Goal: Task Accomplishment & Management: Complete application form

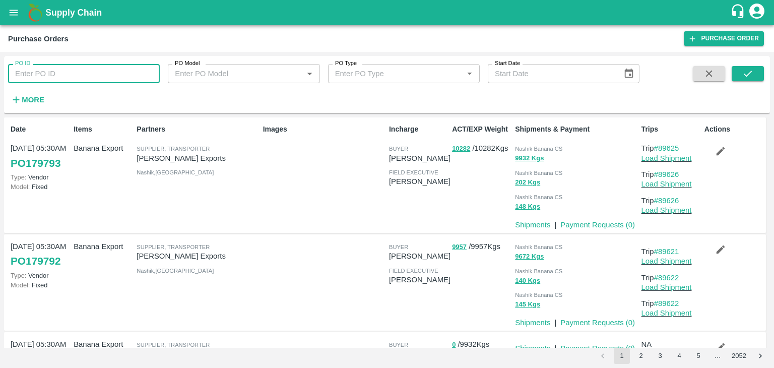
click at [63, 75] on input "PO ID" at bounding box center [84, 73] width 152 height 19
type input "176048"
click at [745, 76] on icon "submit" at bounding box center [747, 74] width 8 height 6
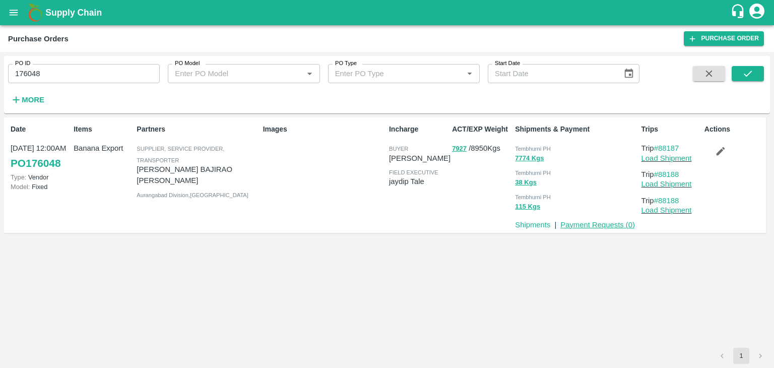
click at [606, 222] on link "Payment Requests ( 0 )" at bounding box center [597, 225] width 75 height 8
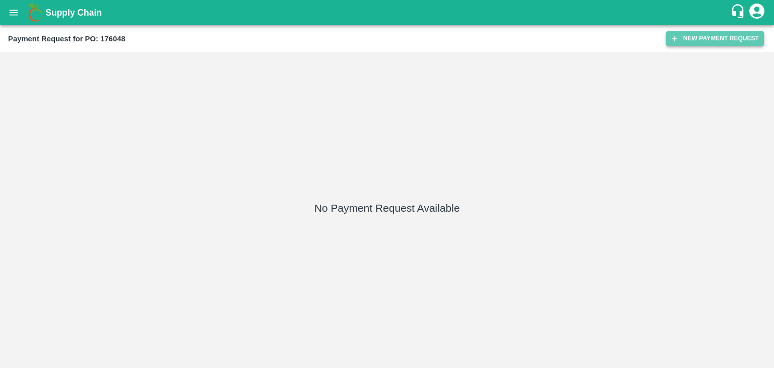
click at [714, 41] on button "New Payment Request" at bounding box center [715, 38] width 98 height 15
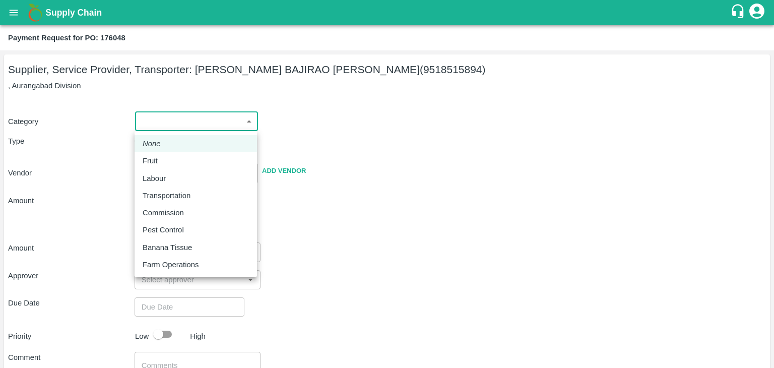
click at [159, 129] on body "Supply Chain Payment Request for PO: 176048 Supplier, Service Provider, Transpo…" at bounding box center [387, 184] width 774 height 368
drag, startPoint x: 158, startPoint y: 151, endPoint x: 158, endPoint y: 158, distance: 7.6
click at [158, 158] on ul "None Fruit Labour Transportation Commission Pest Control Banana Tissue Farm Ope…" at bounding box center [195, 204] width 122 height 146
click at [158, 158] on div "Fruit" at bounding box center [153, 160] width 20 height 11
type input "1"
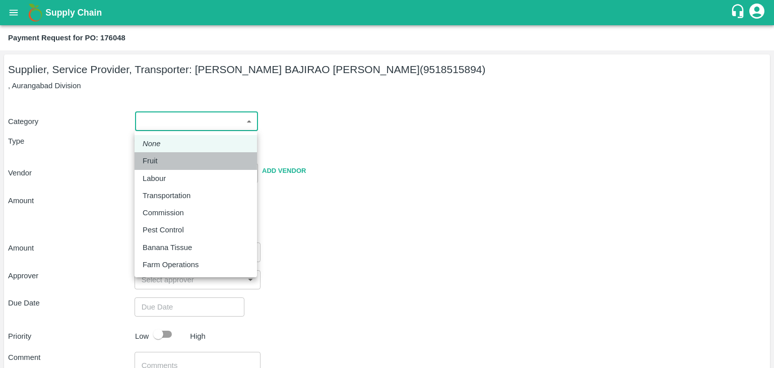
type input "NAVNATH BAJIRAO TANPURE - 9518515894(Supplier, Service Provider, Transporter)"
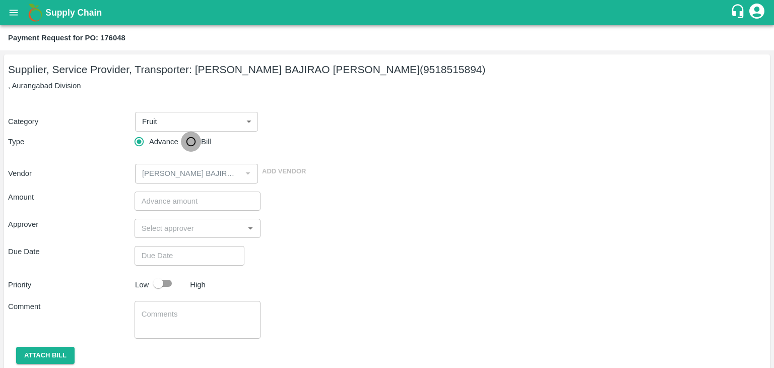
click at [187, 140] on input "Bill" at bounding box center [191, 141] width 20 height 20
radio input "true"
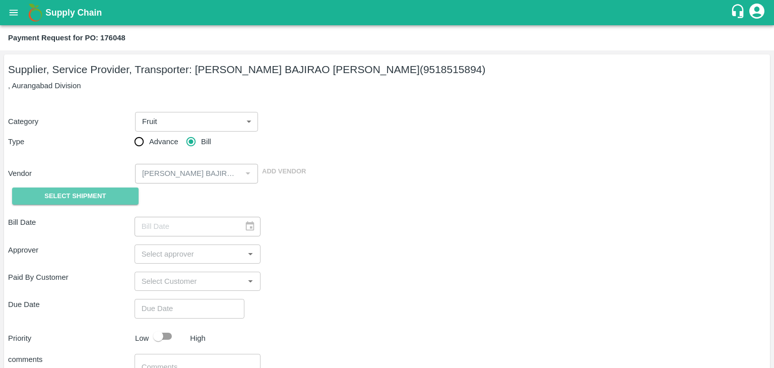
click at [42, 194] on button "Select Shipment" at bounding box center [75, 196] width 126 height 18
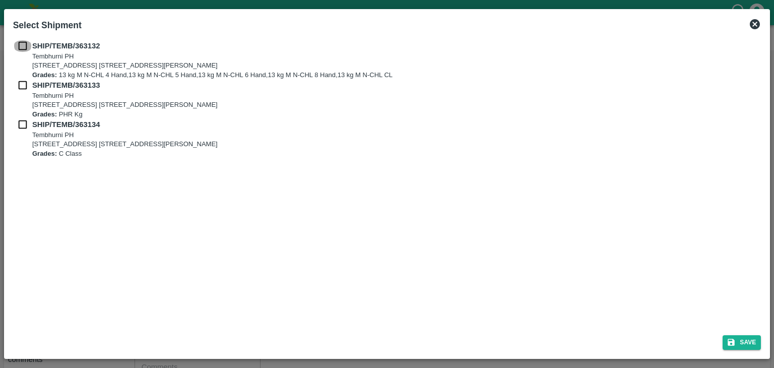
click at [20, 47] on input "checkbox" at bounding box center [22, 45] width 19 height 11
checkbox input "true"
click at [21, 81] on input "checkbox" at bounding box center [22, 85] width 19 height 11
checkbox input "true"
click at [20, 125] on input "checkbox" at bounding box center [22, 124] width 19 height 11
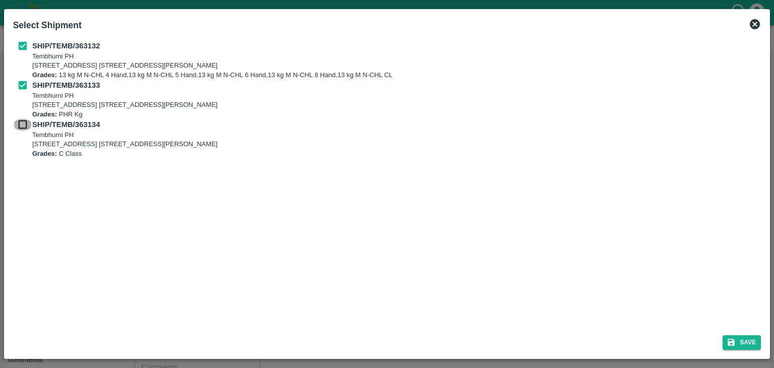
checkbox input "true"
click at [756, 333] on div "Save" at bounding box center [387, 340] width 756 height 27
click at [749, 339] on button "Save" at bounding box center [741, 342] width 38 height 15
type input "13/09/2025"
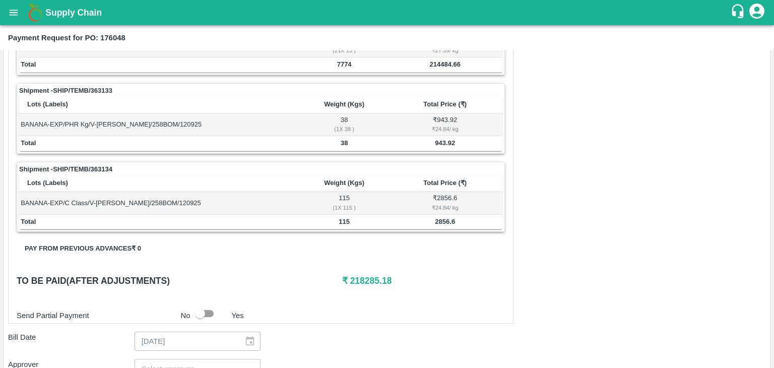
scroll to position [494, 0]
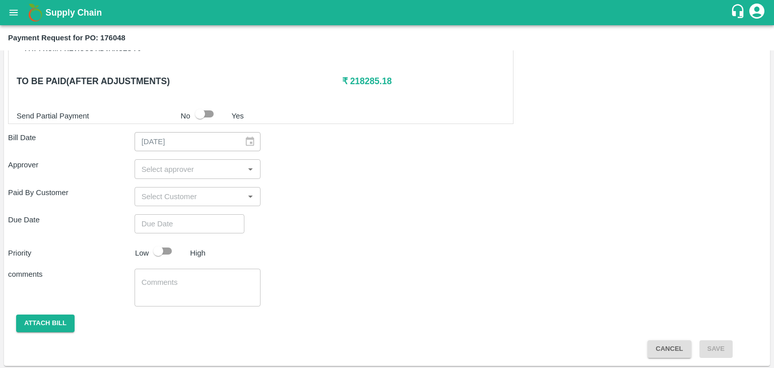
click at [174, 167] on input "input" at bounding box center [189, 168] width 104 height 13
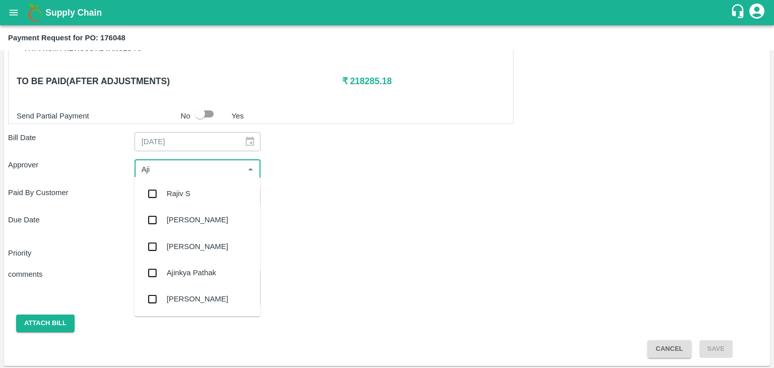
type input "Ajit"
click at [189, 184] on div "[PERSON_NAME]" at bounding box center [197, 193] width 126 height 26
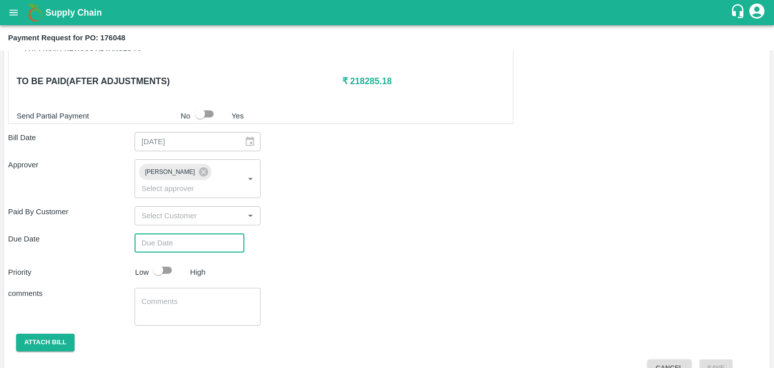
type input "DD/MM/YYYY hh:mm aa"
click at [217, 233] on input "DD/MM/YYYY hh:mm aa" at bounding box center [185, 242] width 103 height 19
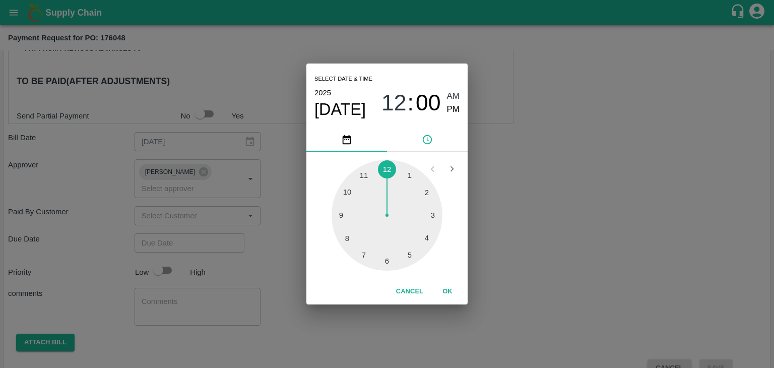
type input "[DATE] 12:00 AM"
click at [449, 288] on button "OK" at bounding box center [447, 292] width 32 height 18
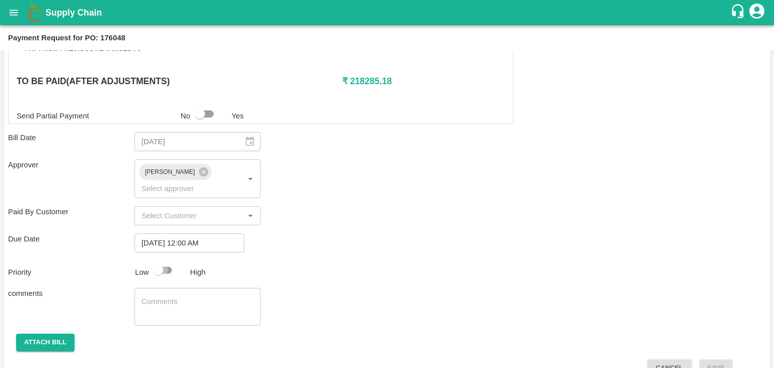
click at [165, 260] on input "checkbox" at bounding box center [157, 269] width 57 height 19
checkbox input "true"
click at [189, 296] on textarea at bounding box center [198, 306] width 112 height 21
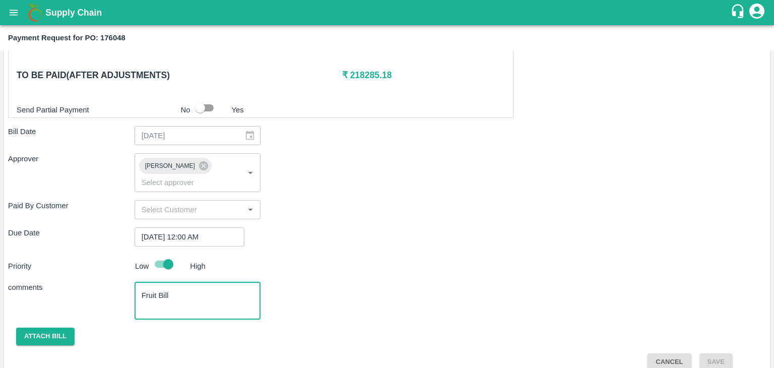
type textarea "Fruit Bill"
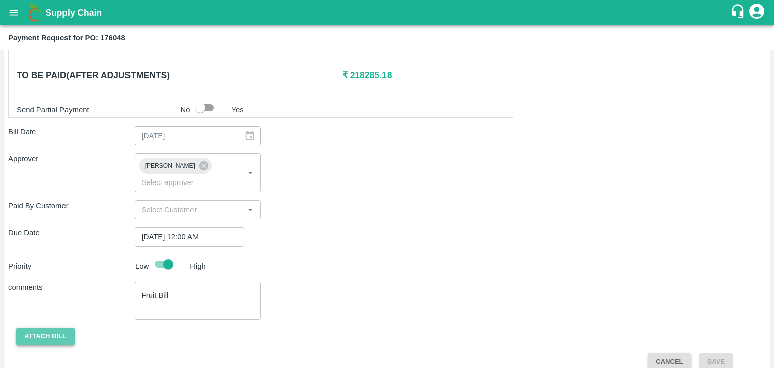
click at [59, 327] on button "Attach bill" at bounding box center [45, 336] width 58 height 18
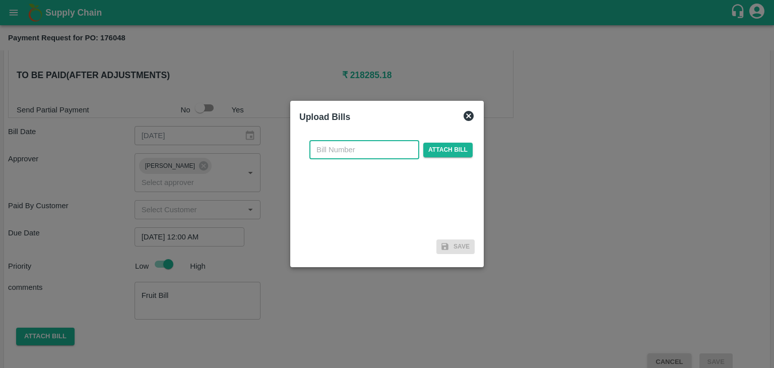
click at [383, 153] on input "text" at bounding box center [364, 149] width 110 height 19
type input "101"
click at [443, 150] on span "Attach bill" at bounding box center [447, 150] width 49 height 15
click at [0, 0] on input "Attach bill" at bounding box center [0, 0] width 0 height 0
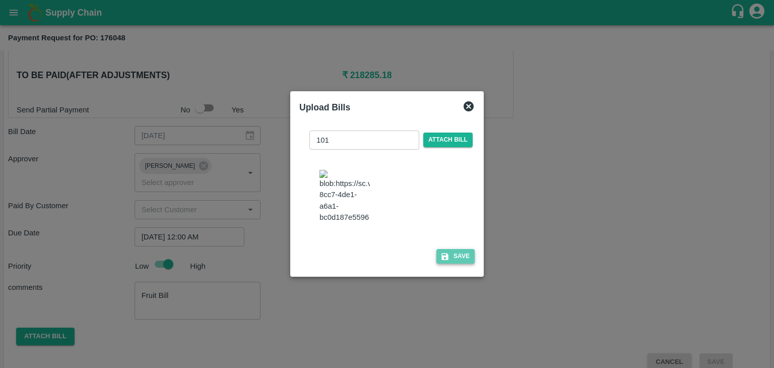
click at [468, 263] on button "Save" at bounding box center [455, 256] width 38 height 15
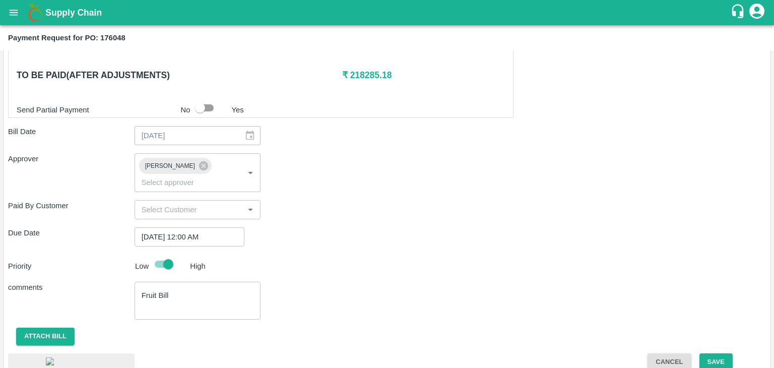
scroll to position [565, 0]
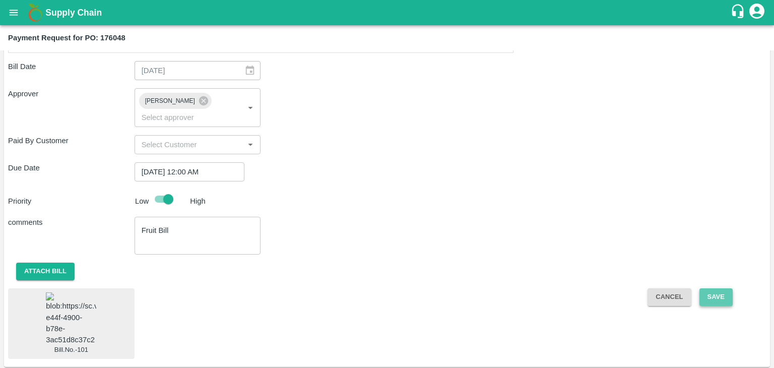
click at [714, 288] on button "Save" at bounding box center [715, 297] width 33 height 18
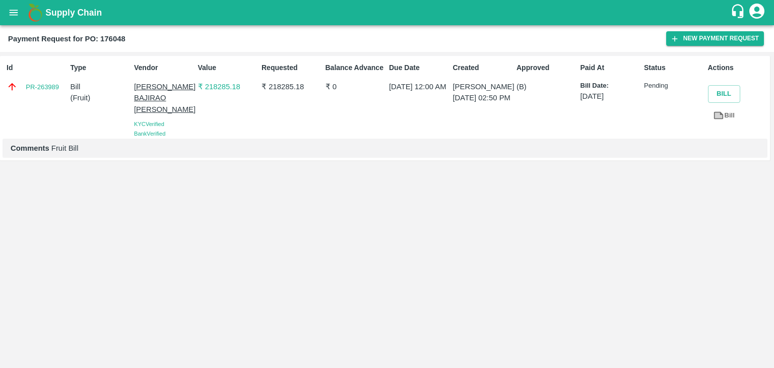
click at [10, 14] on icon "open drawer" at bounding box center [13, 12] width 11 height 11
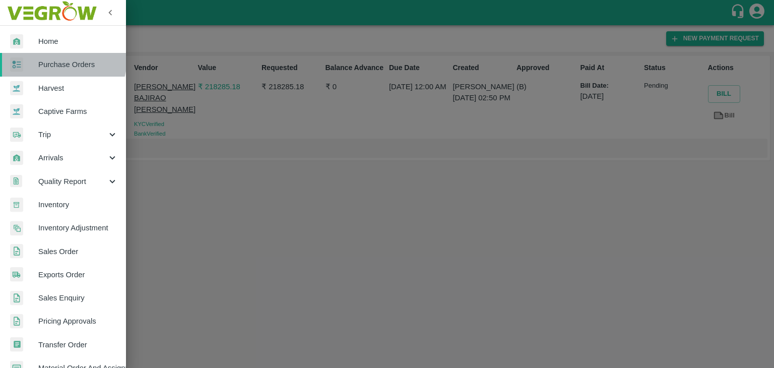
click at [62, 59] on span "Purchase Orders" at bounding box center [78, 64] width 80 height 11
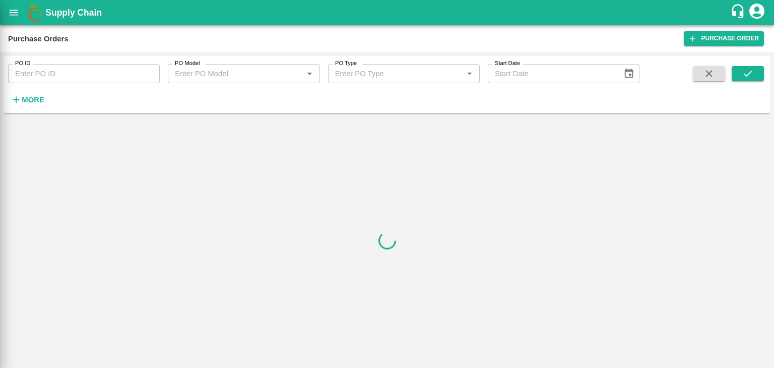
click at [112, 69] on div at bounding box center [387, 184] width 774 height 368
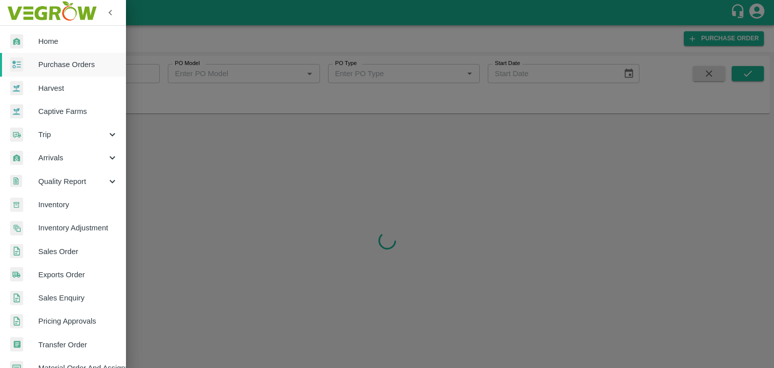
drag, startPoint x: 112, startPoint y: 69, endPoint x: 123, endPoint y: 71, distance: 10.8
click at [123, 71] on div "Home Purchase Orders Harvest Captive Farms Trip Arrivals Quality Report Invento…" at bounding box center [387, 184] width 774 height 368
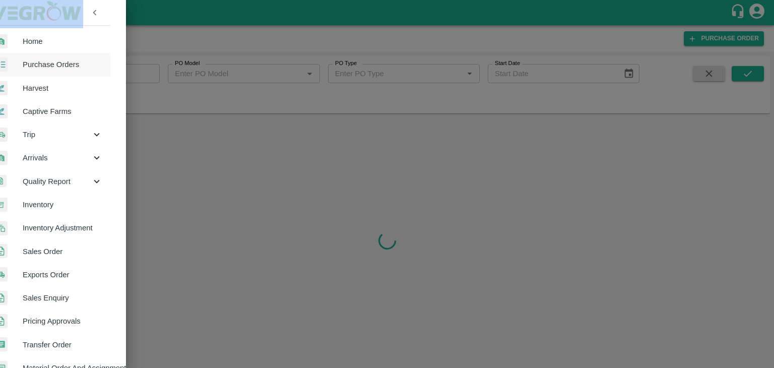
drag, startPoint x: 123, startPoint y: 71, endPoint x: 137, endPoint y: 73, distance: 14.7
click at [137, 73] on div "Home Purchase Orders Harvest Captive Farms Trip Arrivals Quality Report Invento…" at bounding box center [387, 184] width 774 height 368
click at [137, 73] on div at bounding box center [387, 184] width 774 height 368
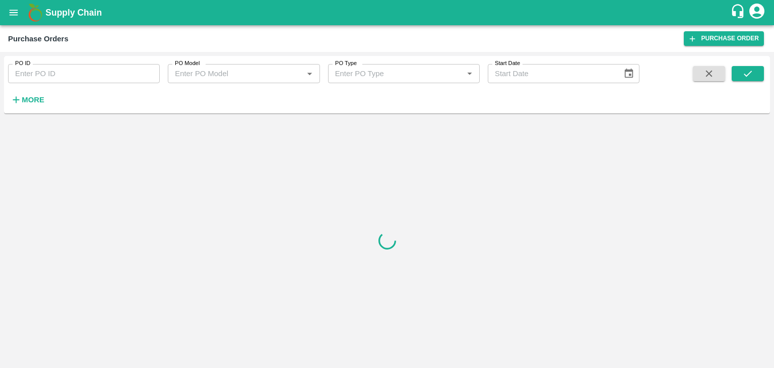
click at [137, 73] on input "PO ID" at bounding box center [84, 73] width 152 height 19
paste input "177844"
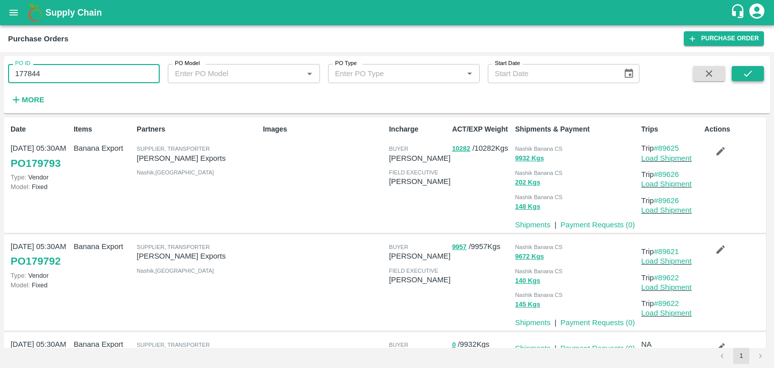
type input "177844"
click at [753, 75] on button "submit" at bounding box center [747, 73] width 32 height 15
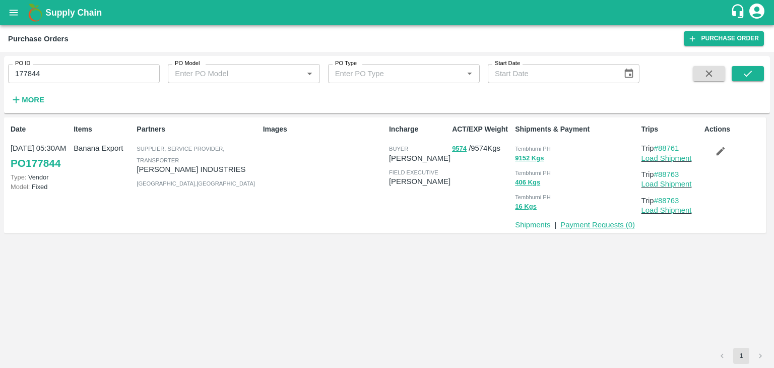
click at [579, 224] on link "Payment Requests ( 0 )" at bounding box center [597, 225] width 75 height 8
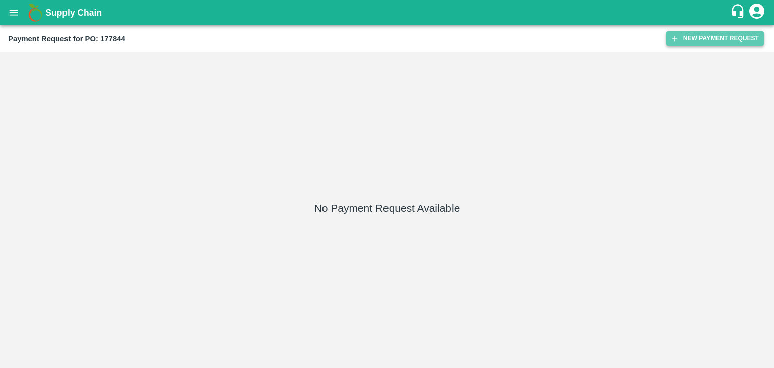
click at [681, 34] on button "New Payment Request" at bounding box center [715, 38] width 98 height 15
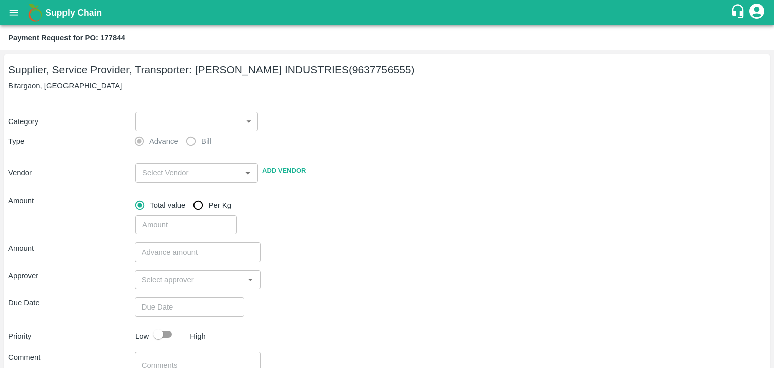
click at [152, 123] on body "Supply Chain Payment Request for PO: 177844 Supplier, Service Provider, Transpo…" at bounding box center [387, 184] width 774 height 368
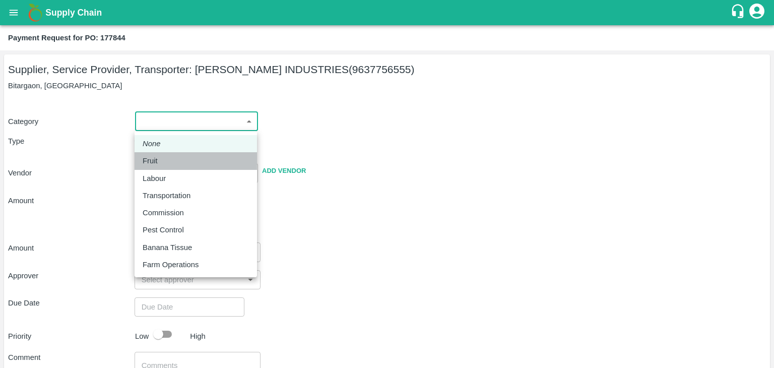
click at [166, 153] on li "Fruit" at bounding box center [195, 160] width 122 height 17
type input "1"
type input "[PERSON_NAME] INDUSTRIES - 9637756555(Supplier, Service Provider, Transporter)"
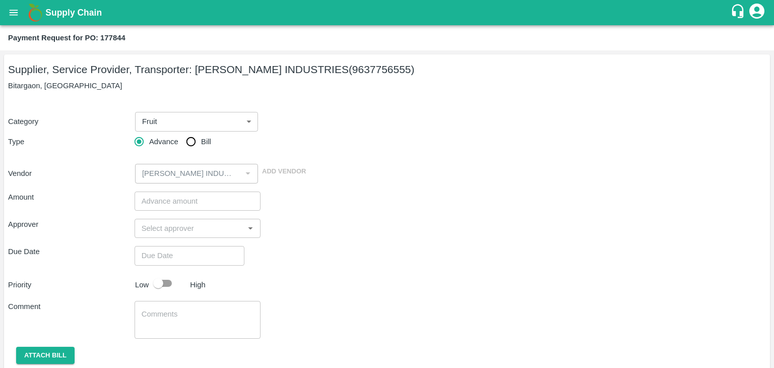
click at [208, 142] on span "Bill" at bounding box center [206, 141] width 10 height 11
click at [201, 142] on input "Bill" at bounding box center [191, 141] width 20 height 20
radio input "true"
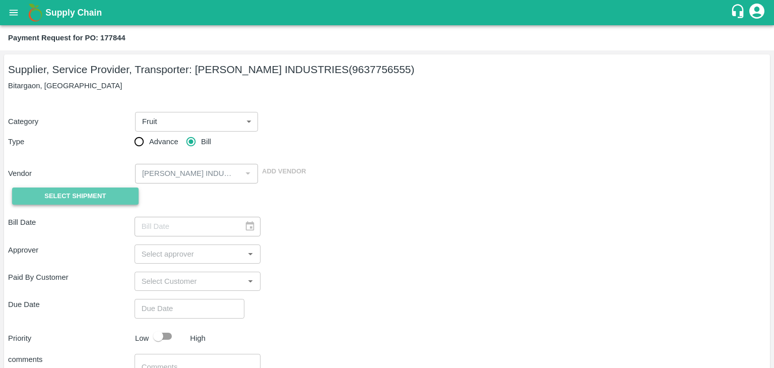
click at [64, 197] on span "Select Shipment" at bounding box center [74, 196] width 61 height 12
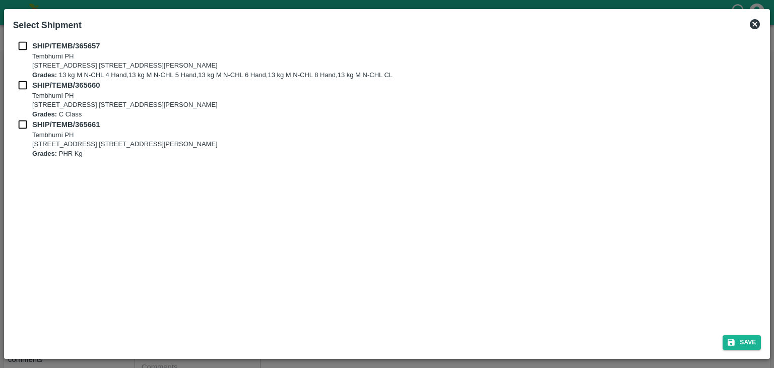
click at [25, 53] on div "SHIP/TEMB/365657 Tembhurni PH Tembhurni PH 205, PLOT NO. E-5, YASHSHREE INDUSTR…" at bounding box center [387, 59] width 748 height 39
click at [20, 40] on div "SHIP/TEMB/365657 Tembhurni PH Tembhurni PH 205, PLOT NO. E-5, YASHSHREE INDUSTR…" at bounding box center [387, 181] width 756 height 290
click at [20, 43] on input "checkbox" at bounding box center [22, 45] width 19 height 11
checkbox input "true"
click at [19, 84] on input "checkbox" at bounding box center [22, 85] width 19 height 11
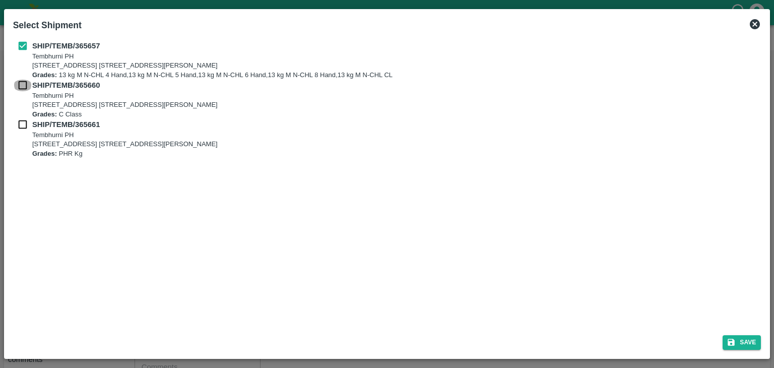
checkbox input "true"
click at [20, 126] on input "checkbox" at bounding box center [22, 124] width 19 height 11
checkbox input "true"
click at [731, 339] on icon "submit" at bounding box center [731, 341] width 7 height 7
type input "22/09/2025"
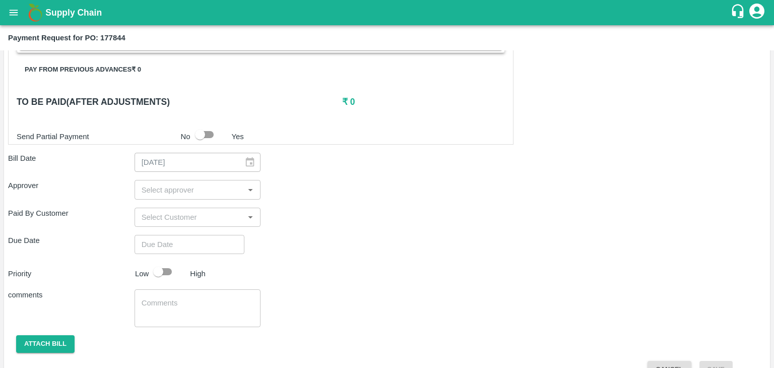
scroll to position [494, 0]
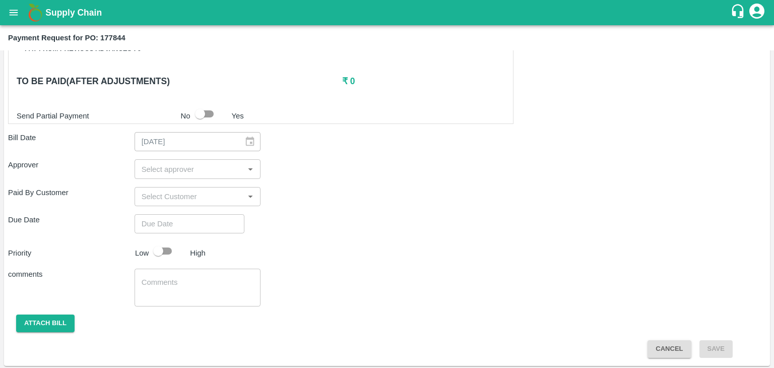
click at [214, 162] on input "input" at bounding box center [189, 168] width 104 height 13
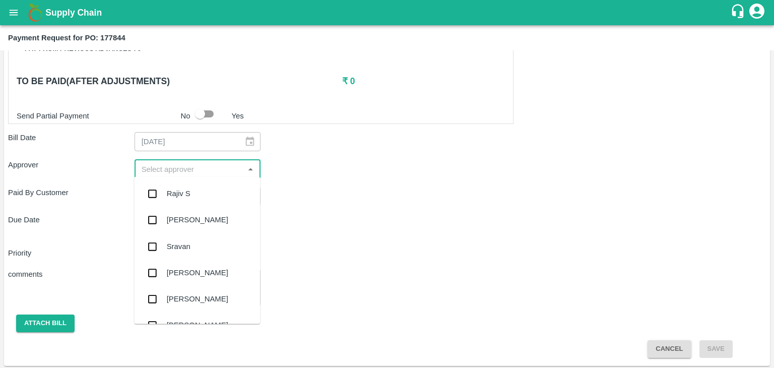
type input "A"
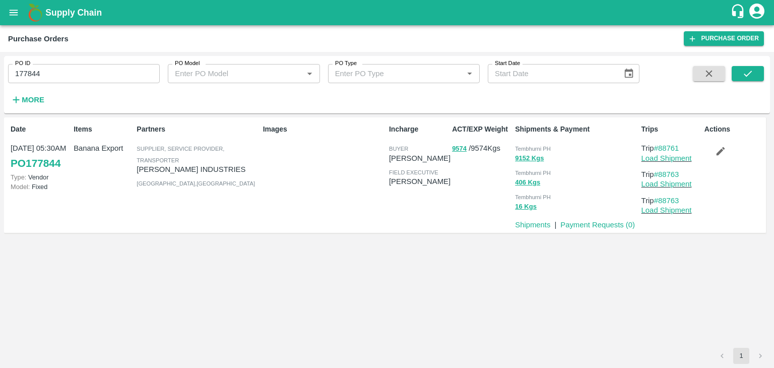
click at [726, 149] on button "button" at bounding box center [720, 151] width 32 height 17
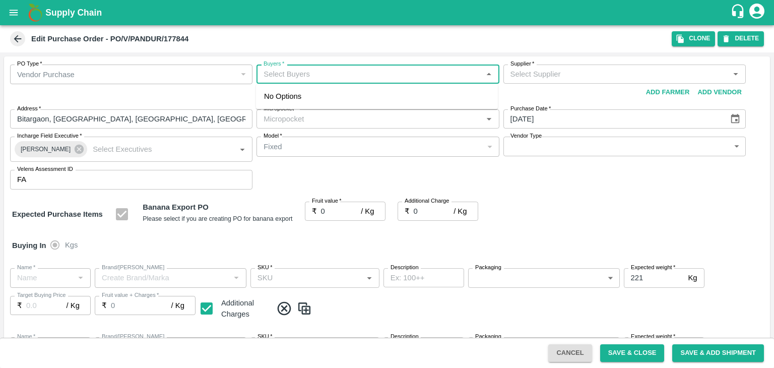
click at [309, 77] on input "Buyers   *" at bounding box center [369, 73] width 220 height 13
type input "Ajit O"
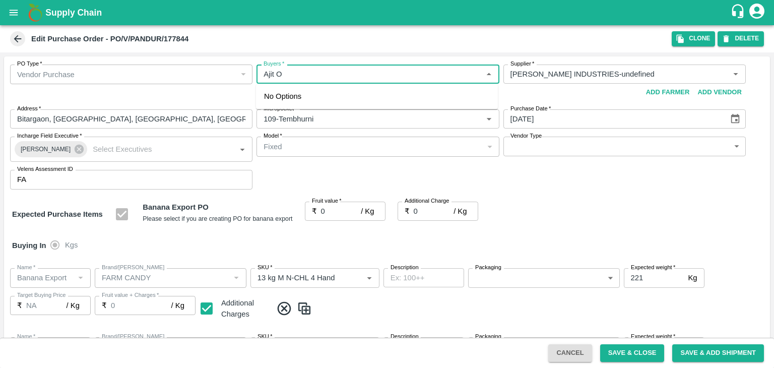
type input "PANDURANG AGRO INDUSTRIES-undefined"
type input "109-Tembhurni"
type input "Banana Export"
type input "FARM CANDY"
type input "13 kg M N-CHL 4 Hand"
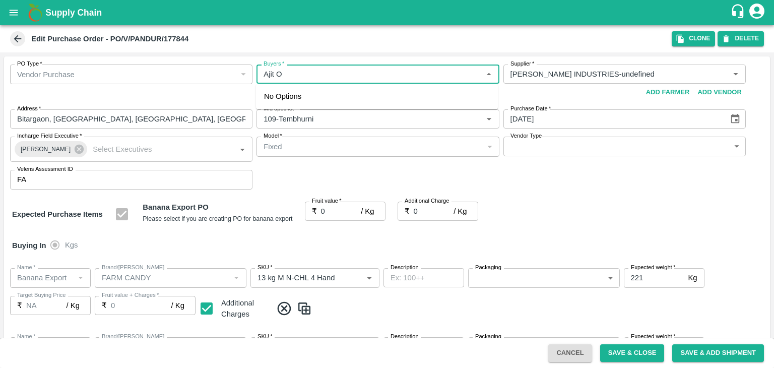
type input "NA"
type input "Banana Export"
type input "FARM CANDY"
type input "13 kg M N-CHL 5 Hand"
type input "NA"
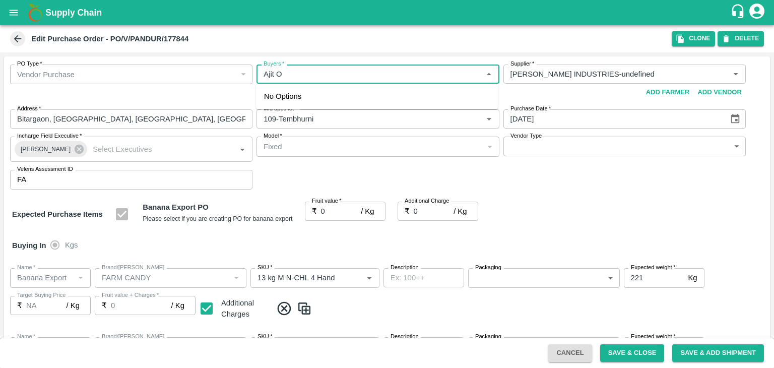
type input "Banana Export"
type input "FARM CANDY"
type input "13 kg M N-CHL 6 Hand"
type input "NA"
type input "Banana Export"
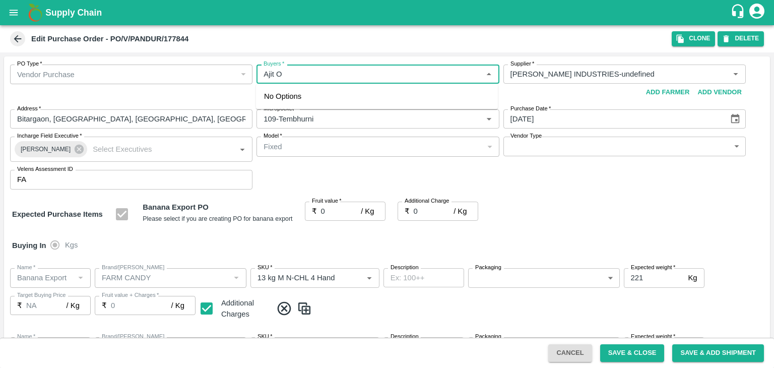
type input "FARM CANDY"
type input "13 kg M N-CHL 8 Hand"
type input "NA"
type input "Banana Export"
type input "FARM CANDY"
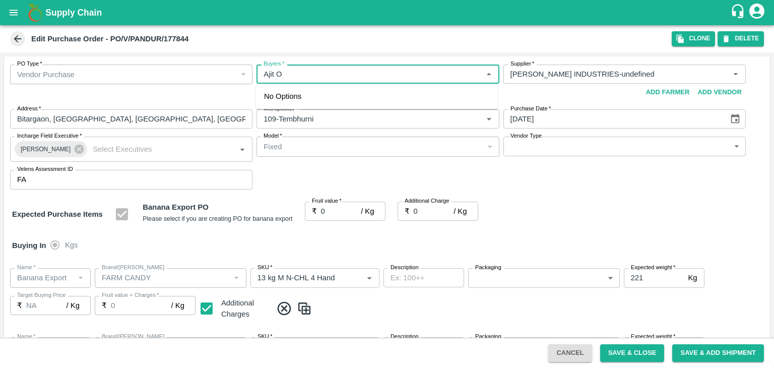
type input "13 kg M N-CHL CL"
type input "NA"
type input "Banana Export"
type input "FARM CANDY"
type input "C Class"
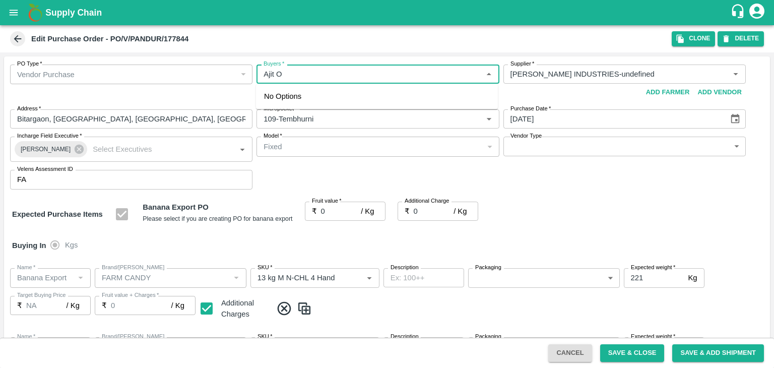
type input "NA"
type input "Banana Export"
type input "FARM CANDY"
type input "PHR Kg"
type input "NA"
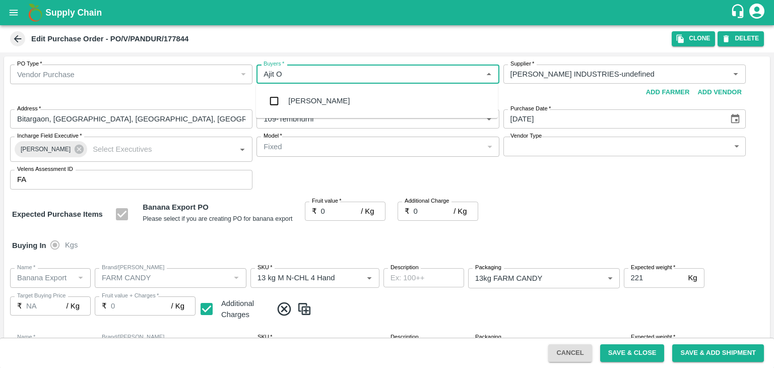
click at [311, 103] on div "[PERSON_NAME]" at bounding box center [318, 100] width 61 height 11
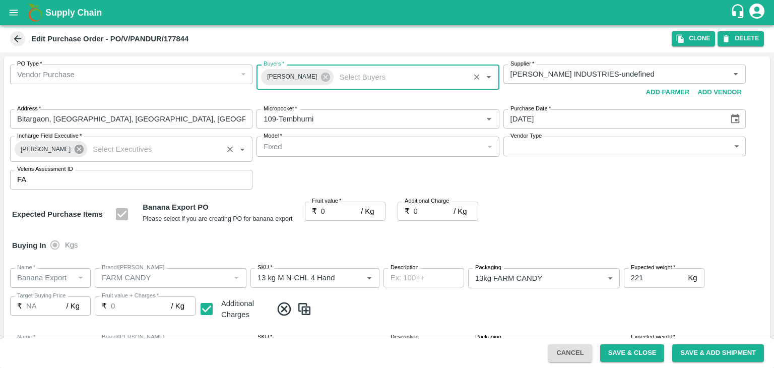
click at [74, 154] on icon at bounding box center [79, 149] width 11 height 11
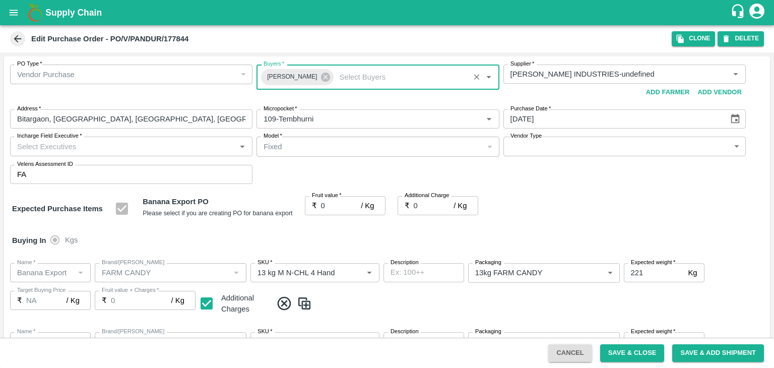
click at [79, 146] on input "Incharge Field Executive   *" at bounding box center [123, 146] width 220 height 13
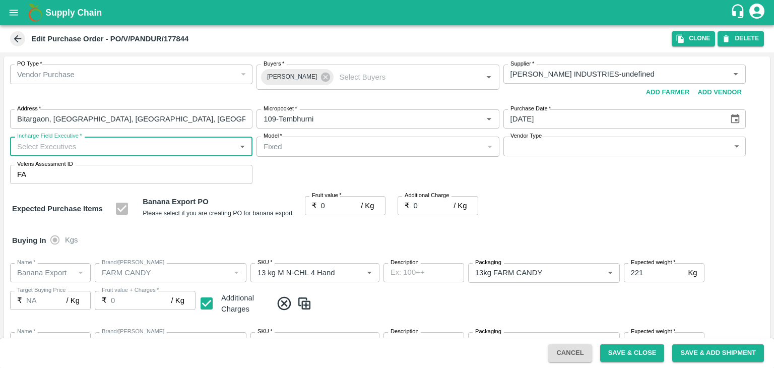
click at [79, 146] on input "Incharge Field Executive   *" at bounding box center [123, 146] width 220 height 13
type input "Jay"
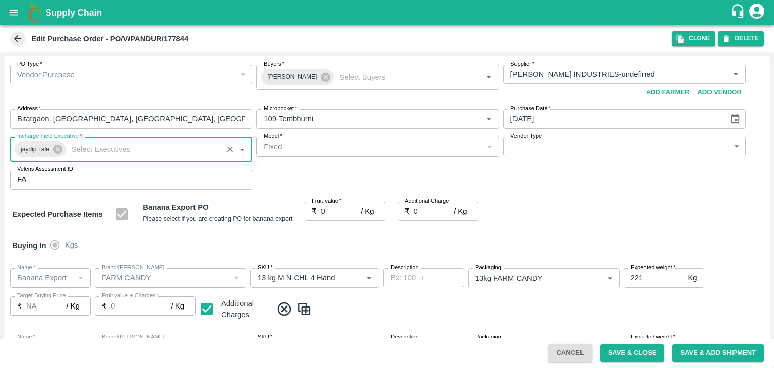
click at [543, 145] on body "Supply Chain Edit Purchase Order - PO/V/PANDUR/177844 Clone DELETE PO Type   * …" at bounding box center [387, 184] width 774 height 368
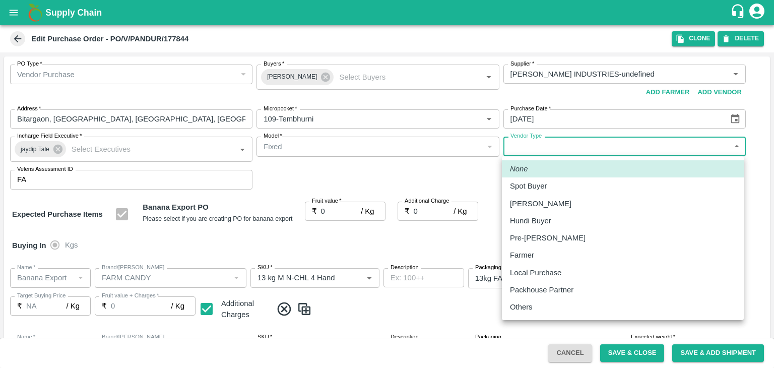
click at [542, 311] on div "Others" at bounding box center [623, 306] width 226 height 11
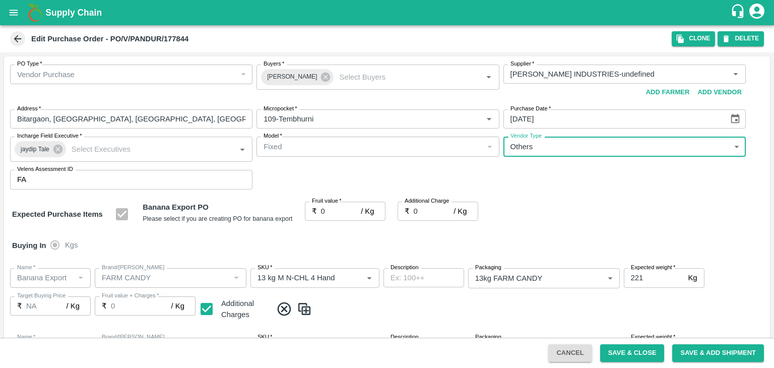
type input "OTHER"
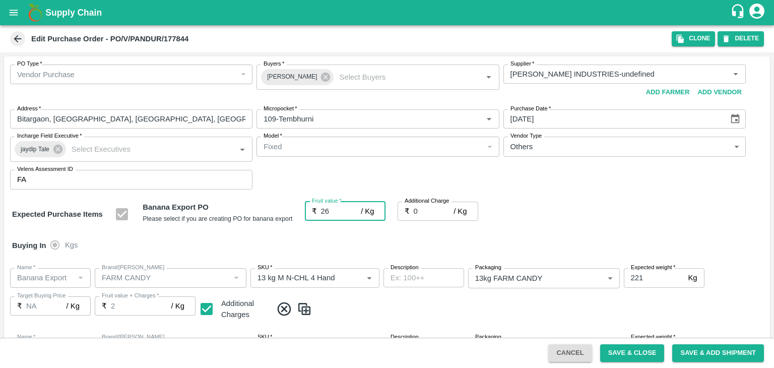
type input "26"
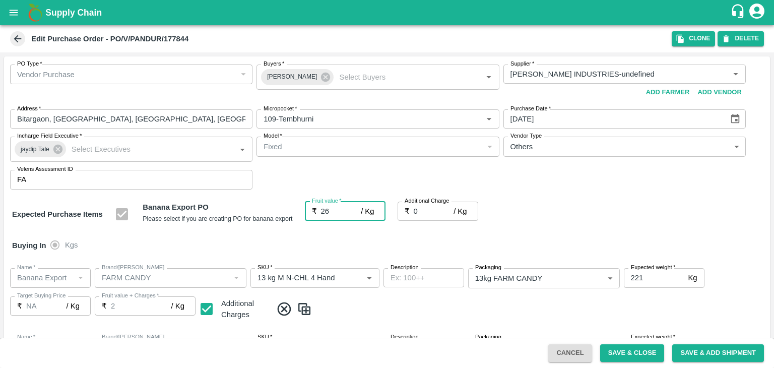
type input "26"
type input "2"
type input "28"
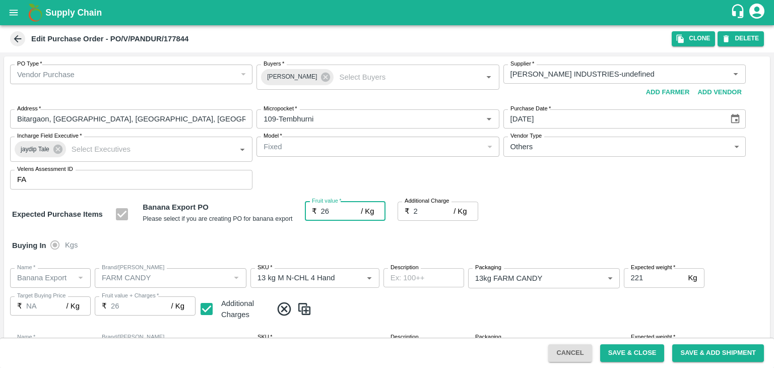
type input "28"
type input "2.7"
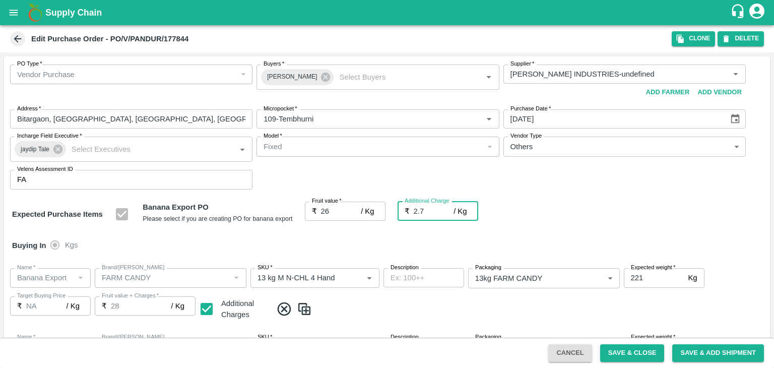
type input "28.7"
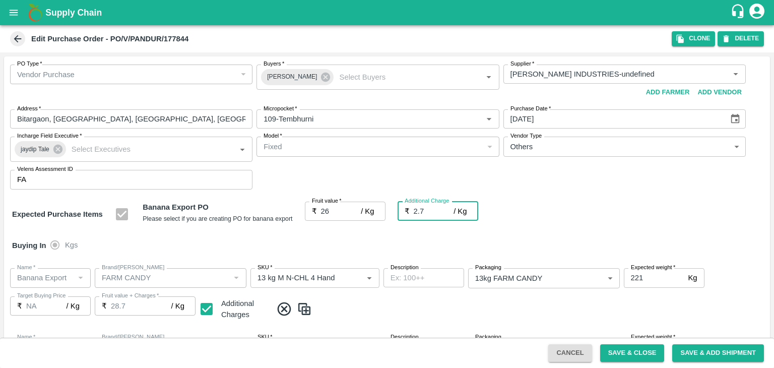
type input "2.75"
type input "28.75"
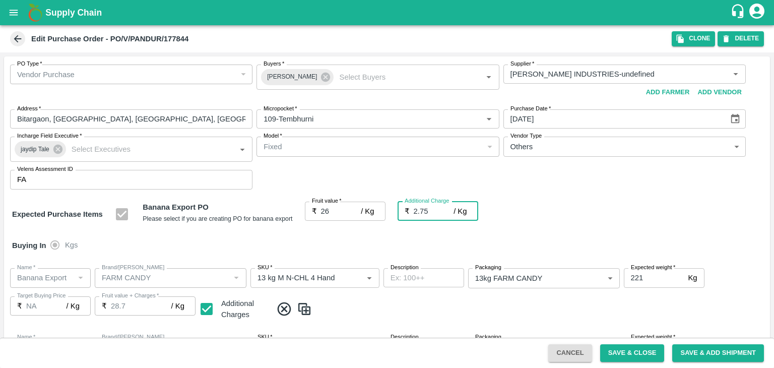
type input "28.75"
type input "2.75"
click at [364, 241] on div at bounding box center [387, 184] width 774 height 368
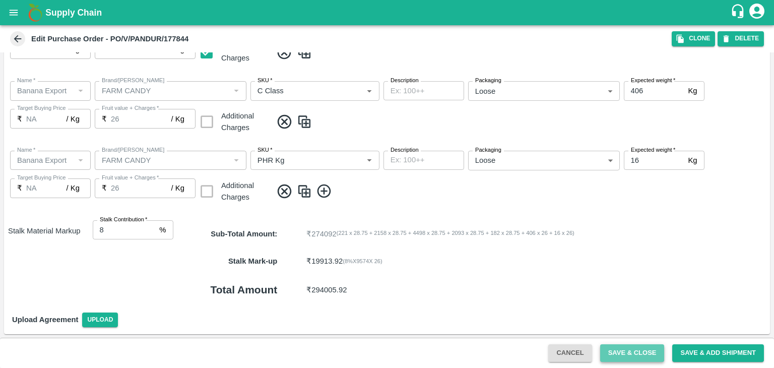
click at [615, 347] on button "Save & Close" at bounding box center [632, 353] width 64 height 18
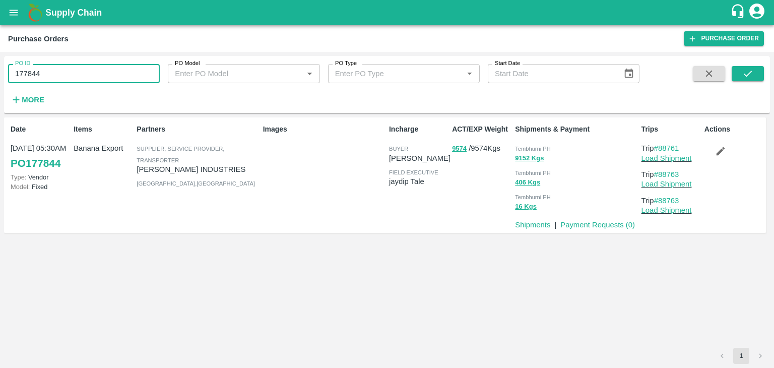
click at [112, 72] on input "177844" at bounding box center [84, 73] width 152 height 19
paste input "text"
type input "179172"
click at [742, 77] on icon "submit" at bounding box center [747, 73] width 11 height 11
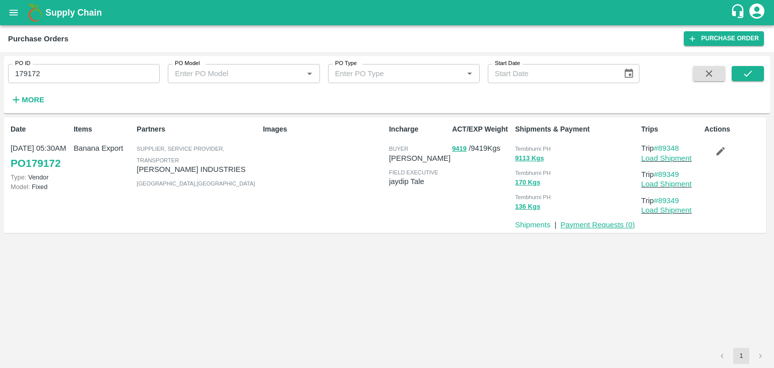
click at [584, 223] on link "Payment Requests ( 0 )" at bounding box center [597, 225] width 75 height 8
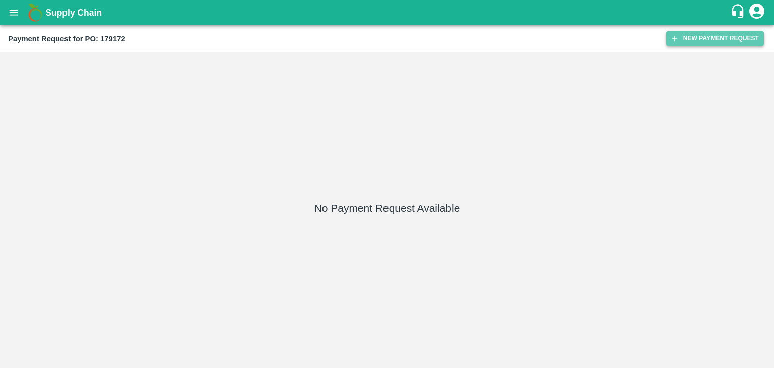
click at [690, 44] on button "New Payment Request" at bounding box center [715, 38] width 98 height 15
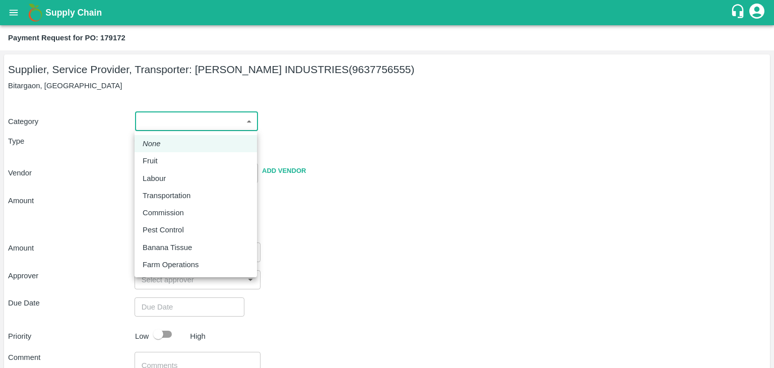
drag, startPoint x: 146, startPoint y: 117, endPoint x: 166, endPoint y: 156, distance: 43.9
click at [166, 156] on body "Supply Chain Payment Request for PO: 179172 Supplier, Service Provider, Transpo…" at bounding box center [387, 184] width 774 height 368
click at [166, 156] on div "Fruit" at bounding box center [196, 160] width 106 height 11
type input "1"
type input "[PERSON_NAME] INDUSTRIES - 9637756555(Supplier, Service Provider, Transporter)"
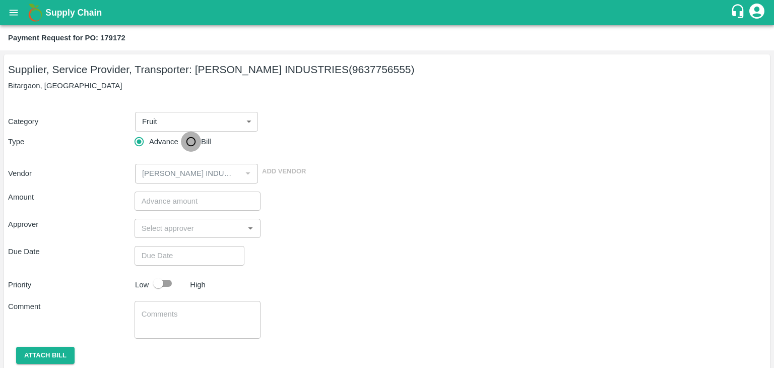
click at [194, 135] on input "Bill" at bounding box center [191, 141] width 20 height 20
radio input "true"
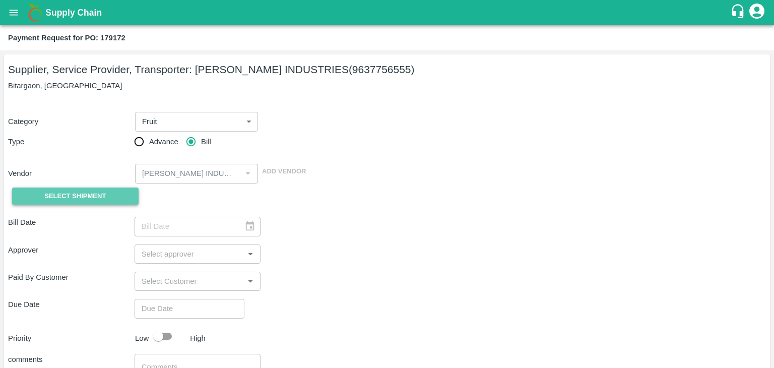
click at [49, 194] on span "Select Shipment" at bounding box center [74, 196] width 61 height 12
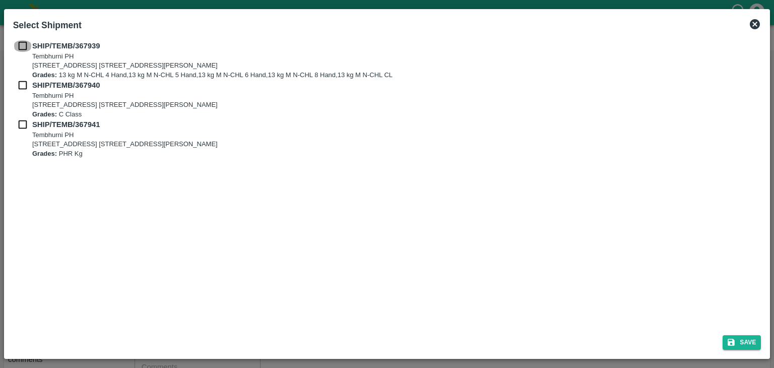
click at [22, 43] on input "checkbox" at bounding box center [22, 45] width 19 height 11
checkbox input "true"
click at [21, 87] on input "checkbox" at bounding box center [22, 85] width 19 height 11
checkbox input "true"
click at [20, 129] on input "checkbox" at bounding box center [22, 124] width 19 height 11
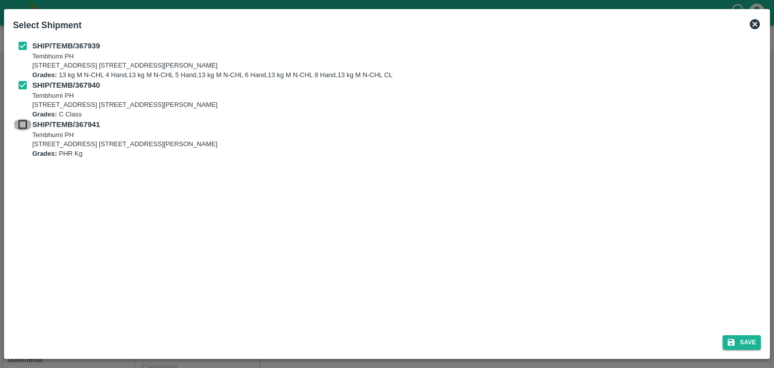
checkbox input "true"
click at [749, 339] on button "Save" at bounding box center [741, 342] width 38 height 15
type input "[DATE]"
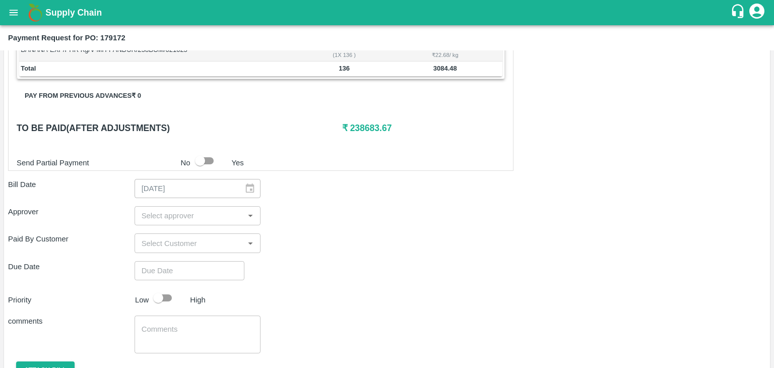
scroll to position [471, 0]
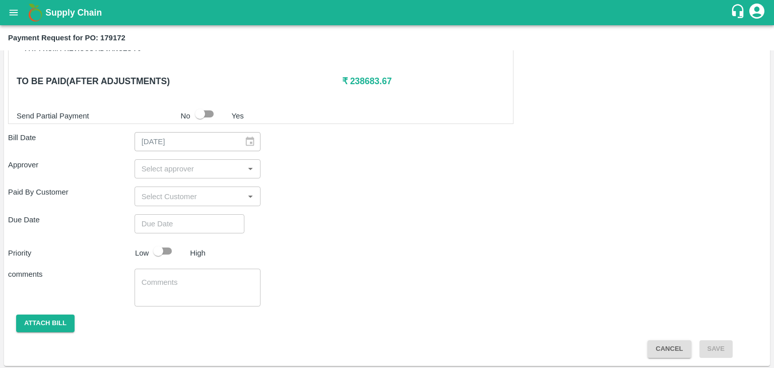
click at [155, 162] on input "input" at bounding box center [189, 168] width 104 height 13
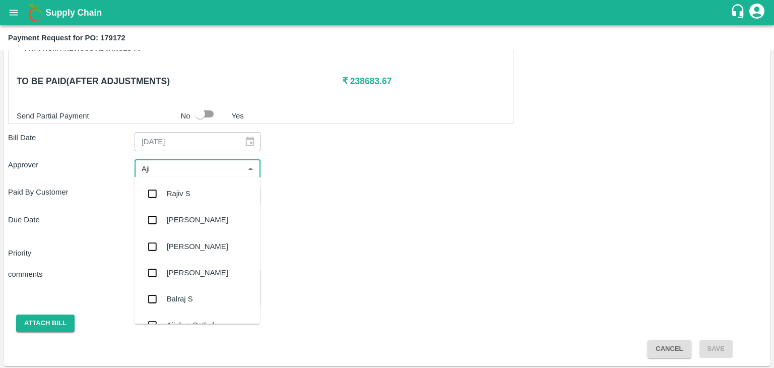
type input "Ajit"
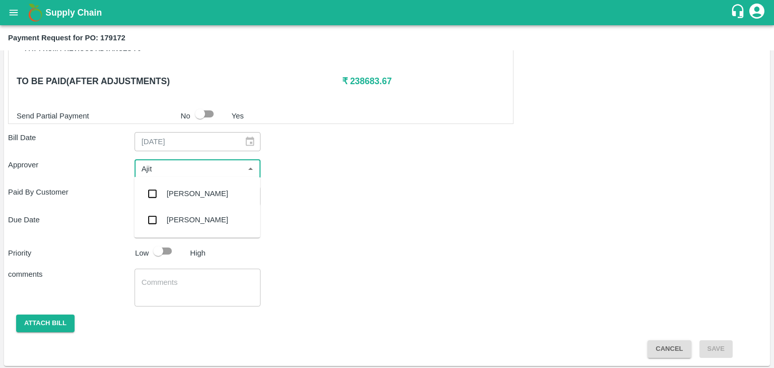
click at [195, 202] on div "[PERSON_NAME]" at bounding box center [197, 193] width 126 height 26
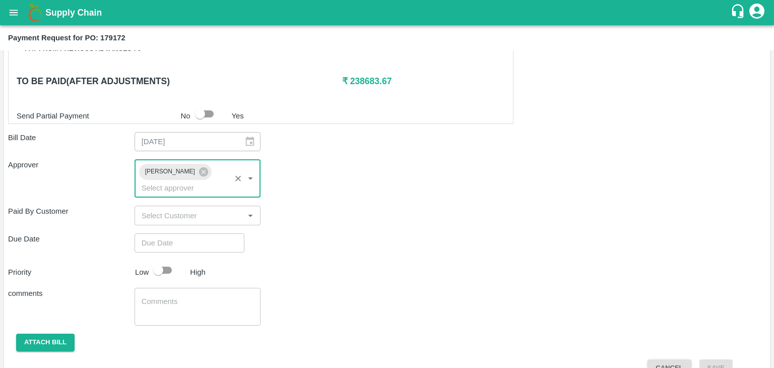
type input "DD/MM/YYYY hh:mm aa"
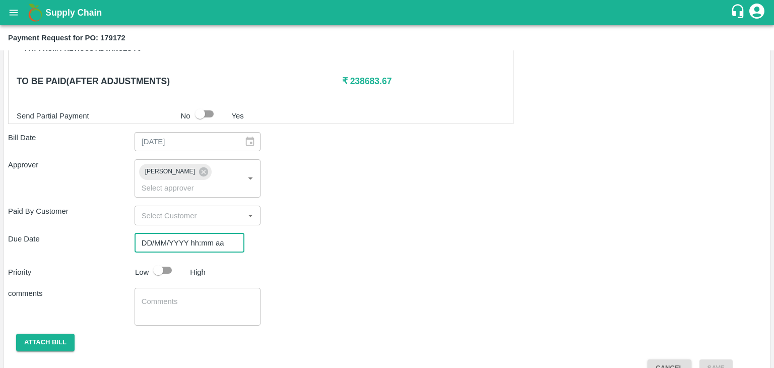
click at [214, 233] on input "DD/MM/YYYY hh:mm aa" at bounding box center [185, 242] width 103 height 19
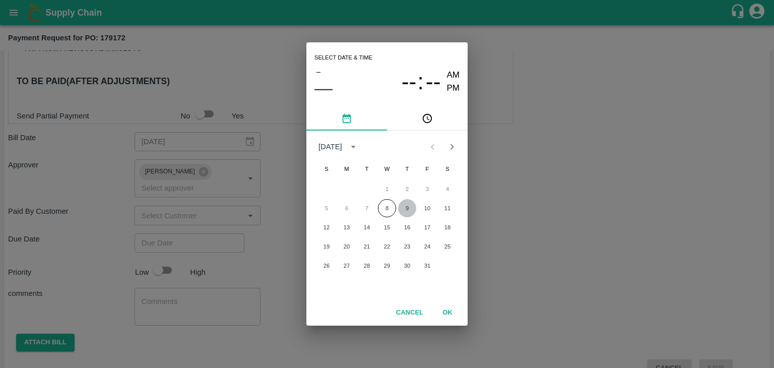
click at [406, 207] on button "9" at bounding box center [407, 208] width 18 height 18
type input "[DATE] 12:00 AM"
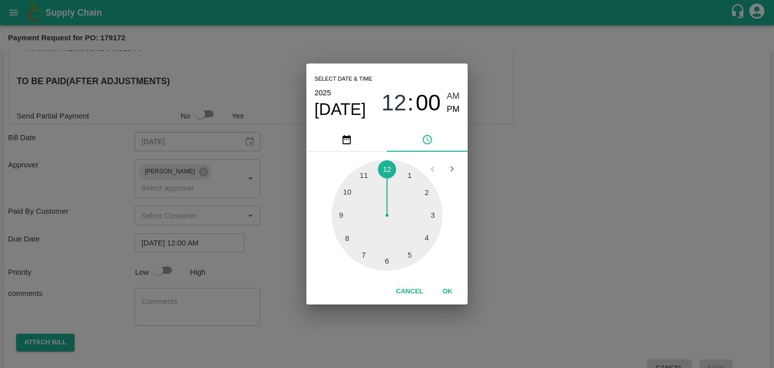
click at [449, 290] on button "OK" at bounding box center [447, 292] width 32 height 18
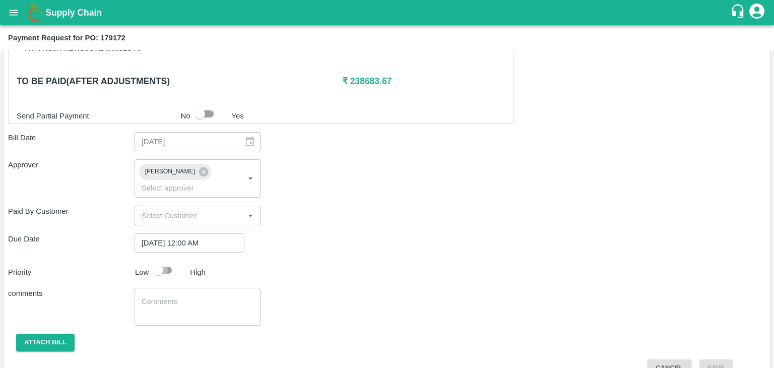
click at [160, 260] on input "checkbox" at bounding box center [157, 269] width 57 height 19
checkbox input "true"
click at [197, 296] on textarea at bounding box center [198, 306] width 112 height 21
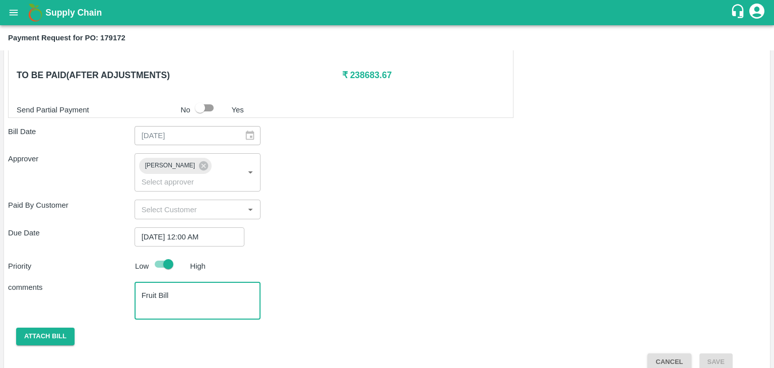
type textarea "Fruit Bill"
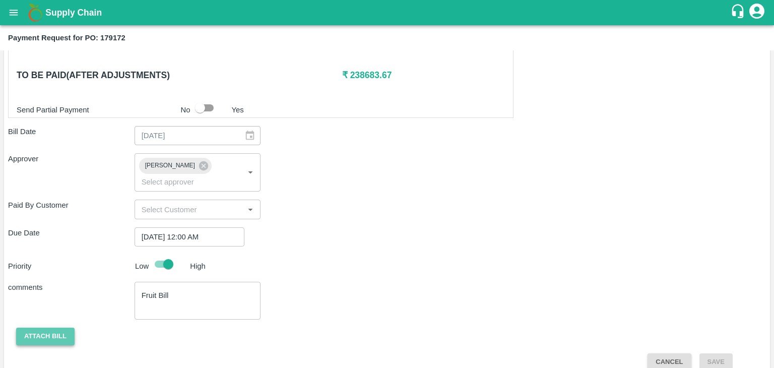
click at [51, 327] on button "Attach bill" at bounding box center [45, 336] width 58 height 18
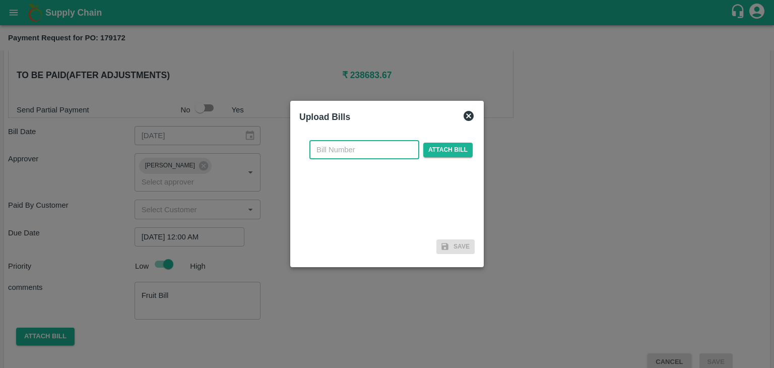
click at [370, 150] on input "text" at bounding box center [364, 149] width 110 height 19
click at [388, 150] on input "PA/CA/25-26/11" at bounding box center [364, 149] width 110 height 19
type input "PA/CA/25-26/84"
drag, startPoint x: 476, startPoint y: 145, endPoint x: 462, endPoint y: 146, distance: 14.1
click at [462, 146] on div "Upload Bills PA/CA/25-26/84 ​ Attach bill Save" at bounding box center [386, 184] width 193 height 166
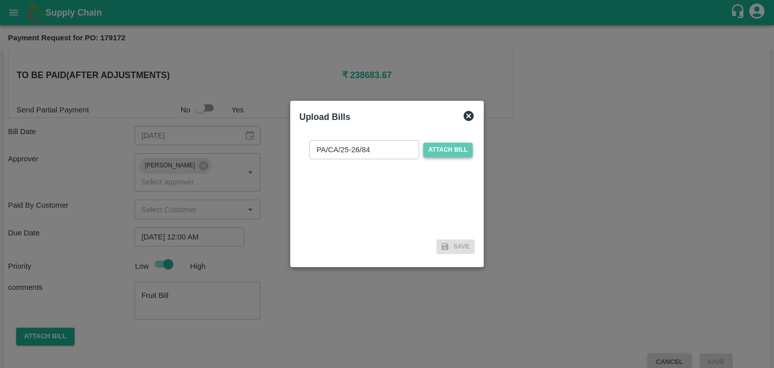
click at [462, 146] on span "Attach bill" at bounding box center [447, 150] width 49 height 15
click at [0, 0] on input "Attach bill" at bounding box center [0, 0] width 0 height 0
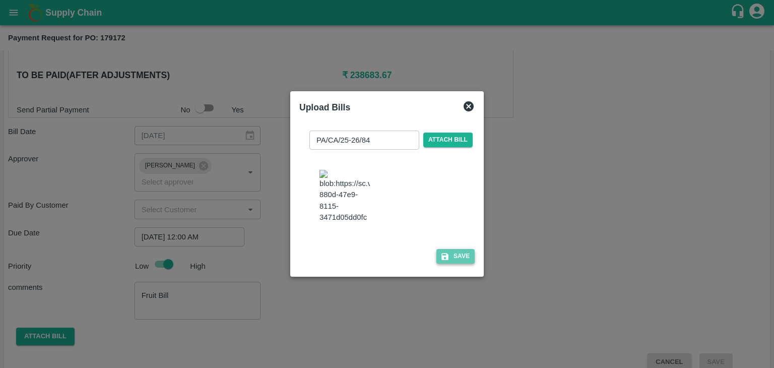
click at [460, 263] on button "Save" at bounding box center [455, 256] width 38 height 15
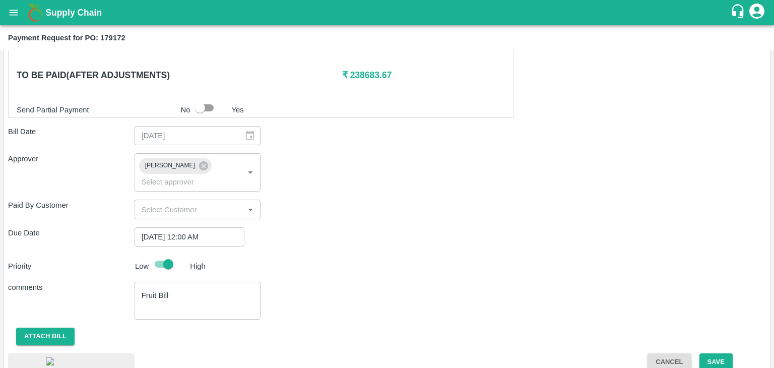
scroll to position [550, 0]
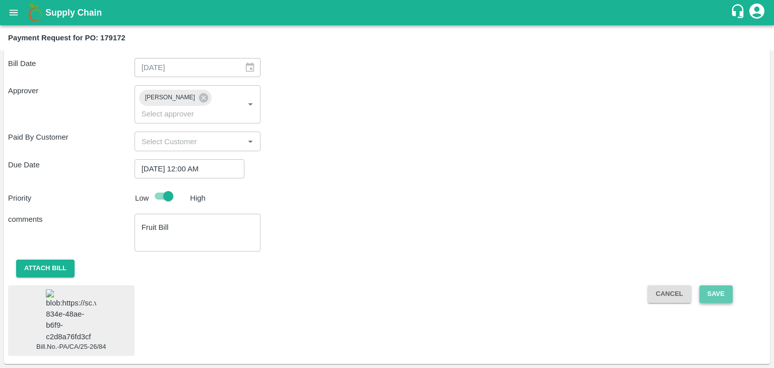
click at [718, 285] on button "Save" at bounding box center [715, 294] width 33 height 18
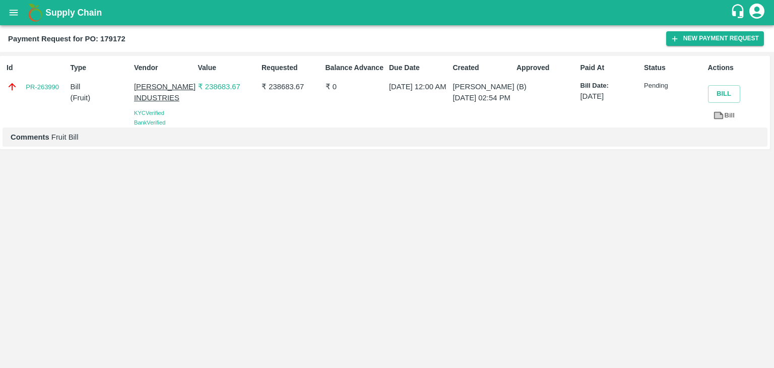
click at [4, 13] on button "open drawer" at bounding box center [13, 12] width 23 height 23
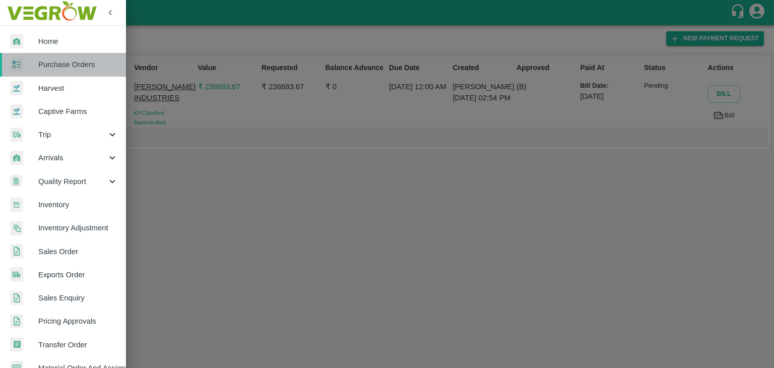
click at [75, 70] on span "Purchase Orders" at bounding box center [78, 64] width 80 height 11
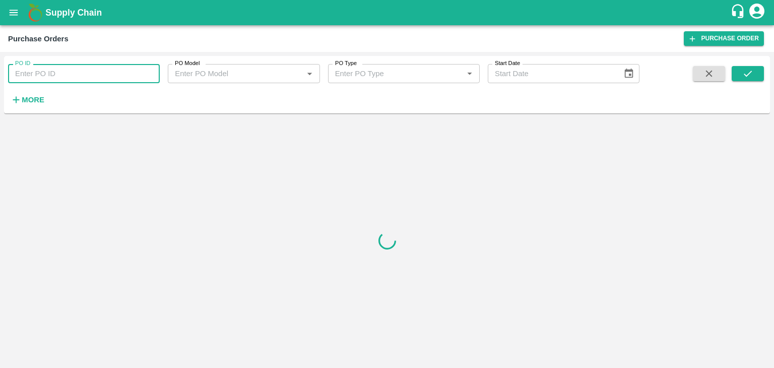
click at [142, 71] on input "PO ID" at bounding box center [84, 73] width 152 height 19
paste input "179179"
type input "179179"
click at [763, 76] on button "submit" at bounding box center [747, 73] width 32 height 15
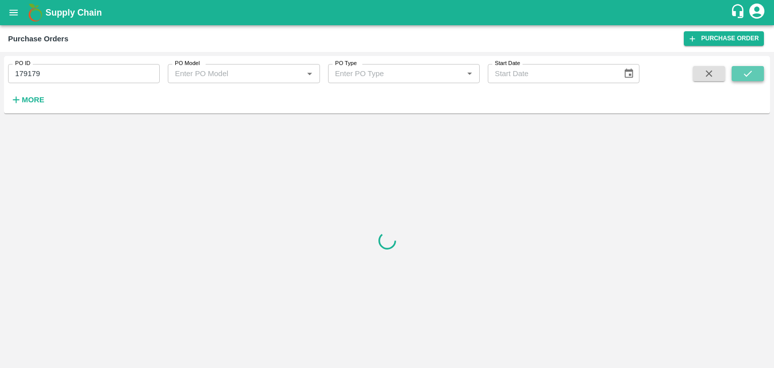
click at [763, 76] on button "submit" at bounding box center [747, 73] width 32 height 15
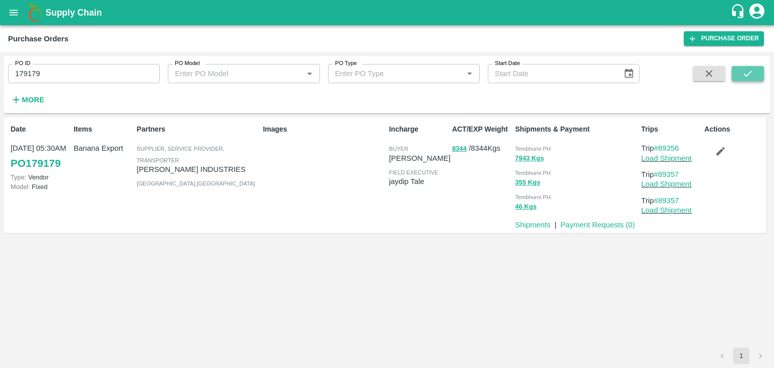
click at [763, 76] on button "submit" at bounding box center [747, 73] width 32 height 15
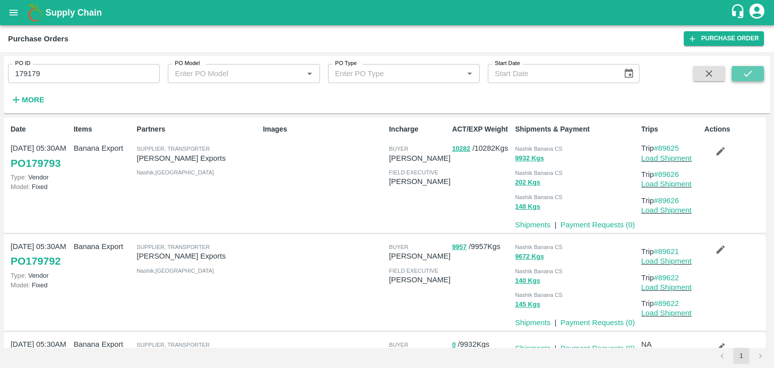
click at [752, 68] on icon "submit" at bounding box center [747, 73] width 11 height 11
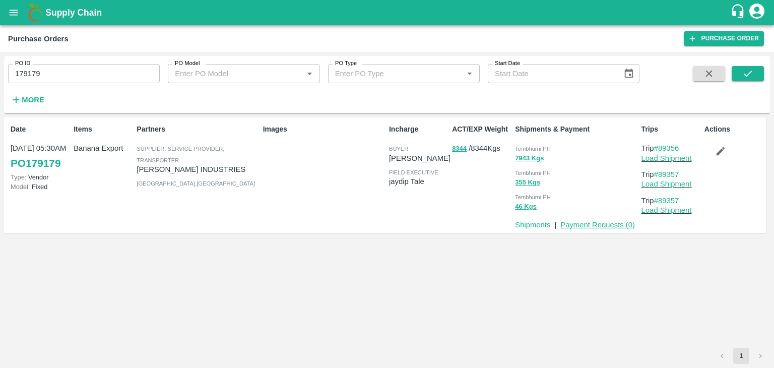
click at [589, 225] on link "Payment Requests ( 0 )" at bounding box center [597, 225] width 75 height 8
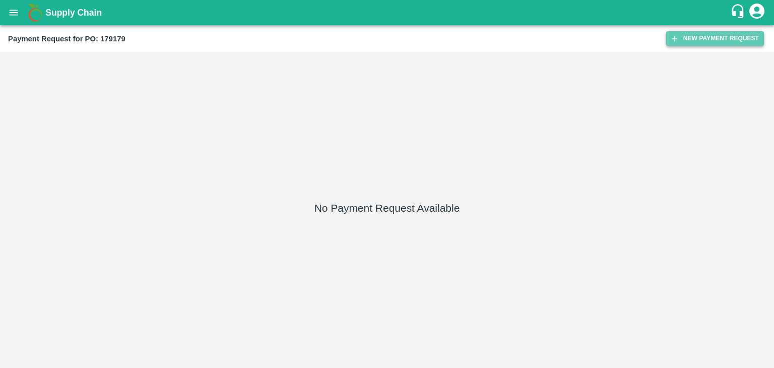
click at [687, 41] on button "New Payment Request" at bounding box center [715, 38] width 98 height 15
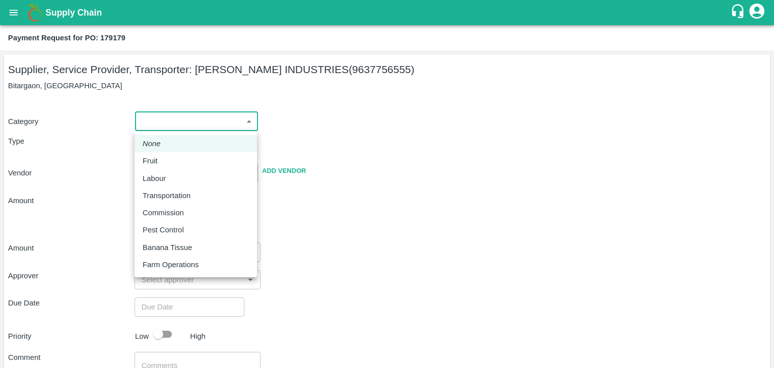
drag, startPoint x: 145, startPoint y: 118, endPoint x: 164, endPoint y: 160, distance: 45.8
click at [164, 160] on body "Supply Chain Payment Request for PO: 179179 Supplier, Service Provider, Transpo…" at bounding box center [387, 184] width 774 height 368
click at [164, 160] on div "Fruit" at bounding box center [196, 160] width 106 height 11
type input "1"
type input "PANDURANG AGRO INDUSTRIES - 9637756555(Supplier, Service Provider, Transporter)"
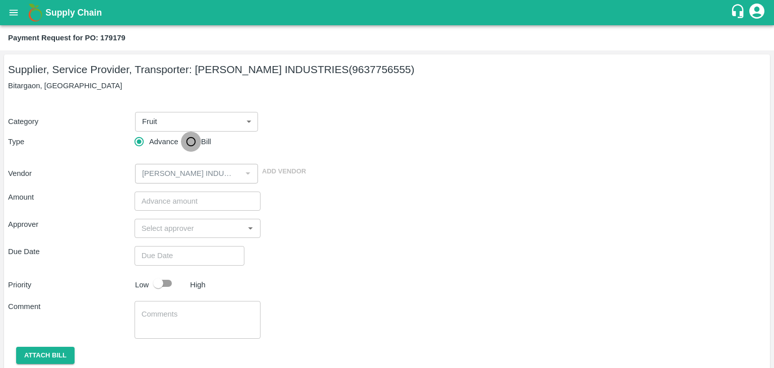
click at [187, 144] on input "Bill" at bounding box center [191, 141] width 20 height 20
radio input "true"
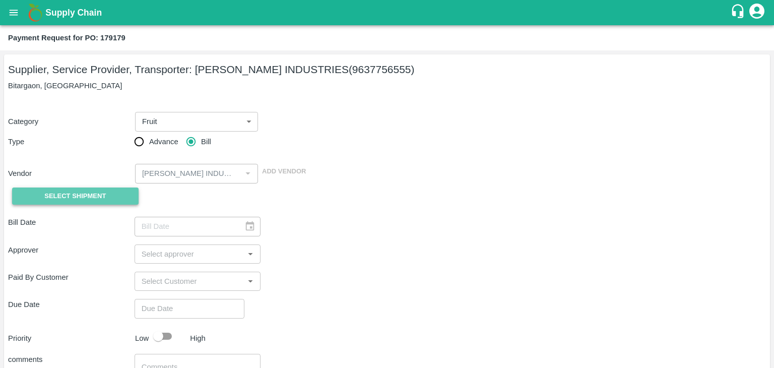
click at [67, 200] on span "Select Shipment" at bounding box center [74, 196] width 61 height 12
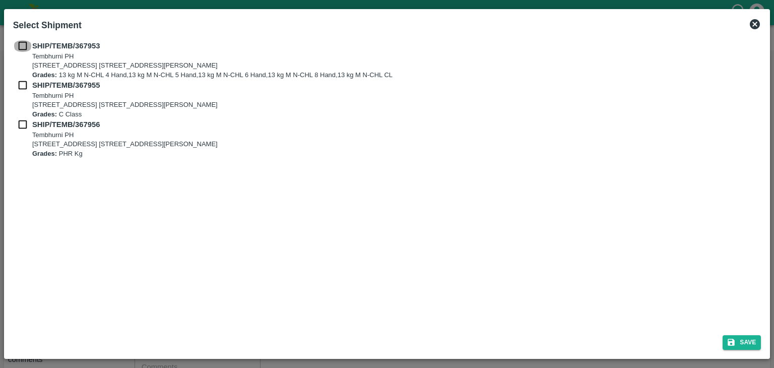
click at [19, 51] on input "checkbox" at bounding box center [22, 45] width 19 height 11
checkbox input "true"
click at [20, 83] on input "checkbox" at bounding box center [22, 85] width 19 height 11
checkbox input "true"
click at [18, 124] on input "checkbox" at bounding box center [22, 124] width 19 height 11
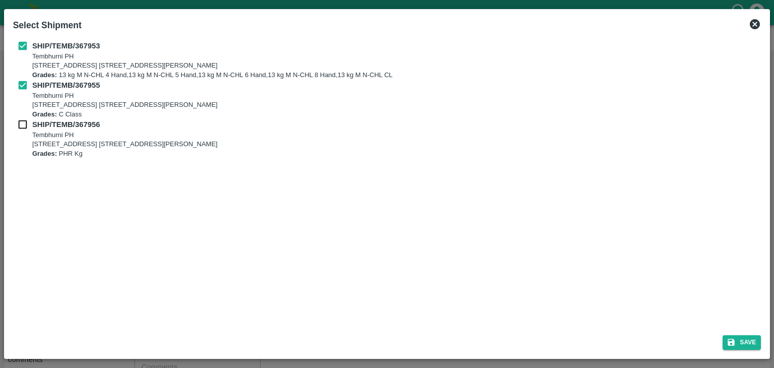
checkbox input "true"
click at [744, 336] on button "Save" at bounding box center [741, 342] width 38 height 15
type input "03/10/2025"
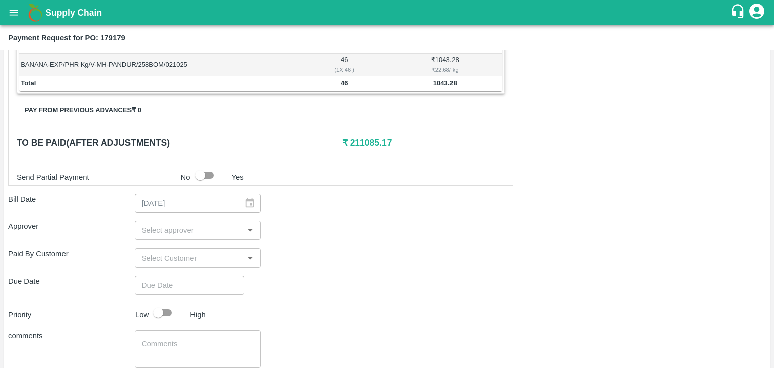
scroll to position [471, 0]
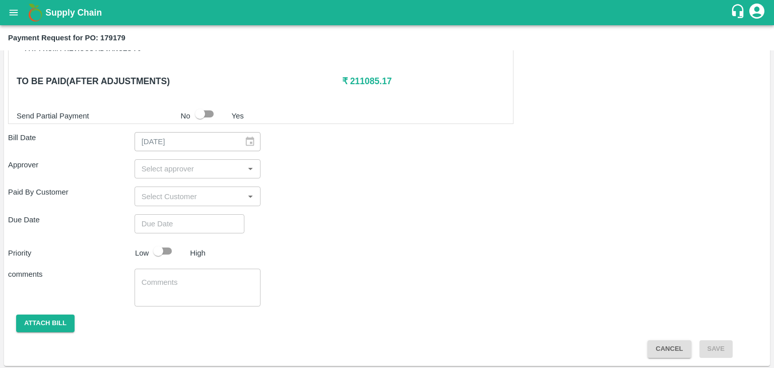
click at [175, 163] on input "input" at bounding box center [189, 168] width 104 height 13
type input "Ajit"
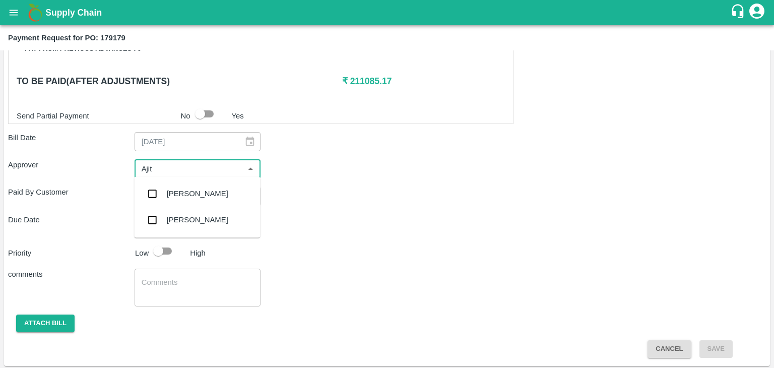
click at [187, 185] on div "[PERSON_NAME]" at bounding box center [197, 193] width 126 height 26
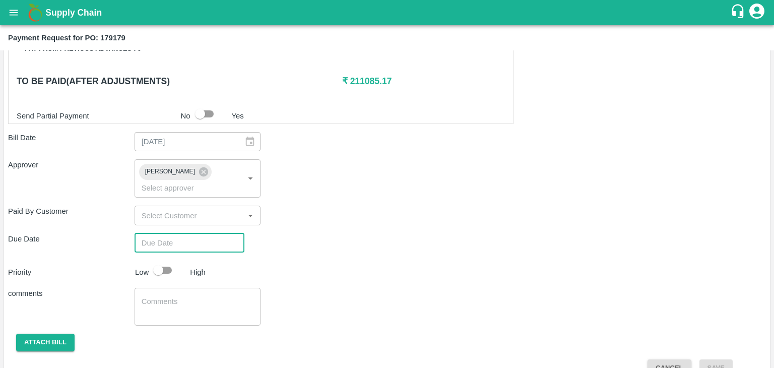
type input "DD/MM/YYYY hh:mm aa"
click at [217, 233] on input "DD/MM/YYYY hh:mm aa" at bounding box center [185, 242] width 103 height 19
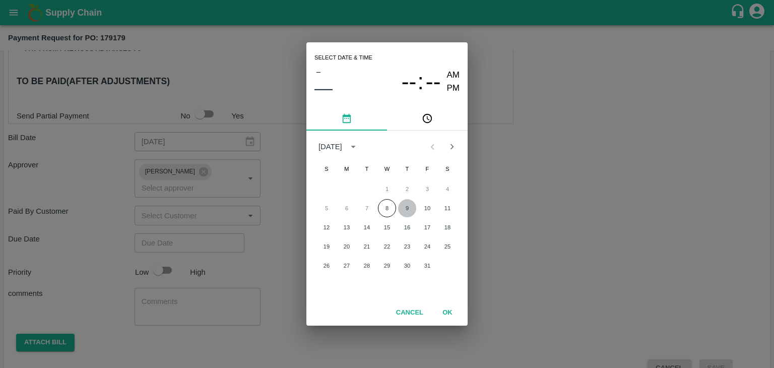
click at [406, 201] on button "9" at bounding box center [407, 208] width 18 height 18
type input "[DATE] 12:00 AM"
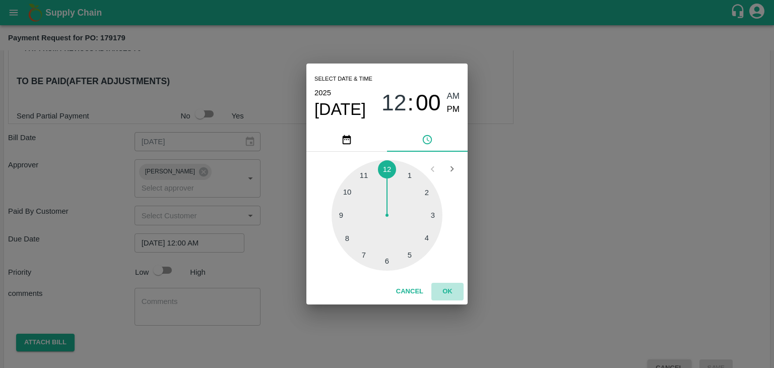
click at [452, 291] on button "OK" at bounding box center [447, 292] width 32 height 18
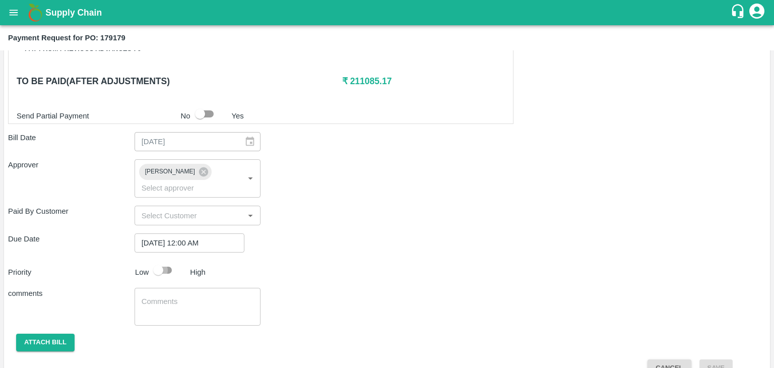
click at [161, 260] on input "checkbox" at bounding box center [157, 269] width 57 height 19
checkbox input "true"
click at [218, 301] on textarea at bounding box center [198, 306] width 112 height 21
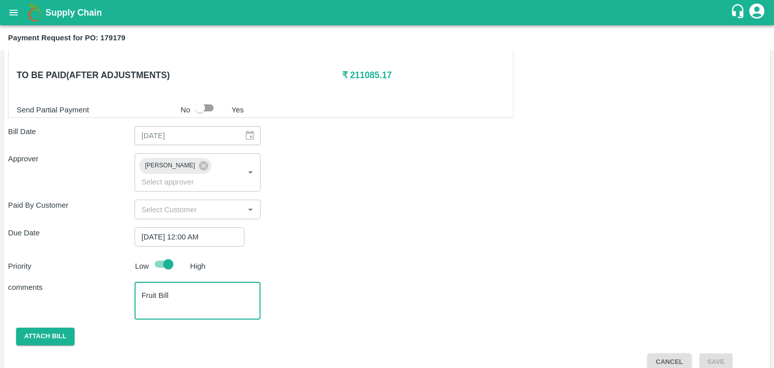
type textarea "Fruit Bill"
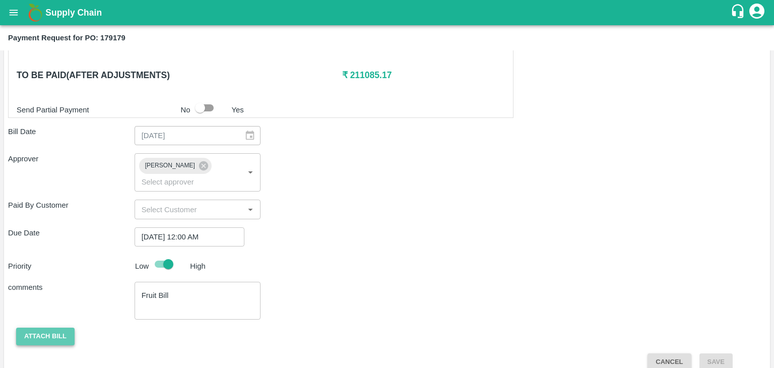
click at [34, 327] on button "Attach bill" at bounding box center [45, 336] width 58 height 18
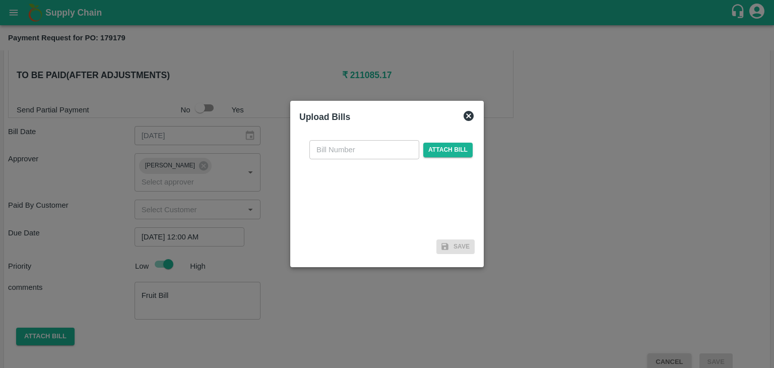
click at [341, 147] on input "text" at bounding box center [364, 149] width 110 height 19
click at [381, 152] on input "PA/CA/25-26/11" at bounding box center [364, 149] width 110 height 19
type input "PA/CA/25-26/85"
click at [442, 145] on span "Attach bill" at bounding box center [447, 150] width 49 height 15
click at [0, 0] on input "Attach bill" at bounding box center [0, 0] width 0 height 0
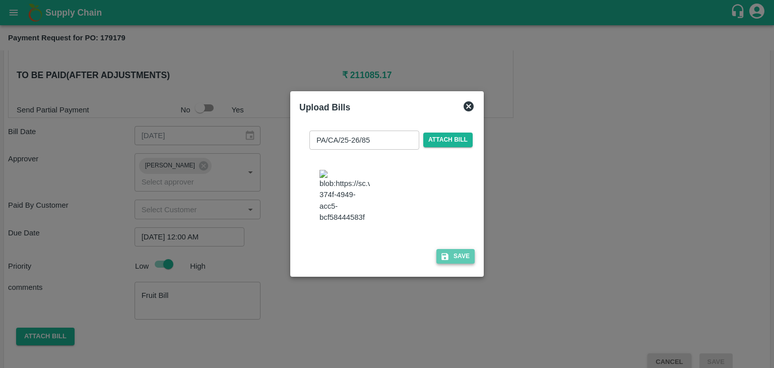
click at [449, 257] on button "Save" at bounding box center [455, 256] width 38 height 15
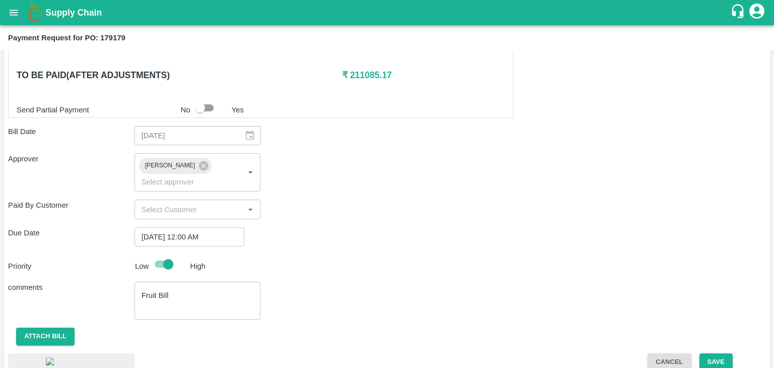
scroll to position [547, 0]
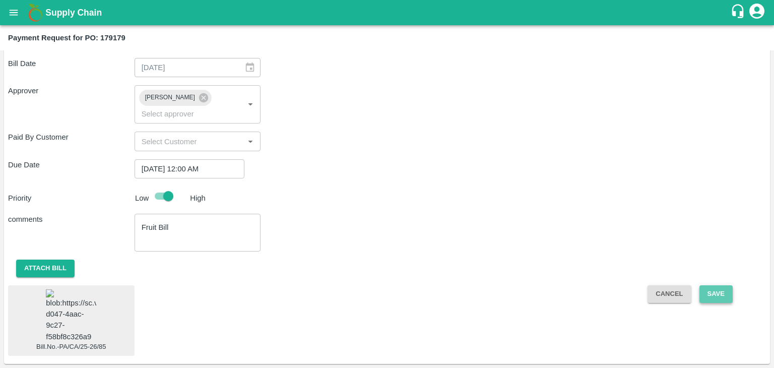
click at [718, 285] on button "Save" at bounding box center [715, 294] width 33 height 18
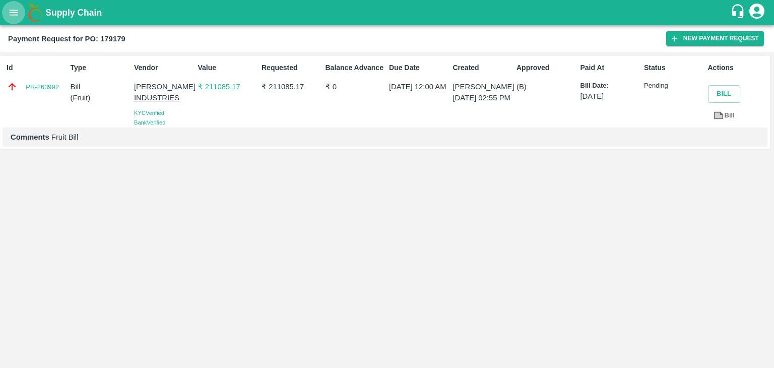
click at [10, 9] on icon "open drawer" at bounding box center [13, 12] width 11 height 11
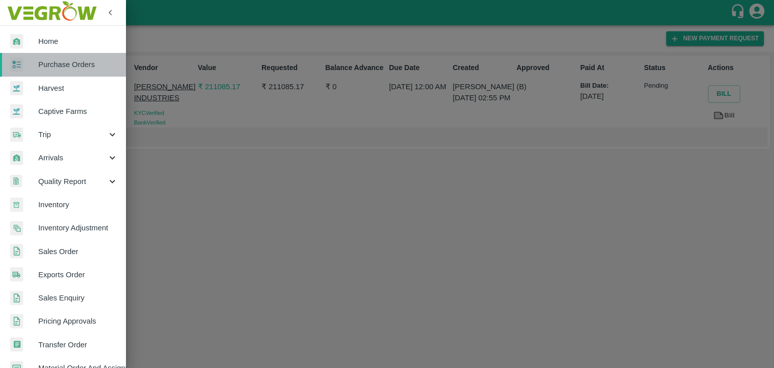
click at [71, 63] on span "Purchase Orders" at bounding box center [78, 64] width 80 height 11
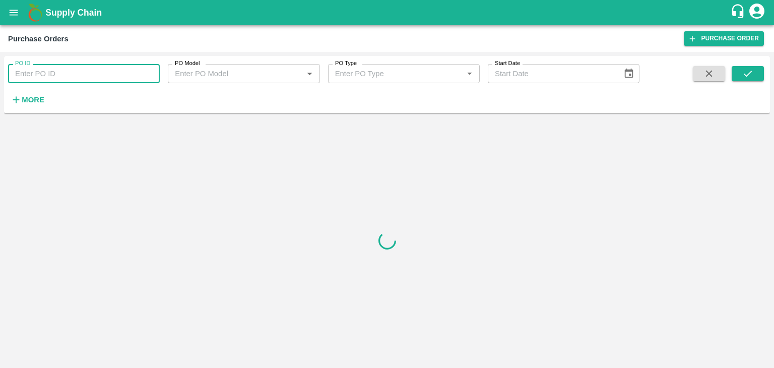
click at [145, 69] on input "PO ID" at bounding box center [84, 73] width 152 height 19
paste input "178680"
type input "178680"
click at [734, 69] on button "submit" at bounding box center [747, 73] width 32 height 15
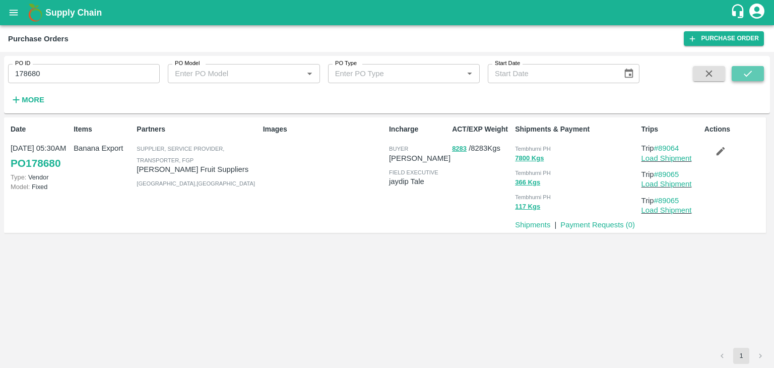
click at [734, 69] on button "submit" at bounding box center [747, 73] width 32 height 15
click at [586, 225] on link "Payment Requests ( 0 )" at bounding box center [597, 225] width 75 height 8
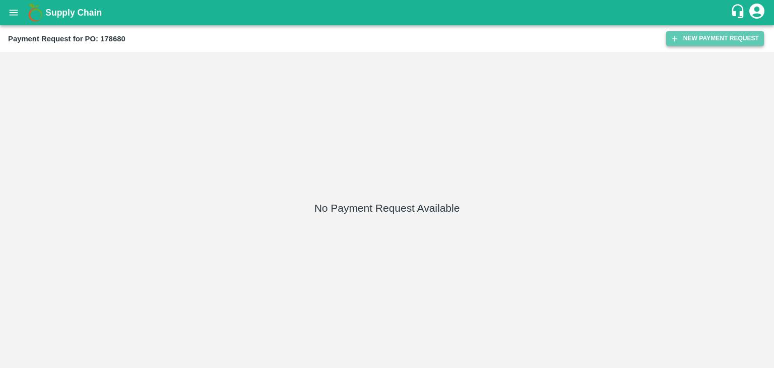
click at [696, 34] on button "New Payment Request" at bounding box center [715, 38] width 98 height 15
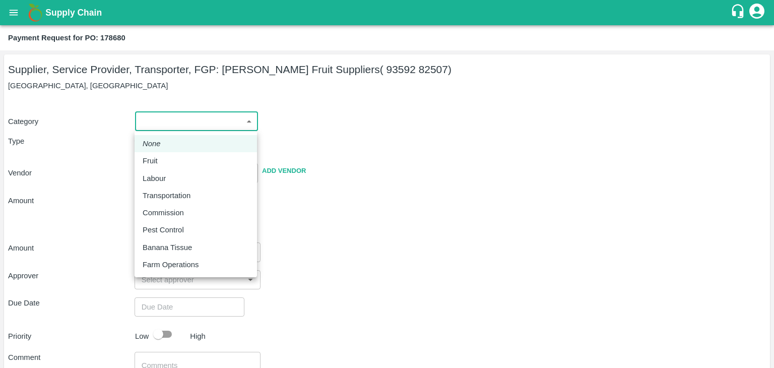
click at [158, 118] on body "Supply Chain Payment Request for PO: 178680 Supplier, Service Provider, Transpo…" at bounding box center [387, 184] width 774 height 368
click at [163, 166] on div "Fruit" at bounding box center [196, 160] width 106 height 11
type input "1"
type input "[PERSON_NAME] Fruit Suppliers - 93592 82507(Supplier, Service Provider, Transpo…"
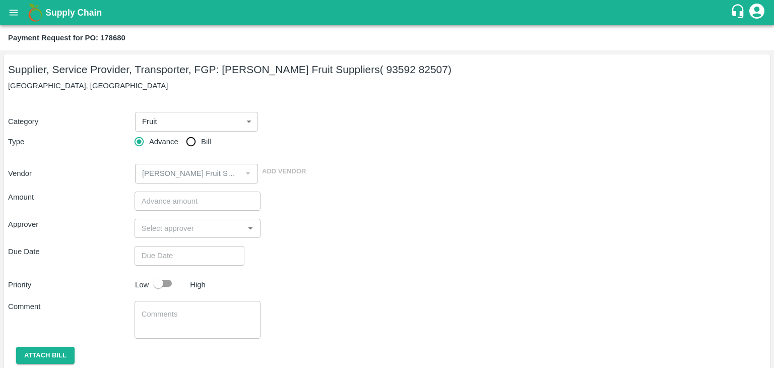
click at [163, 151] on div "Fruit" at bounding box center [196, 148] width 80 height 7
click at [188, 144] on input "Bill" at bounding box center [191, 141] width 20 height 20
radio input "true"
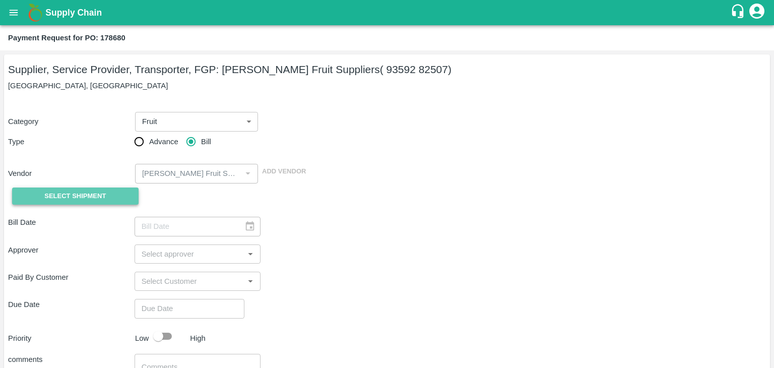
click at [91, 192] on span "Select Shipment" at bounding box center [74, 196] width 61 height 12
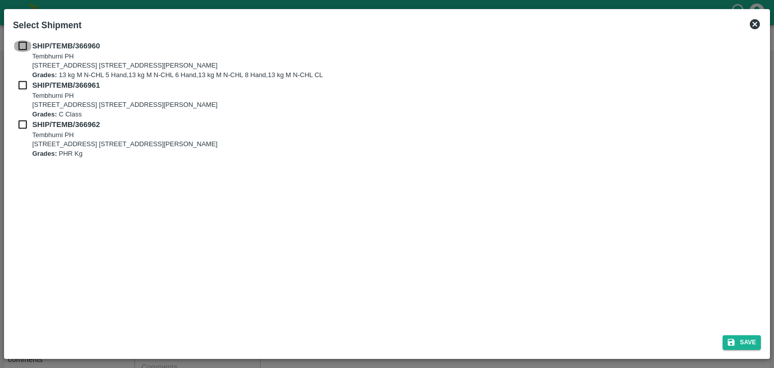
click at [22, 45] on input "checkbox" at bounding box center [22, 45] width 19 height 11
checkbox input "true"
click at [22, 83] on input "checkbox" at bounding box center [22, 85] width 19 height 11
checkbox input "true"
drag, startPoint x: 19, startPoint y: 131, endPoint x: 21, endPoint y: 125, distance: 6.2
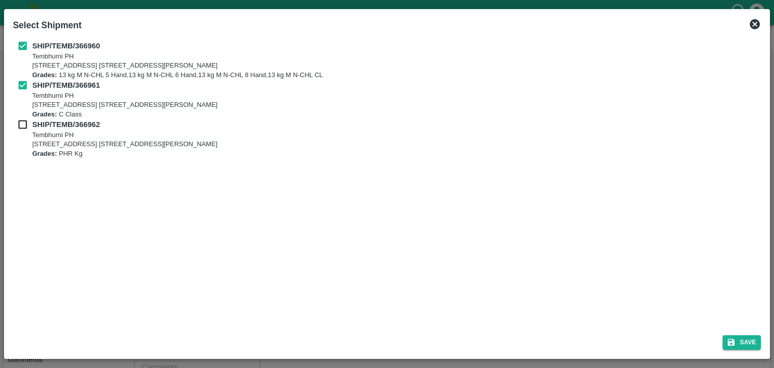
click at [21, 125] on div "SHIP/TEMB/366962 [STREET_ADDRESS] [STREET_ADDRESS][PERSON_NAME] Grades: PHR Kg" at bounding box center [387, 138] width 748 height 39
click at [21, 125] on input "checkbox" at bounding box center [22, 124] width 19 height 11
checkbox input "true"
click at [735, 341] on icon "submit" at bounding box center [730, 341] width 9 height 9
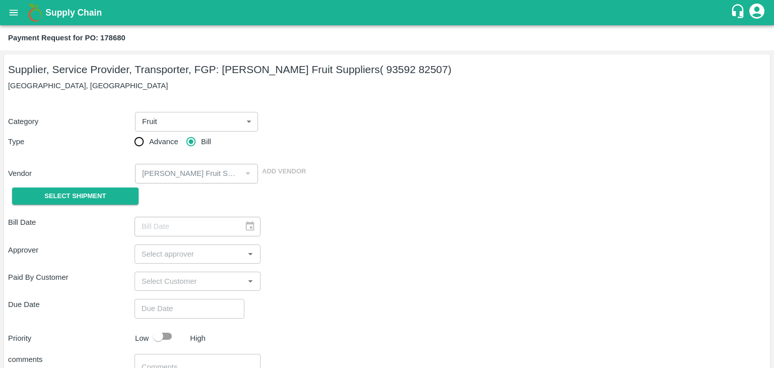
type input "[DATE]"
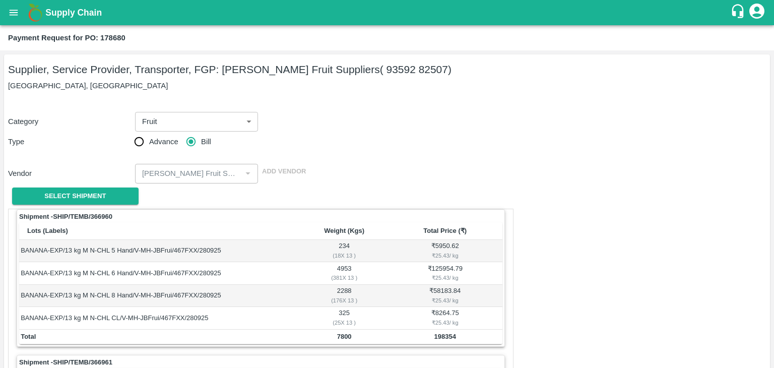
scroll to position [471, 0]
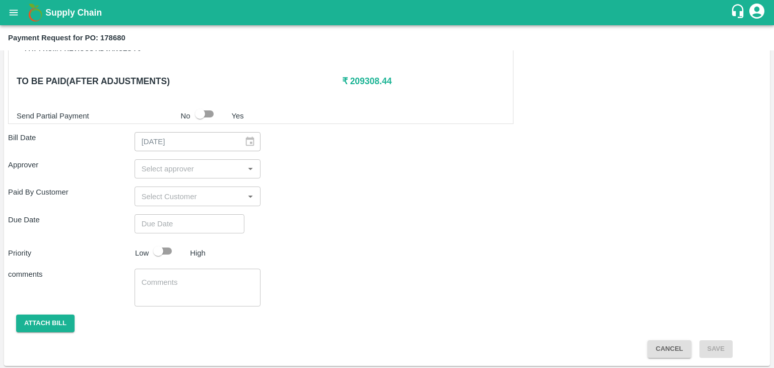
click at [195, 172] on input "input" at bounding box center [189, 168] width 104 height 13
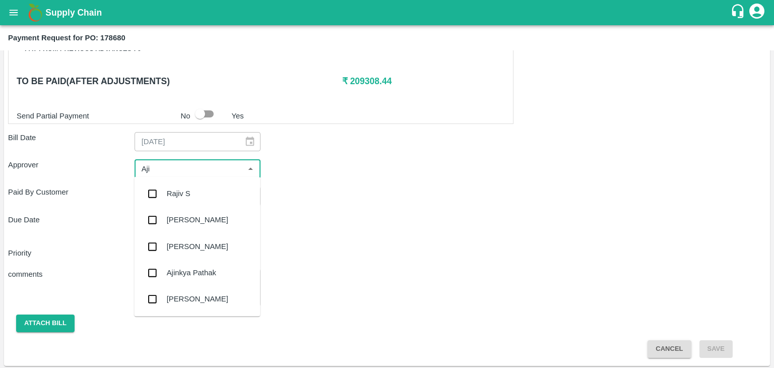
type input "Ajit"
click at [198, 182] on div "[PERSON_NAME]" at bounding box center [197, 193] width 126 height 26
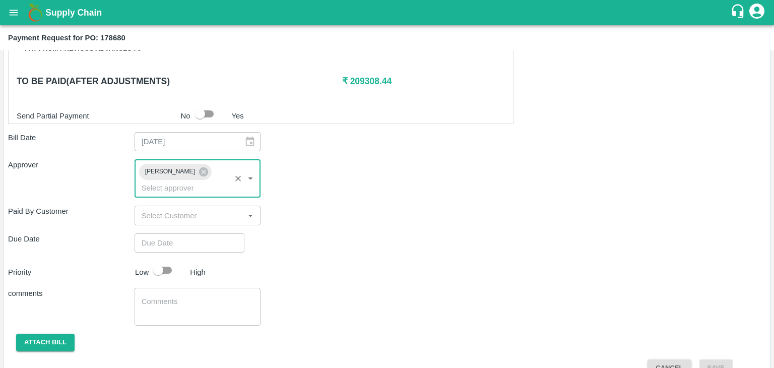
type input "DD/MM/YYYY hh:mm aa"
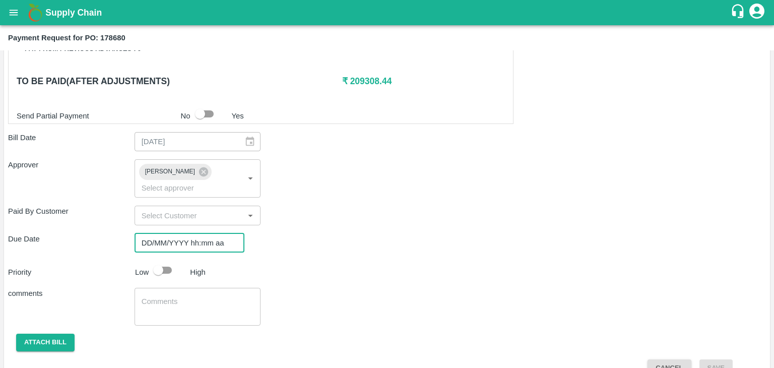
click at [215, 233] on input "DD/MM/YYYY hh:mm aa" at bounding box center [185, 242] width 103 height 19
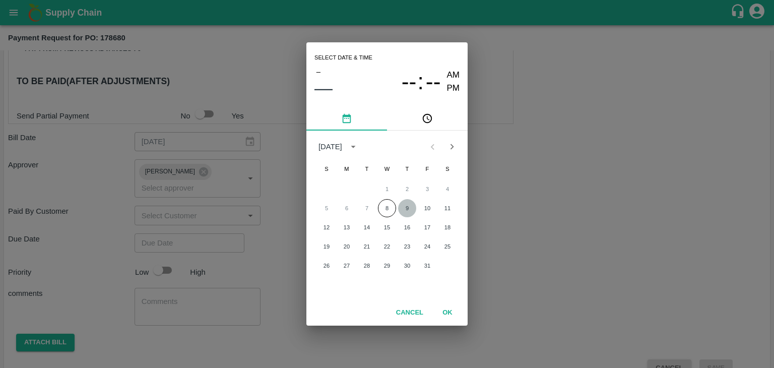
click at [408, 206] on button "9" at bounding box center [407, 208] width 18 height 18
type input "09/10/2025 12:00 AM"
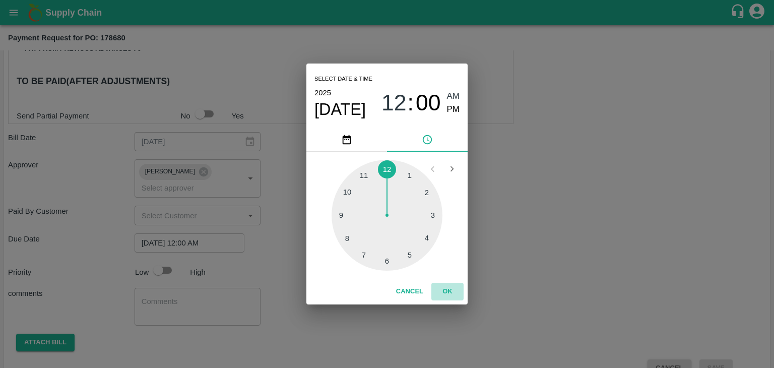
click at [445, 296] on button "OK" at bounding box center [447, 292] width 32 height 18
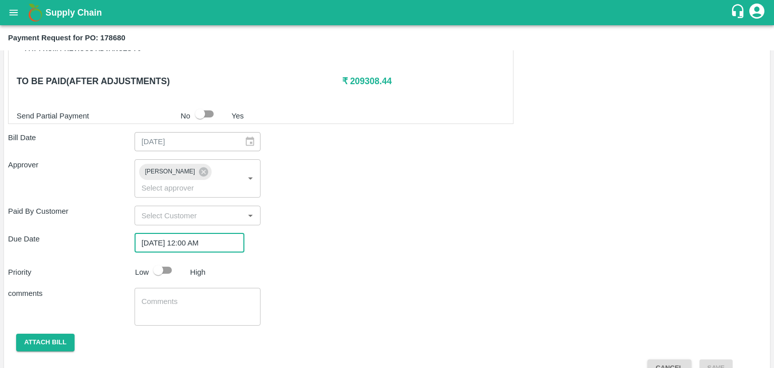
click at [159, 260] on input "checkbox" at bounding box center [157, 269] width 57 height 19
checkbox input "true"
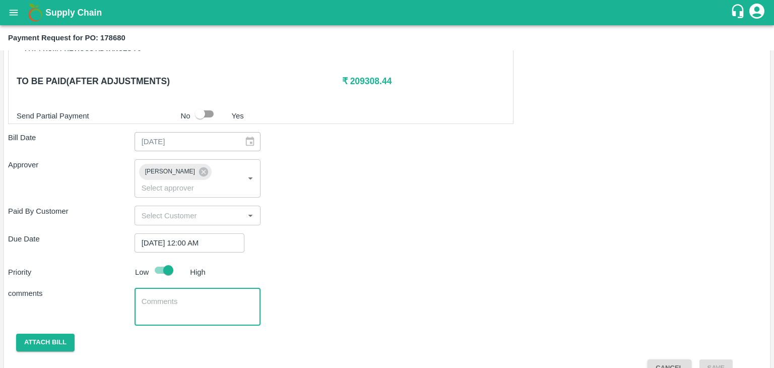
click at [203, 296] on textarea at bounding box center [198, 306] width 112 height 21
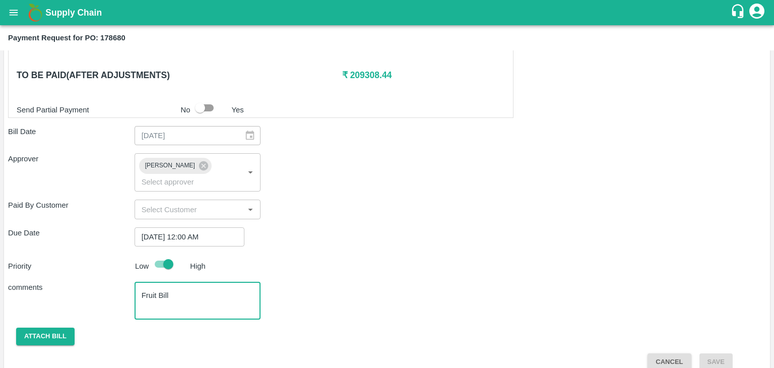
type textarea "Fruit Bill"
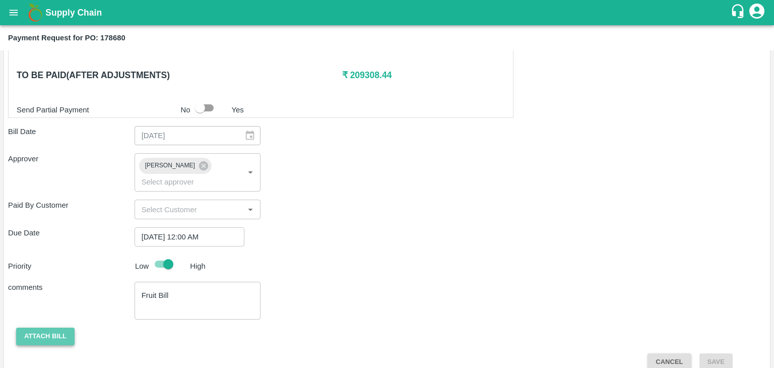
click at [42, 327] on button "Attach bill" at bounding box center [45, 336] width 58 height 18
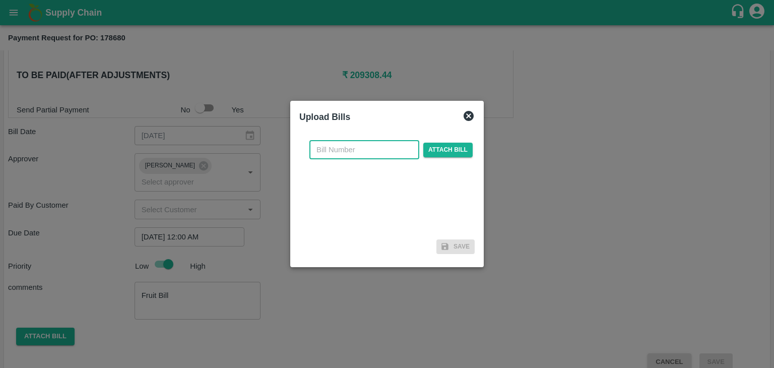
click at [368, 152] on input "text" at bounding box center [364, 149] width 110 height 19
type input "CA-35"
click at [449, 150] on span "Attach bill" at bounding box center [447, 150] width 49 height 15
click at [0, 0] on input "Attach bill" at bounding box center [0, 0] width 0 height 0
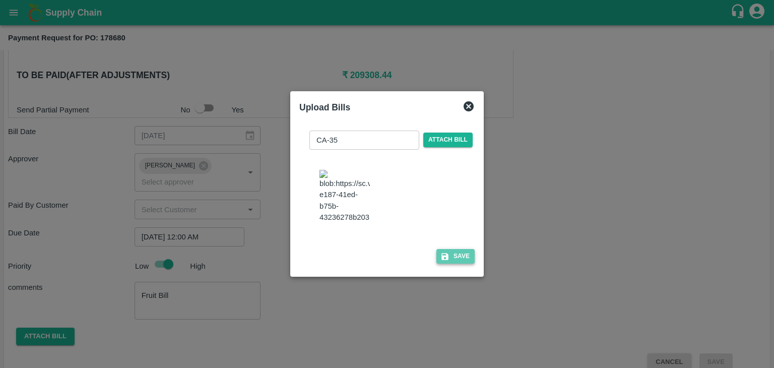
click at [455, 260] on button "Save" at bounding box center [455, 256] width 38 height 15
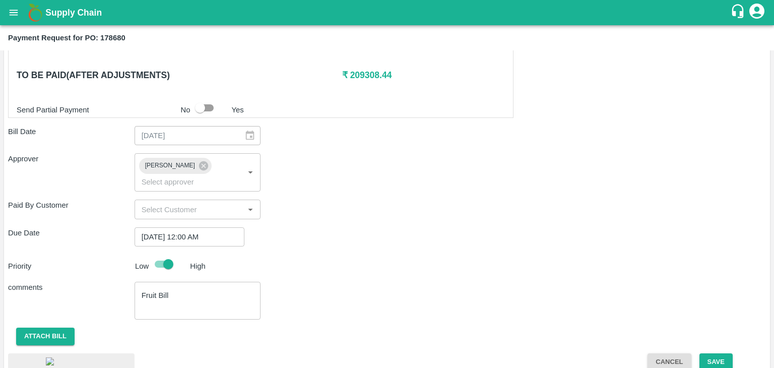
scroll to position [543, 0]
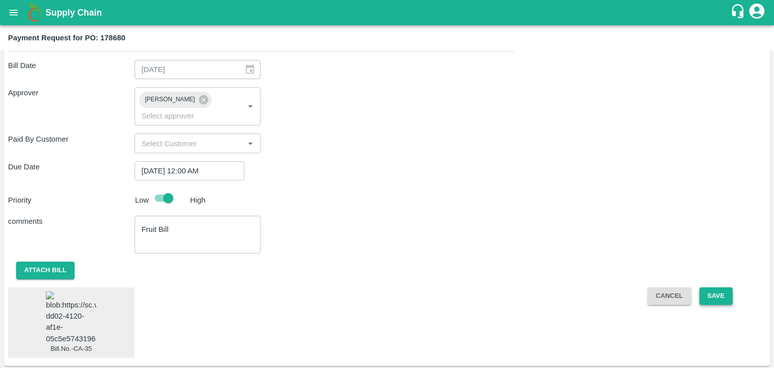
click at [723, 287] on button "Save" at bounding box center [715, 296] width 33 height 18
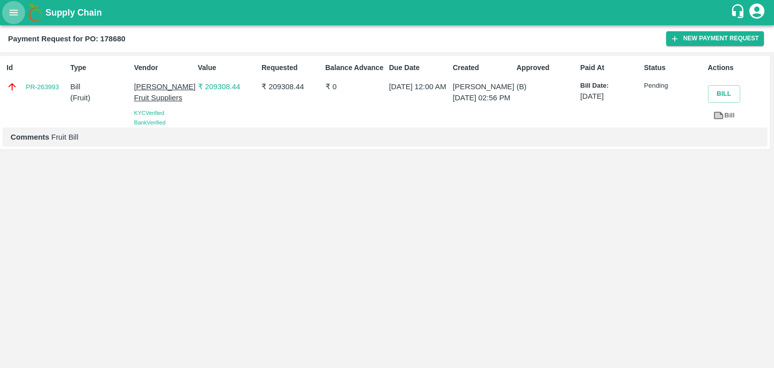
click at [7, 14] on button "open drawer" at bounding box center [13, 12] width 23 height 23
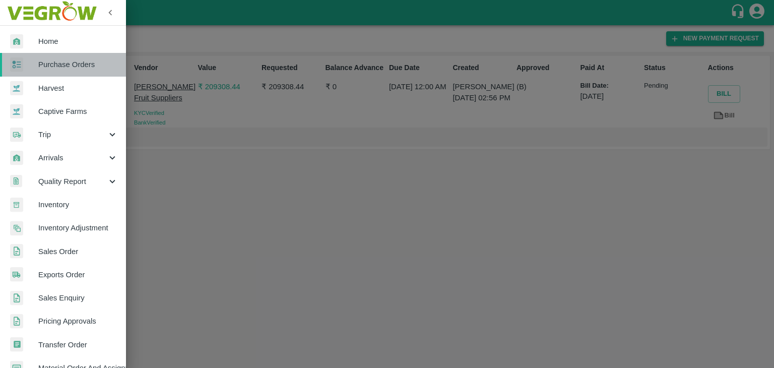
click at [68, 59] on span "Purchase Orders" at bounding box center [78, 64] width 80 height 11
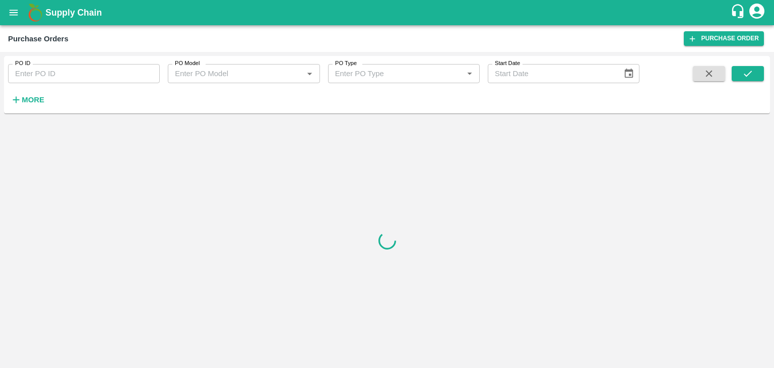
click at [142, 72] on input "PO ID" at bounding box center [84, 73] width 152 height 19
paste input "177843"
click at [142, 72] on input "PO ID" at bounding box center [84, 73] width 152 height 19
type input "177843"
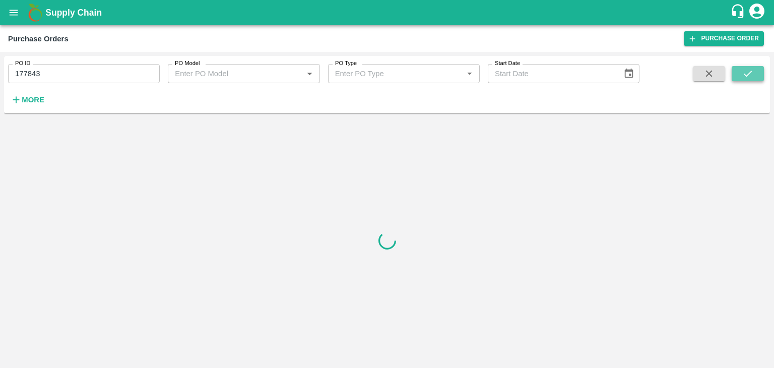
click at [743, 71] on icon "submit" at bounding box center [747, 73] width 11 height 11
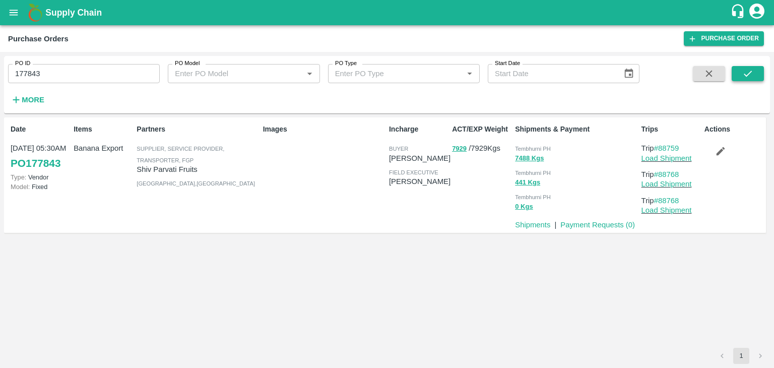
click at [743, 71] on icon "submit" at bounding box center [747, 73] width 11 height 11
click at [616, 227] on link "Payment Requests ( 0 )" at bounding box center [597, 225] width 75 height 8
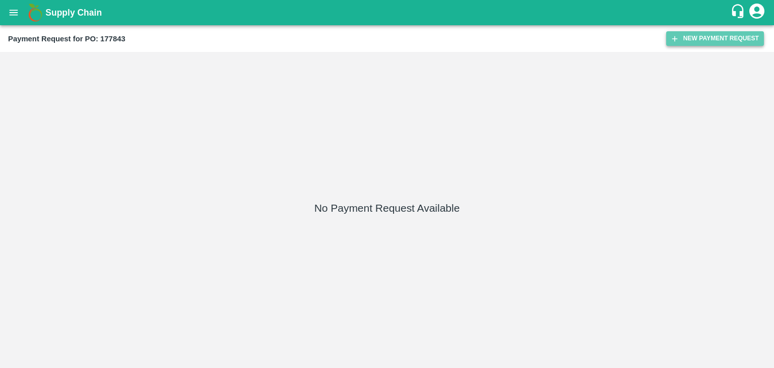
click at [743, 40] on button "New Payment Request" at bounding box center [715, 38] width 98 height 15
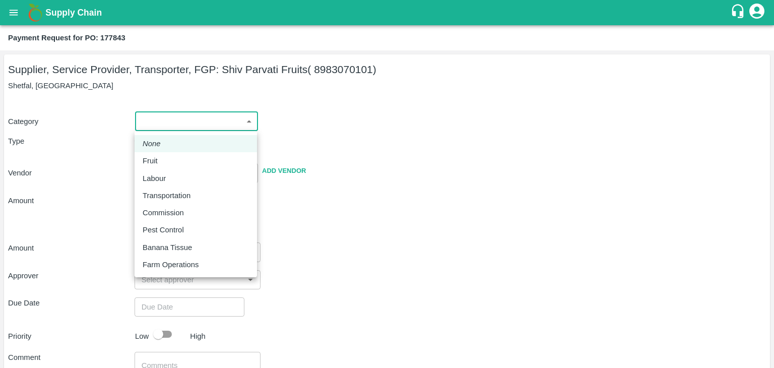
click at [163, 123] on body "Supply Chain Payment Request for PO: 177843 Supplier, Service Provider, Transpo…" at bounding box center [387, 184] width 774 height 368
click at [163, 153] on li "Fruit" at bounding box center [195, 160] width 122 height 17
type input "1"
type input "Shiv Parvati Fruits - 8983070101(Supplier, Service Provider, Transporter, FGP)"
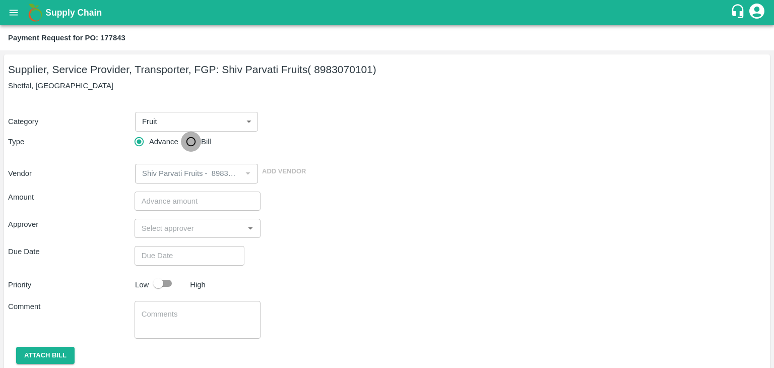
click at [188, 139] on input "Bill" at bounding box center [191, 141] width 20 height 20
radio input "true"
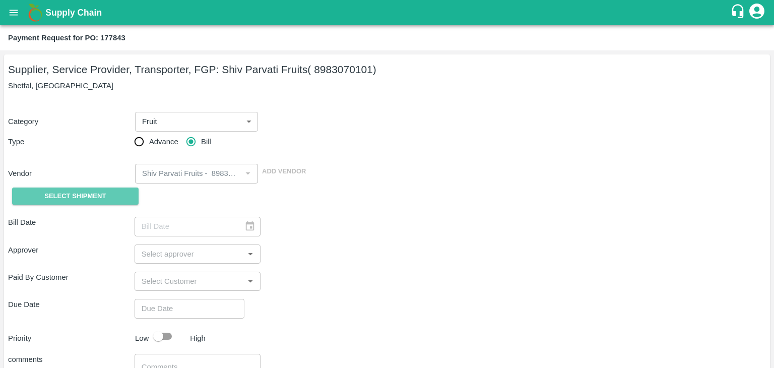
click at [89, 201] on span "Select Shipment" at bounding box center [74, 196] width 61 height 12
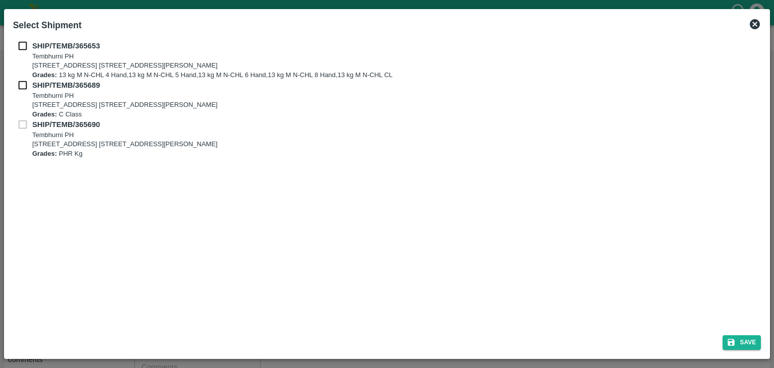
click at [22, 51] on div "SHIP/TEMB/365653 [STREET_ADDRESS] E-5, YASHSHREE INDUSTRIES, M.I.D.C., A/P TEMB…" at bounding box center [387, 59] width 748 height 39
click at [22, 49] on input "checkbox" at bounding box center [22, 45] width 19 height 11
checkbox input "true"
click at [20, 87] on input "checkbox" at bounding box center [22, 85] width 19 height 11
checkbox input "true"
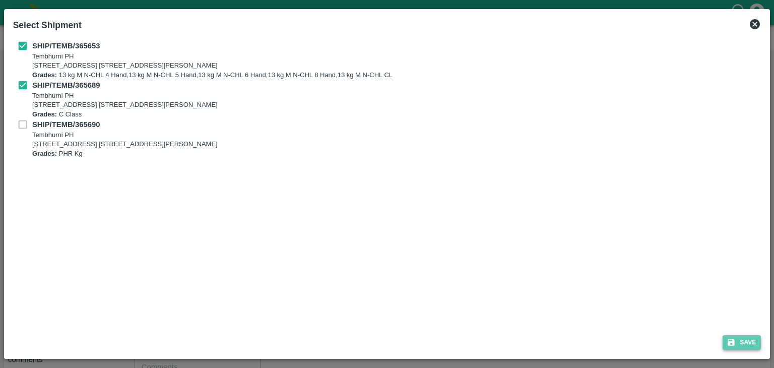
click at [742, 337] on button "Save" at bounding box center [741, 342] width 38 height 15
type input "[DATE]"
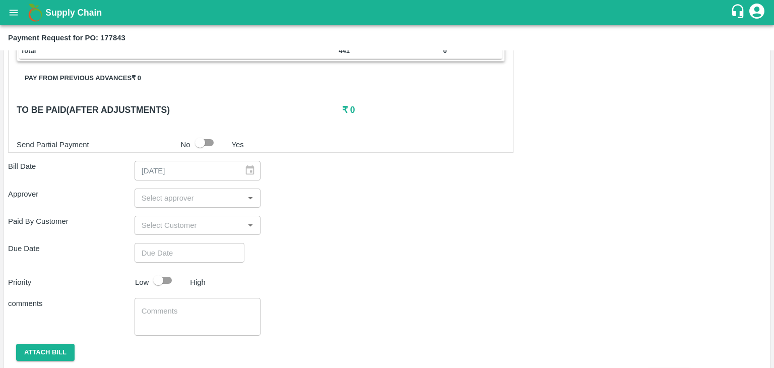
scroll to position [416, 0]
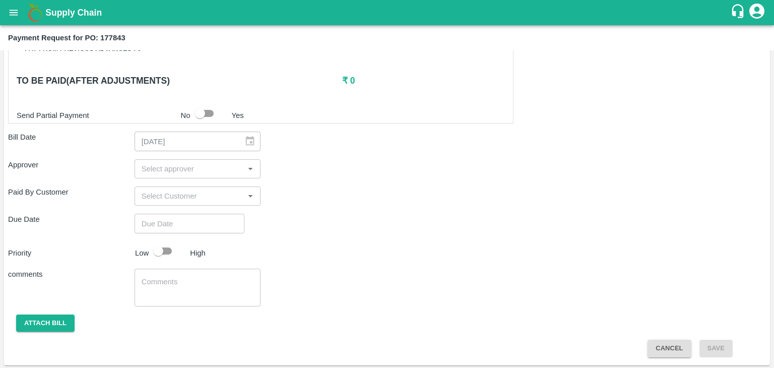
click at [202, 163] on input "input" at bounding box center [189, 168] width 104 height 13
type input "A"
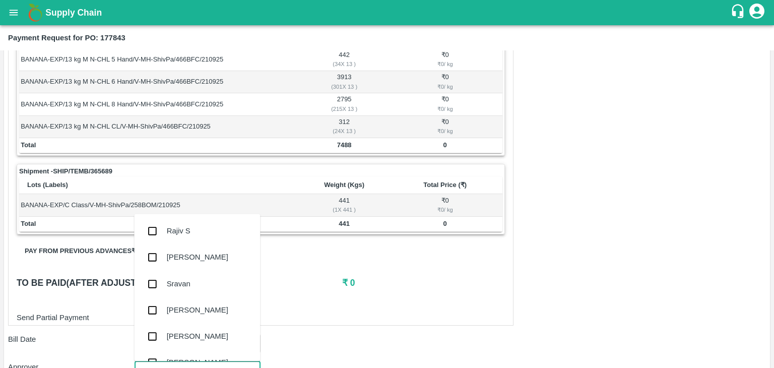
scroll to position [212, 0]
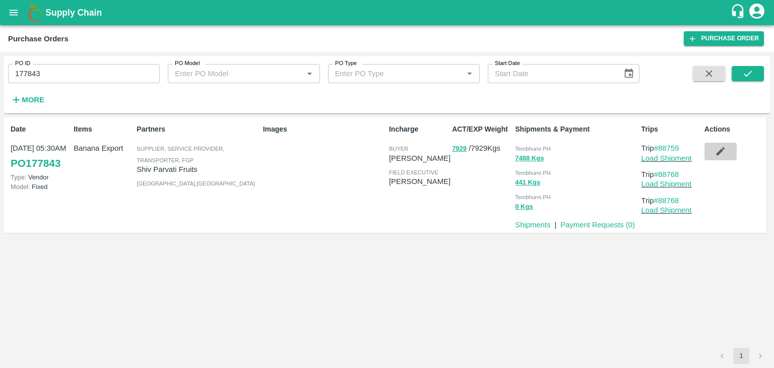
click at [721, 151] on icon "button" at bounding box center [720, 151] width 9 height 9
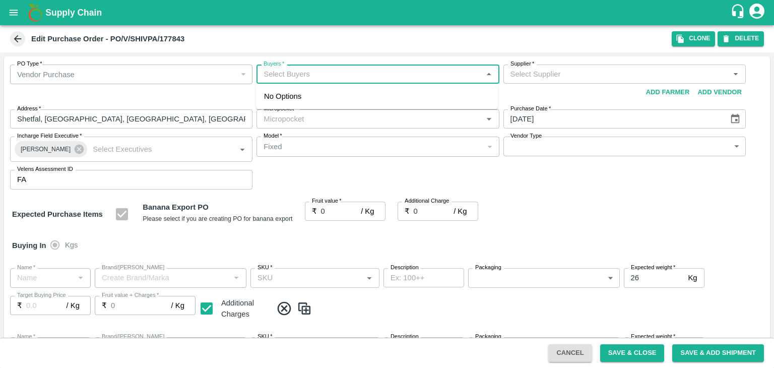
click at [320, 79] on input "Buyers   *" at bounding box center [369, 73] width 220 height 13
type input "Ajit O"
type input "Shiv Parvati Fruits-undefined"
type input "109-Tembhurni"
type input "Banana Export"
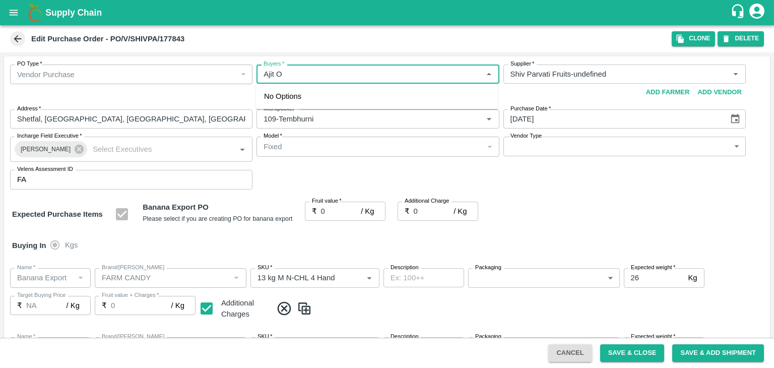
type input "FARM CANDY"
type input "13 kg M N-CHL 4 Hand"
type input "NA"
type input "Banana Export"
type input "FARM CANDY"
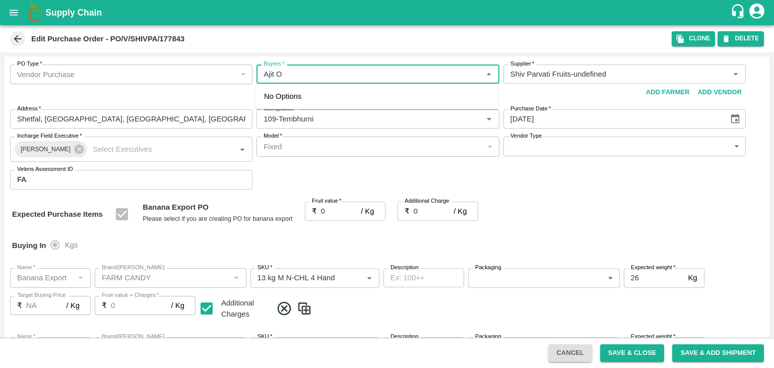
type input "13 kg M N-CHL 5 Hand"
type input "NA"
type input "Banana Export"
type input "FARM CANDY"
type input "13 kg M N-CHL 6 Hand"
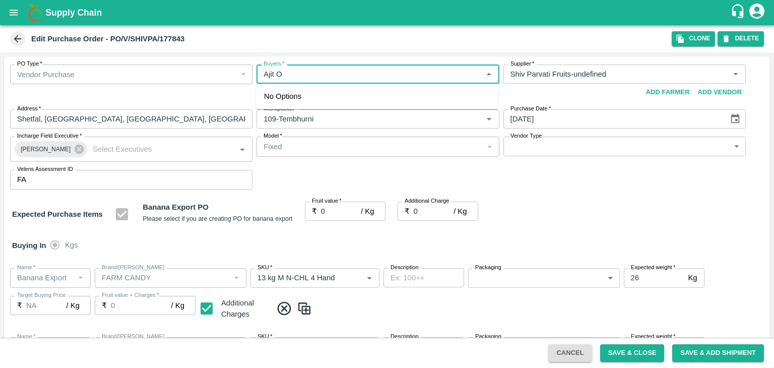
type input "NA"
type input "Banana Export"
type input "FARM CANDY"
type input "13 kg M N-CHL 8 Hand"
type input "NA"
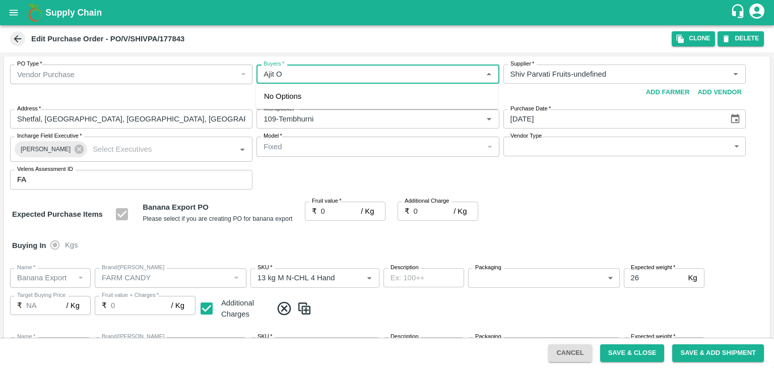
type input "Banana Export"
type input "FARM CANDY"
type input "13 kg M N-CHL CL"
type input "NA"
type input "Banana Export"
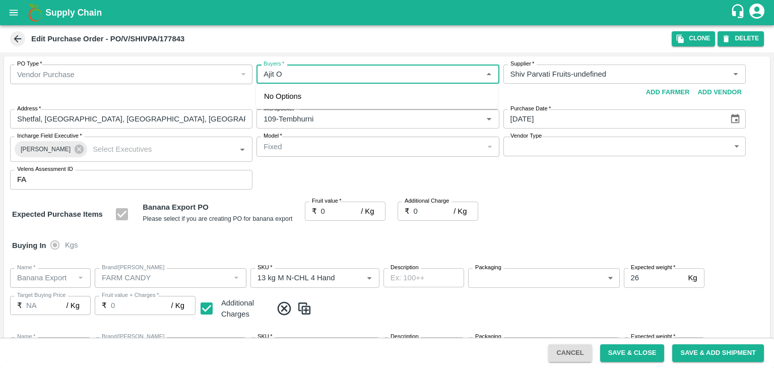
type input "FARM CANDY"
type input "C Class"
type input "NA"
type input "Banana Export"
type input "FARM CANDY"
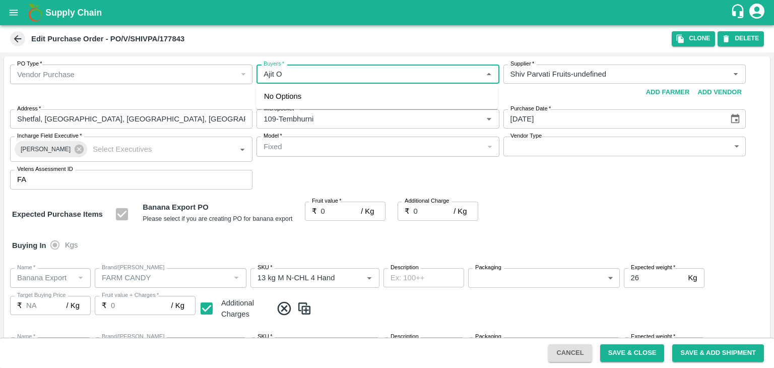
type input "PHR Kg"
type input "NA"
click at [320, 94] on div "[PERSON_NAME]" at bounding box center [377, 101] width 242 height 26
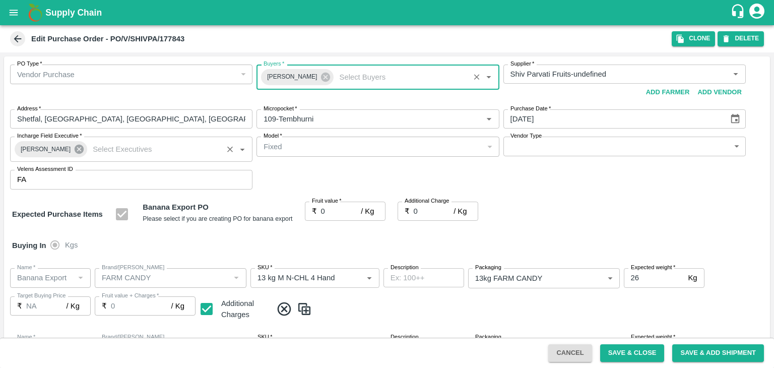
click at [75, 150] on icon at bounding box center [79, 149] width 9 height 9
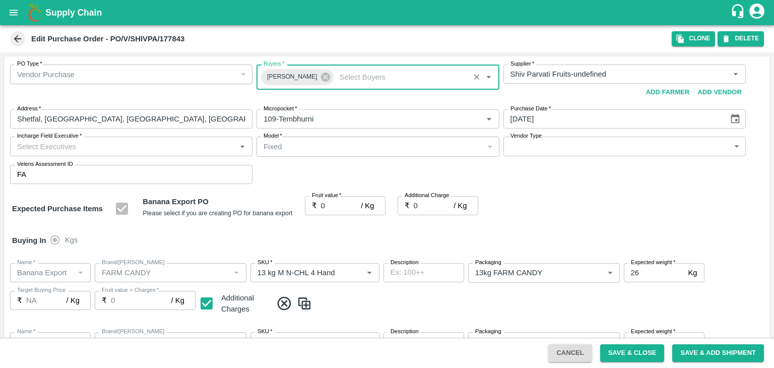
click at [87, 144] on input "Incharge Field Executive   *" at bounding box center [123, 146] width 220 height 13
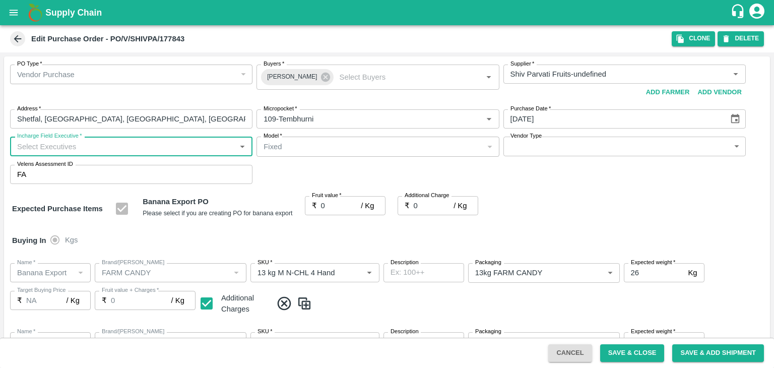
click at [87, 144] on input "Incharge Field Executive   *" at bounding box center [123, 146] width 220 height 13
type input "Jay"
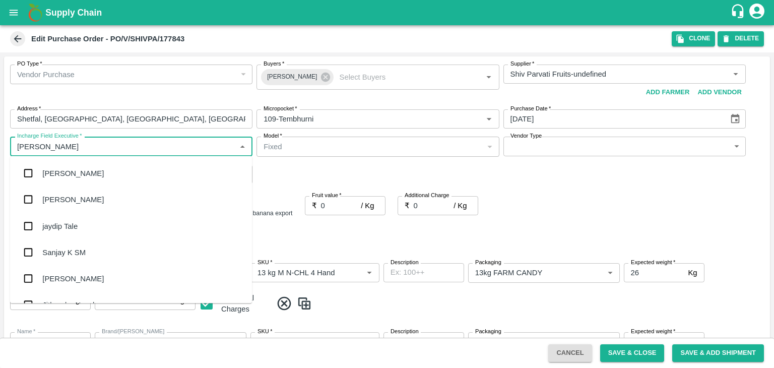
click at [91, 229] on div "jaydip Tale" at bounding box center [131, 226] width 242 height 26
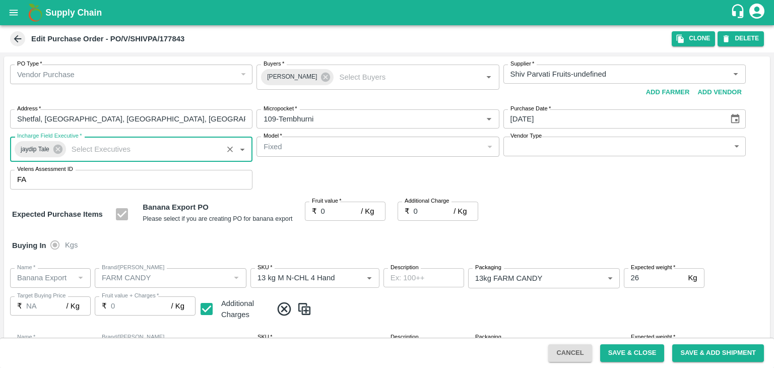
click at [536, 149] on body "Supply Chain Edit Purchase Order - PO/V/SHIVPA/177843 Clone DELETE PO Type   * …" at bounding box center [387, 184] width 774 height 368
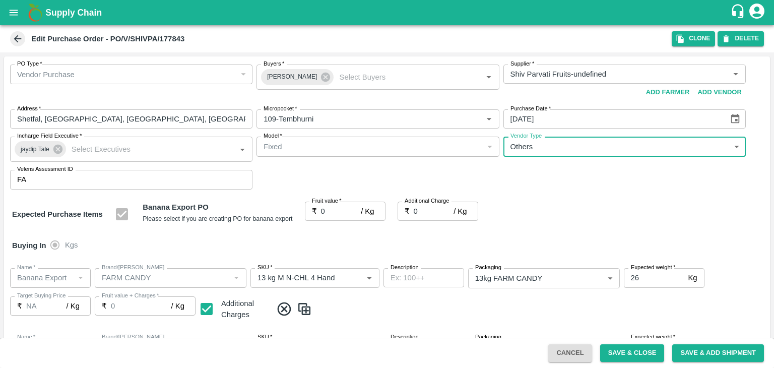
type input "OTHER"
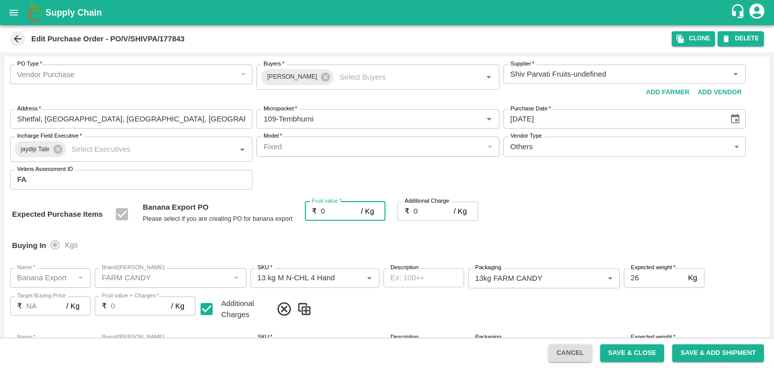
type input "2"
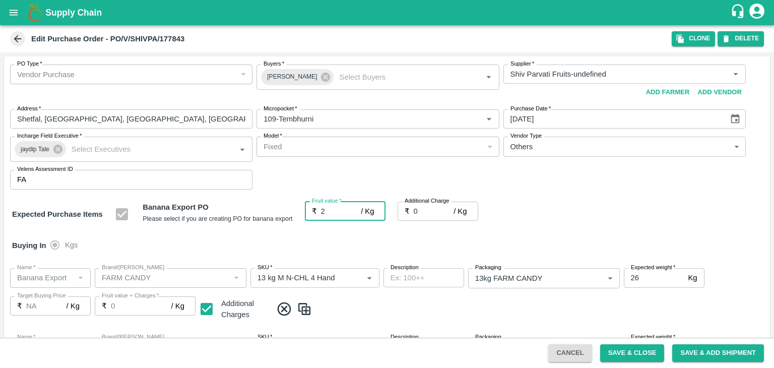
type input "2"
type input "25"
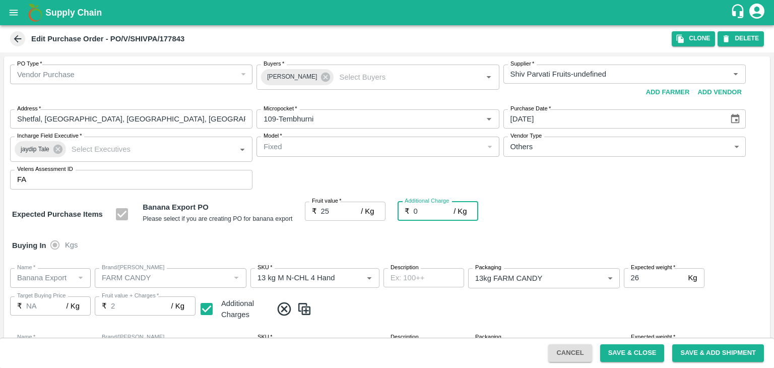
type input "25"
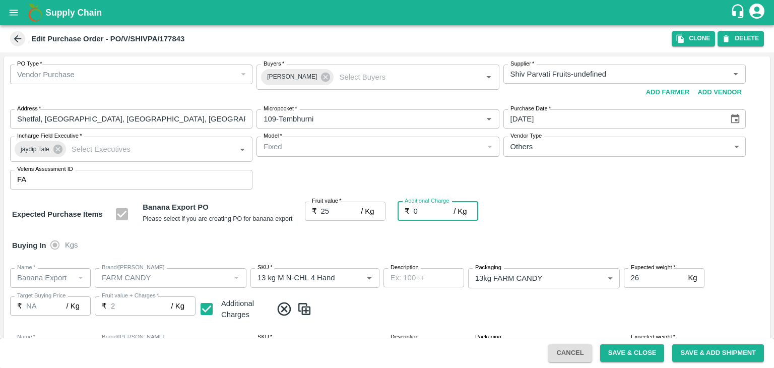
type input "25"
type input "2"
type input "27"
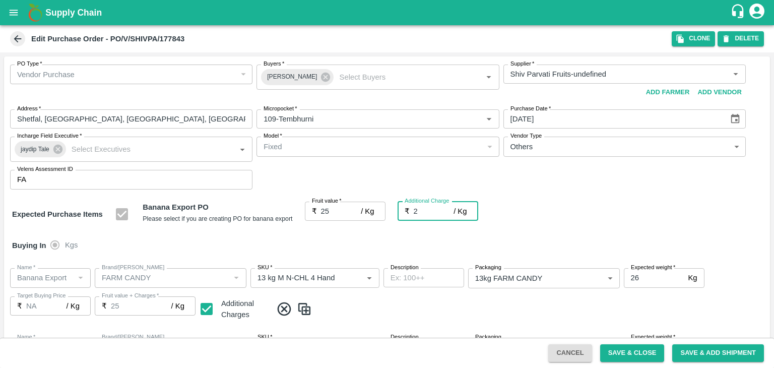
type input "27"
type input "2.7"
type input "27.7"
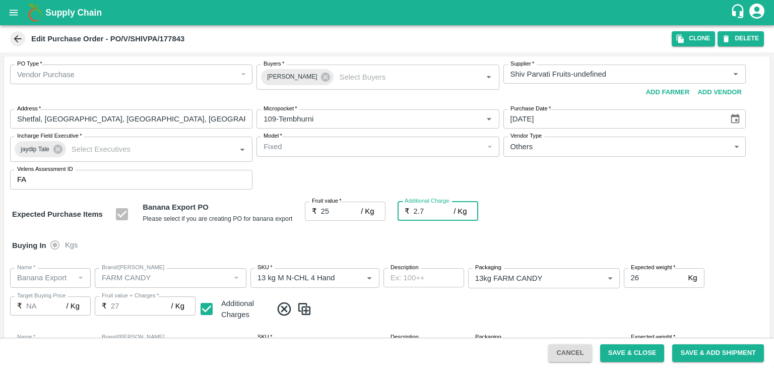
type input "27.7"
type input "2.75"
type input "27.75"
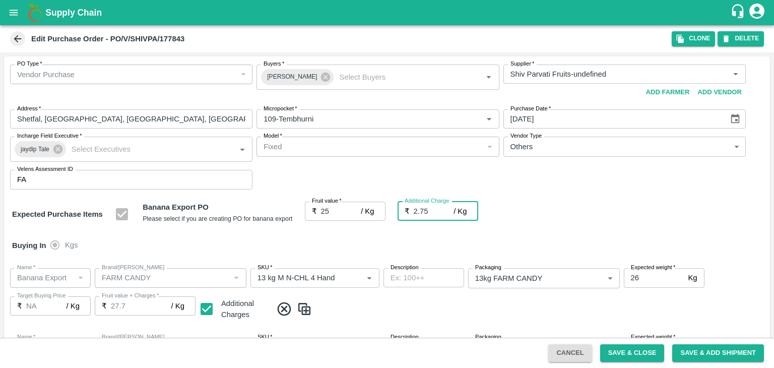
type input "27.75"
type input "2.75"
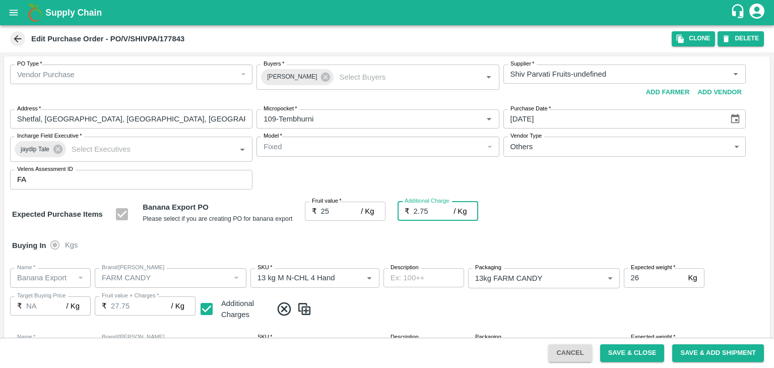
click at [401, 258] on div "Buying In Kgs" at bounding box center [387, 245] width 766 height 29
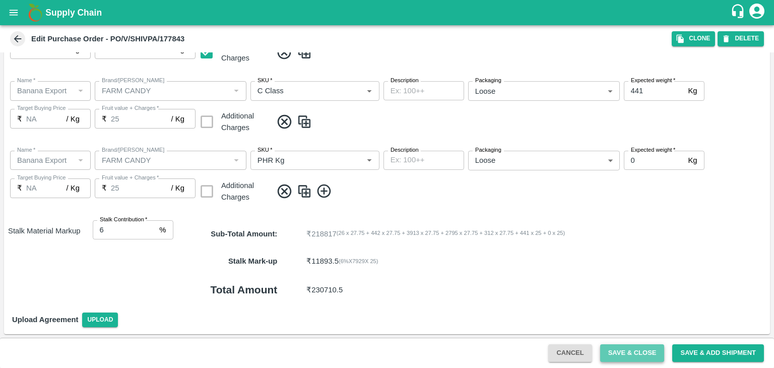
click at [625, 349] on button "Save & Close" at bounding box center [632, 353] width 64 height 18
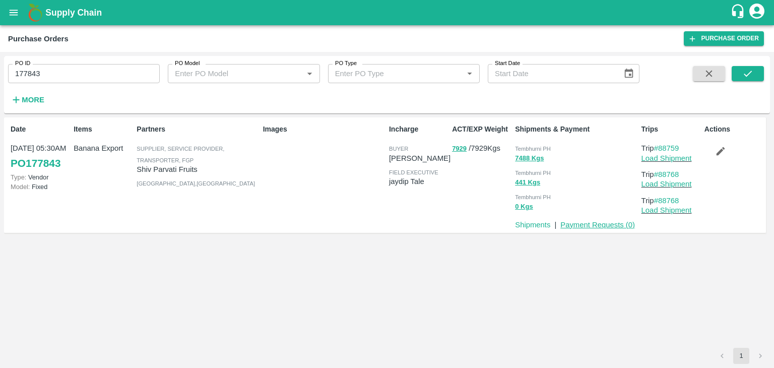
click at [598, 226] on link "Payment Requests ( 0 )" at bounding box center [597, 225] width 75 height 8
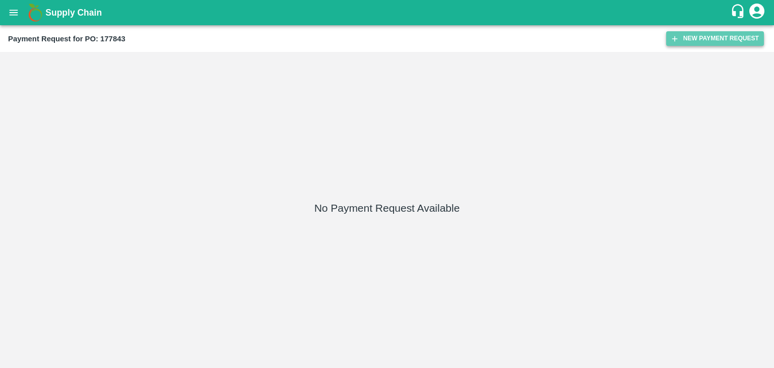
click at [697, 33] on button "New Payment Request" at bounding box center [715, 38] width 98 height 15
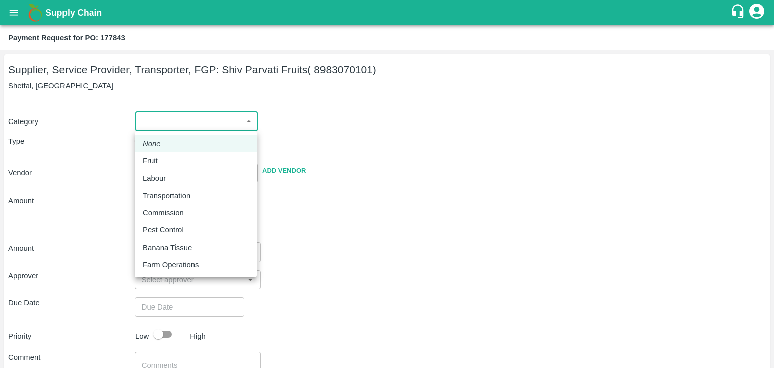
click at [154, 122] on body "Supply Chain Payment Request for PO: 177843 Supplier, Service Provider, Transpo…" at bounding box center [387, 184] width 774 height 368
click at [167, 165] on div "Fruit" at bounding box center [196, 160] width 106 height 11
type input "1"
type input "Shiv Parvati Fruits - 8983070101(Supplier, Service Provider, Transporter, FGP)"
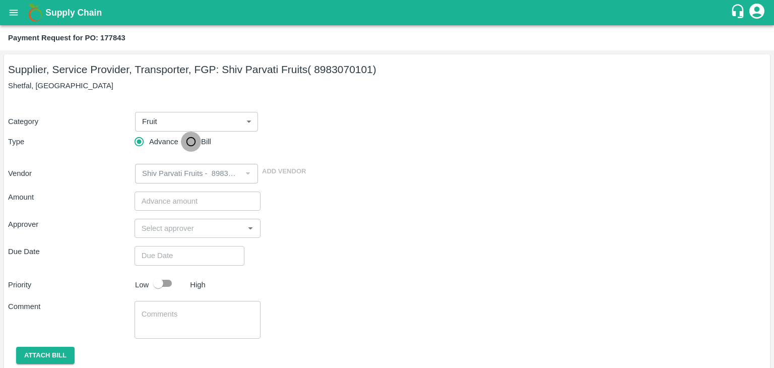
click at [190, 139] on input "Bill" at bounding box center [191, 141] width 20 height 20
radio input "true"
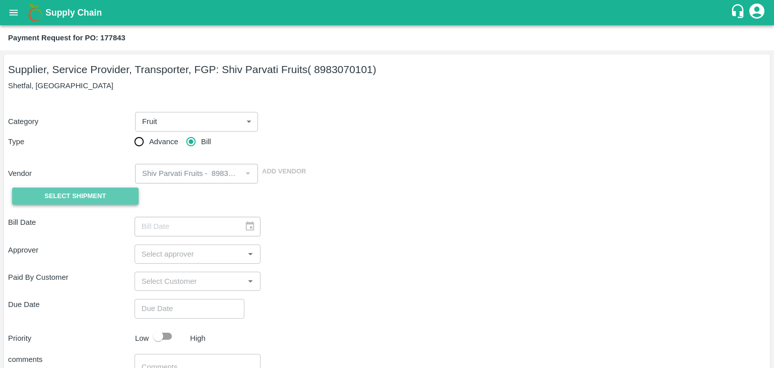
click at [75, 195] on span "Select Shipment" at bounding box center [74, 196] width 61 height 12
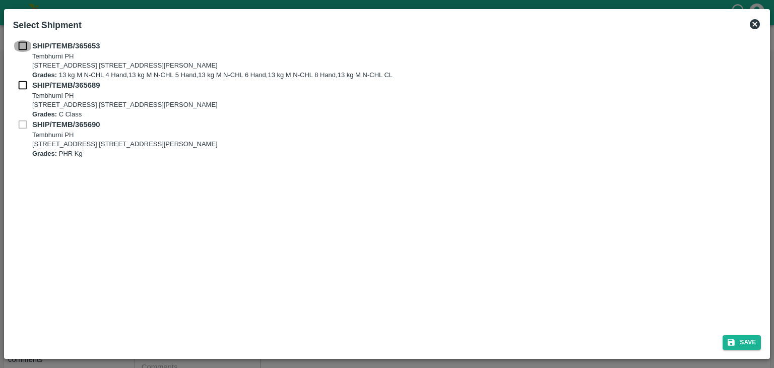
click at [19, 46] on input "checkbox" at bounding box center [22, 45] width 19 height 11
checkbox input "true"
click at [18, 80] on input "checkbox" at bounding box center [22, 85] width 19 height 11
checkbox input "true"
drag, startPoint x: 737, startPoint y: 333, endPoint x: 748, endPoint y: 341, distance: 14.0
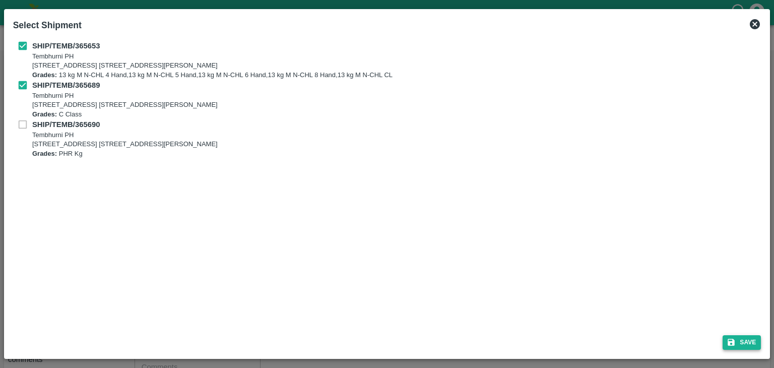
click at [748, 341] on div "Save" at bounding box center [387, 340] width 756 height 27
click at [748, 341] on button "Save" at bounding box center [741, 342] width 38 height 15
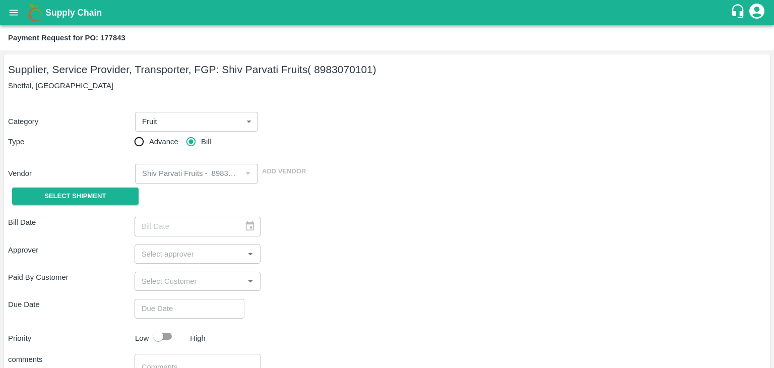
type input "[DATE]"
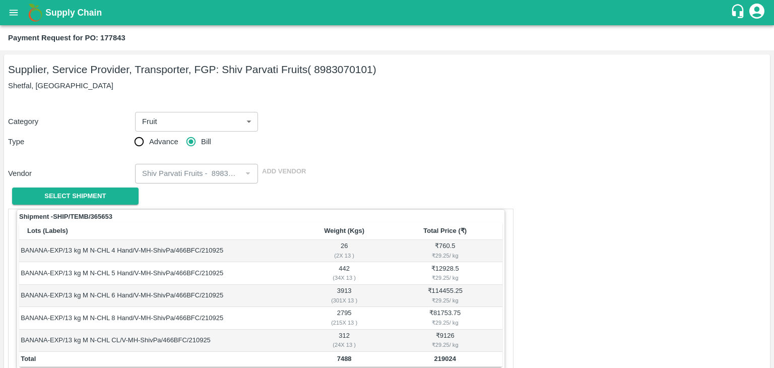
scroll to position [416, 0]
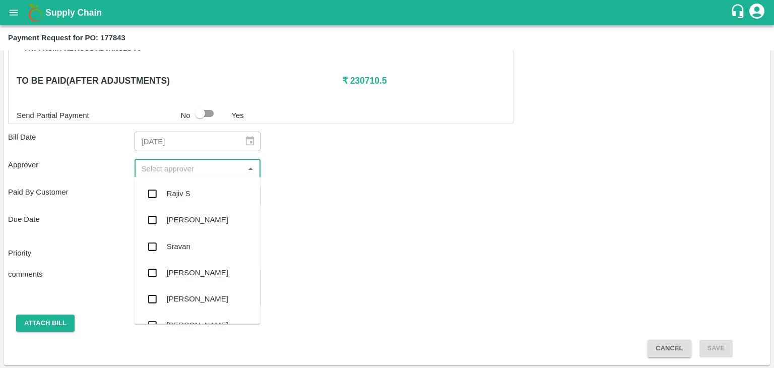
click at [161, 162] on input "input" at bounding box center [189, 168] width 104 height 13
type input "Ajit"
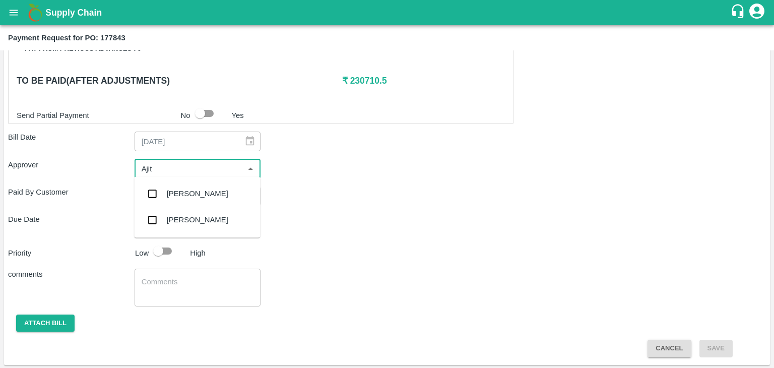
click at [182, 187] on div "[PERSON_NAME]" at bounding box center [197, 193] width 126 height 26
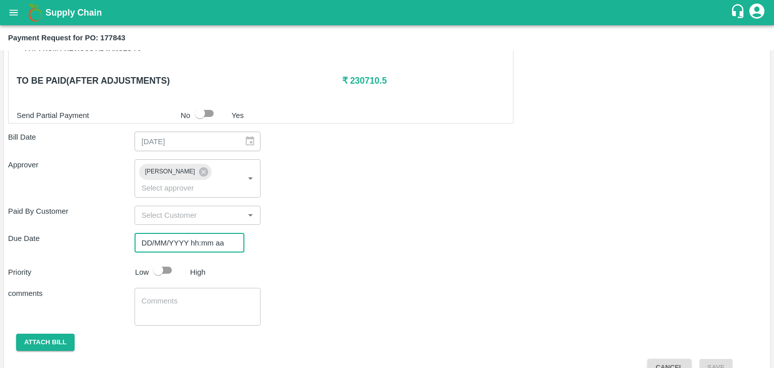
type input "DD/MM/YYYY hh:mm aa"
click at [212, 233] on input "DD/MM/YYYY hh:mm aa" at bounding box center [185, 242] width 103 height 19
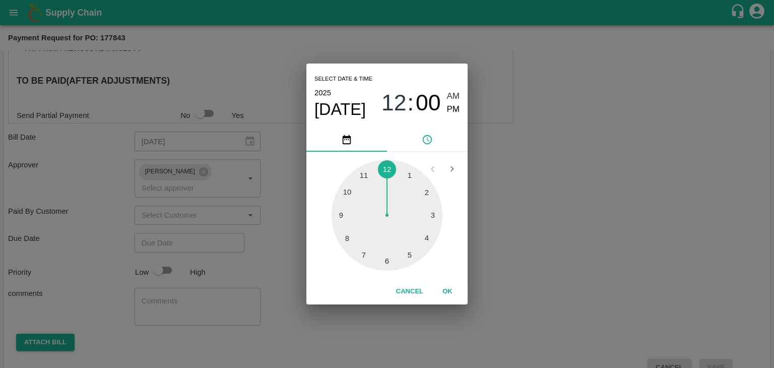
type input "[DATE] 12:00 AM"
click at [453, 288] on button "OK" at bounding box center [447, 292] width 32 height 18
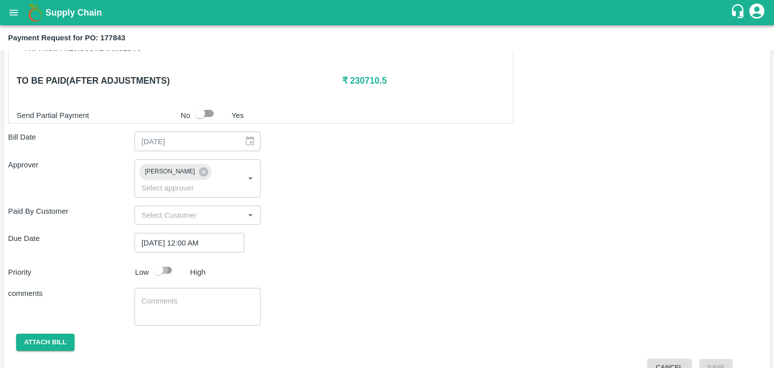
click at [161, 260] on input "checkbox" at bounding box center [157, 269] width 57 height 19
checkbox input "true"
click at [201, 296] on textarea at bounding box center [198, 306] width 112 height 21
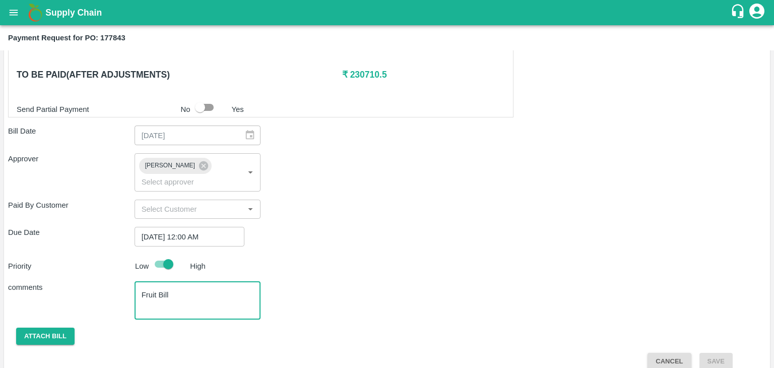
type textarea "Fruit Bill"
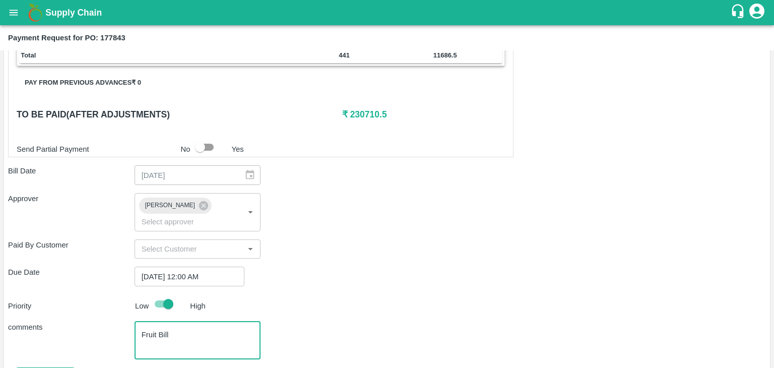
scroll to position [378, 0]
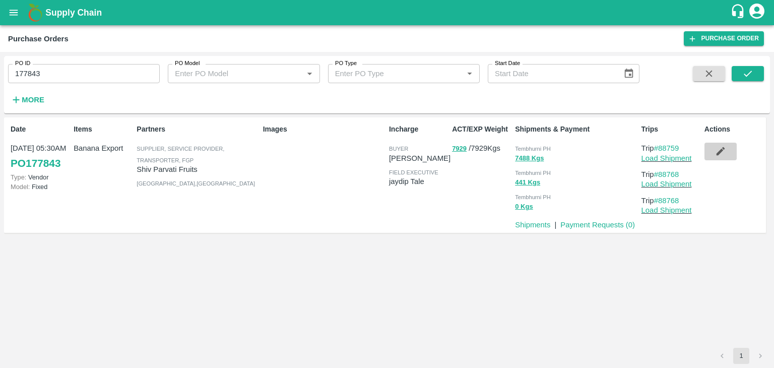
click at [727, 145] on button "button" at bounding box center [720, 151] width 32 height 17
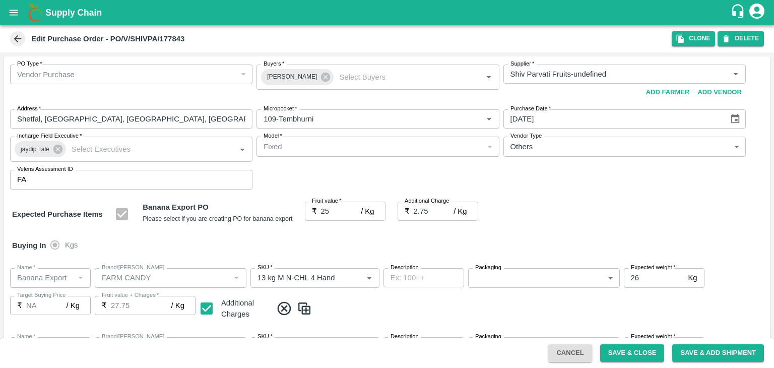
type input "Shiv Parvati Fruits-undefined"
type input "109-Tembhurni"
type input "Banana Export"
type input "FARM CANDY"
type input "13 kg M N-CHL 4 Hand"
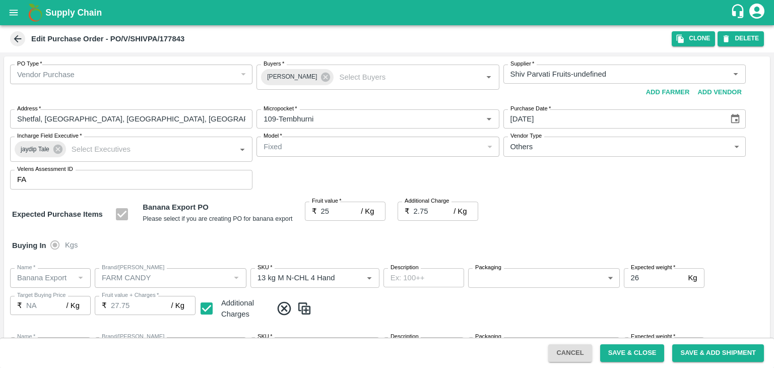
type input "NA"
type input "Banana Export"
type input "FARM CANDY"
type input "13 kg M N-CHL 5 Hand"
type input "NA"
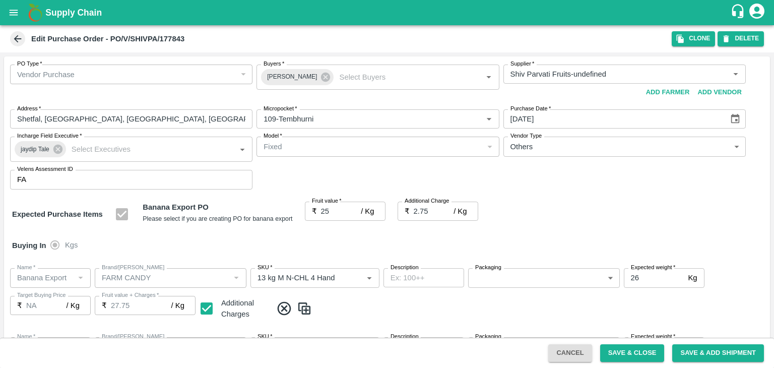
type input "Banana Export"
type input "FARM CANDY"
type input "13 kg M N-CHL 6 Hand"
type input "NA"
type input "Banana Export"
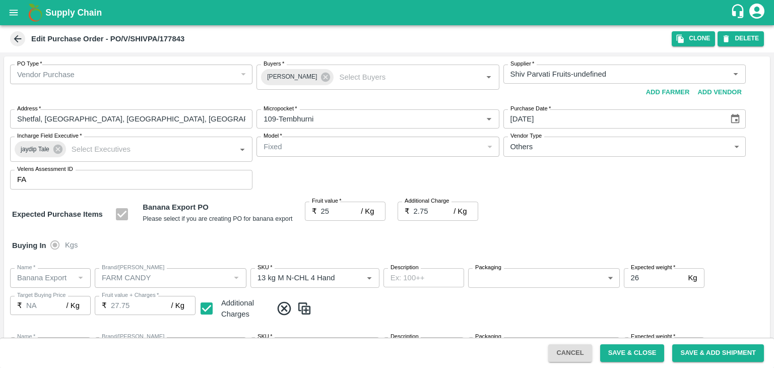
type input "FARM CANDY"
type input "13 kg M N-CHL 8 Hand"
type input "NA"
type input "Banana Export"
type input "FARM CANDY"
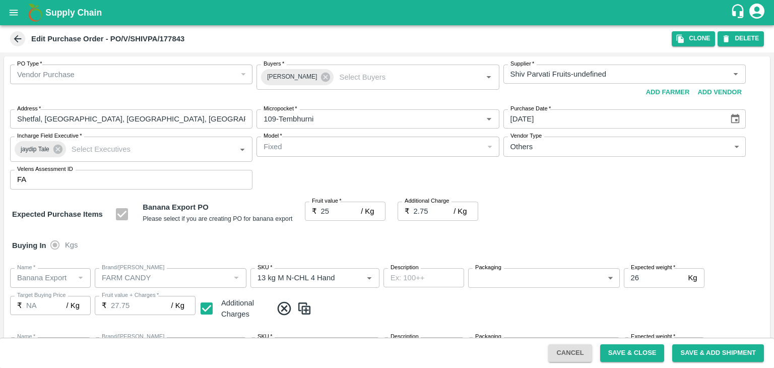
type input "13 kg M N-CHL CL"
type input "NA"
type input "Banana Export"
type input "FARM CANDY"
type input "C Class"
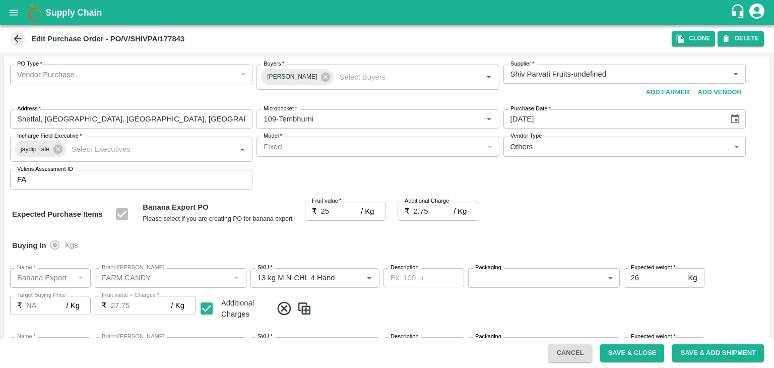
type input "NA"
type input "Banana Export"
type input "FARM CANDY"
type input "PHR Kg"
type input "NA"
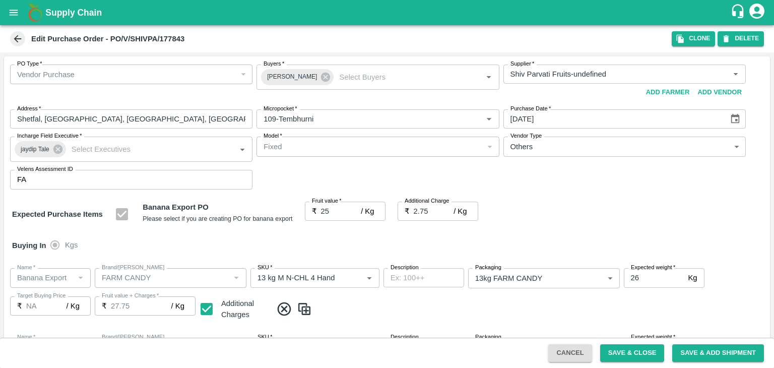
scroll to position [534, 0]
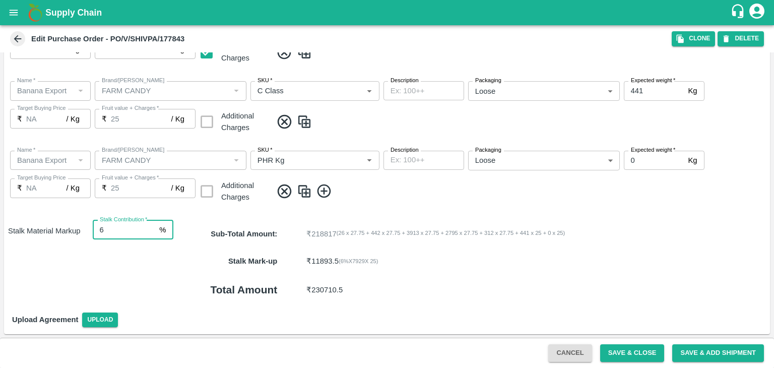
click at [121, 226] on input "6" at bounding box center [124, 229] width 63 height 19
type input "8"
click at [643, 347] on button "Save & Close" at bounding box center [632, 353] width 64 height 18
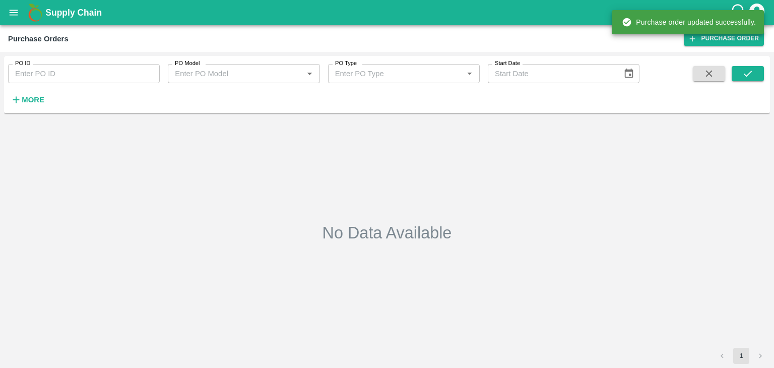
type input "177843"
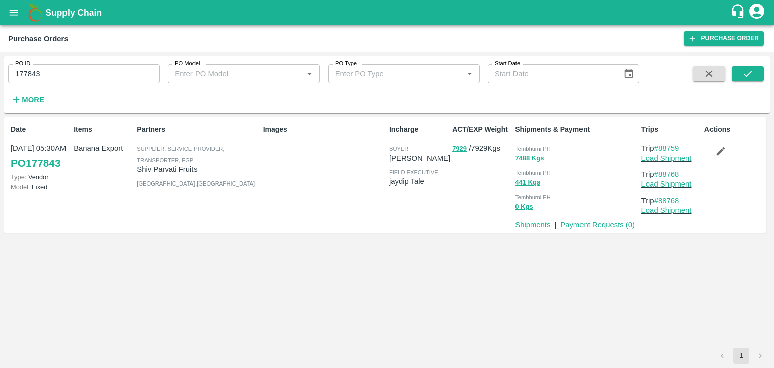
click at [602, 225] on link "Payment Requests ( 0 )" at bounding box center [597, 225] width 75 height 8
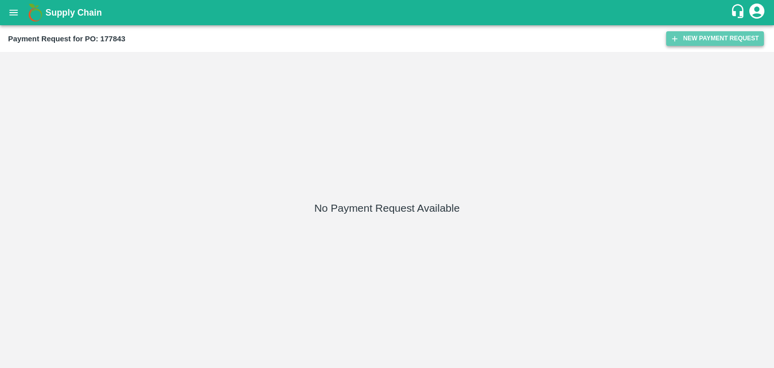
click at [708, 35] on button "New Payment Request" at bounding box center [715, 38] width 98 height 15
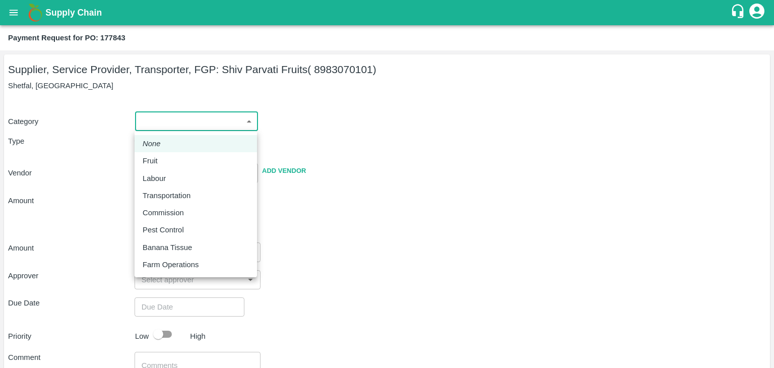
drag, startPoint x: 154, startPoint y: 117, endPoint x: 163, endPoint y: 160, distance: 43.9
click at [163, 160] on body "Supply Chain Payment Request for PO: 177843 Supplier, Service Provider, Transpo…" at bounding box center [387, 184] width 774 height 368
click at [163, 160] on div "Fruit" at bounding box center [196, 160] width 106 height 11
type input "1"
type input "Shiv Parvati Fruits - 8983070101(Supplier, Service Provider, Transporter, FGP)"
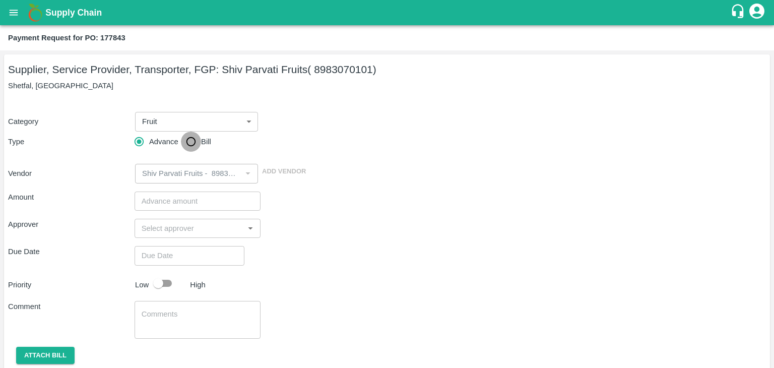
click at [195, 137] on input "Bill" at bounding box center [191, 141] width 20 height 20
radio input "true"
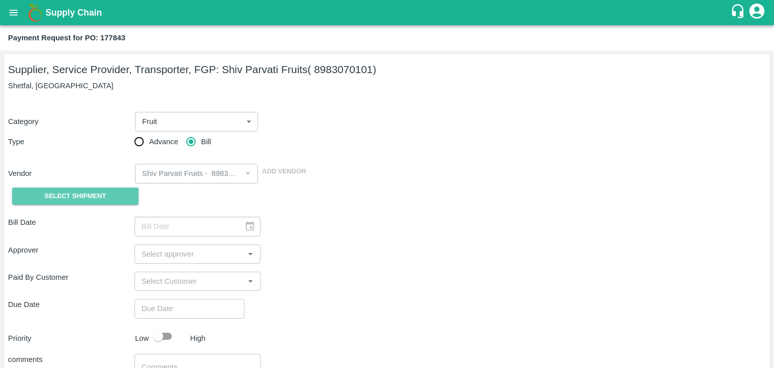
click at [91, 204] on button "Select Shipment" at bounding box center [75, 196] width 126 height 18
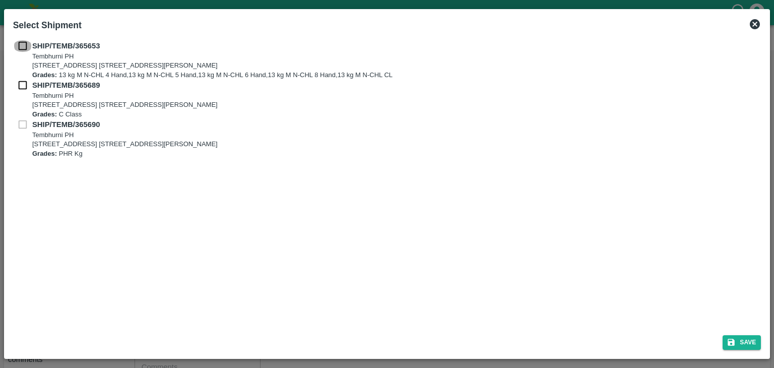
click at [22, 46] on input "checkbox" at bounding box center [22, 45] width 19 height 11
checkbox input "true"
click at [18, 82] on input "checkbox" at bounding box center [22, 85] width 19 height 11
checkbox input "true"
click at [754, 337] on button "Save" at bounding box center [741, 342] width 38 height 15
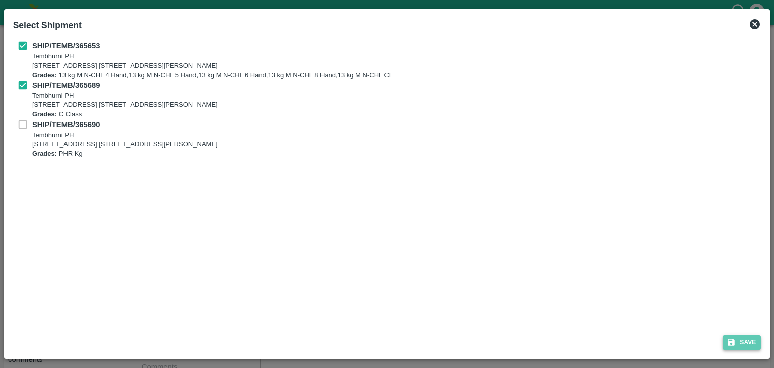
type input "[DATE]"
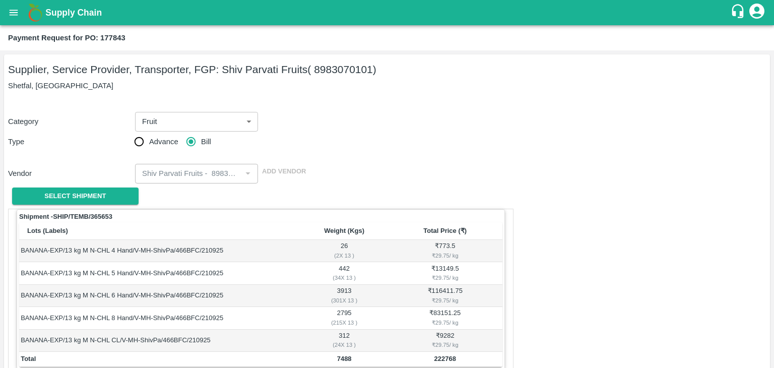
scroll to position [416, 0]
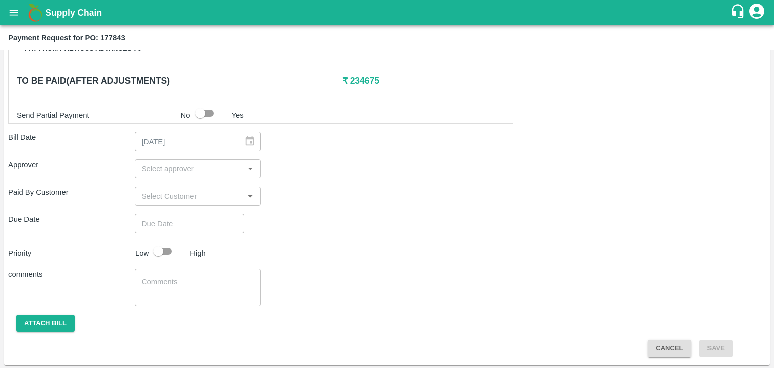
click at [201, 174] on div "​" at bounding box center [197, 168] width 126 height 19
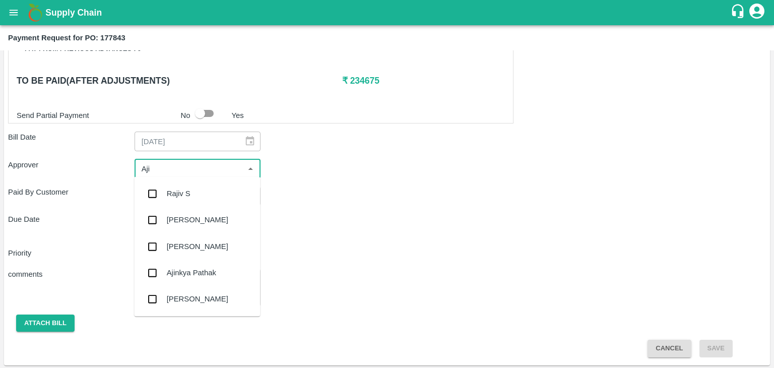
type input "Ajit"
click at [197, 198] on div "[PERSON_NAME]" at bounding box center [197, 193] width 126 height 26
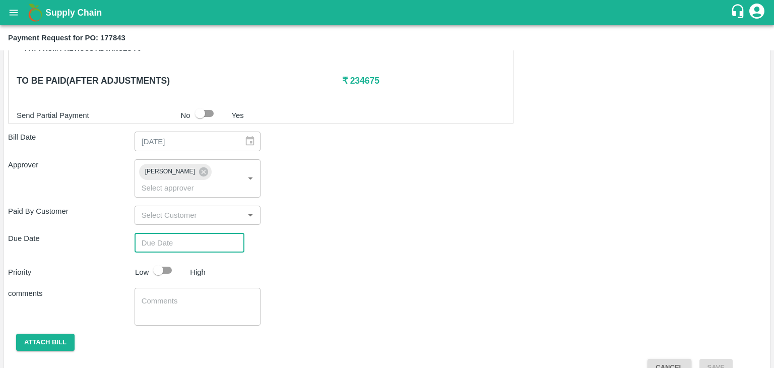
type input "DD/MM/YYYY hh:mm aa"
click at [222, 233] on input "DD/MM/YYYY hh:mm aa" at bounding box center [185, 242] width 103 height 19
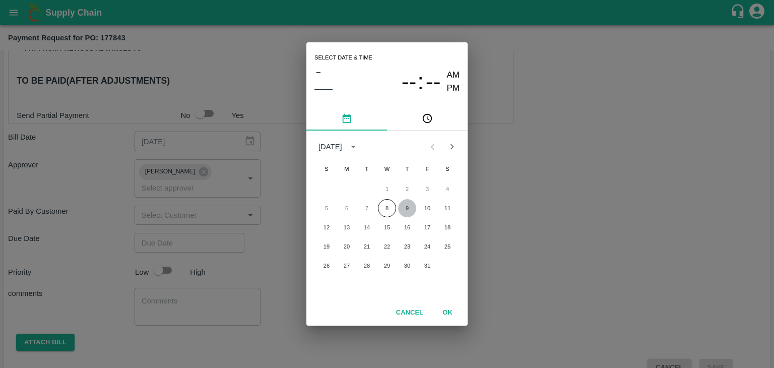
click at [407, 207] on button "9" at bounding box center [407, 208] width 18 height 18
type input "[DATE] 12:00 AM"
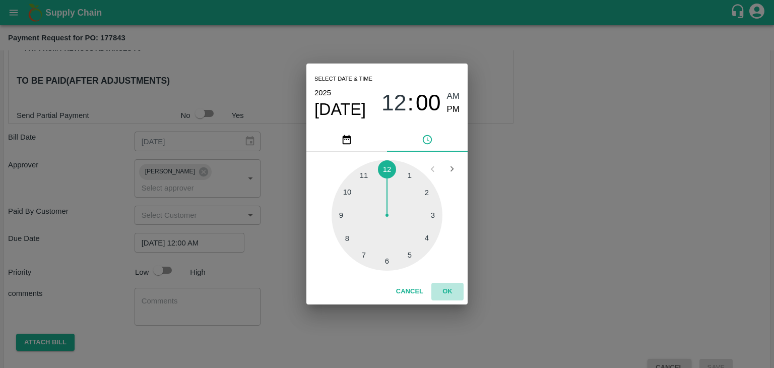
click at [457, 288] on button "OK" at bounding box center [447, 292] width 32 height 18
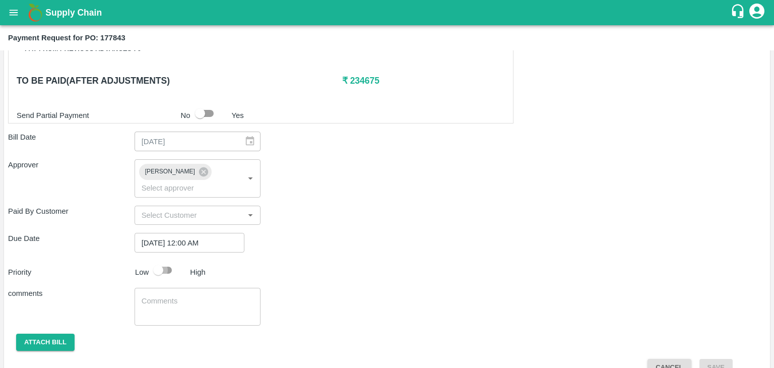
click at [165, 260] on input "checkbox" at bounding box center [157, 269] width 57 height 19
checkbox input "true"
click at [204, 296] on textarea at bounding box center [198, 306] width 112 height 21
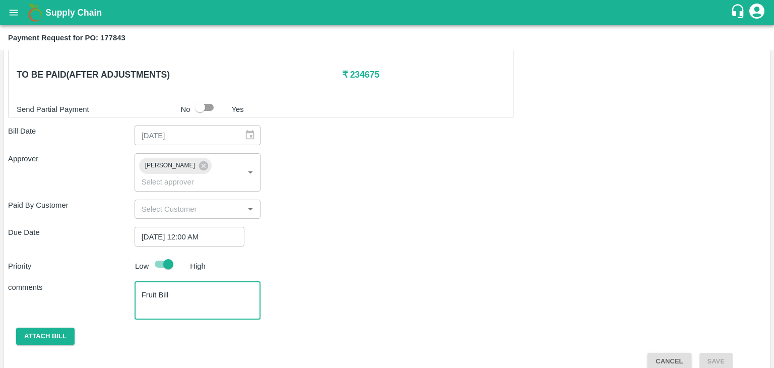
type textarea "Fruit Bill"
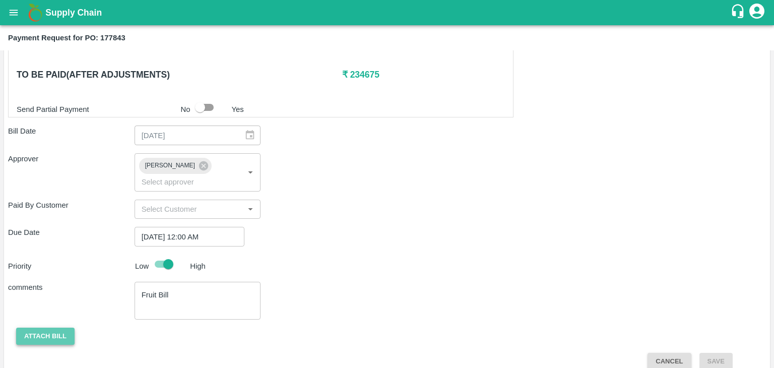
click at [42, 327] on button "Attach bill" at bounding box center [45, 336] width 58 height 18
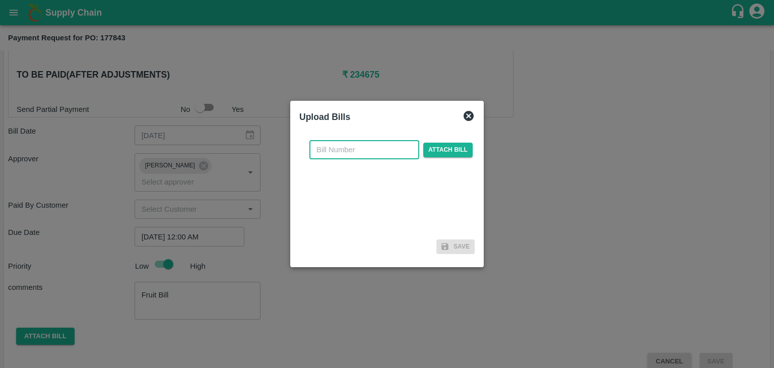
click at [347, 144] on input "text" at bounding box center [364, 149] width 110 height 19
type input "644"
click at [431, 151] on span "Attach bill" at bounding box center [447, 150] width 49 height 15
click at [0, 0] on input "Attach bill" at bounding box center [0, 0] width 0 height 0
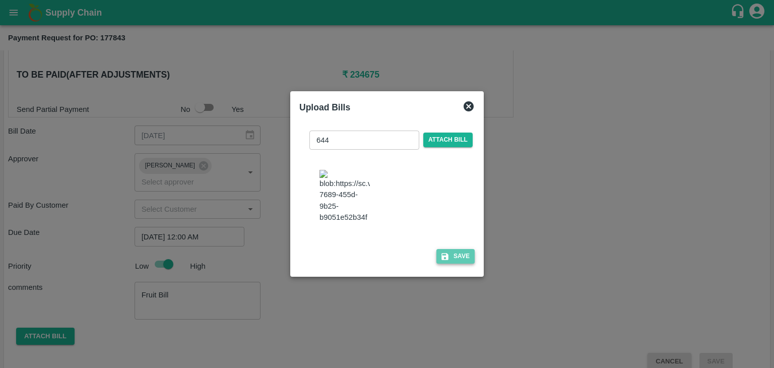
click at [467, 263] on button "Save" at bounding box center [455, 256] width 38 height 15
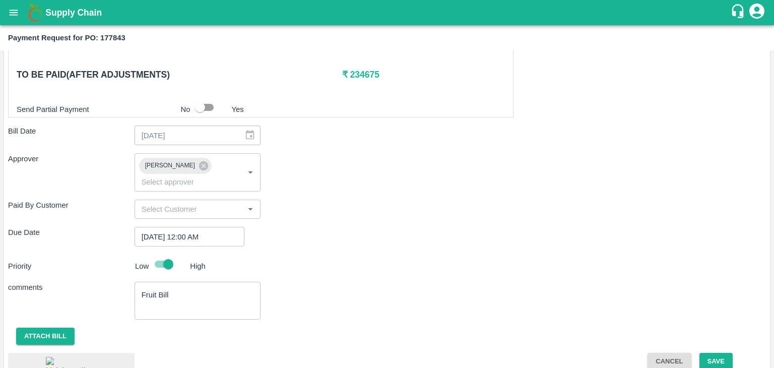
scroll to position [486, 0]
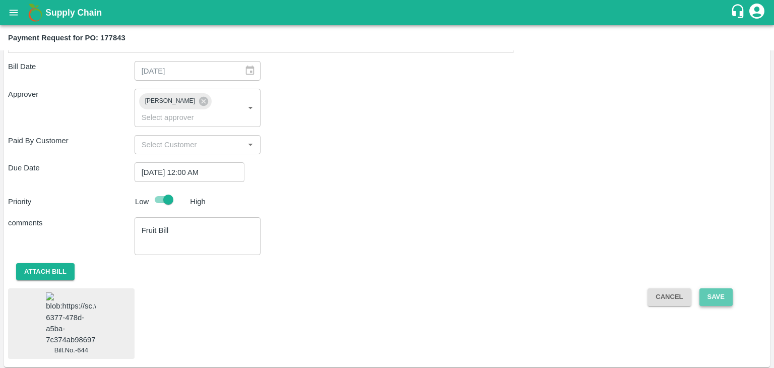
click at [708, 288] on button "Save" at bounding box center [715, 297] width 33 height 18
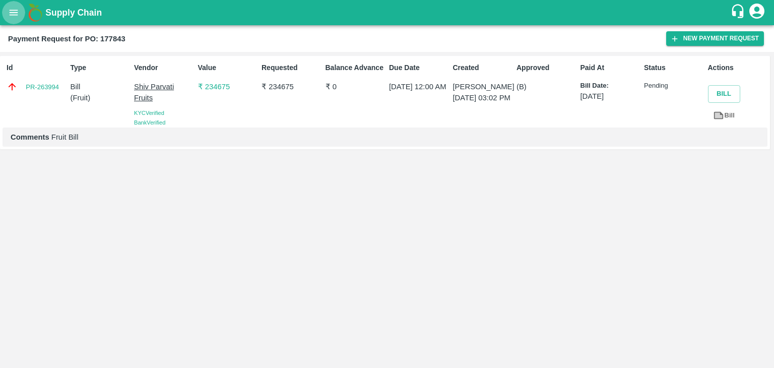
click at [11, 15] on icon "open drawer" at bounding box center [13, 12] width 11 height 11
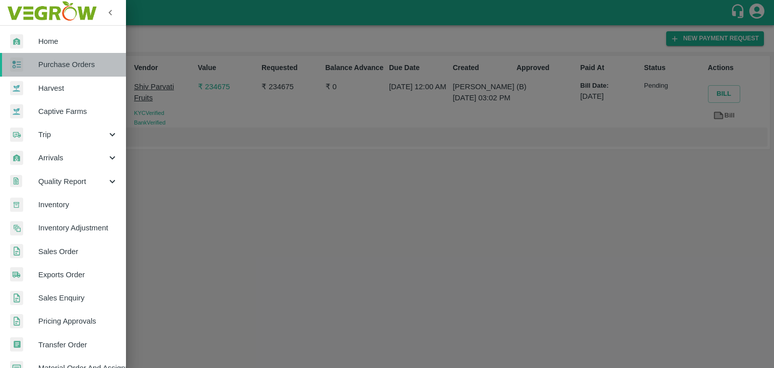
click at [64, 63] on span "Purchase Orders" at bounding box center [78, 64] width 80 height 11
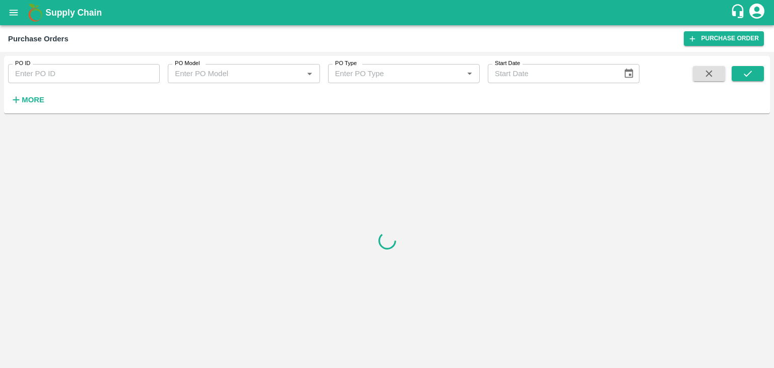
drag, startPoint x: 151, startPoint y: 69, endPoint x: 135, endPoint y: 71, distance: 15.7
click at [135, 71] on input "PO ID" at bounding box center [84, 73] width 152 height 19
paste input "179430"
type input "179430"
click at [747, 71] on icon "submit" at bounding box center [747, 73] width 11 height 11
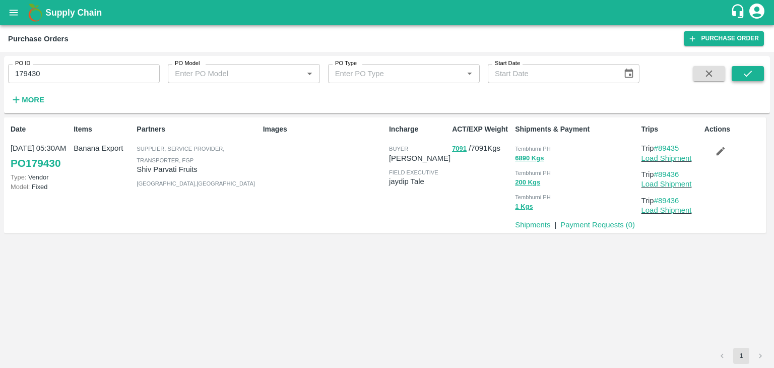
click at [747, 71] on icon "submit" at bounding box center [747, 73] width 11 height 11
click at [597, 223] on link "Payment Requests ( 0 )" at bounding box center [597, 225] width 75 height 8
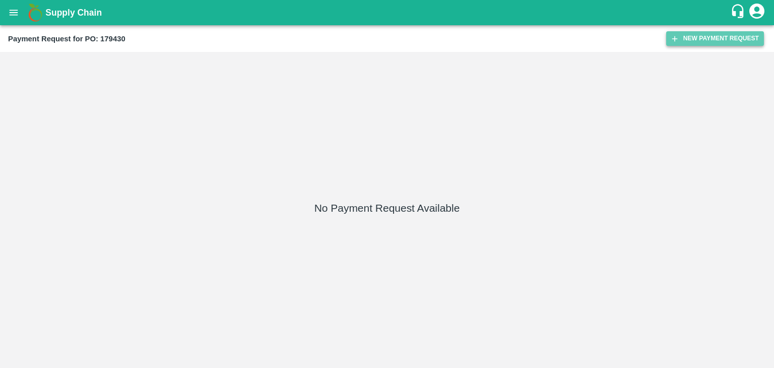
click at [720, 31] on button "New Payment Request" at bounding box center [715, 38] width 98 height 15
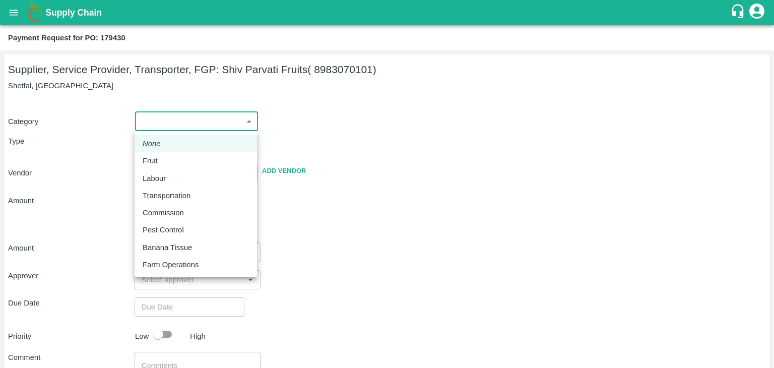
click at [141, 124] on body "Supply Chain Payment Request for PO: 179430 Supplier, Service Provider, Transpo…" at bounding box center [387, 184] width 774 height 368
click at [174, 165] on div "Fruit" at bounding box center [196, 160] width 106 height 11
type input "1"
type input "Shiv Parvati Fruits - 8983070101(Supplier, Service Provider, Transporter, FGP)"
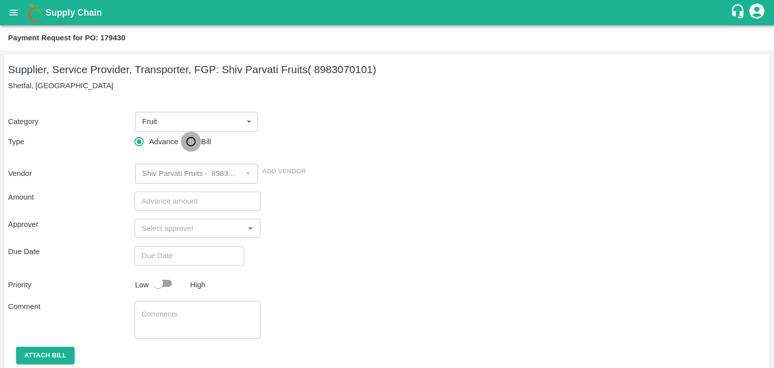
click at [195, 140] on input "Bill" at bounding box center [191, 141] width 20 height 20
radio input "true"
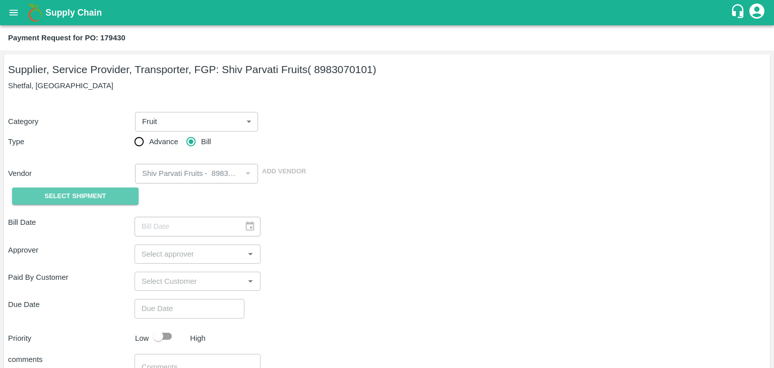
click at [88, 188] on button "Select Shipment" at bounding box center [75, 196] width 126 height 18
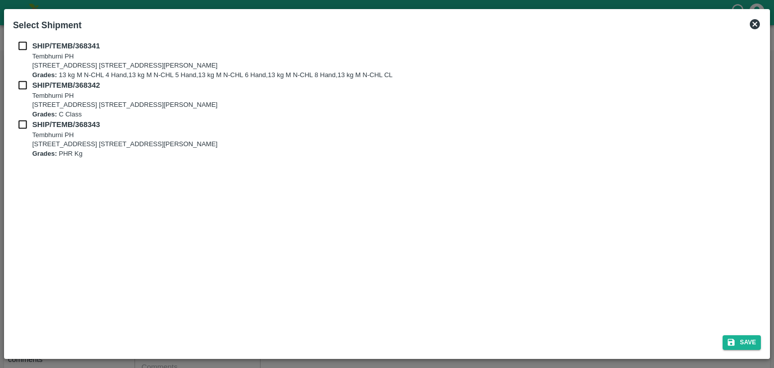
click at [20, 44] on input "checkbox" at bounding box center [22, 45] width 19 height 11
checkbox input "true"
click at [22, 90] on input "checkbox" at bounding box center [22, 85] width 19 height 11
checkbox input "true"
click at [22, 126] on input "checkbox" at bounding box center [22, 124] width 19 height 11
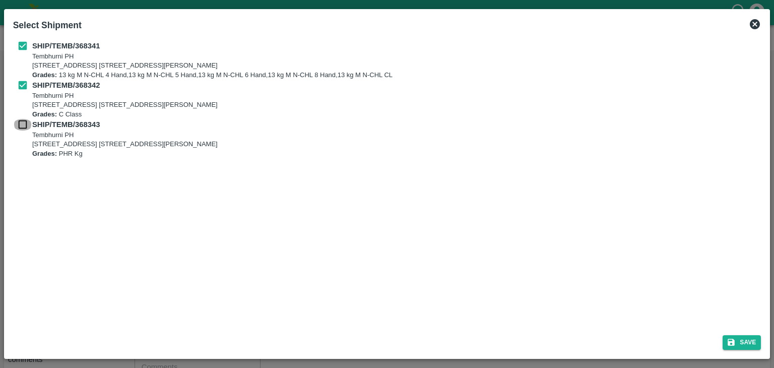
checkbox input "true"
click at [746, 341] on button "Save" at bounding box center [741, 342] width 38 height 15
type input "05/10/2025"
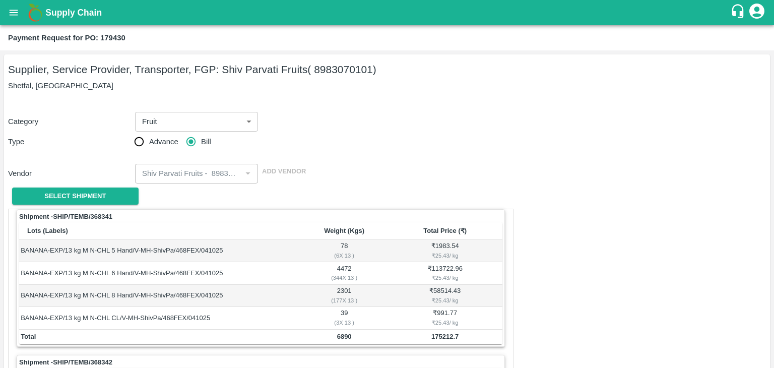
scroll to position [471, 0]
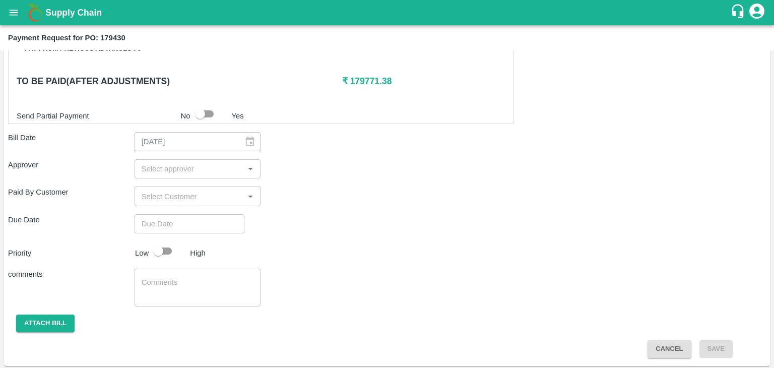
click at [215, 174] on div "​" at bounding box center [197, 168] width 126 height 19
type input "Ajit"
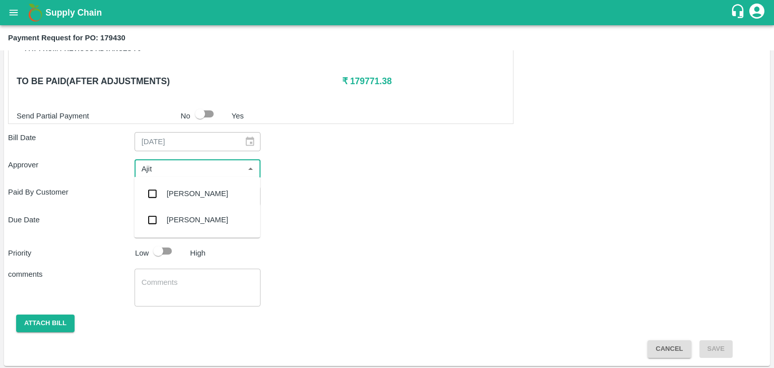
click at [203, 190] on div "[PERSON_NAME]" at bounding box center [197, 193] width 126 height 26
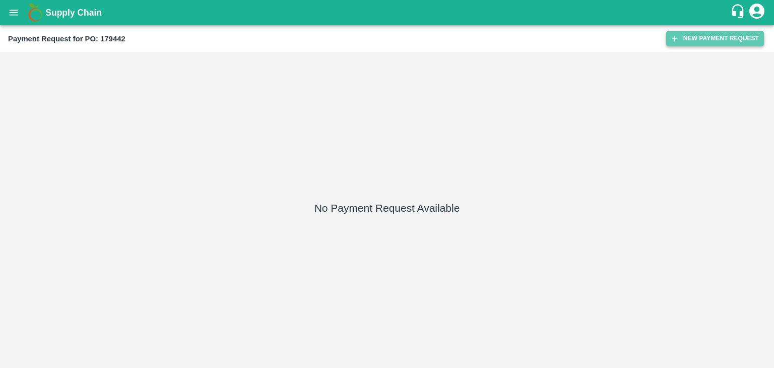
click at [680, 39] on button "New Payment Request" at bounding box center [715, 38] width 98 height 15
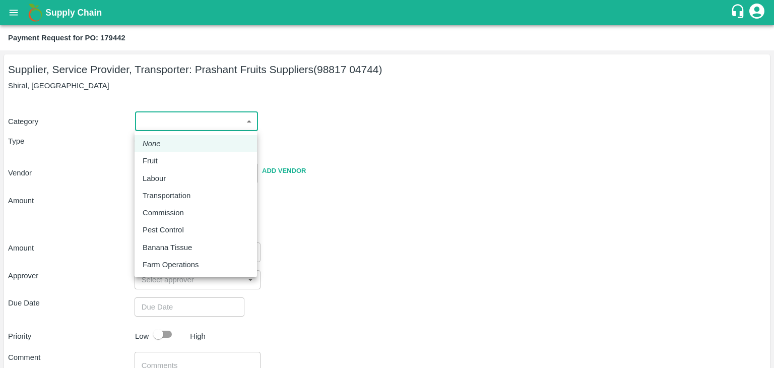
click at [163, 128] on body "Supply Chain Payment Request for PO: 179442 Supplier, Service Provider, Transpo…" at bounding box center [387, 184] width 774 height 368
click at [170, 161] on div "Fruit" at bounding box center [196, 160] width 106 height 11
type input "1"
type input "Prashant Fruits Suppliers - 98817 04744(Supplier, Service Provider, Transporter)"
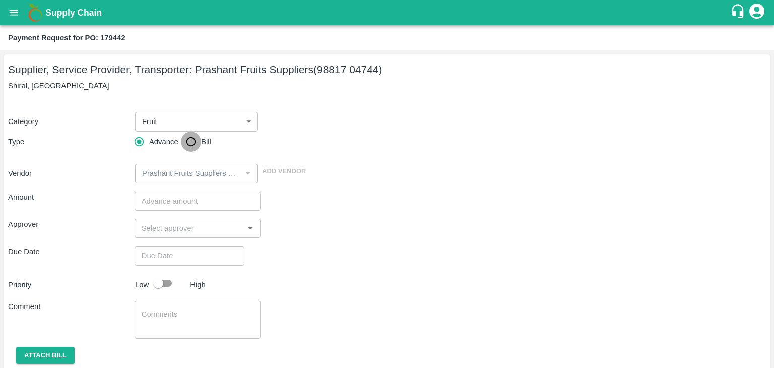
click at [186, 147] on input "Bill" at bounding box center [191, 141] width 20 height 20
radio input "true"
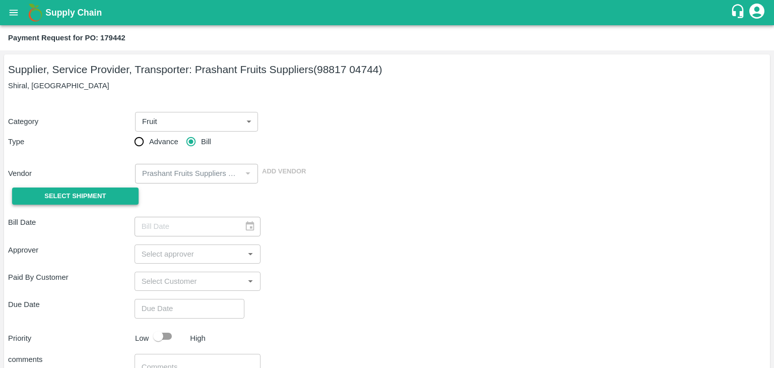
click at [118, 199] on button "Select Shipment" at bounding box center [75, 196] width 126 height 18
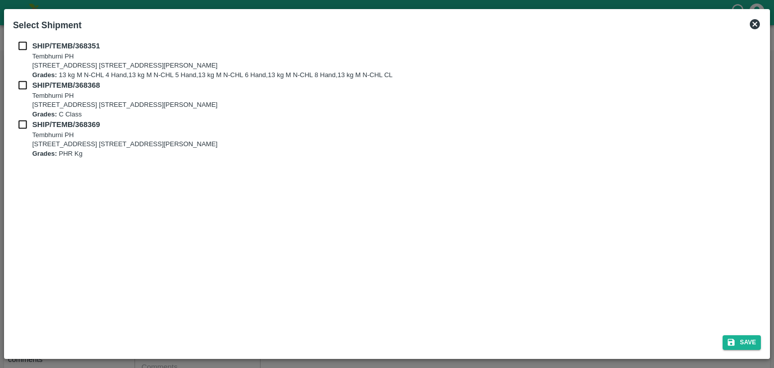
drag, startPoint x: 18, startPoint y: 41, endPoint x: 20, endPoint y: 83, distance: 41.9
click at [20, 83] on div "SHIP/TEMB/368351 [STREET_ADDRESS] E-5, YASHSHREE INDUSTRIES, M.I.D.C., A/P TEMB…" at bounding box center [387, 99] width 748 height 118
click at [20, 83] on input "checkbox" at bounding box center [22, 85] width 19 height 11
checkbox input "true"
click at [20, 43] on input "checkbox" at bounding box center [22, 45] width 19 height 11
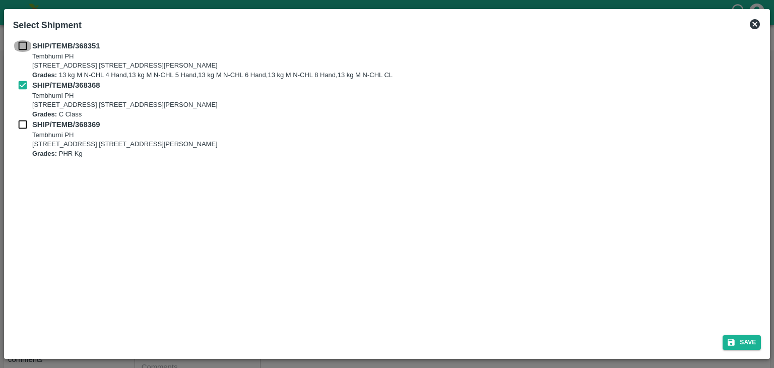
checkbox input "true"
click at [24, 125] on input "checkbox" at bounding box center [22, 124] width 19 height 11
checkbox input "true"
click at [741, 341] on button "Save" at bounding box center [741, 342] width 38 height 15
type input "[DATE]"
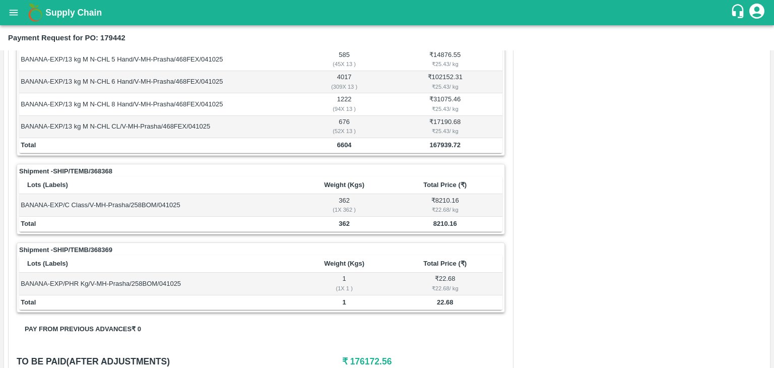
scroll to position [494, 0]
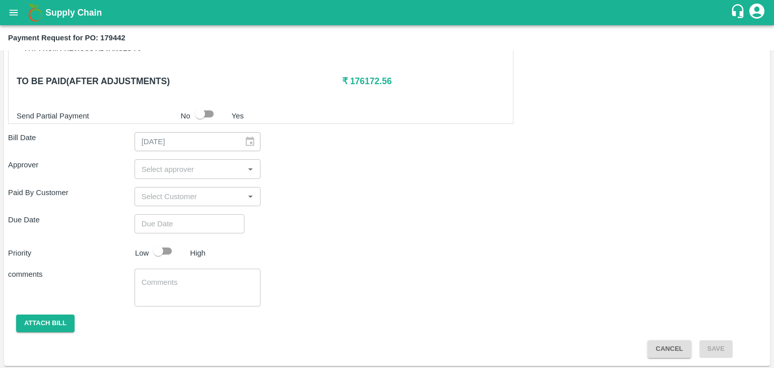
click at [208, 160] on div "​" at bounding box center [197, 168] width 126 height 19
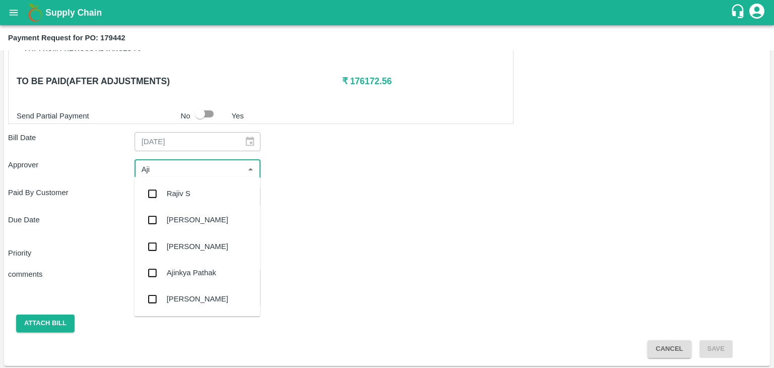
type input "Ajit"
click at [210, 188] on div "[PERSON_NAME]" at bounding box center [197, 193] width 126 height 26
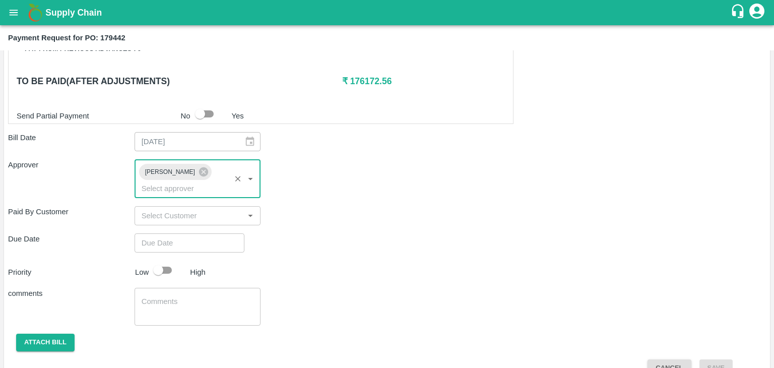
type input "DD/MM/YYYY hh:mm aa"
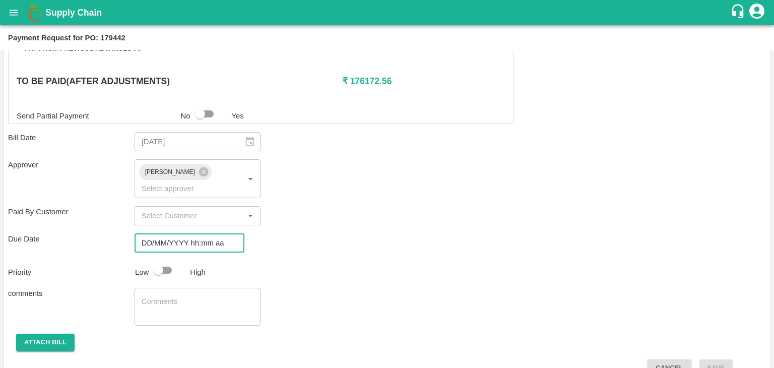
click at [218, 233] on input "DD/MM/YYYY hh:mm aa" at bounding box center [185, 242] width 103 height 19
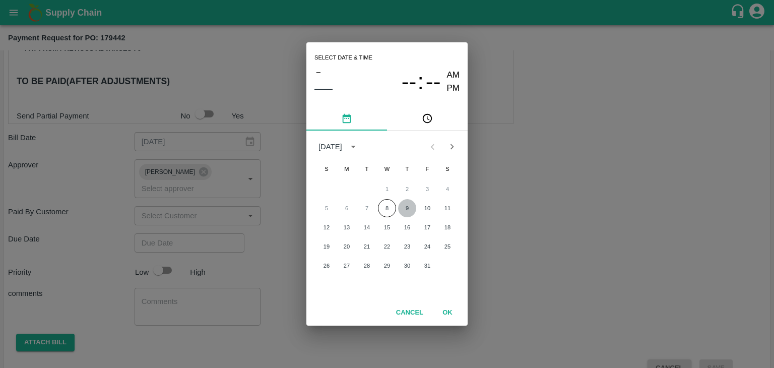
click at [413, 204] on button "9" at bounding box center [407, 208] width 18 height 18
type input "[DATE] 12:00 AM"
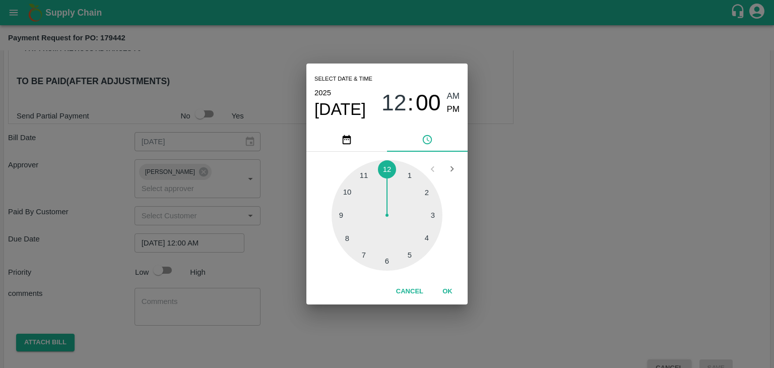
click at [453, 303] on div "Cancel OK" at bounding box center [386, 292] width 161 height 26
click at [443, 290] on button "OK" at bounding box center [447, 292] width 32 height 18
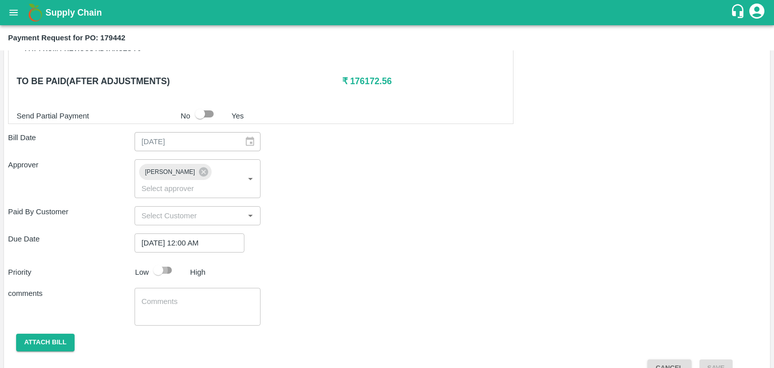
click at [162, 260] on input "checkbox" at bounding box center [157, 269] width 57 height 19
checkbox input "true"
click at [187, 296] on textarea at bounding box center [198, 306] width 112 height 21
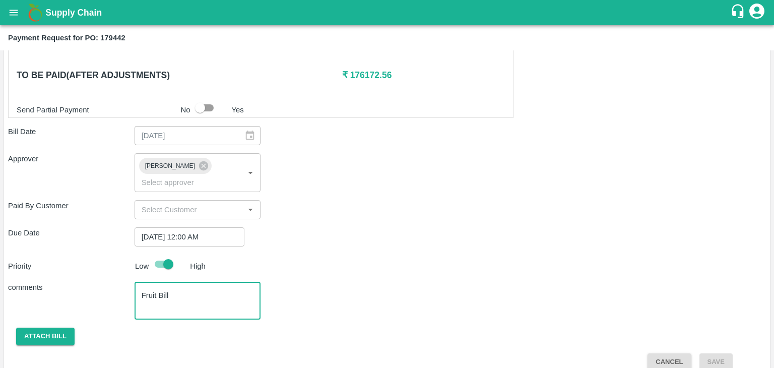
type textarea "Fruit Bill"
click at [55, 327] on button "Attach bill" at bounding box center [45, 336] width 58 height 18
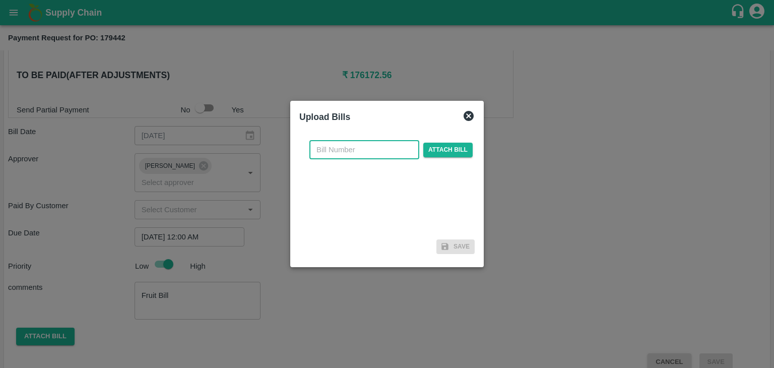
click at [367, 152] on input "text" at bounding box center [364, 149] width 110 height 19
type input "539"
click at [436, 147] on span "Attach bill" at bounding box center [447, 150] width 49 height 15
click at [0, 0] on input "Attach bill" at bounding box center [0, 0] width 0 height 0
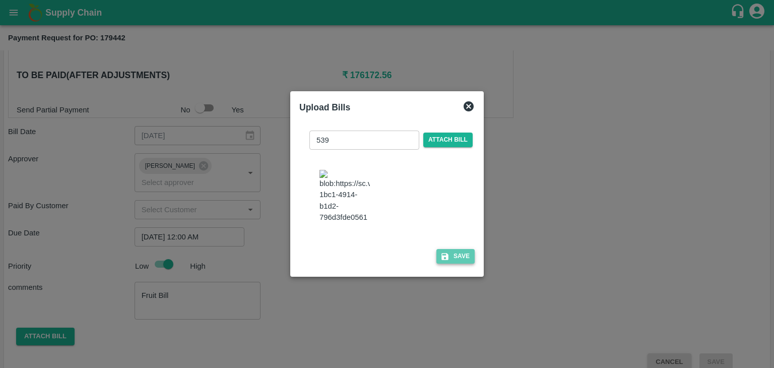
click at [457, 263] on button "Save" at bounding box center [455, 256] width 38 height 15
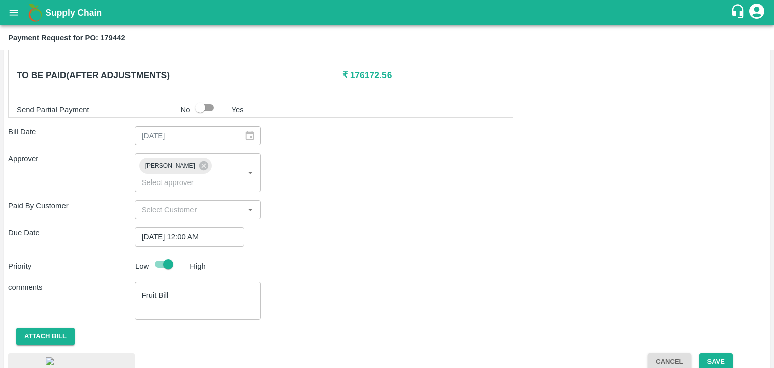
scroll to position [557, 0]
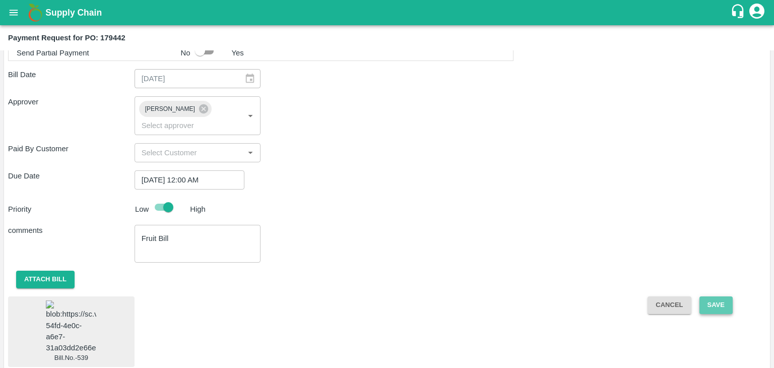
click at [723, 296] on button "Save" at bounding box center [715, 305] width 33 height 18
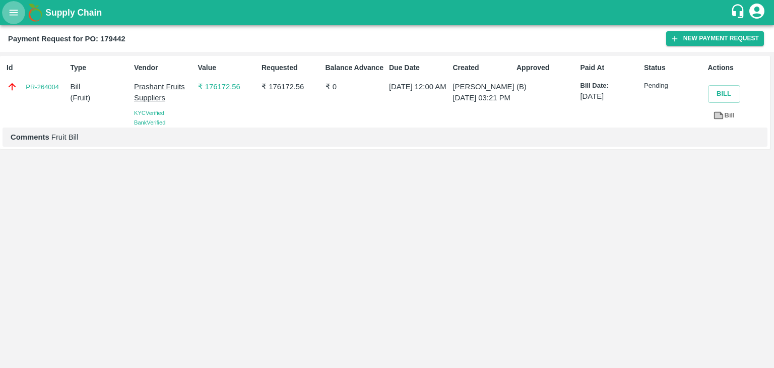
click at [14, 11] on icon "open drawer" at bounding box center [13, 12] width 11 height 11
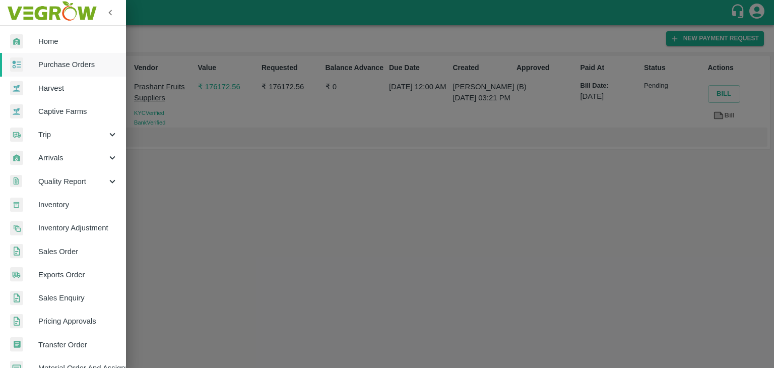
click at [68, 71] on link "Purchase Orders" at bounding box center [63, 64] width 126 height 23
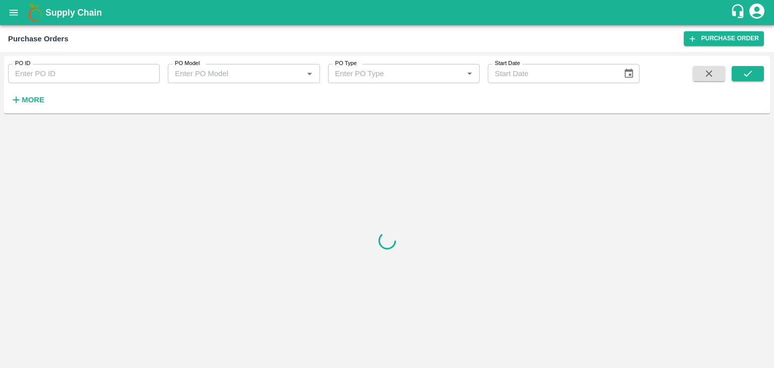
drag, startPoint x: 143, startPoint y: 70, endPoint x: 132, endPoint y: 73, distance: 11.4
click at [132, 73] on input "PO ID" at bounding box center [84, 73] width 152 height 19
paste input "179432"
type input "179432"
click at [739, 78] on button "submit" at bounding box center [747, 73] width 32 height 15
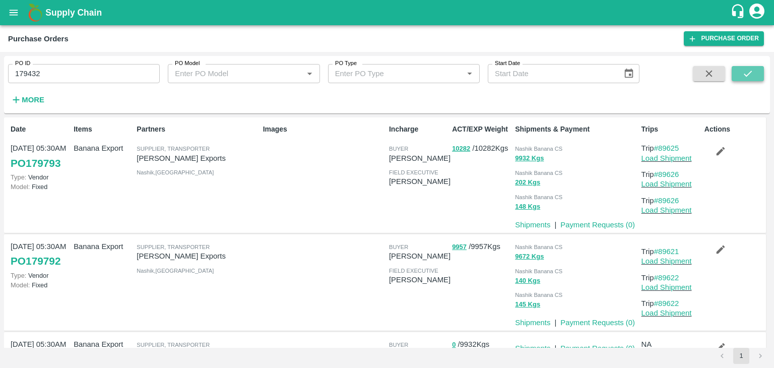
click at [739, 78] on button "submit" at bounding box center [747, 73] width 32 height 15
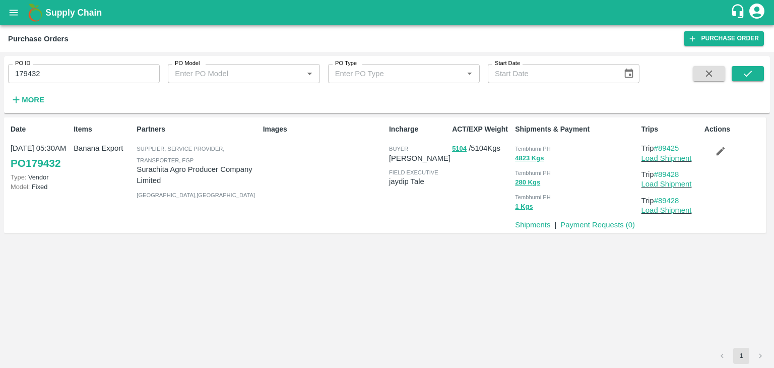
click at [595, 229] on p "Payment Requests ( 0 )" at bounding box center [597, 224] width 75 height 11
click at [600, 226] on link "Payment Requests ( 0 )" at bounding box center [597, 225] width 75 height 8
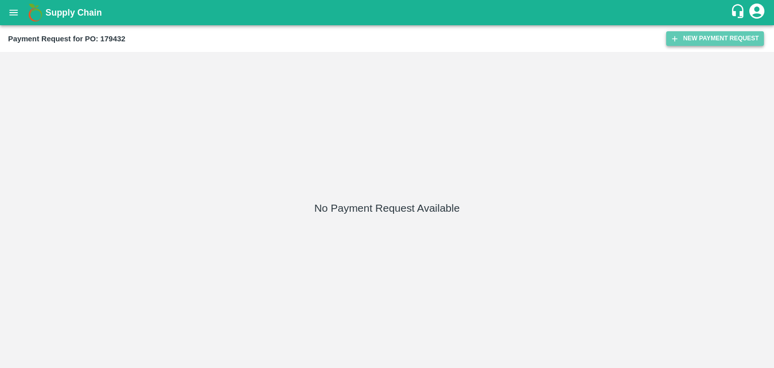
click at [681, 44] on button "New Payment Request" at bounding box center [715, 38] width 98 height 15
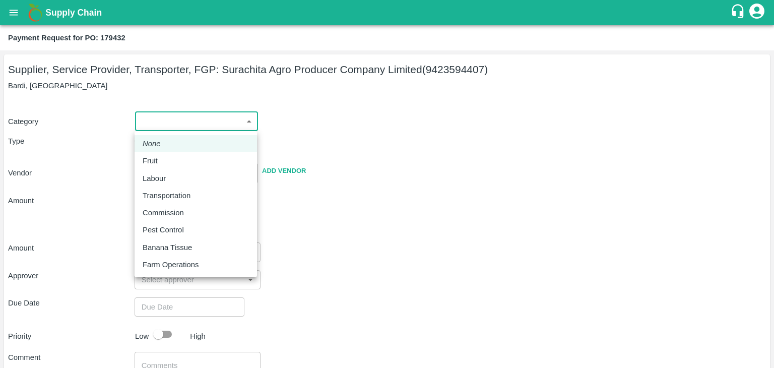
drag, startPoint x: 169, startPoint y: 121, endPoint x: 168, endPoint y: 164, distance: 42.3
click at [168, 164] on body "Supply Chain Payment Request for PO: 179432 Supplier, Service Provider, Transpo…" at bounding box center [387, 184] width 774 height 368
click at [168, 164] on div "Fruit" at bounding box center [196, 160] width 106 height 11
type input "1"
type input "Surachita Agro Producer Company Limited - 9423594407(Supplier, Service Provider…"
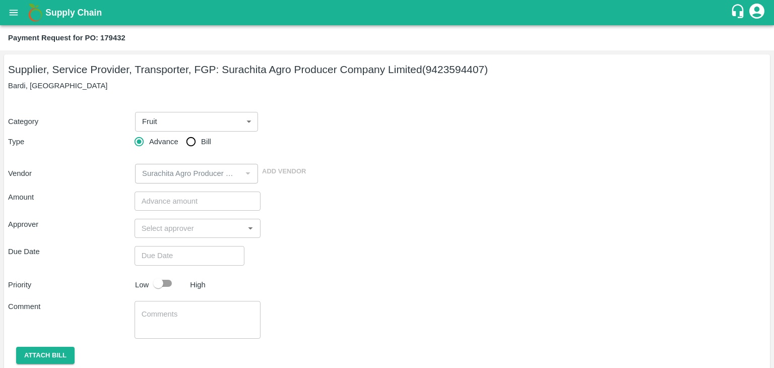
click at [178, 152] on div "Category Fruit 1 ​ Type Advance Bill Vendor ​ Add Vendor" at bounding box center [386, 142] width 757 height 84
click at [187, 142] on input "Bill" at bounding box center [191, 141] width 20 height 20
radio input "true"
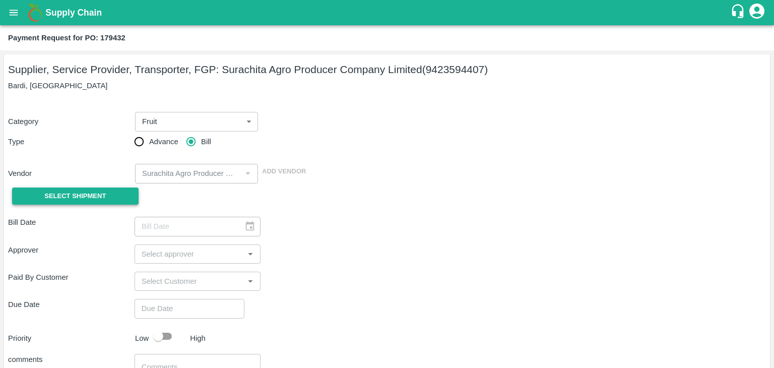
drag, startPoint x: 109, startPoint y: 185, endPoint x: 86, endPoint y: 196, distance: 25.7
click at [86, 196] on div "Select Shipment" at bounding box center [71, 196] width 126 height 26
click at [86, 196] on span "Select Shipment" at bounding box center [74, 196] width 61 height 12
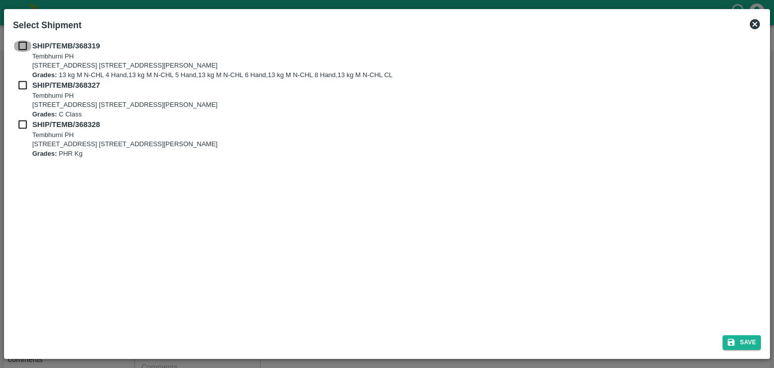
drag, startPoint x: 22, startPoint y: 45, endPoint x: 24, endPoint y: 87, distance: 41.9
click at [24, 87] on div "SHIP/TEMB/368319 Tembhurni PH Tembhurni PH 205, PLOT NO. E-5, YASHSHREE INDUSTR…" at bounding box center [387, 99] width 748 height 118
click at [24, 87] on input "checkbox" at bounding box center [22, 85] width 19 height 11
checkbox input "true"
click at [20, 43] on input "checkbox" at bounding box center [22, 45] width 19 height 11
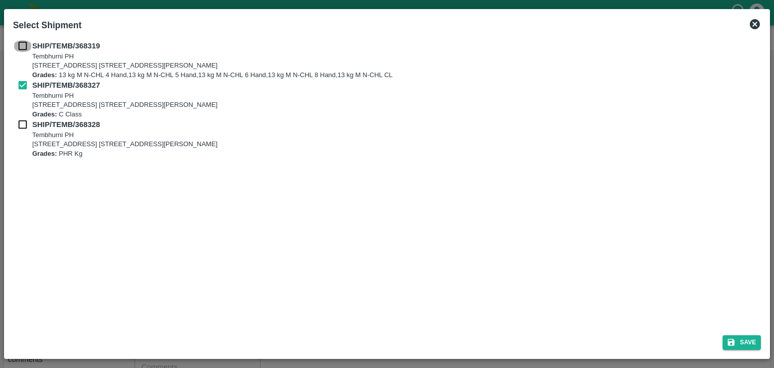
checkbox input "true"
click at [23, 130] on input "checkbox" at bounding box center [22, 124] width 19 height 11
checkbox input "true"
click at [739, 333] on div "Save" at bounding box center [387, 340] width 756 height 27
click at [748, 342] on button "Save" at bounding box center [741, 342] width 38 height 15
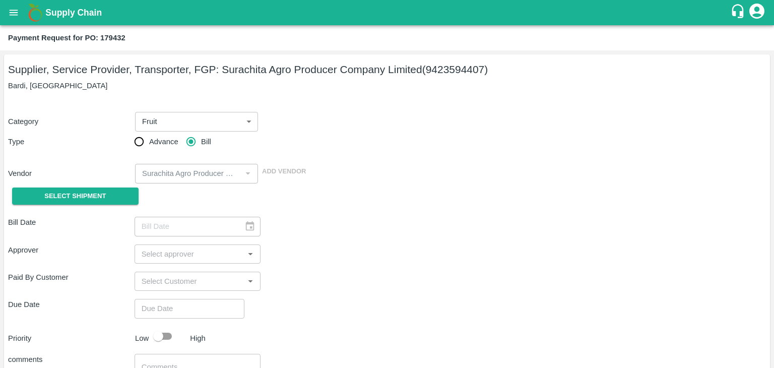
type input "05/10/2025"
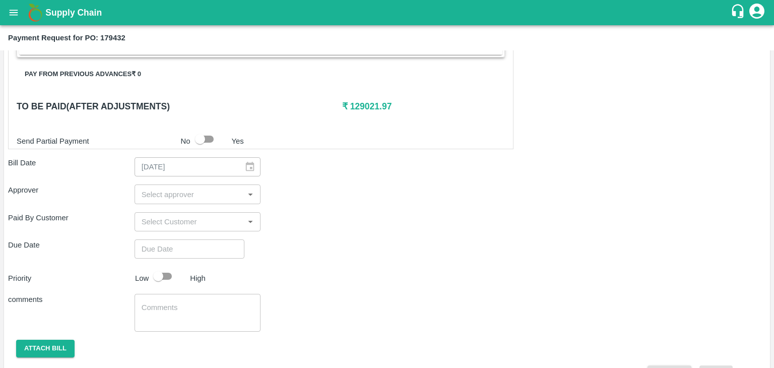
scroll to position [494, 0]
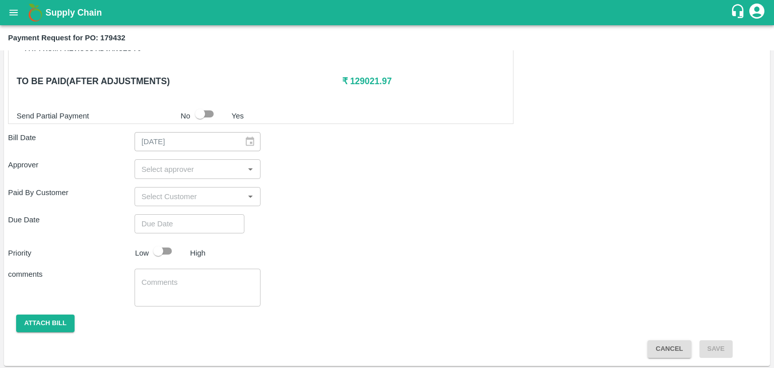
click at [208, 169] on input "input" at bounding box center [189, 168] width 104 height 13
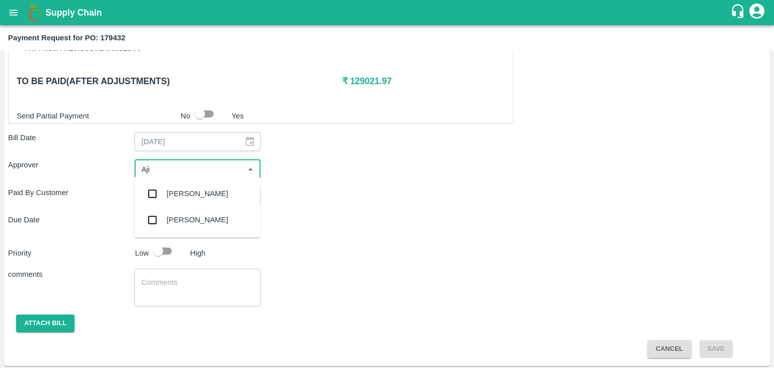
type input "Ajit"
click at [193, 196] on div "[PERSON_NAME]" at bounding box center [197, 193] width 61 height 11
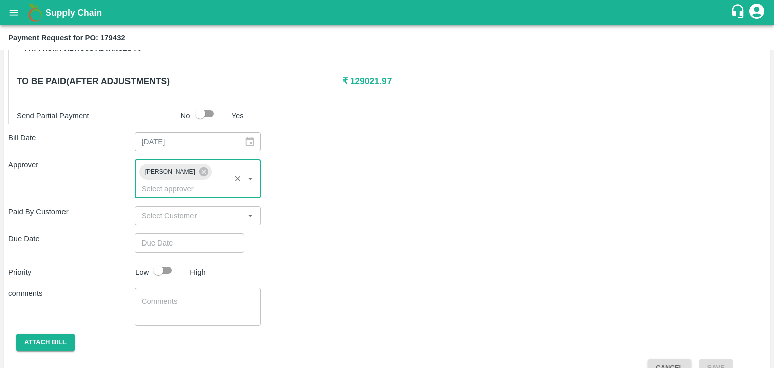
type input "DD/MM/YYYY hh:mm aa"
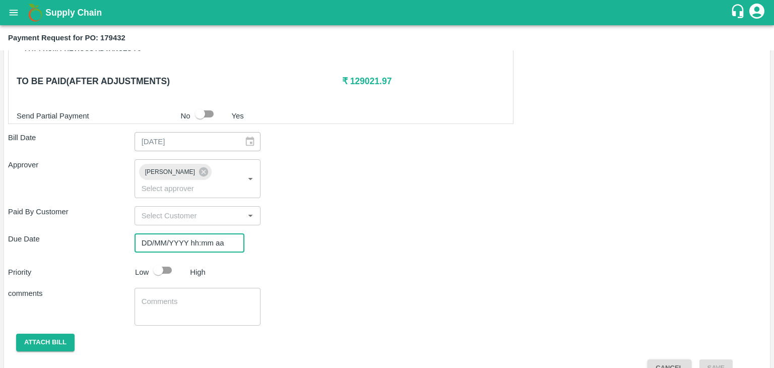
click at [228, 233] on input "DD/MM/YYYY hh:mm aa" at bounding box center [185, 242] width 103 height 19
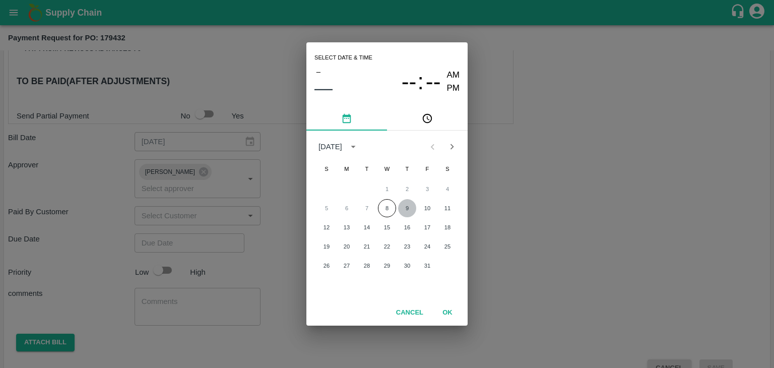
click at [408, 205] on button "9" at bounding box center [407, 208] width 18 height 18
type input "[DATE] 12:00 AM"
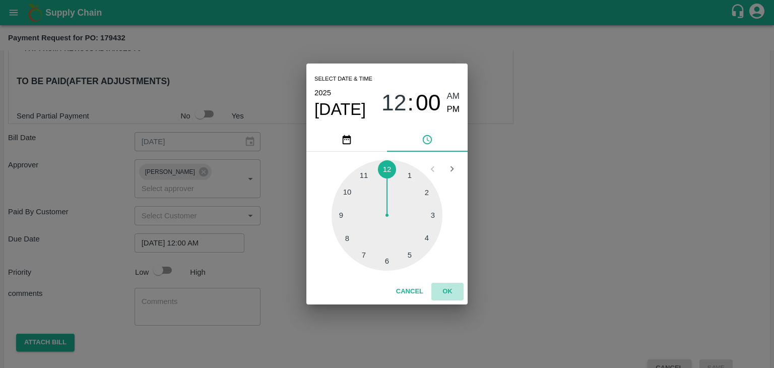
click at [455, 289] on button "OK" at bounding box center [447, 292] width 32 height 18
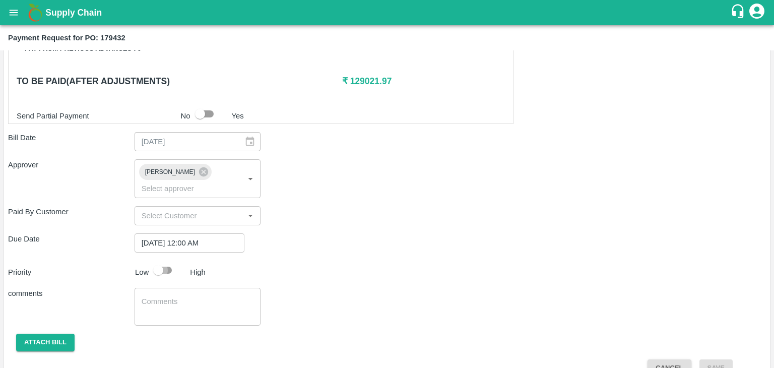
click at [166, 260] on input "checkbox" at bounding box center [157, 269] width 57 height 19
checkbox input "true"
click at [182, 296] on textarea at bounding box center [198, 306] width 112 height 21
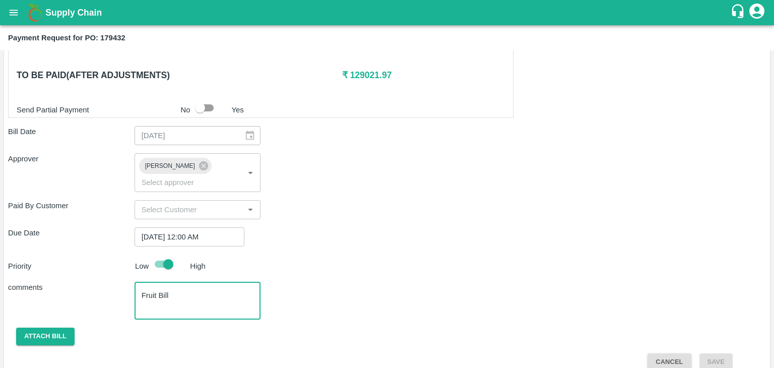
type textarea "Fruit Bill"
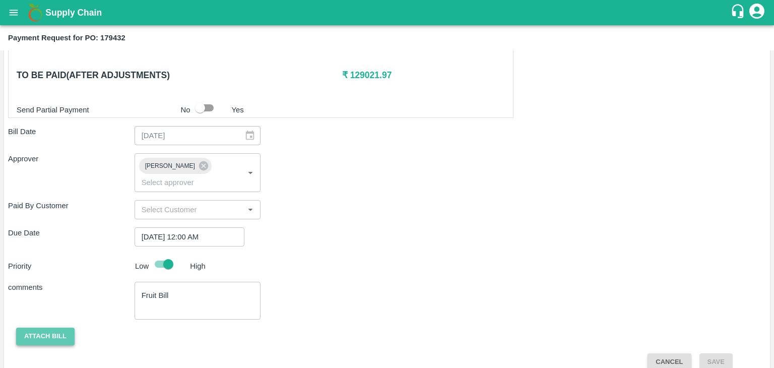
click at [34, 327] on button "Attach bill" at bounding box center [45, 336] width 58 height 18
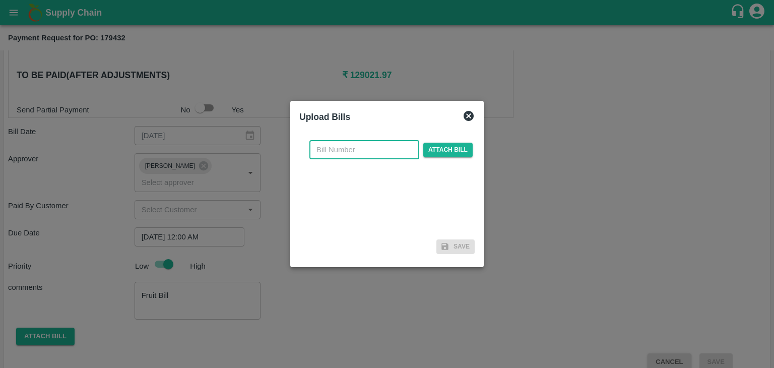
click at [339, 150] on input "text" at bounding box center [364, 149] width 110 height 19
type input "VG-260"
click at [441, 149] on span "Attach bill" at bounding box center [447, 150] width 49 height 15
click at [0, 0] on input "Attach bill" at bounding box center [0, 0] width 0 height 0
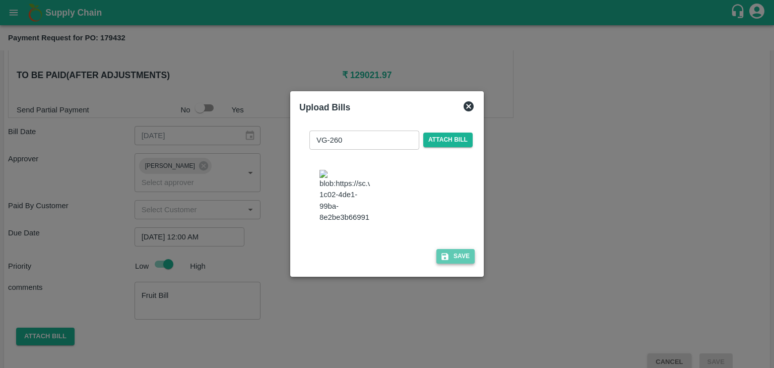
click at [457, 259] on button "Save" at bounding box center [455, 256] width 38 height 15
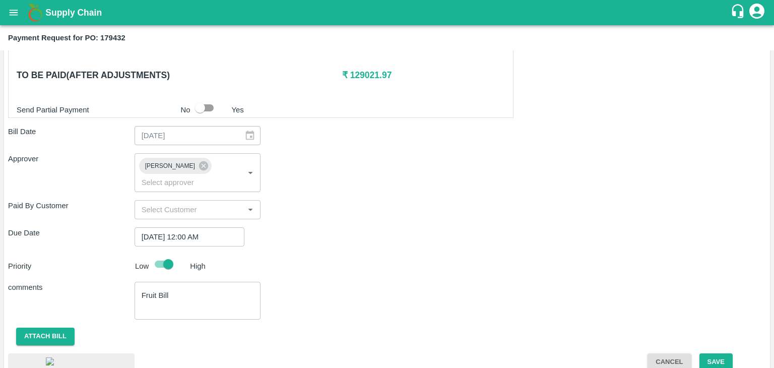
scroll to position [558, 0]
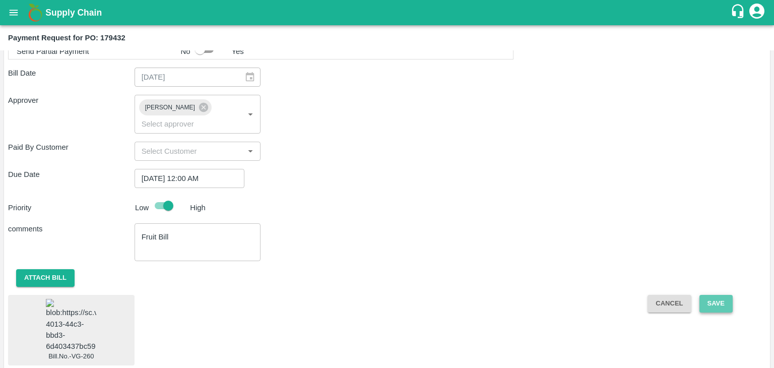
click at [720, 295] on button "Save" at bounding box center [715, 304] width 33 height 18
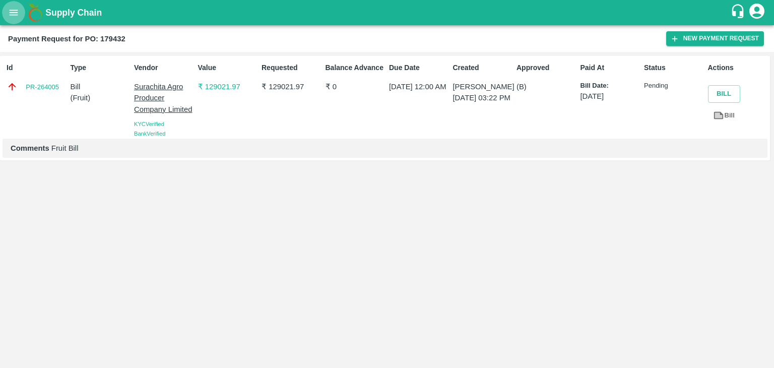
click at [6, 17] on button "open drawer" at bounding box center [13, 12] width 23 height 23
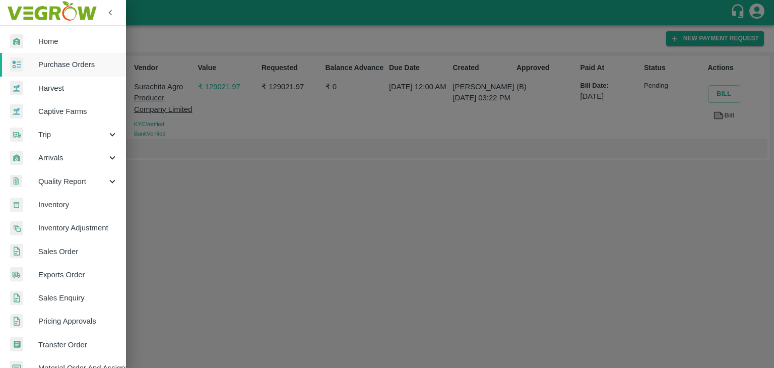
click at [56, 53] on link "Purchase Orders" at bounding box center [63, 64] width 126 height 23
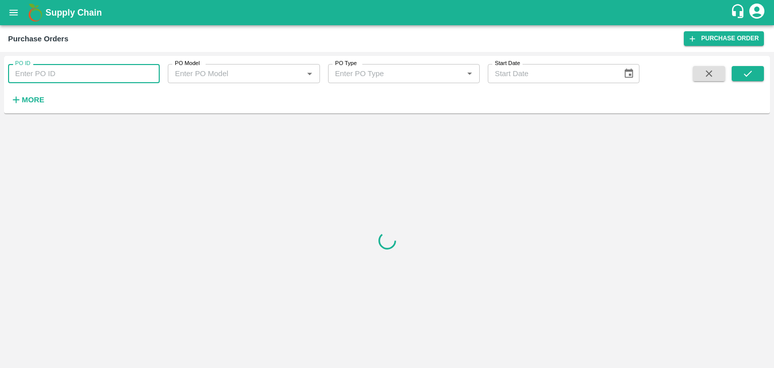
drag, startPoint x: 91, startPoint y: 72, endPoint x: 128, endPoint y: 66, distance: 37.8
click at [128, 66] on input "PO ID" at bounding box center [84, 73] width 152 height 19
paste input "178649"
click at [128, 66] on input "PO ID" at bounding box center [84, 73] width 152 height 19
type input "178649"
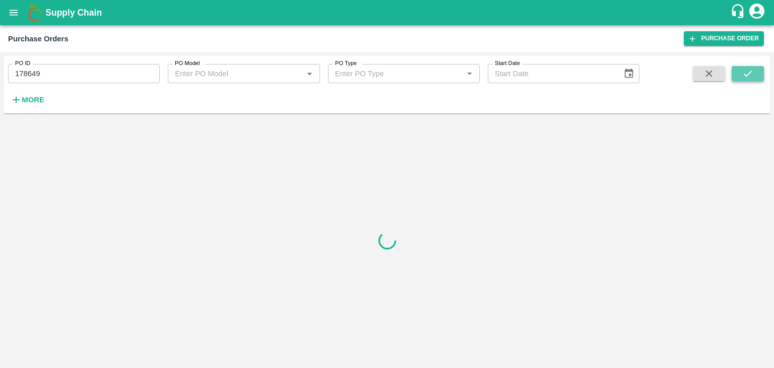
click at [749, 73] on icon "submit" at bounding box center [747, 74] width 8 height 6
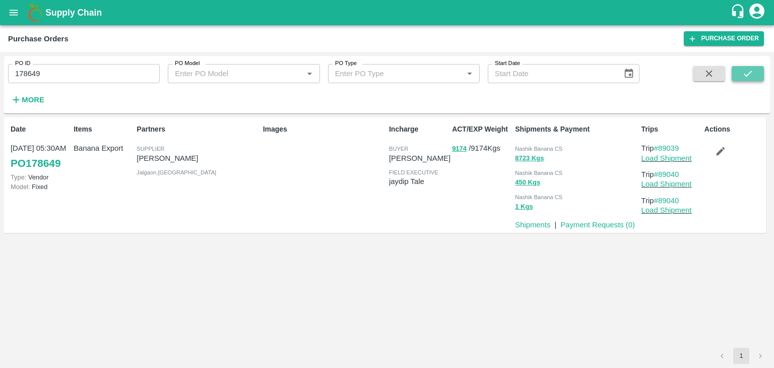
click at [749, 73] on icon "submit" at bounding box center [747, 74] width 8 height 6
click at [594, 222] on link "Payment Requests ( 0 )" at bounding box center [597, 225] width 75 height 8
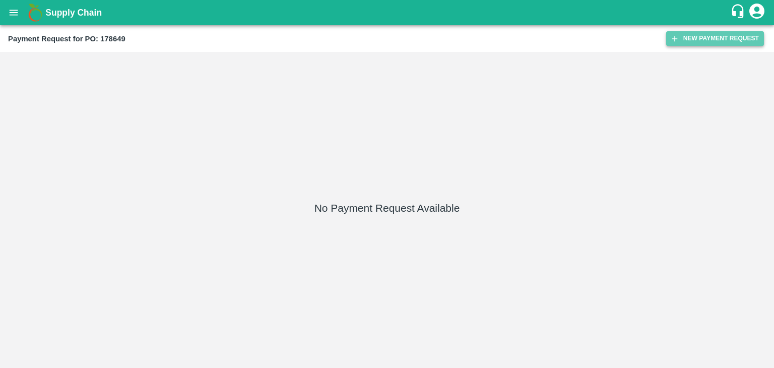
click at [692, 38] on button "New Payment Request" at bounding box center [715, 38] width 98 height 15
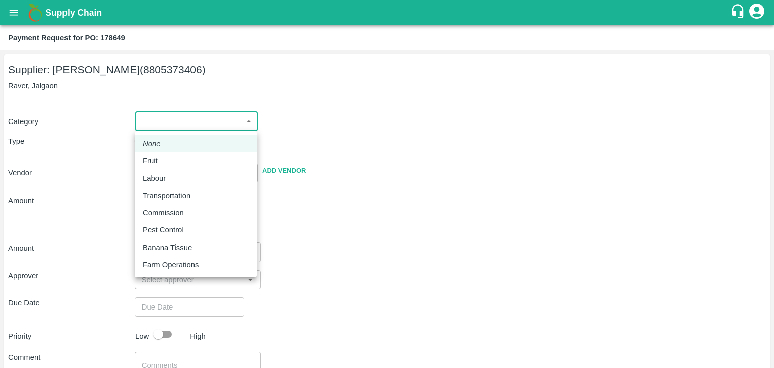
click at [157, 125] on body "Supply Chain Payment Request for PO: 178649 Supplier: VARUN [PERSON_NAME] (8805…" at bounding box center [387, 184] width 774 height 368
click at [167, 162] on div "Fruit" at bounding box center [196, 160] width 106 height 11
type input "1"
type input "[PERSON_NAME] - 8805373406(Supplier)"
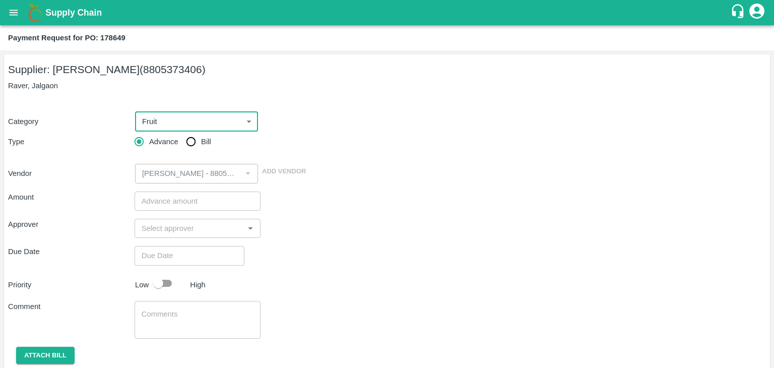
click at [197, 142] on input "Bill" at bounding box center [191, 141] width 20 height 20
radio input "true"
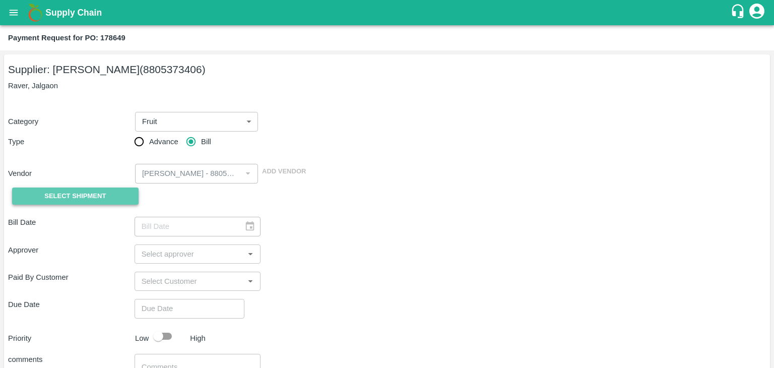
click at [74, 197] on span "Select Shipment" at bounding box center [74, 196] width 61 height 12
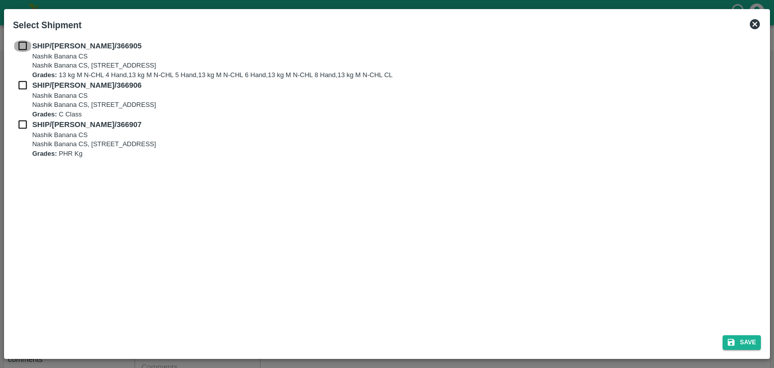
click at [20, 41] on input "checkbox" at bounding box center [22, 45] width 19 height 11
checkbox input "true"
click at [25, 83] on input "checkbox" at bounding box center [22, 85] width 19 height 11
checkbox input "true"
click at [20, 124] on input "checkbox" at bounding box center [22, 124] width 19 height 11
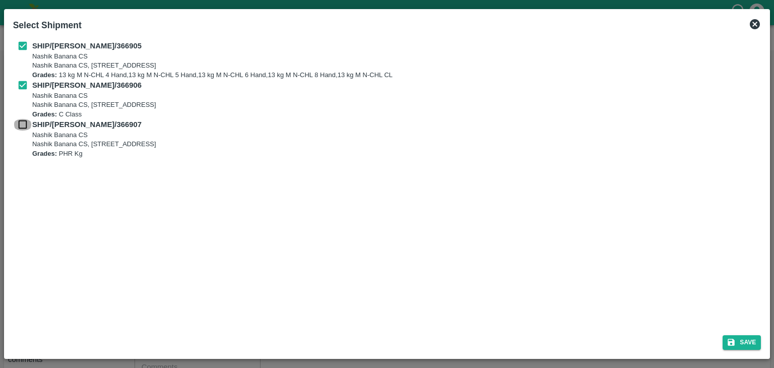
checkbox input "true"
click at [750, 347] on button "Save" at bounding box center [741, 342] width 38 height 15
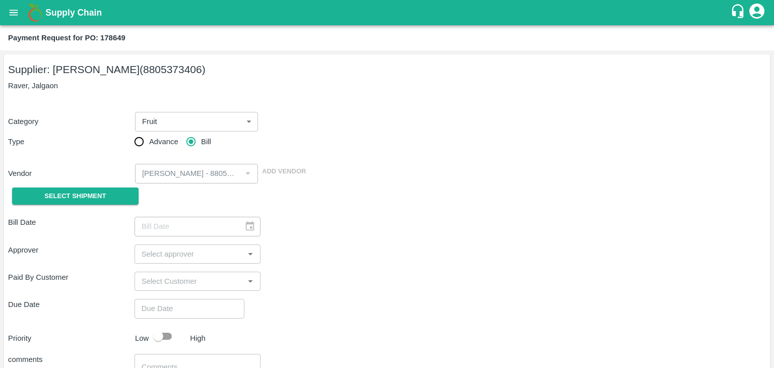
type input "28/09/2025"
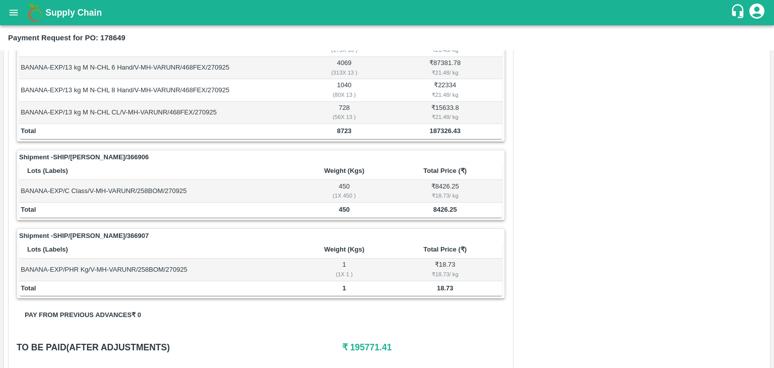
scroll to position [494, 0]
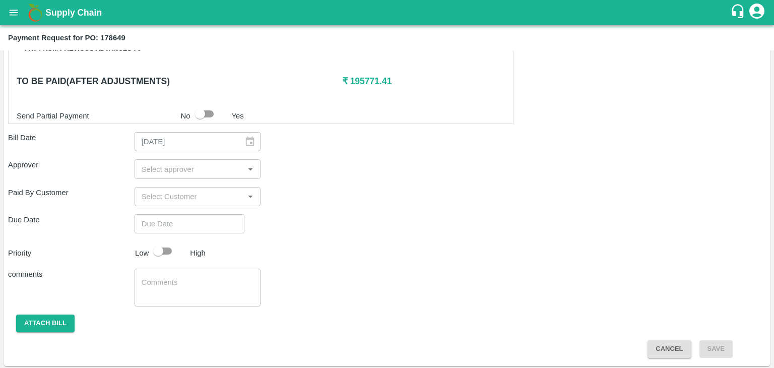
click at [135, 168] on div "​" at bounding box center [197, 168] width 126 height 19
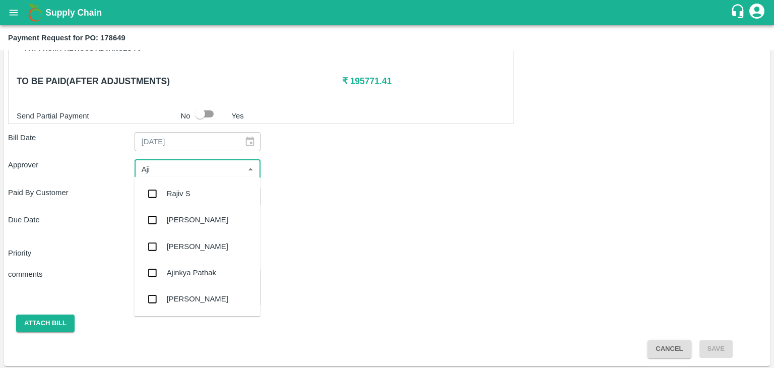
type input "Ajit"
click at [170, 195] on div "[PERSON_NAME]" at bounding box center [197, 193] width 61 height 11
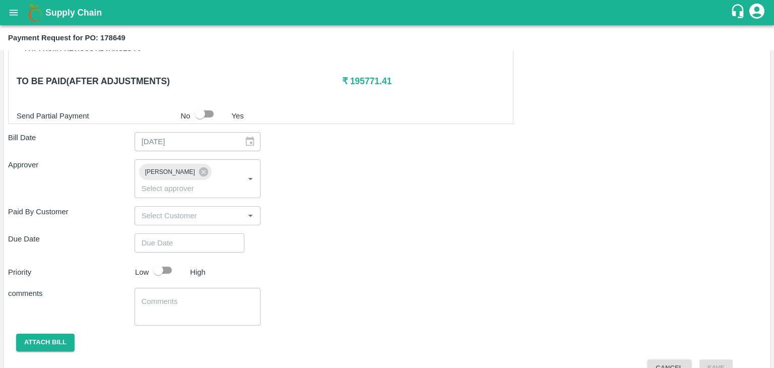
drag, startPoint x: 202, startPoint y: 238, endPoint x: 220, endPoint y: 228, distance: 20.3
click at [220, 228] on div "Shipment - SHIP/NASH/366905 Lots (Labels) Weight (Kgs) Total Price (₹) BANANA-E…" at bounding box center [386, 46] width 757 height 662
type input "DD/MM/YYYY hh:mm aa"
click at [220, 233] on input "DD/MM/YYYY hh:mm aa" at bounding box center [185, 242] width 103 height 19
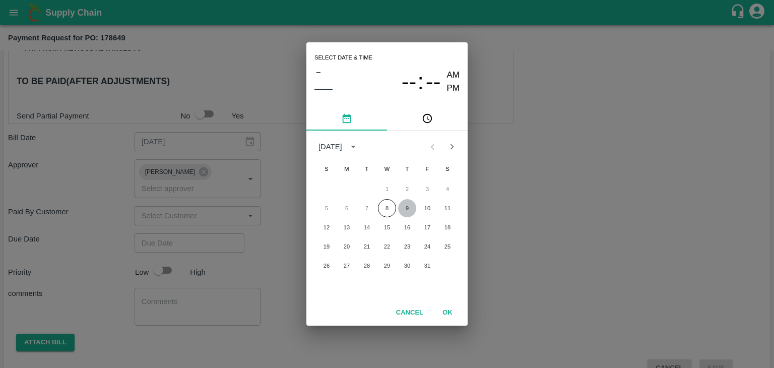
click at [409, 201] on button "9" at bounding box center [407, 208] width 18 height 18
type input "[DATE] 12:00 AM"
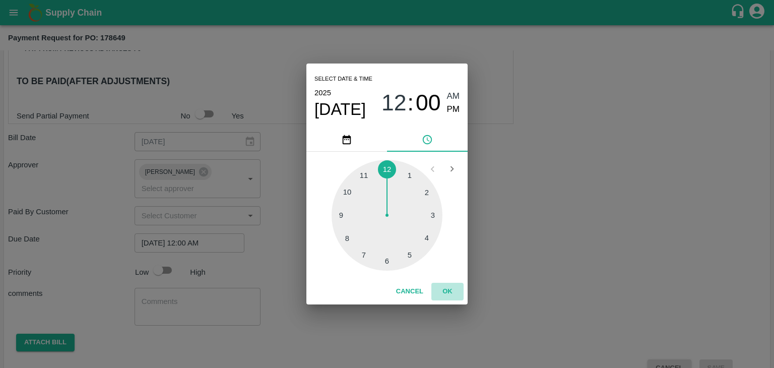
click at [444, 291] on button "OK" at bounding box center [447, 292] width 32 height 18
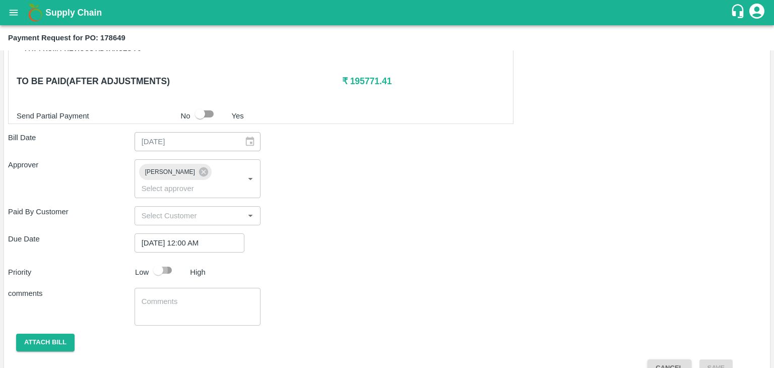
click at [175, 260] on input "checkbox" at bounding box center [157, 269] width 57 height 19
checkbox input "true"
click at [200, 299] on textarea at bounding box center [198, 306] width 112 height 21
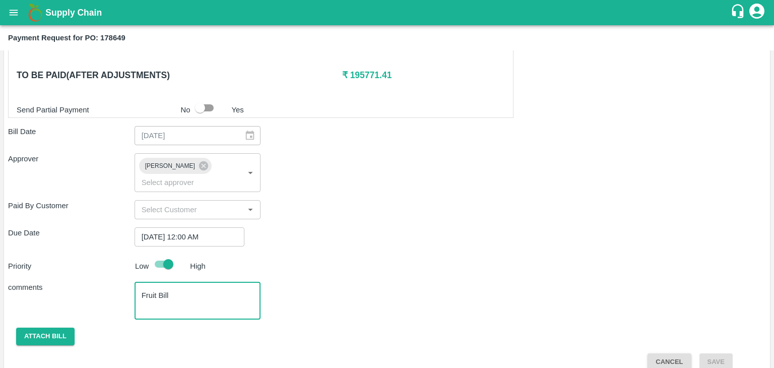
type textarea "Fruit Bill"
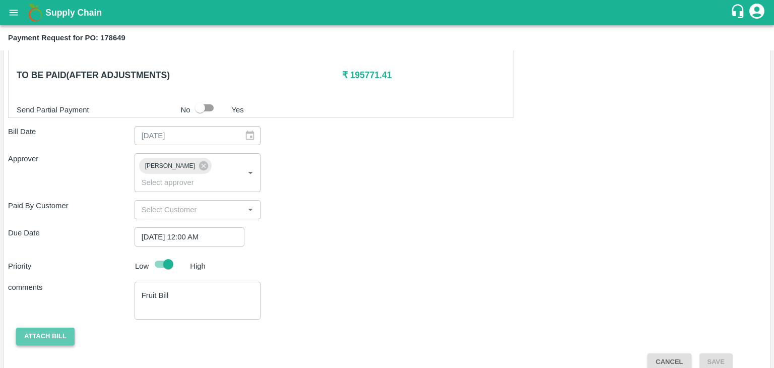
click at [36, 327] on button "Attach bill" at bounding box center [45, 336] width 58 height 18
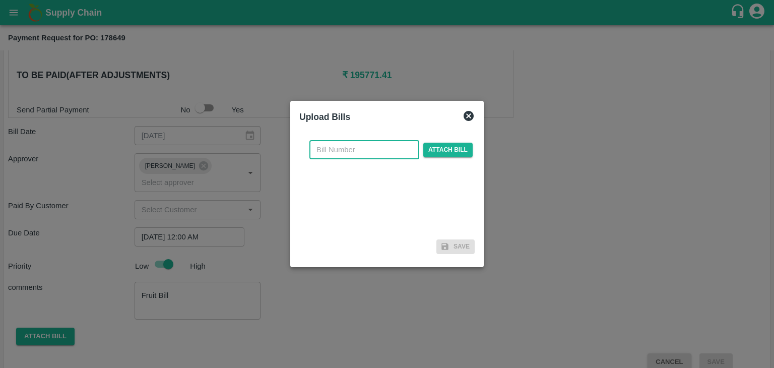
click at [362, 148] on input "text" at bounding box center [364, 149] width 110 height 19
type input "VE25-92"
click at [455, 143] on span "Attach bill" at bounding box center [447, 150] width 49 height 15
click at [0, 0] on input "Attach bill" at bounding box center [0, 0] width 0 height 0
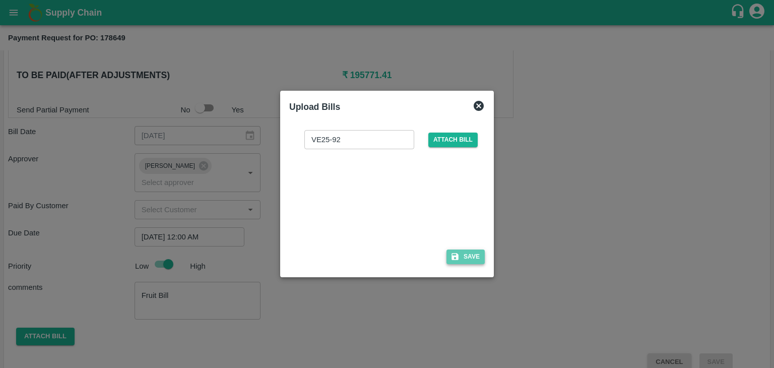
click at [475, 253] on button "Save" at bounding box center [465, 256] width 38 height 15
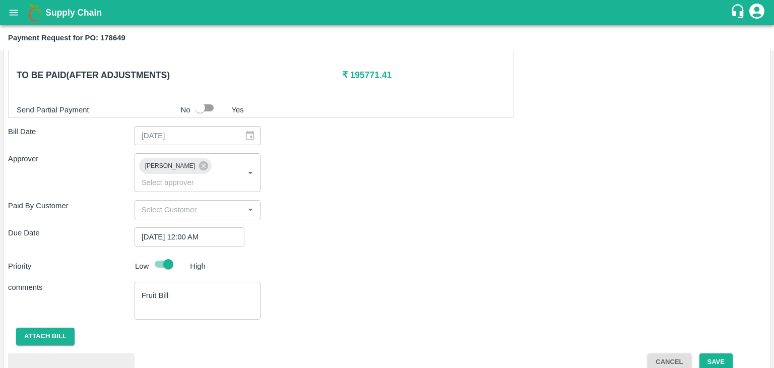
scroll to position [553, 0]
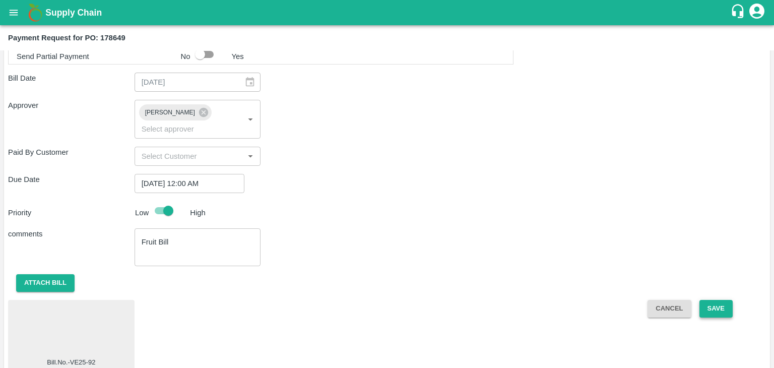
click at [715, 300] on button "Save" at bounding box center [715, 309] width 33 height 18
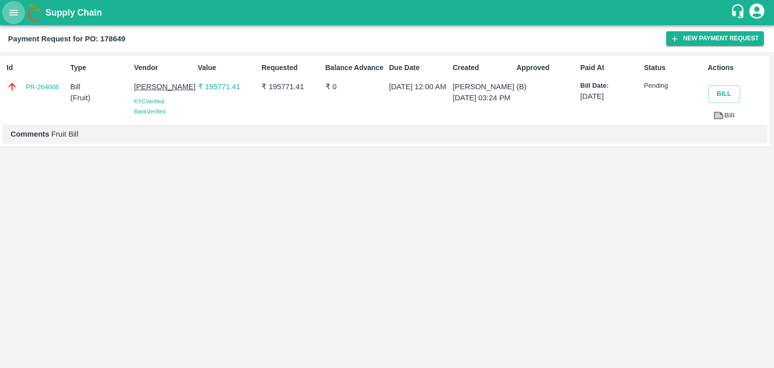
click at [5, 17] on button "open drawer" at bounding box center [13, 12] width 23 height 23
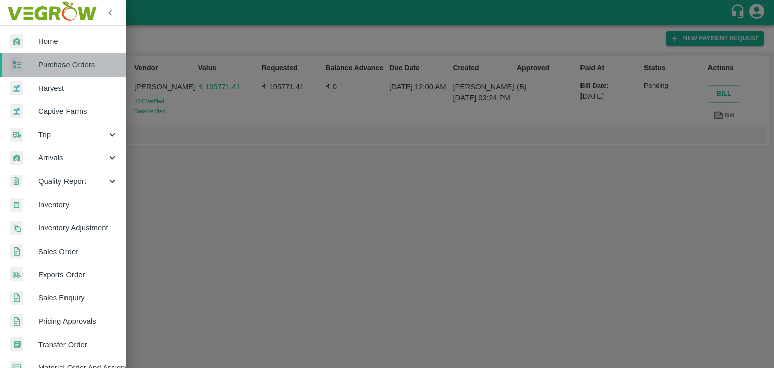
click at [90, 68] on span "Purchase Orders" at bounding box center [78, 64] width 80 height 11
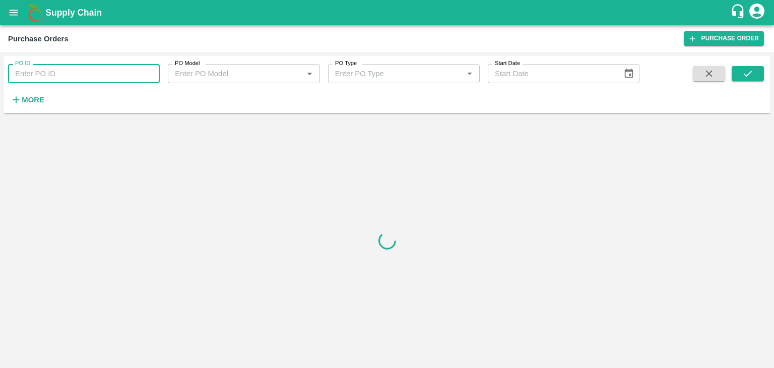
click at [145, 71] on input "PO ID" at bounding box center [84, 73] width 152 height 19
paste input "178700"
type input "178700"
click at [752, 79] on icon "submit" at bounding box center [747, 73] width 11 height 11
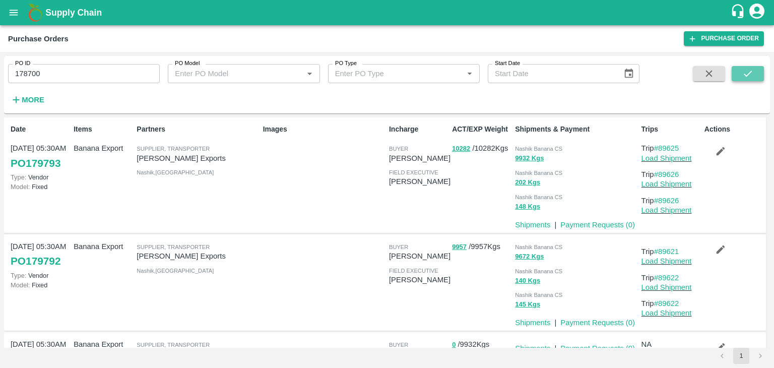
click at [752, 79] on icon "submit" at bounding box center [747, 73] width 11 height 11
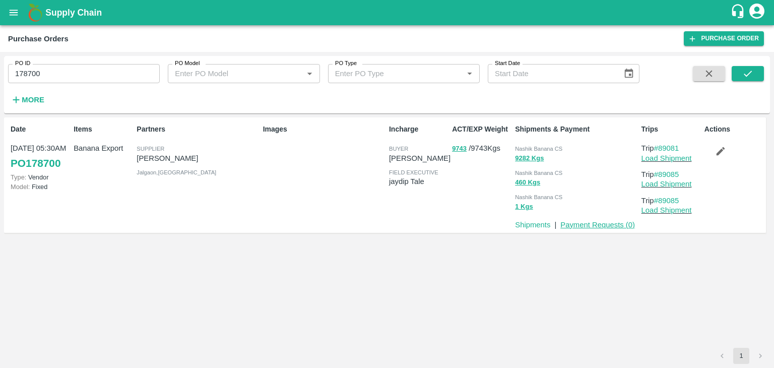
click at [606, 224] on link "Payment Requests ( 0 )" at bounding box center [597, 225] width 75 height 8
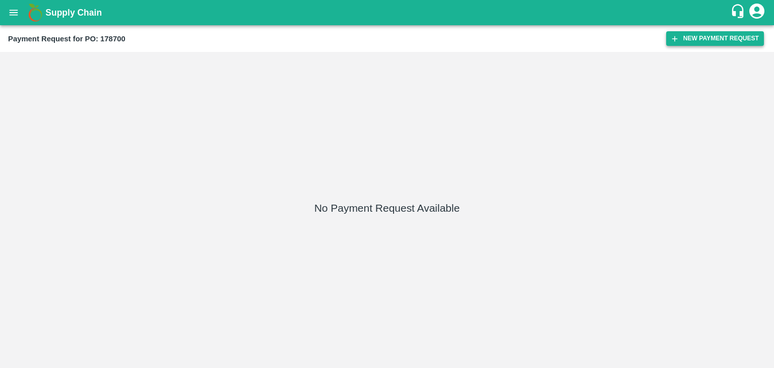
click at [715, 38] on button "New Payment Request" at bounding box center [715, 38] width 98 height 15
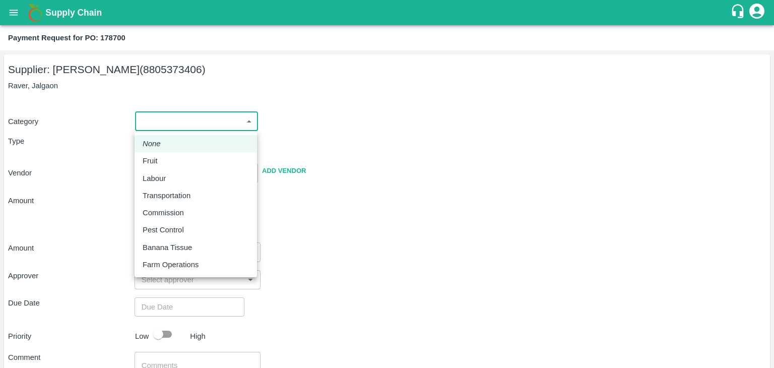
drag, startPoint x: 167, startPoint y: 124, endPoint x: 165, endPoint y: 156, distance: 31.3
click at [165, 156] on body "Supply Chain Payment Request for PO: 178700 Supplier: VARUN [PERSON_NAME] (8805…" at bounding box center [387, 184] width 774 height 368
click at [165, 156] on div "Fruit" at bounding box center [196, 160] width 106 height 11
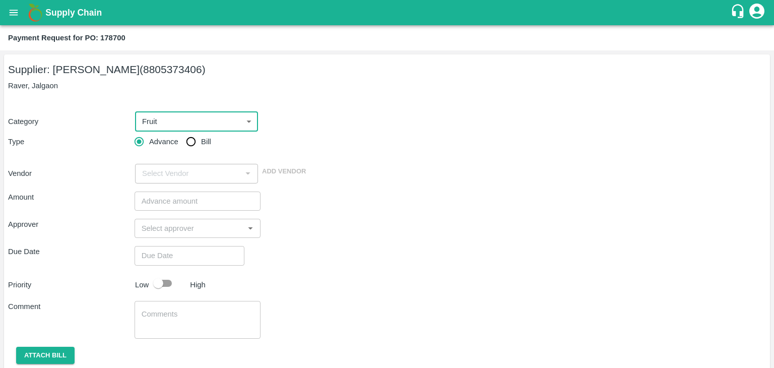
type input "1"
type input "[PERSON_NAME] - 8805373406(Supplier)"
click at [190, 144] on input "Bill" at bounding box center [191, 141] width 20 height 20
radio input "true"
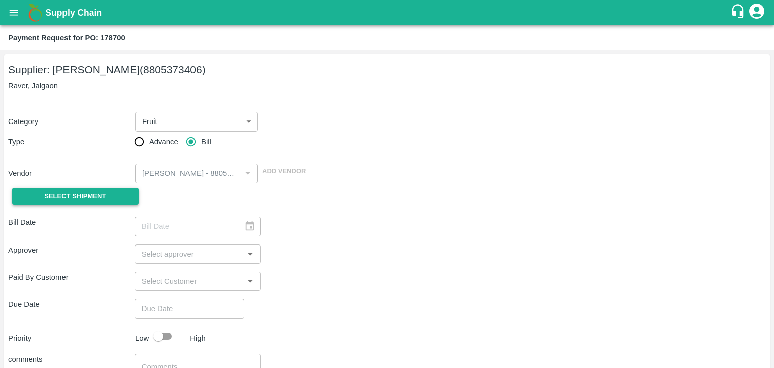
click at [65, 194] on span "Select Shipment" at bounding box center [74, 196] width 61 height 12
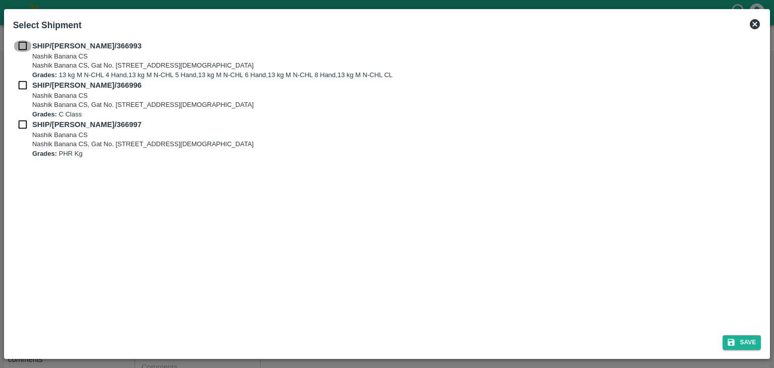
click at [19, 45] on input "checkbox" at bounding box center [22, 45] width 19 height 11
checkbox input "true"
click at [22, 85] on input "checkbox" at bounding box center [22, 85] width 19 height 11
checkbox input "true"
click at [22, 131] on div "SHIP/[PERSON_NAME]/366997 Nashik Banana CS Nashik Banana CS, Gat No. [STREET_AD…" at bounding box center [387, 138] width 748 height 39
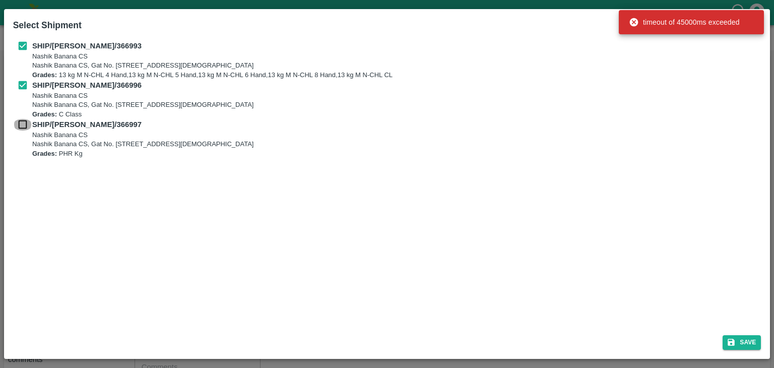
click at [22, 122] on input "checkbox" at bounding box center [22, 124] width 19 height 11
checkbox input "true"
click at [756, 340] on button "Save" at bounding box center [741, 342] width 38 height 15
type input "[DATE]"
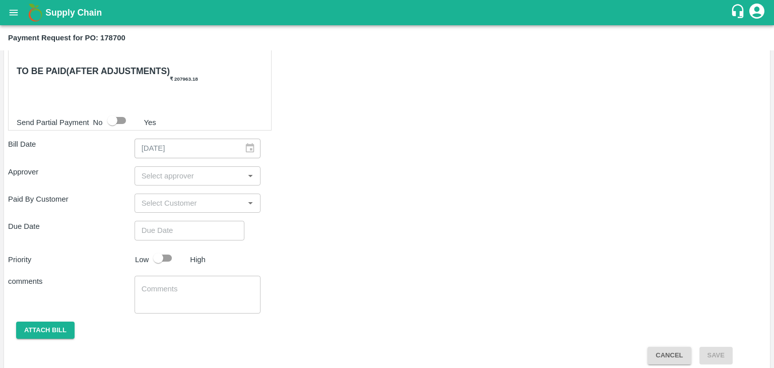
scroll to position [494, 0]
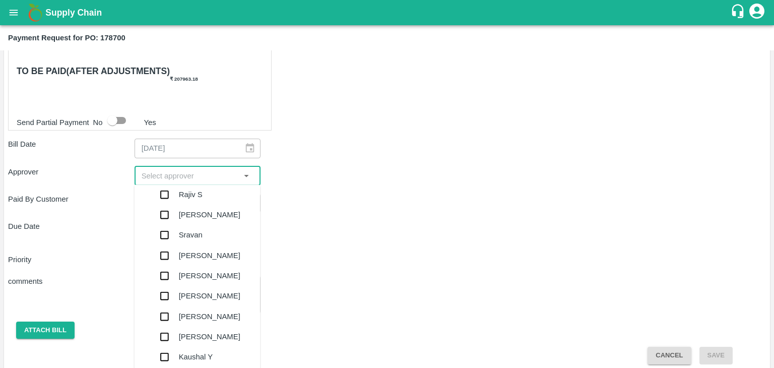
click at [155, 169] on input "input" at bounding box center [189, 175] width 104 height 13
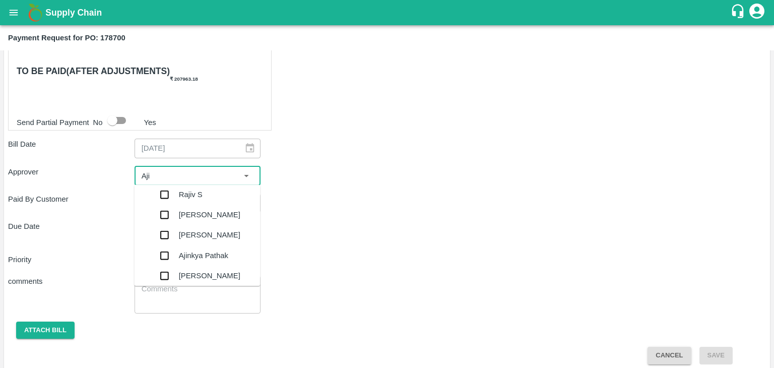
type input "Ajit"
click at [183, 184] on div "[PERSON_NAME]" at bounding box center [207, 194] width 106 height 20
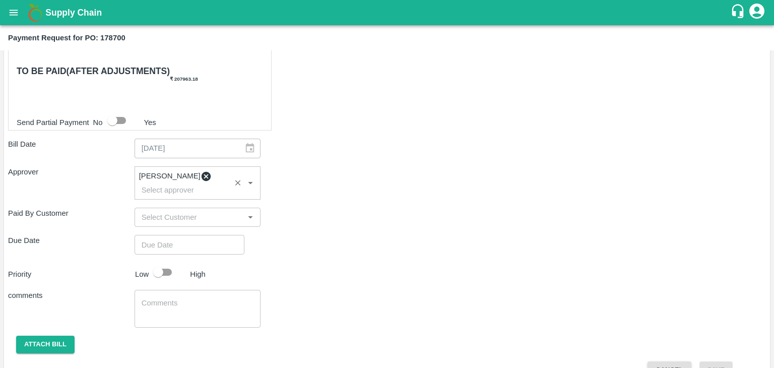
type input "DD/MM/YYYY hh:mm aa"
click at [216, 235] on input "DD/MM/YYYY hh:mm aa" at bounding box center [185, 244] width 103 height 19
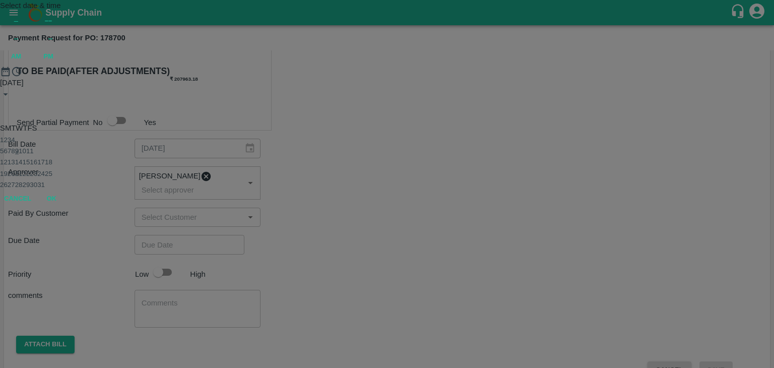
click at [19, 155] on button "9" at bounding box center [17, 151] width 4 height 8
type input "[DATE] 12:00 AM"
click at [67, 173] on button "OK" at bounding box center [51, 164] width 32 height 18
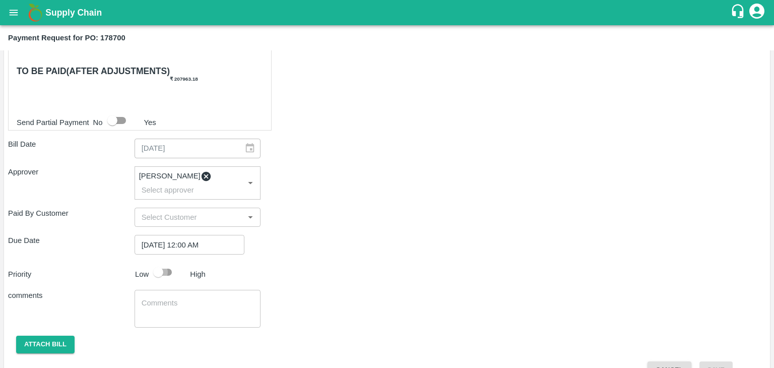
click at [159, 262] on input "checkbox" at bounding box center [157, 271] width 57 height 19
checkbox input "true"
click at [206, 298] on textarea at bounding box center [198, 308] width 112 height 21
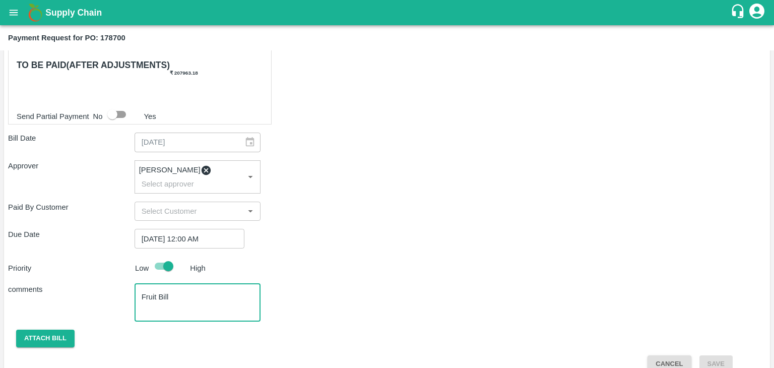
type textarea "Fruit Bill"
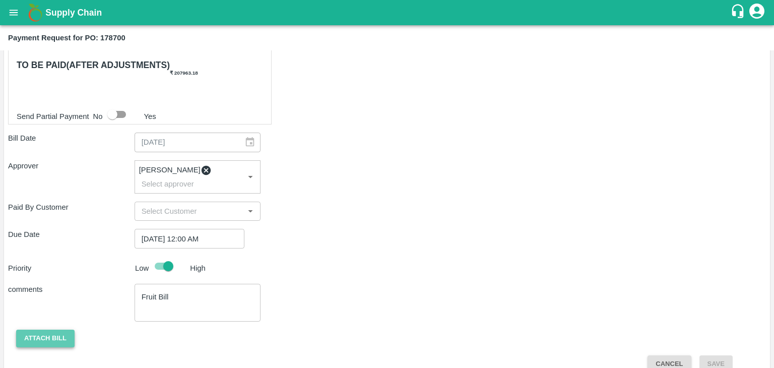
click at [48, 329] on button "Attach bill" at bounding box center [45, 338] width 58 height 18
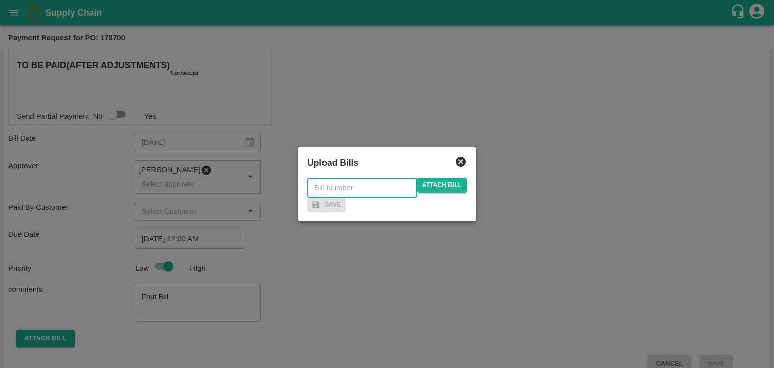
click at [363, 178] on input "text" at bounding box center [362, 187] width 110 height 19
type input "VE25-93"
click at [437, 178] on span "Attach bill" at bounding box center [441, 185] width 49 height 15
click at [0, 0] on input "Attach bill" at bounding box center [0, 0] width 0 height 0
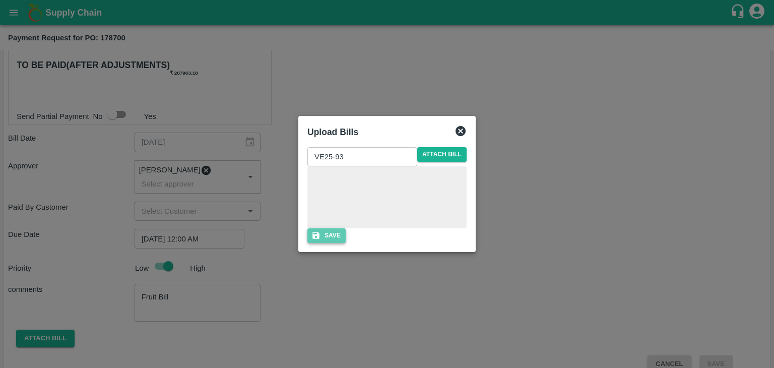
click at [346, 243] on button "Save" at bounding box center [326, 235] width 38 height 15
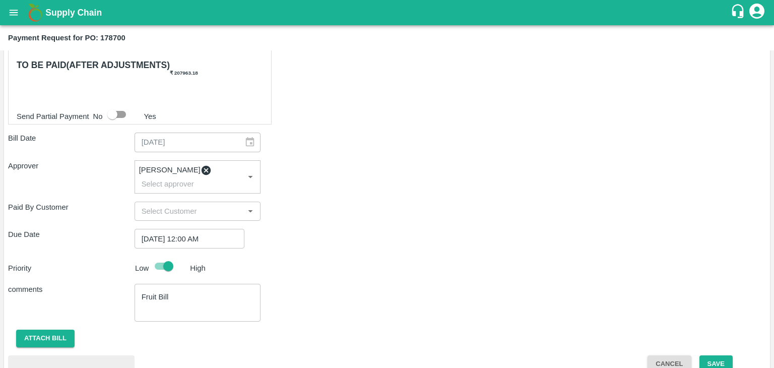
scroll to position [553, 0]
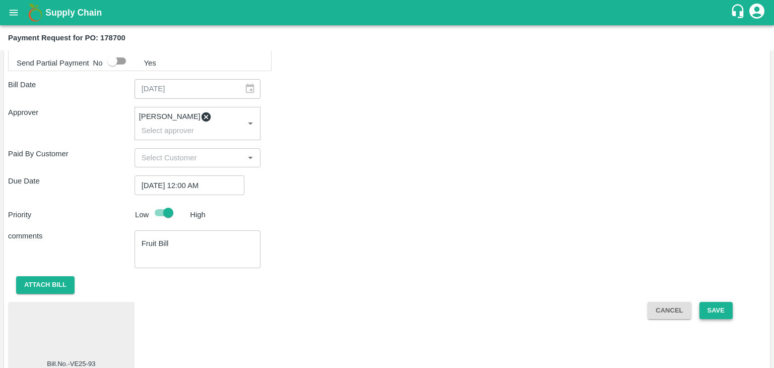
click at [713, 302] on button "Save" at bounding box center [715, 311] width 33 height 18
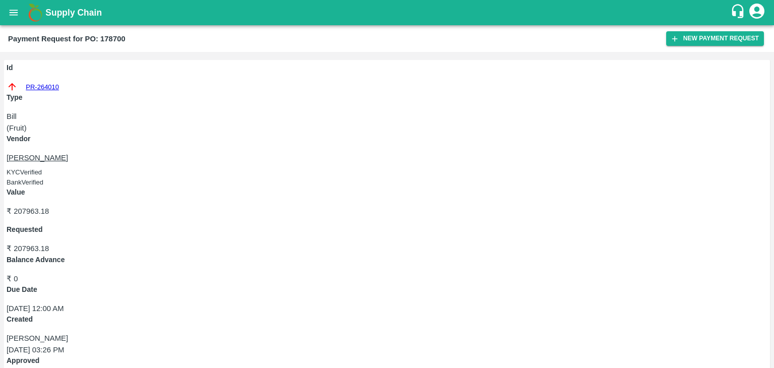
click at [6, 17] on button "open drawer" at bounding box center [13, 12] width 23 height 23
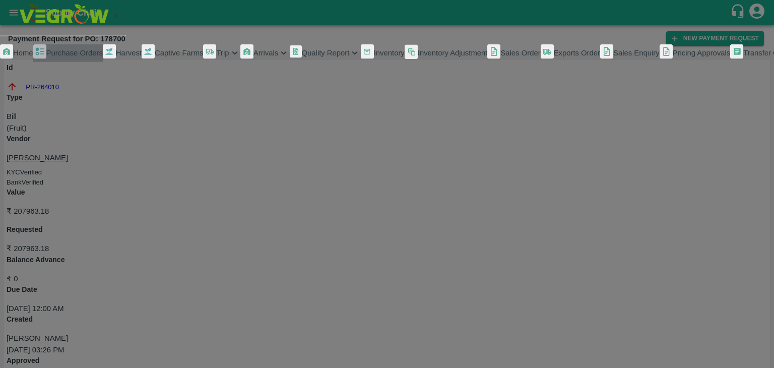
click at [79, 57] on span "Purchase Orders" at bounding box center [74, 53] width 56 height 8
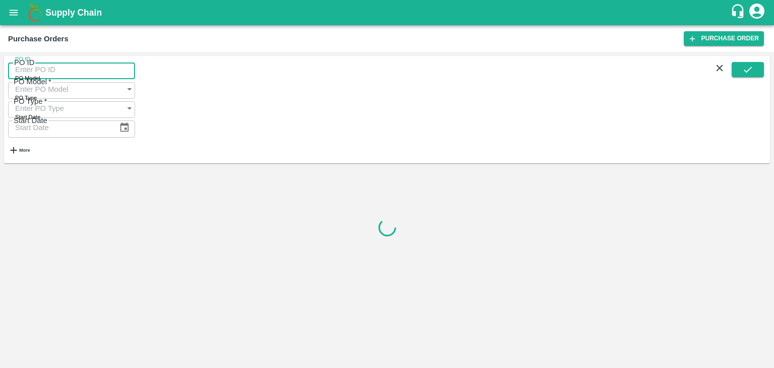
click at [133, 71] on input "PO ID" at bounding box center [71, 69] width 127 height 19
paste input "178838"
type input "178838"
click at [746, 75] on icon "submit" at bounding box center [747, 69] width 11 height 11
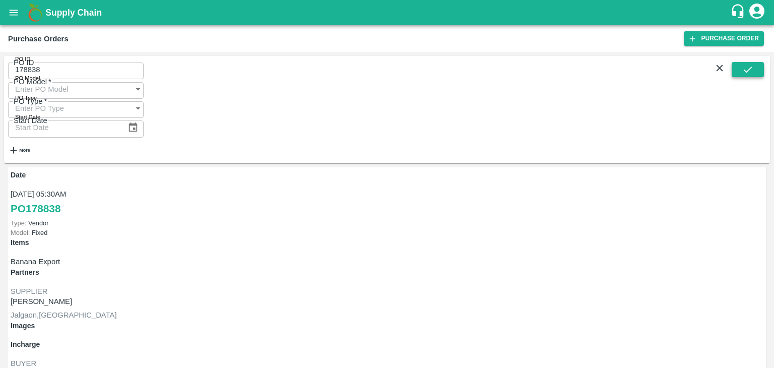
click at [746, 75] on icon "submit" at bounding box center [747, 69] width 11 height 11
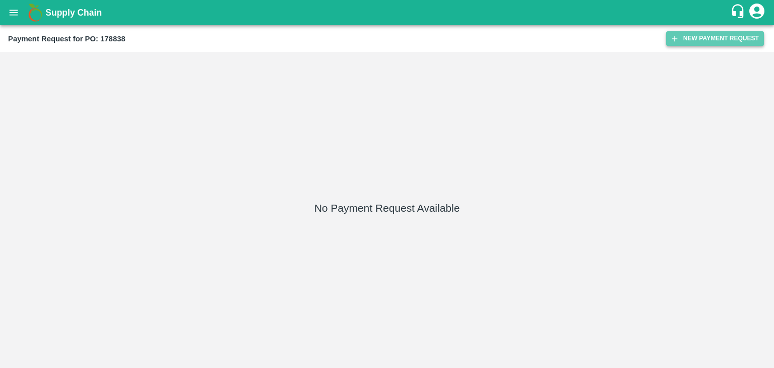
click at [717, 38] on button "New Payment Request" at bounding box center [715, 38] width 98 height 15
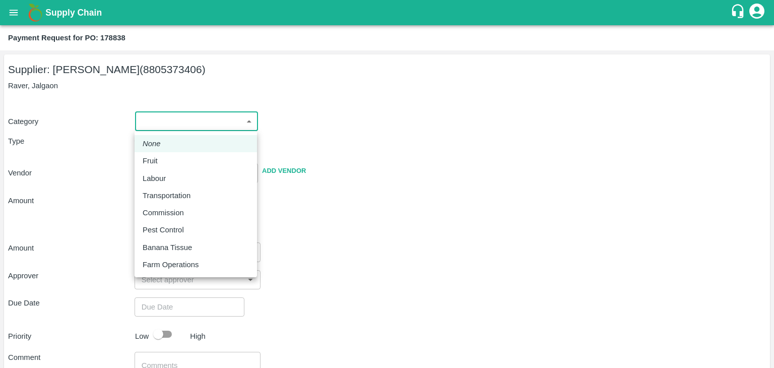
click at [184, 118] on body "Supply Chain Payment Request for PO: 178838 Supplier: [PERSON_NAME] (8805373406…" at bounding box center [387, 184] width 774 height 368
click at [173, 159] on div "Fruit" at bounding box center [196, 160] width 106 height 11
type input "1"
type input "[PERSON_NAME] - 8805373406(Supplier)"
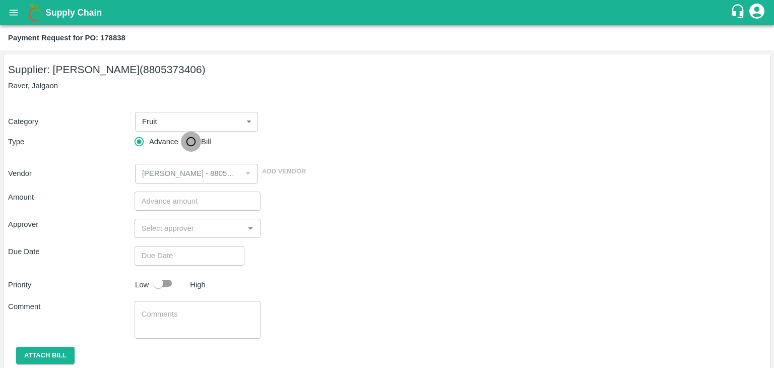
click at [191, 142] on input "Bill" at bounding box center [191, 141] width 20 height 20
radio input "true"
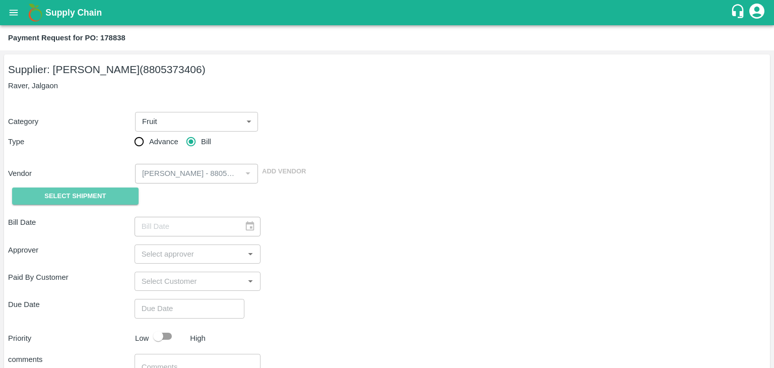
click at [101, 196] on span "Select Shipment" at bounding box center [74, 196] width 61 height 12
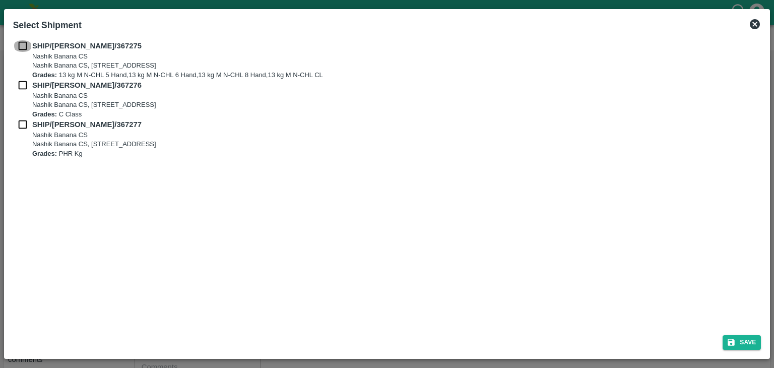
click at [21, 49] on input "checkbox" at bounding box center [22, 45] width 19 height 11
checkbox input "true"
click at [20, 85] on input "checkbox" at bounding box center [22, 85] width 19 height 11
checkbox input "true"
click at [21, 124] on input "checkbox" at bounding box center [22, 124] width 19 height 11
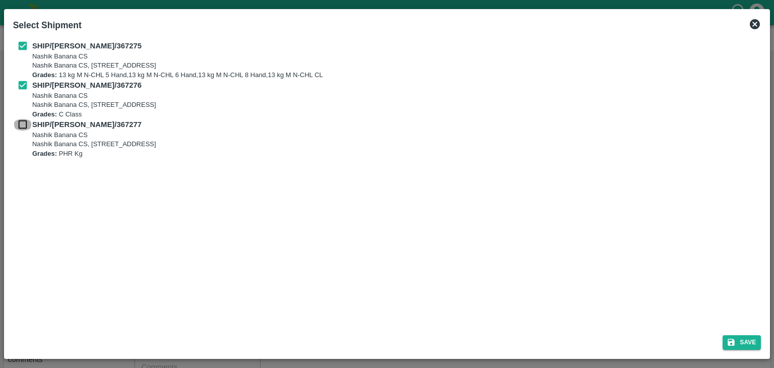
checkbox input "true"
click at [738, 338] on button "Save" at bounding box center [741, 342] width 38 height 15
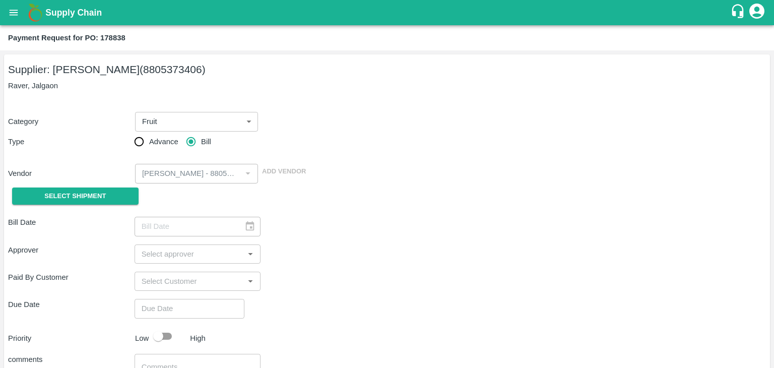
type input "[DATE]"
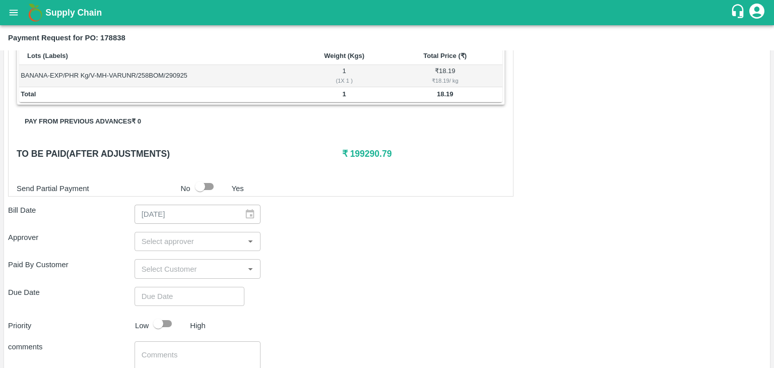
scroll to position [471, 0]
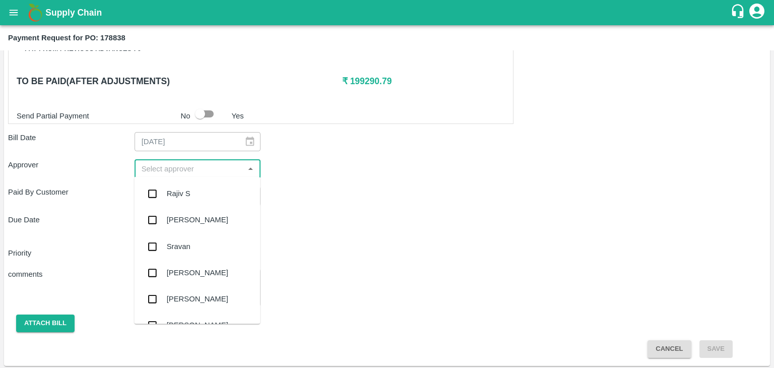
click at [217, 168] on input "input" at bounding box center [189, 168] width 104 height 13
type input "Ajit"
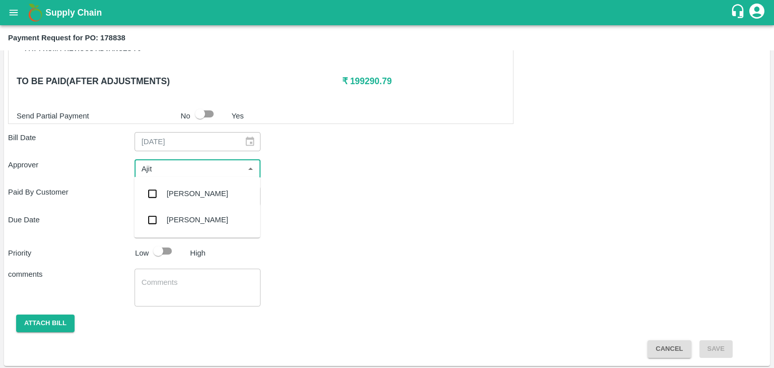
click at [209, 188] on div "[PERSON_NAME]" at bounding box center [197, 193] width 126 height 26
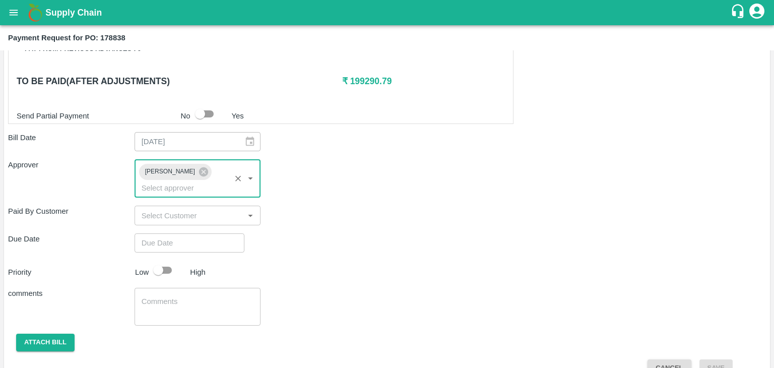
type input "DD/MM/YYYY hh:mm aa"
click at [223, 233] on input "DD/MM/YYYY hh:mm aa" at bounding box center [185, 242] width 103 height 19
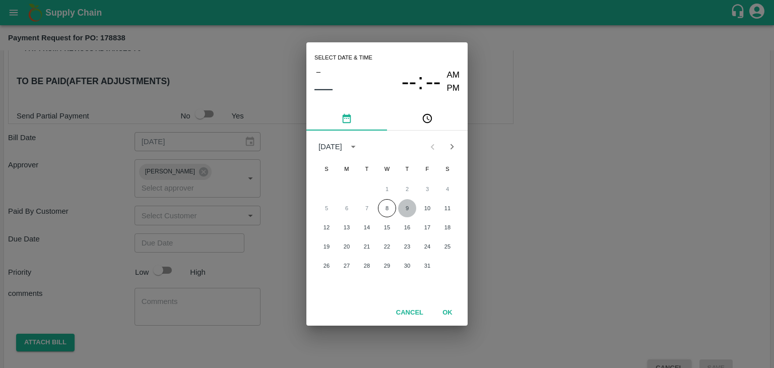
click at [407, 208] on button "9" at bounding box center [407, 208] width 18 height 18
type input "[DATE] 12:00 AM"
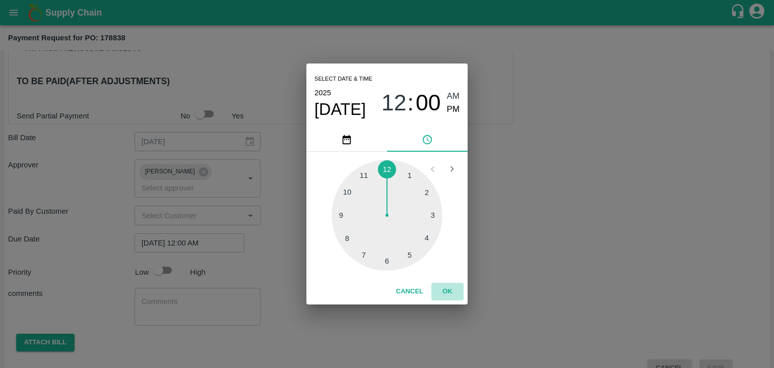
click at [443, 291] on button "OK" at bounding box center [447, 292] width 32 height 18
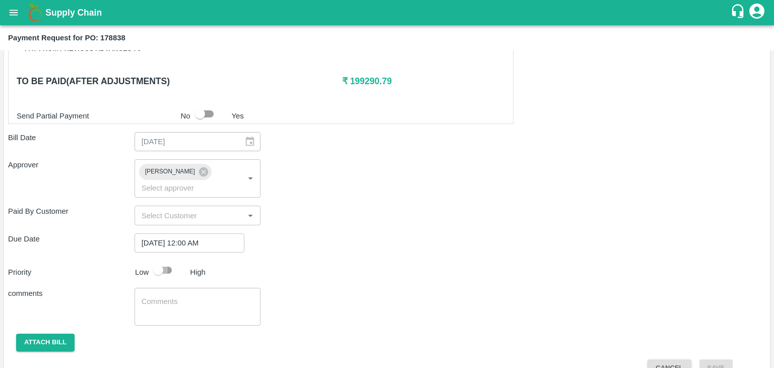
click at [163, 260] on input "checkbox" at bounding box center [157, 269] width 57 height 19
checkbox input "true"
click at [193, 296] on textarea at bounding box center [198, 306] width 112 height 21
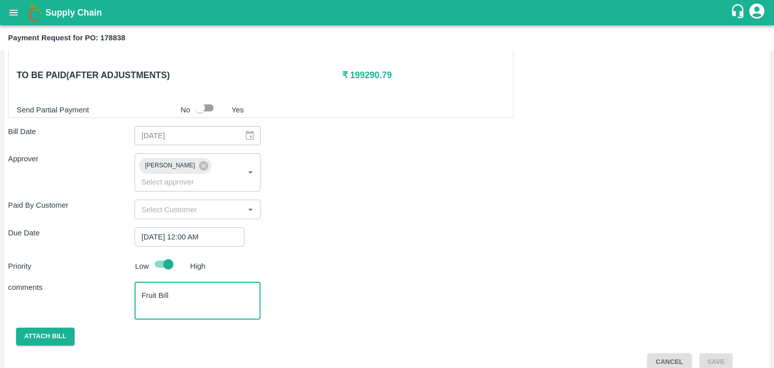
type textarea "Fruit Bill"
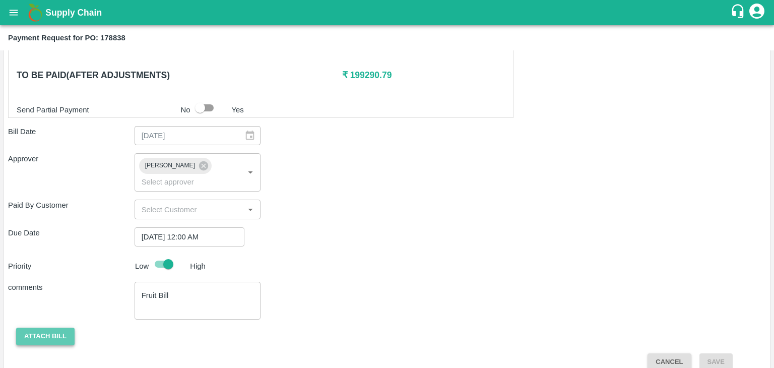
click at [49, 327] on button "Attach bill" at bounding box center [45, 336] width 58 height 18
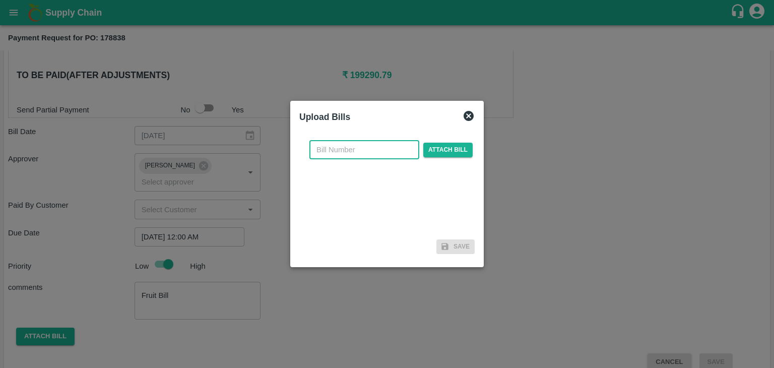
click at [355, 150] on input "text" at bounding box center [364, 149] width 110 height 19
type input "VE25-94"
click at [435, 148] on span "Attach bill" at bounding box center [447, 150] width 49 height 15
click at [0, 0] on input "Attach bill" at bounding box center [0, 0] width 0 height 0
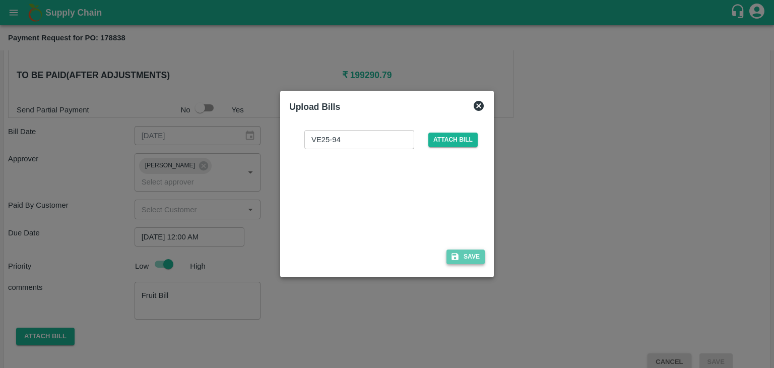
click at [475, 256] on button "Save" at bounding box center [465, 256] width 38 height 15
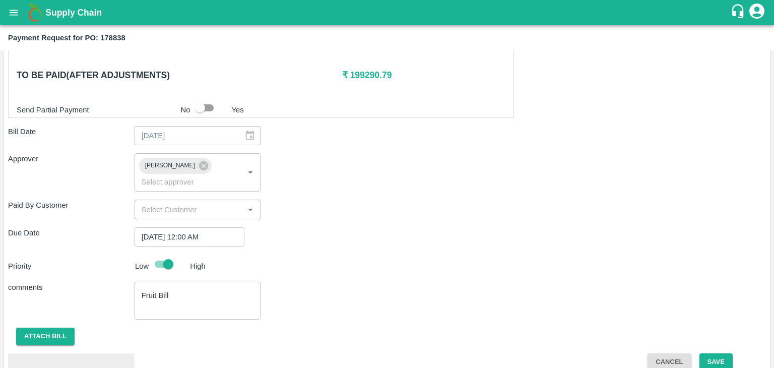
scroll to position [531, 0]
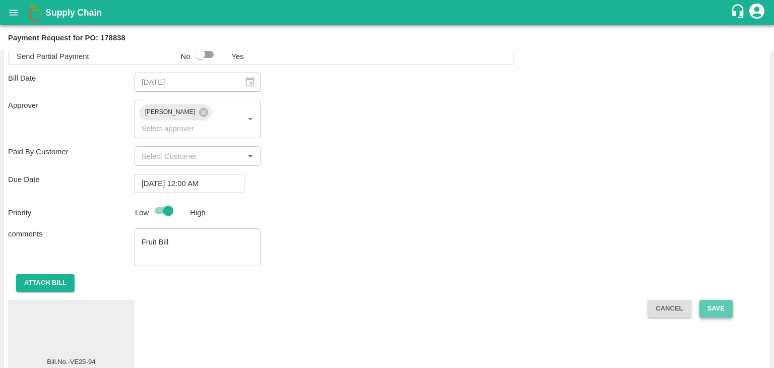
click at [725, 300] on button "Save" at bounding box center [715, 309] width 33 height 18
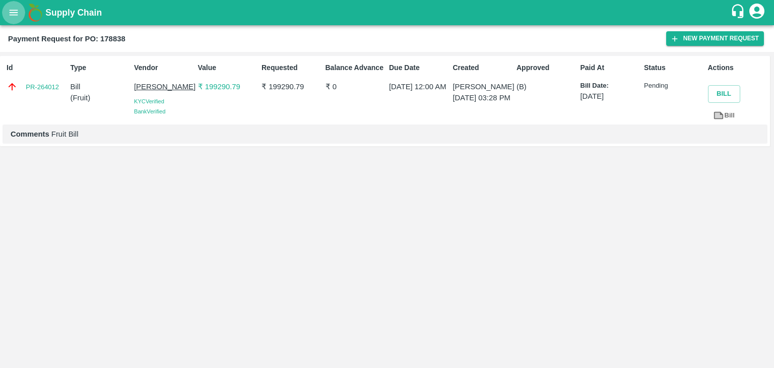
click at [12, 21] on button "open drawer" at bounding box center [13, 12] width 23 height 23
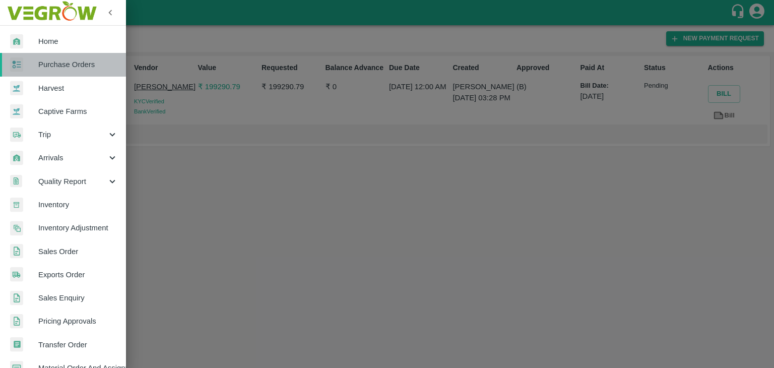
click at [72, 68] on span "Purchase Orders" at bounding box center [78, 64] width 80 height 11
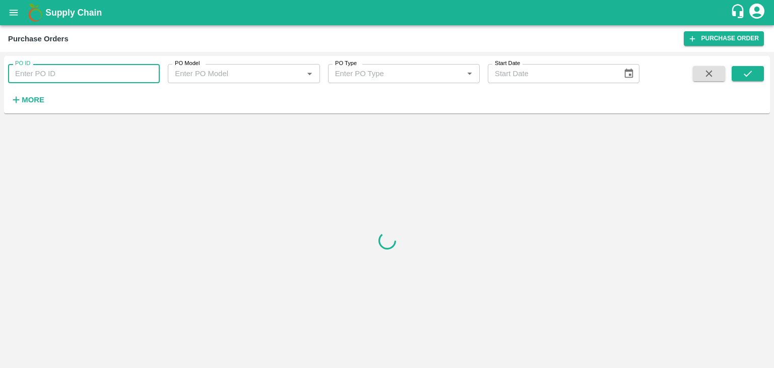
click at [142, 72] on input "PO ID" at bounding box center [84, 73] width 152 height 19
paste input "178694"
click at [757, 71] on button "submit" at bounding box center [747, 73] width 32 height 15
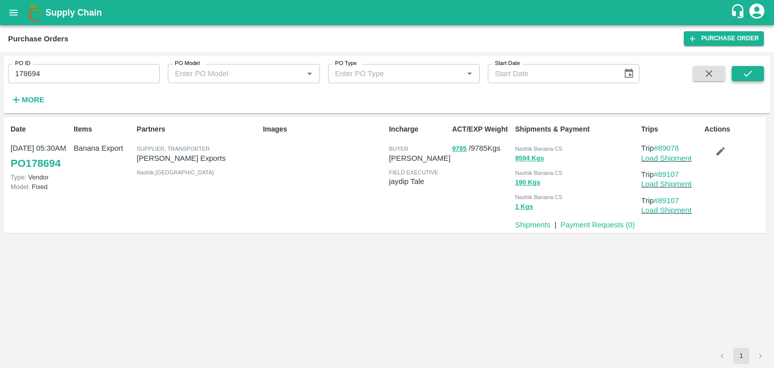
click at [757, 71] on button "submit" at bounding box center [747, 73] width 32 height 15
click at [100, 75] on input "178694" at bounding box center [84, 73] width 152 height 19
paste input "text"
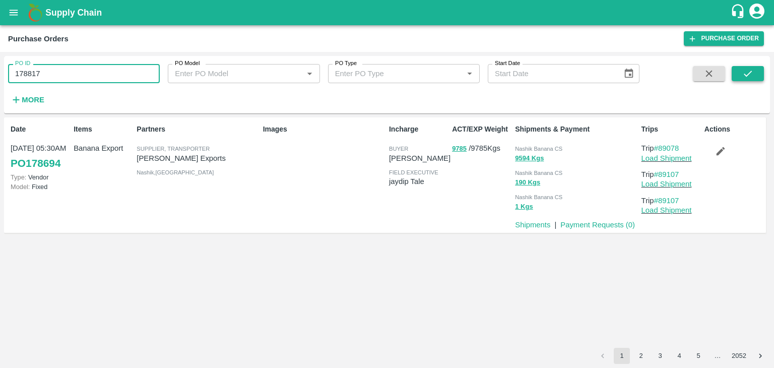
type input "178817"
click at [742, 67] on button "submit" at bounding box center [747, 73] width 32 height 15
click at [616, 225] on link "Payment Requests ( 0 )" at bounding box center [597, 225] width 75 height 8
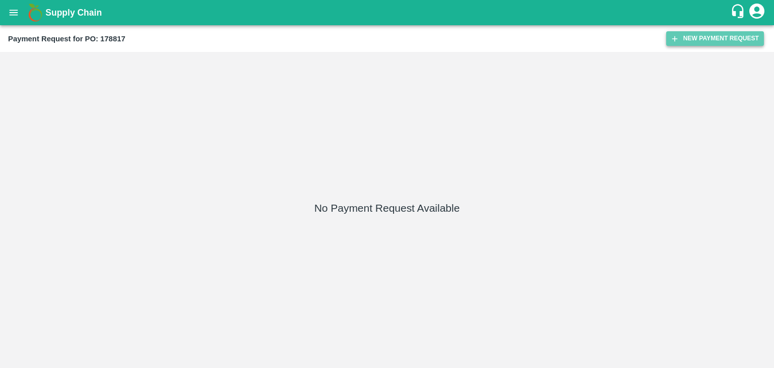
click at [714, 33] on button "New Payment Request" at bounding box center [715, 38] width 98 height 15
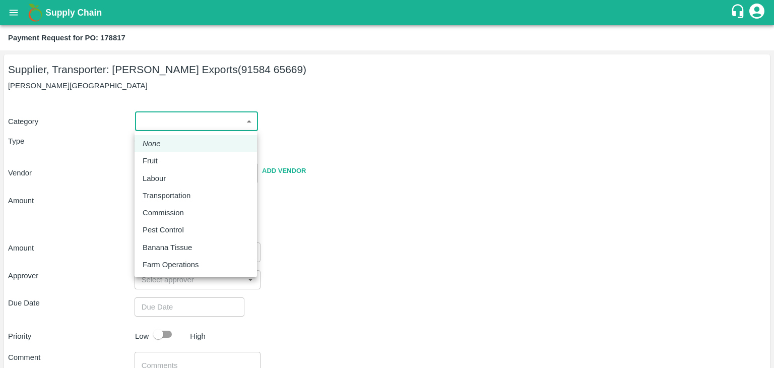
drag, startPoint x: 155, startPoint y: 123, endPoint x: 169, endPoint y: 162, distance: 41.4
click at [169, 162] on body "Supply Chain Payment Request for PO: 178817 Supplier, Transporter: [PERSON_NAME…" at bounding box center [387, 184] width 774 height 368
click at [169, 162] on div "Fruit" at bounding box center [196, 160] width 106 height 11
type input "1"
type input "[PERSON_NAME] Exports - 91584 65669(Supplier, Transporter)"
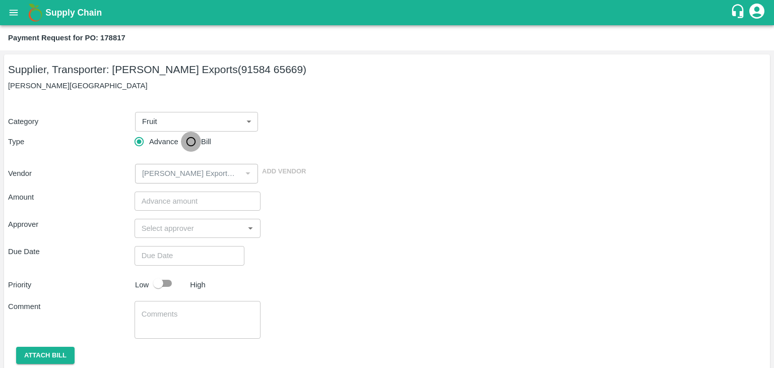
click at [191, 139] on input "Bill" at bounding box center [191, 141] width 20 height 20
radio input "true"
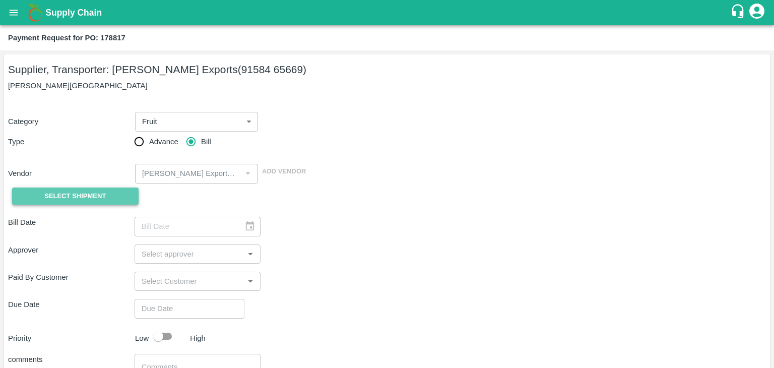
click at [106, 197] on button "Select Shipment" at bounding box center [75, 196] width 126 height 18
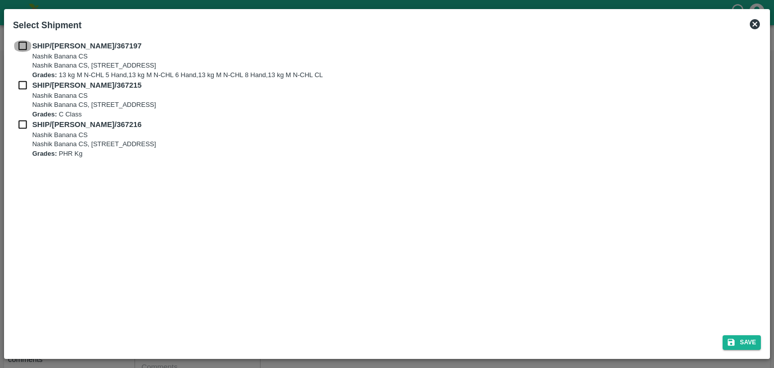
click at [19, 47] on input "checkbox" at bounding box center [22, 45] width 19 height 11
checkbox input "true"
click at [20, 84] on input "checkbox" at bounding box center [22, 85] width 19 height 11
checkbox input "true"
click at [21, 120] on input "checkbox" at bounding box center [22, 124] width 19 height 11
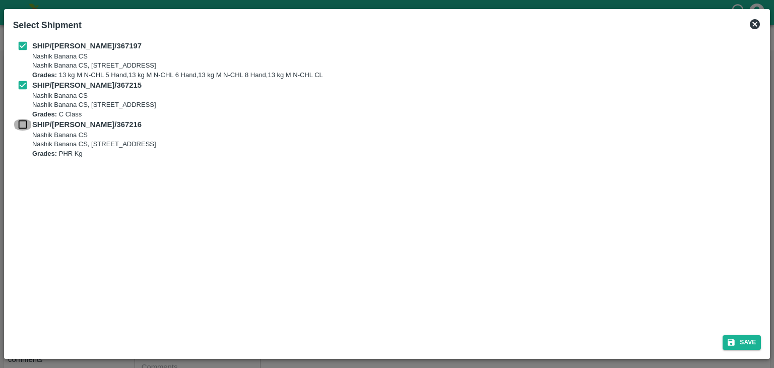
checkbox input "true"
click at [744, 336] on button "Save" at bounding box center [741, 342] width 38 height 15
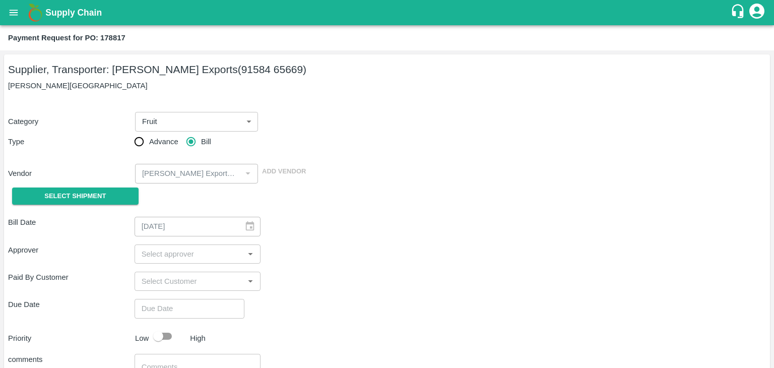
type input "[DATE]"
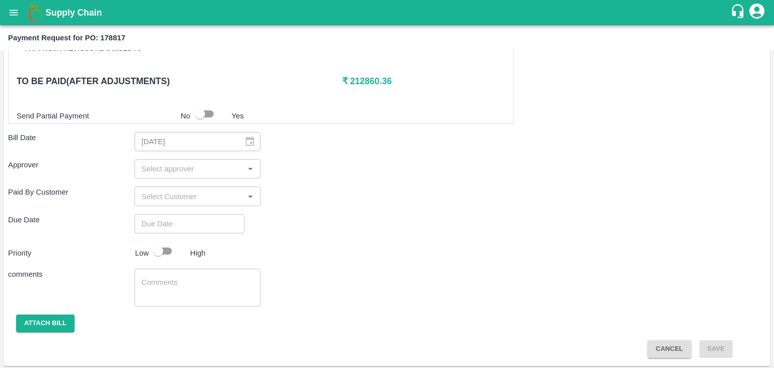
scroll to position [471, 0]
click at [179, 168] on input "input" at bounding box center [189, 169] width 104 height 13
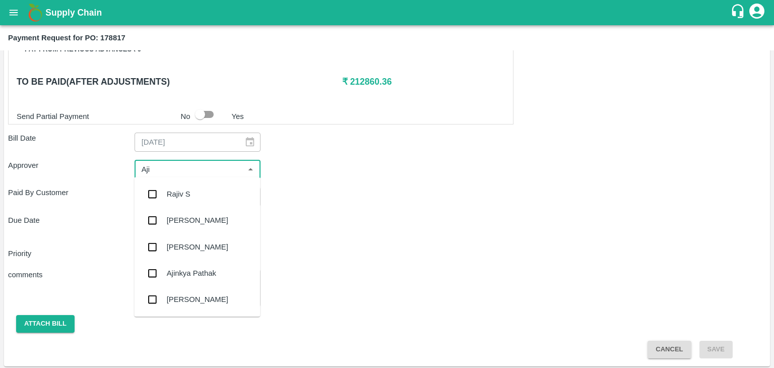
type input "Ajit"
click at [195, 191] on div "[PERSON_NAME]" at bounding box center [197, 193] width 61 height 11
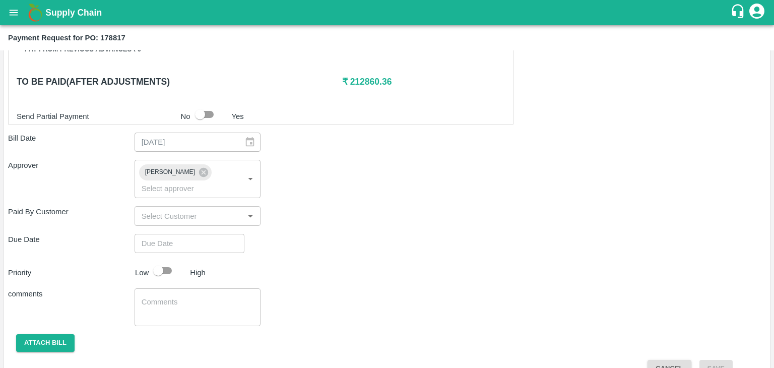
click at [209, 217] on div "Shipment - SHIP/NASH/367197 Lots (Labels) Weight (Kgs) Total Price (₹) BANANA-E…" at bounding box center [386, 57] width 757 height 639
type input "DD/MM/YYYY hh:mm aa"
click at [220, 234] on input "DD/MM/YYYY hh:mm aa" at bounding box center [185, 243] width 103 height 19
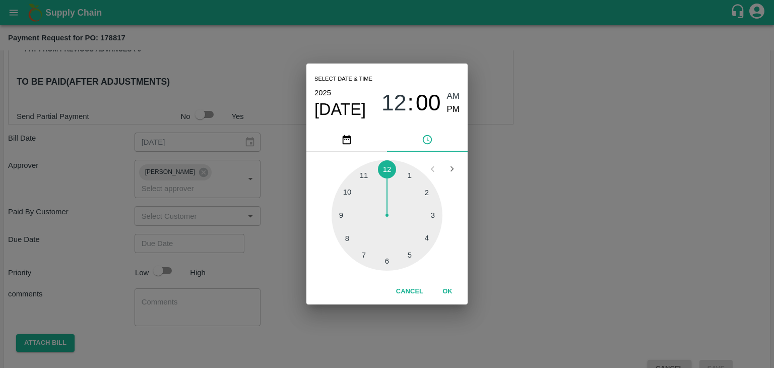
type input "[DATE] 12:00 AM"
click at [452, 295] on button "OK" at bounding box center [447, 292] width 32 height 18
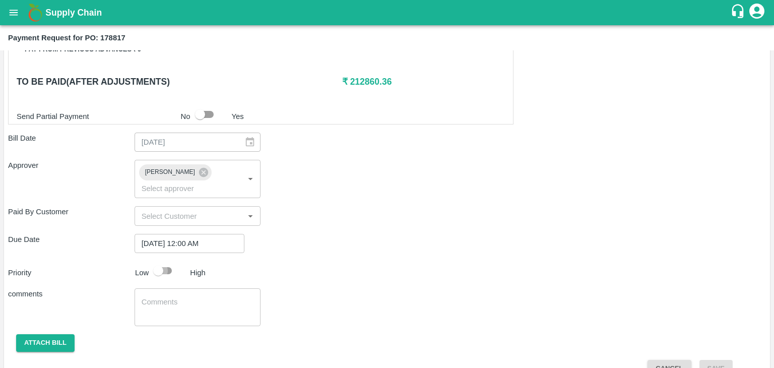
click at [162, 261] on input "checkbox" at bounding box center [157, 270] width 57 height 19
checkbox input "true"
click at [206, 299] on textarea at bounding box center [198, 307] width 112 height 21
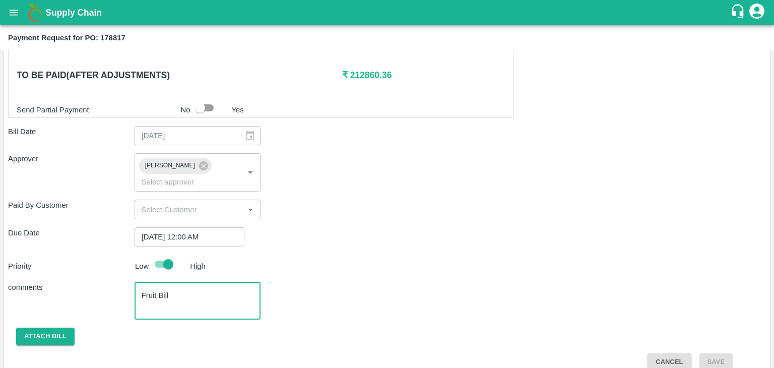
type textarea "Fruit Bill"
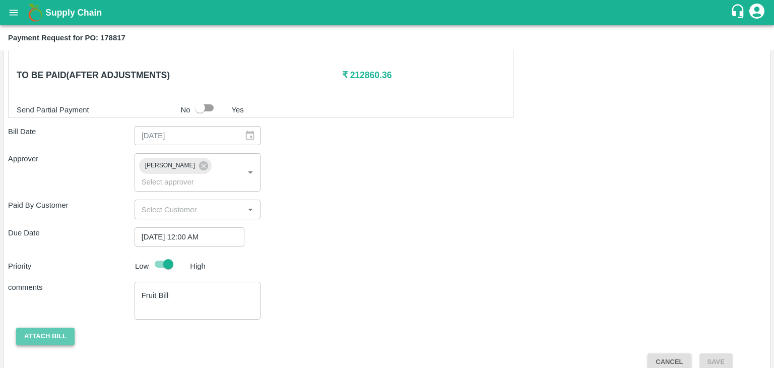
click at [56, 327] on button "Attach bill" at bounding box center [45, 336] width 58 height 18
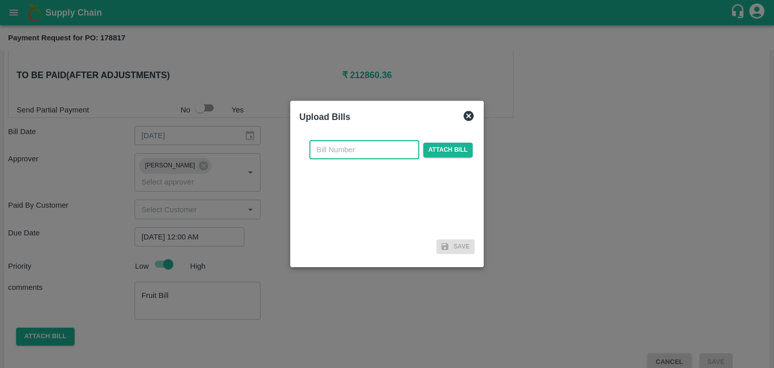
click at [360, 154] on input "text" at bounding box center [364, 149] width 110 height 19
click at [379, 156] on input "SE" at bounding box center [364, 149] width 110 height 19
click at [375, 148] on input "SE/25-26/971" at bounding box center [364, 149] width 110 height 19
type input "SE/25-26/1602"
click at [437, 153] on span "Attach bill" at bounding box center [447, 150] width 49 height 15
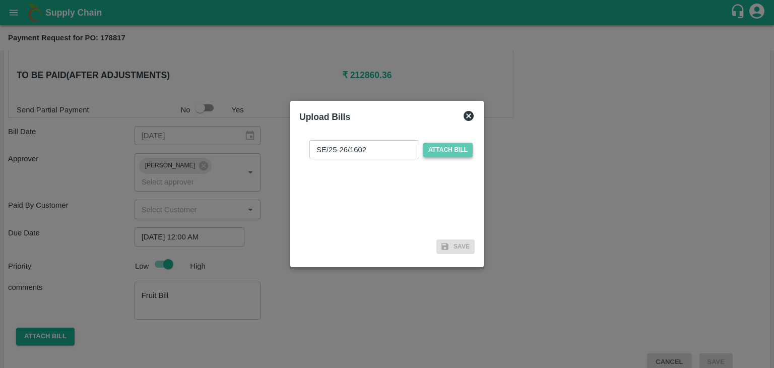
click at [0, 0] on input "Attach bill" at bounding box center [0, 0] width 0 height 0
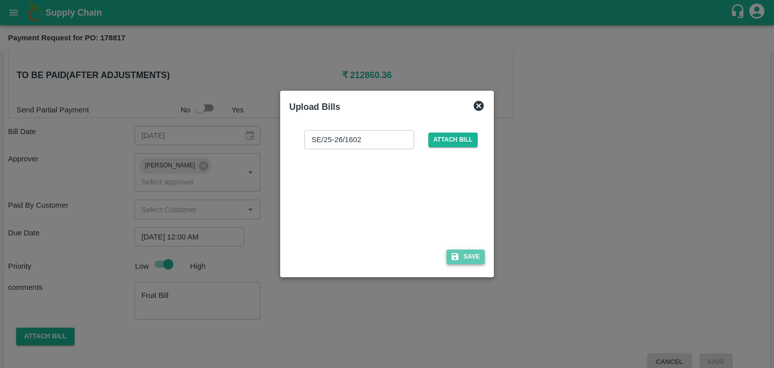
click at [454, 255] on icon "button" at bounding box center [454, 256] width 7 height 7
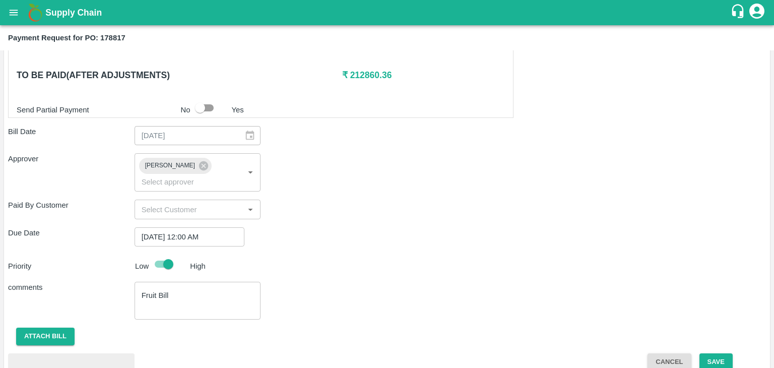
scroll to position [531, 0]
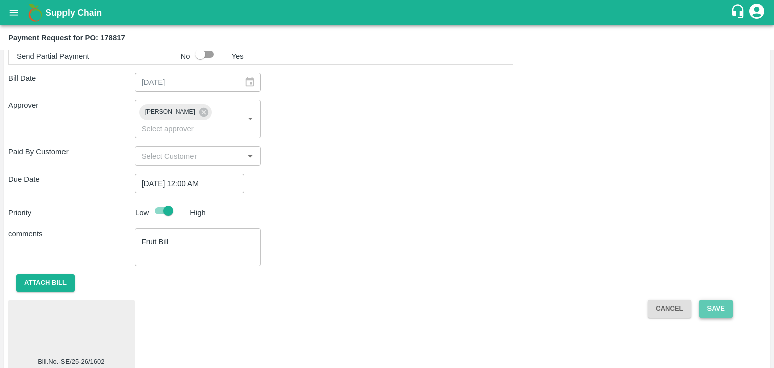
click at [717, 300] on button "Save" at bounding box center [715, 309] width 33 height 18
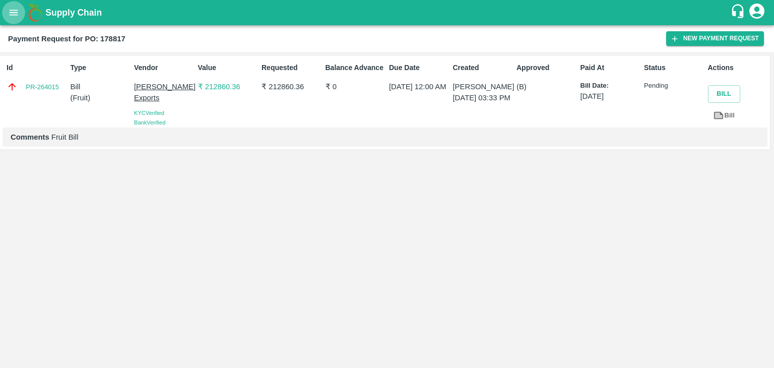
click at [6, 13] on button "open drawer" at bounding box center [13, 12] width 23 height 23
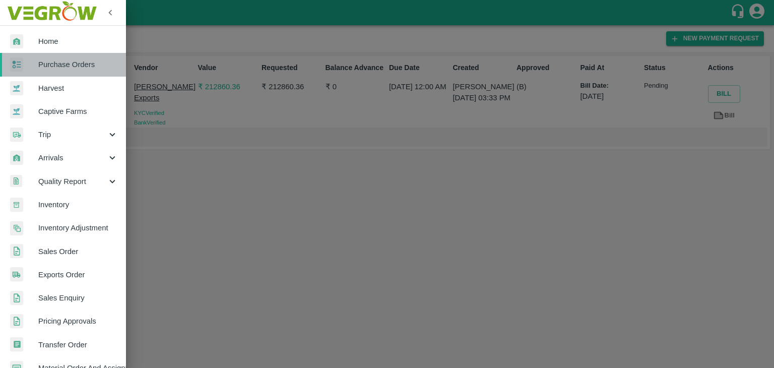
click at [71, 62] on span "Purchase Orders" at bounding box center [78, 64] width 80 height 11
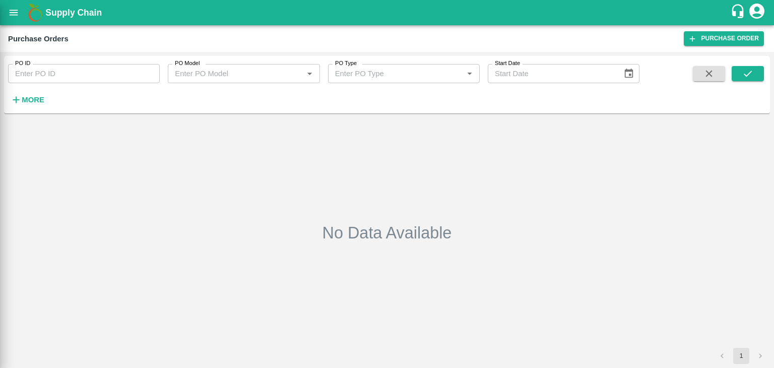
click at [130, 73] on div at bounding box center [387, 184] width 774 height 368
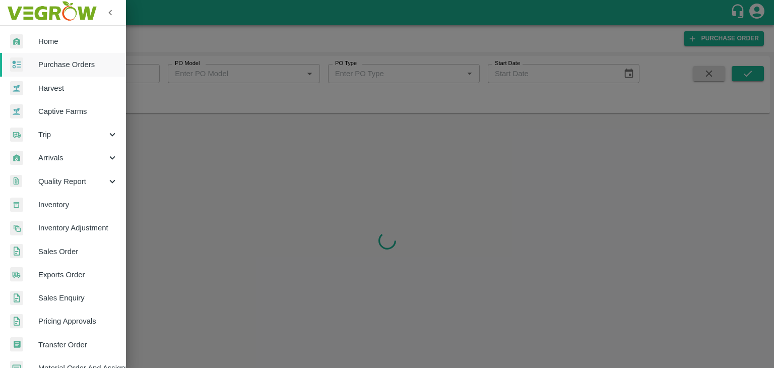
click at [149, 74] on div at bounding box center [387, 184] width 774 height 368
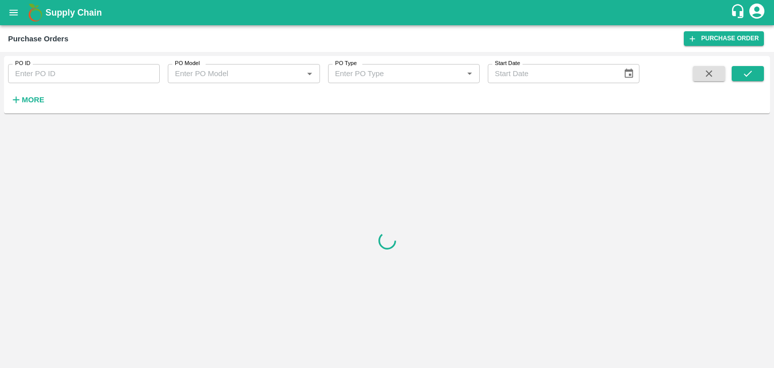
click at [149, 74] on input "PO ID" at bounding box center [84, 73] width 152 height 19
paste input "178839"
type input "178839"
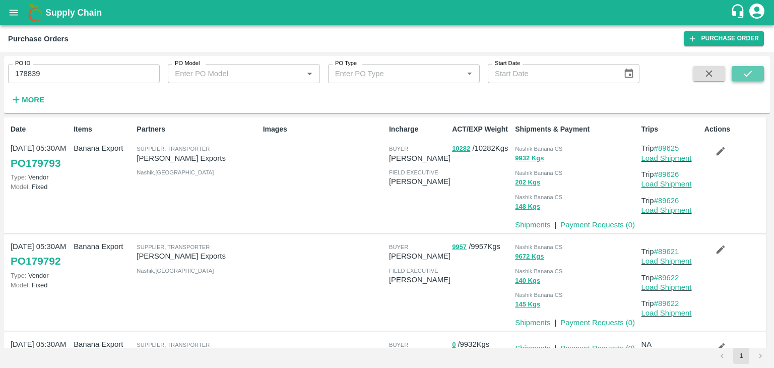
click at [750, 68] on icon "submit" at bounding box center [747, 73] width 11 height 11
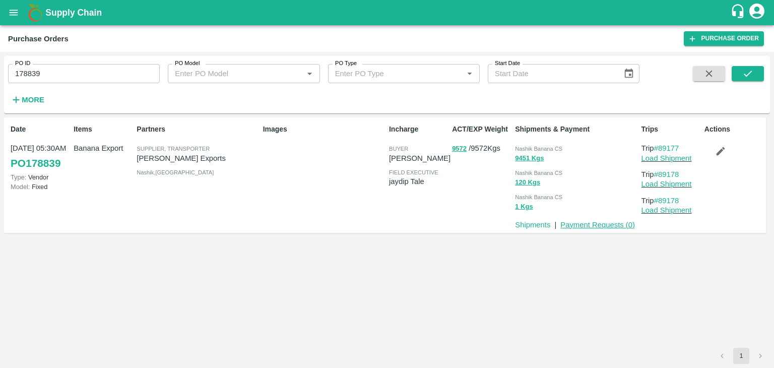
click at [597, 224] on link "Payment Requests ( 0 )" at bounding box center [597, 225] width 75 height 8
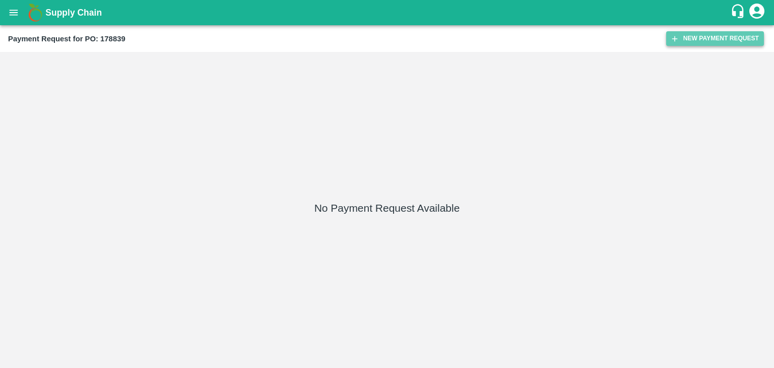
click at [688, 37] on button "New Payment Request" at bounding box center [715, 38] width 98 height 15
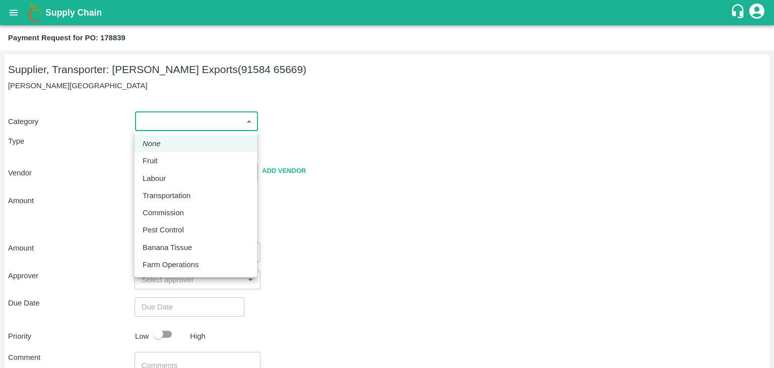
click at [163, 125] on body "Supply Chain Payment Request for PO: 178839 Supplier, Transporter: [PERSON_NAME…" at bounding box center [387, 184] width 774 height 368
click at [167, 158] on div "Fruit" at bounding box center [196, 160] width 106 height 11
type input "1"
type input "[PERSON_NAME] Exports - 91584 65669(Supplier, Transporter)"
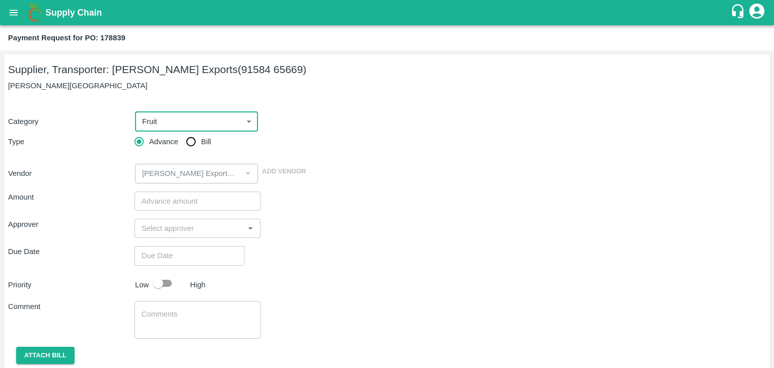
click at [194, 136] on input "Bill" at bounding box center [191, 141] width 20 height 20
radio input "true"
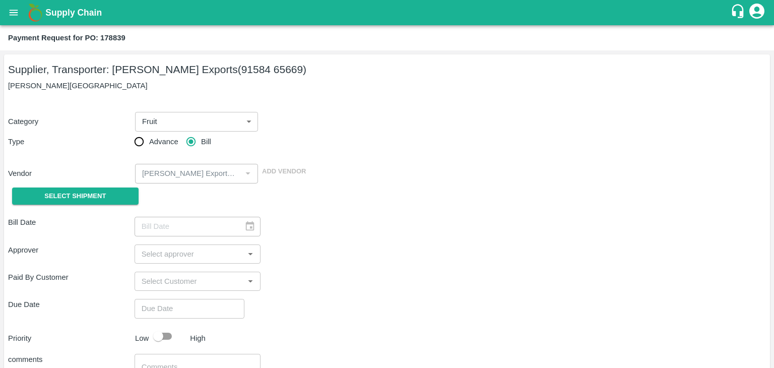
click at [71, 206] on div "Select Shipment" at bounding box center [71, 196] width 126 height 26
click at [70, 196] on span "Select Shipment" at bounding box center [74, 196] width 61 height 12
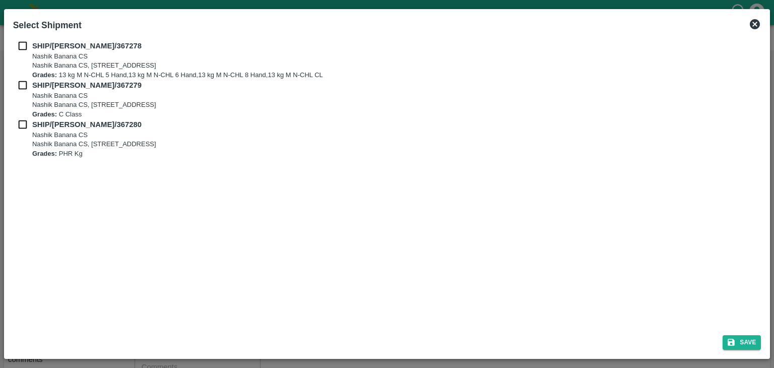
click at [21, 43] on input "checkbox" at bounding box center [22, 45] width 19 height 11
checkbox input "true"
click at [23, 87] on input "checkbox" at bounding box center [22, 85] width 19 height 11
checkbox input "true"
click at [25, 128] on input "checkbox" at bounding box center [22, 124] width 19 height 11
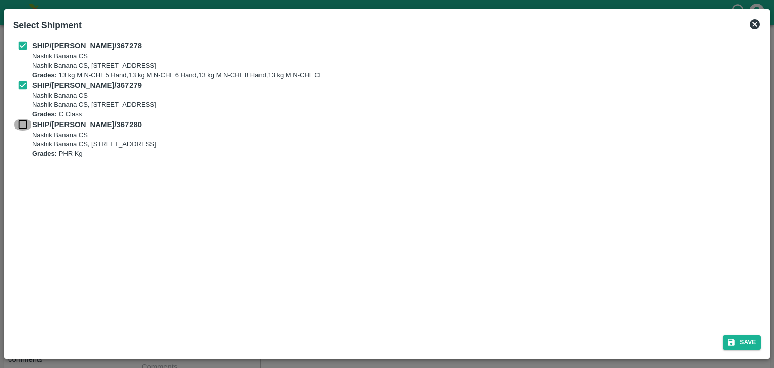
checkbox input "true"
click at [737, 335] on button "Save" at bounding box center [741, 342] width 38 height 15
type input "[DATE]"
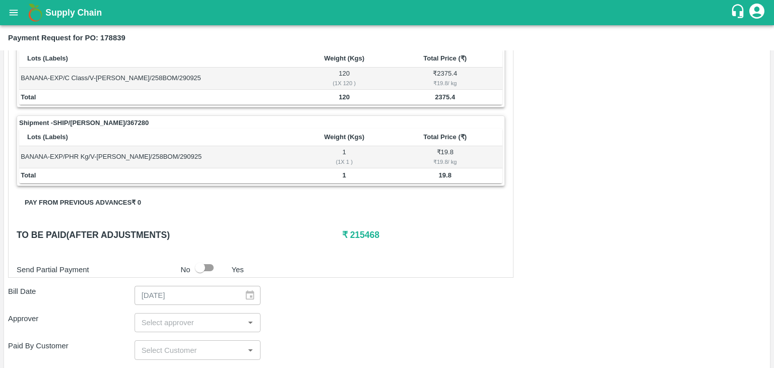
scroll to position [471, 0]
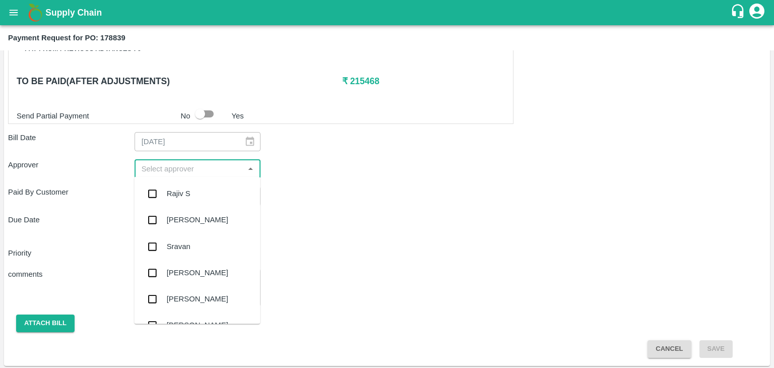
click at [166, 171] on input "input" at bounding box center [189, 168] width 104 height 13
type input "Ajit"
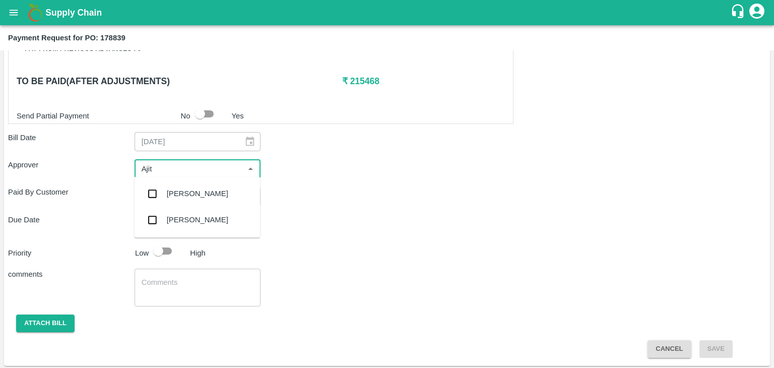
click at [189, 191] on div "[PERSON_NAME]" at bounding box center [197, 193] width 61 height 11
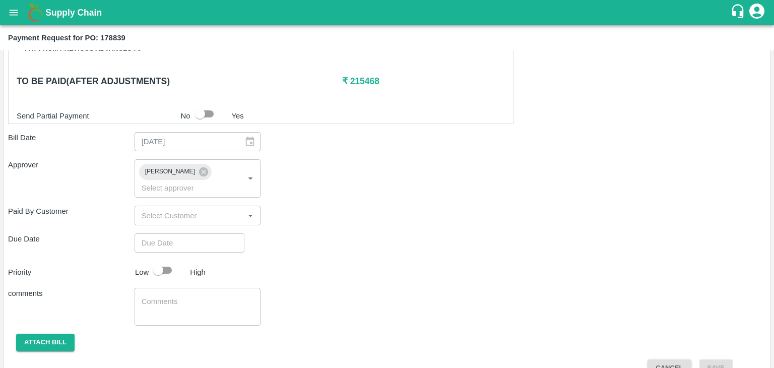
click at [208, 213] on div "Shipment - SHIP/NASH/367278 Lots (Labels) Weight (Kgs) Total Price (₹) BANANA-E…" at bounding box center [386, 56] width 757 height 639
type input "DD/MM/YYYY hh:mm aa"
click at [222, 233] on input "DD/MM/YYYY hh:mm aa" at bounding box center [185, 242] width 103 height 19
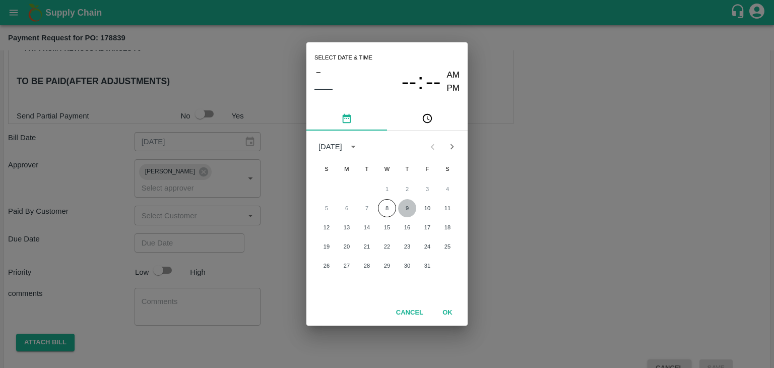
click at [400, 202] on button "9" at bounding box center [407, 208] width 18 height 18
type input "[DATE] 12:00 AM"
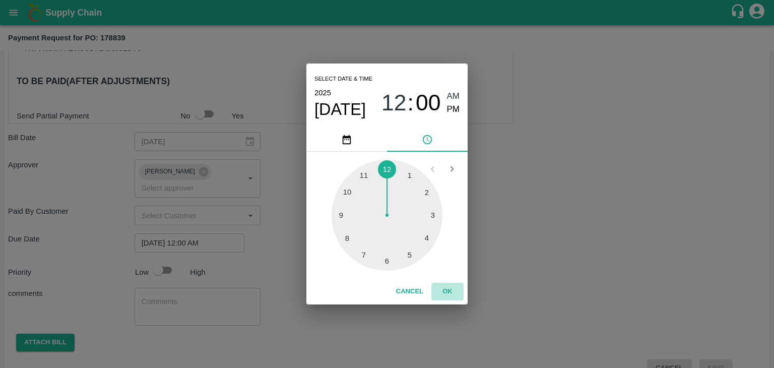
click at [447, 291] on button "OK" at bounding box center [447, 292] width 32 height 18
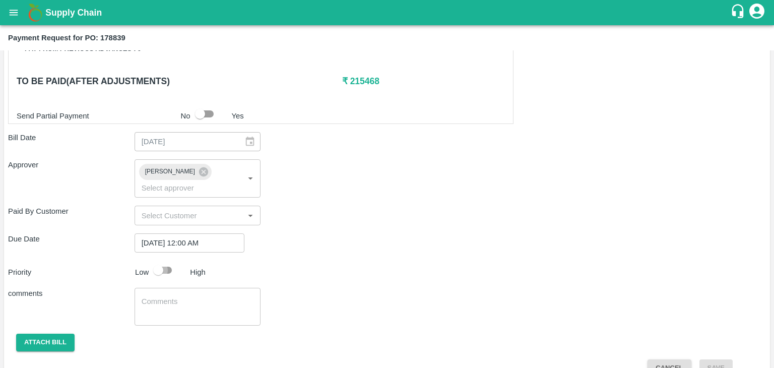
click at [160, 264] on input "checkbox" at bounding box center [157, 269] width 57 height 19
checkbox input "true"
click at [189, 296] on textarea at bounding box center [198, 306] width 112 height 21
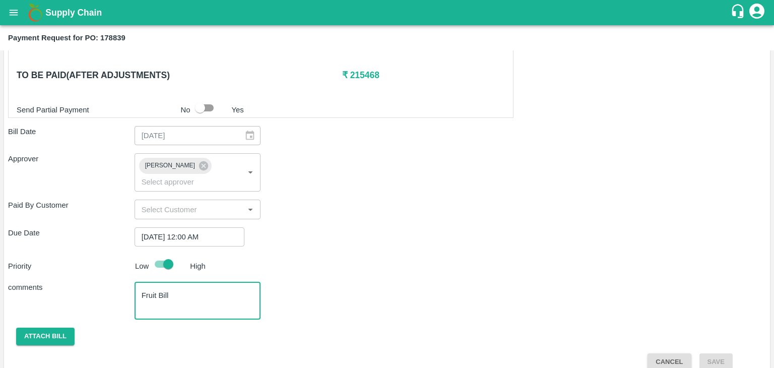
type textarea "Fruit Bill"
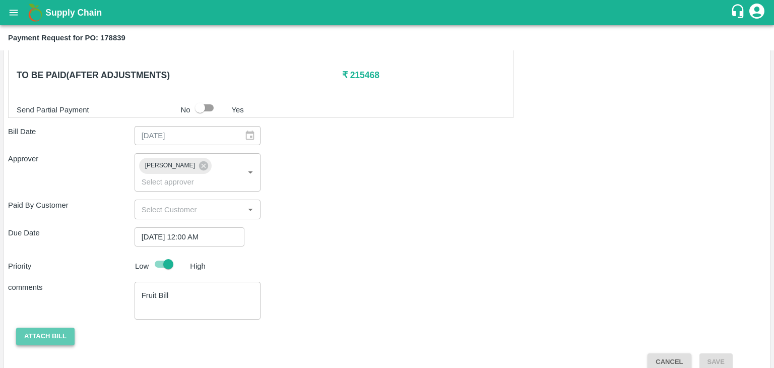
click at [42, 328] on button "Attach bill" at bounding box center [45, 336] width 58 height 18
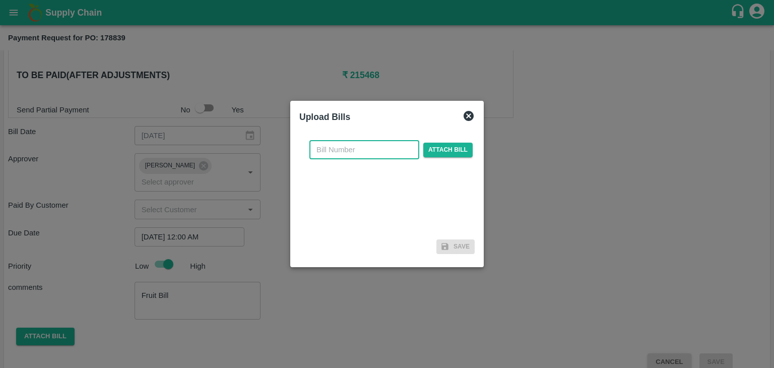
click at [344, 151] on input "text" at bounding box center [364, 149] width 110 height 19
click at [379, 154] on input "SE/25-26/971" at bounding box center [364, 149] width 110 height 19
type input "SE/25-26/1603"
click at [443, 146] on span "Attach bill" at bounding box center [447, 150] width 49 height 15
click at [0, 0] on input "Attach bill" at bounding box center [0, 0] width 0 height 0
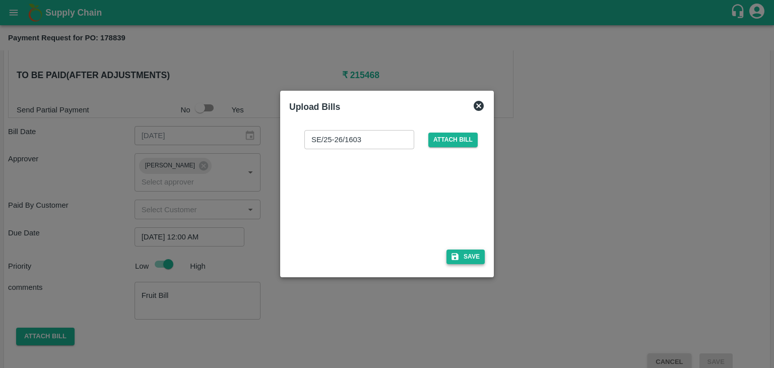
click at [471, 258] on button "Save" at bounding box center [465, 256] width 38 height 15
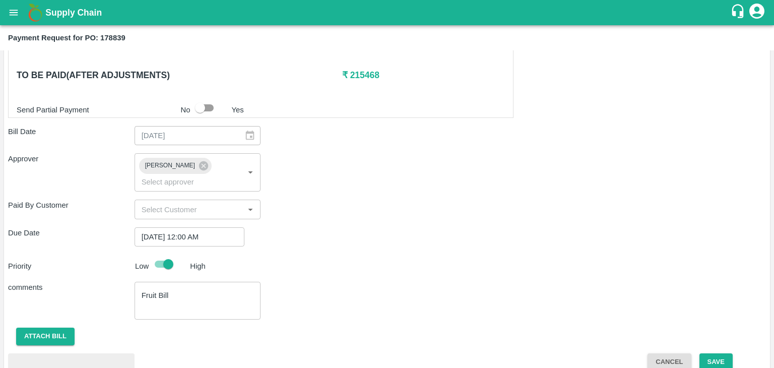
scroll to position [531, 0]
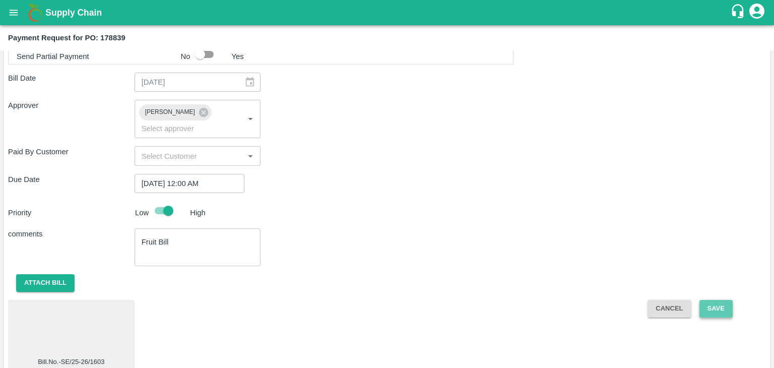
click at [715, 300] on button "Save" at bounding box center [715, 309] width 33 height 18
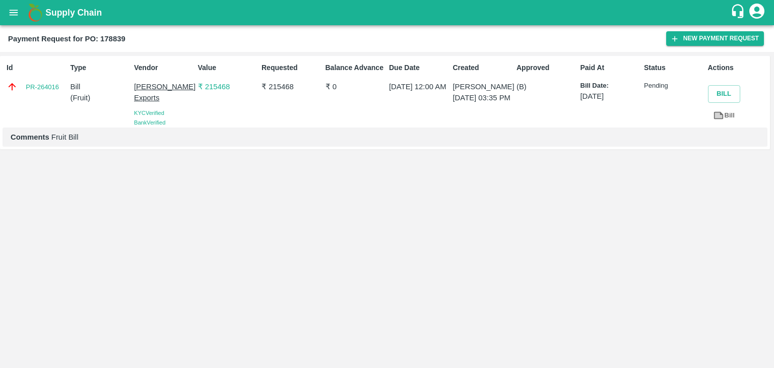
click at [11, 9] on icon "open drawer" at bounding box center [13, 12] width 11 height 11
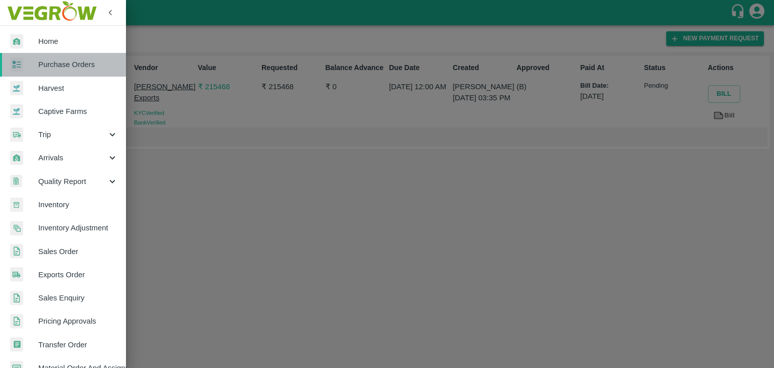
click at [68, 60] on span "Purchase Orders" at bounding box center [78, 64] width 80 height 11
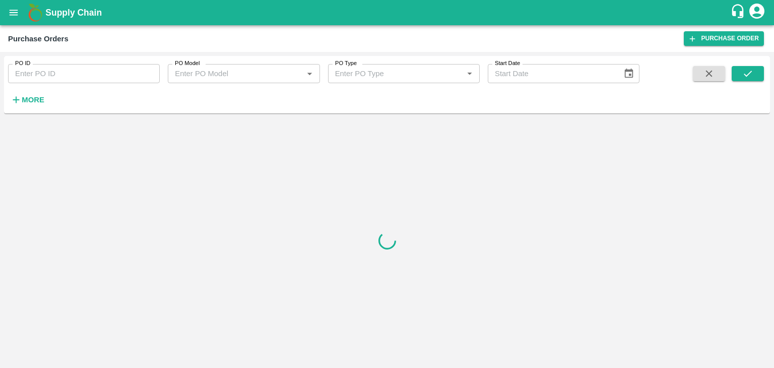
click at [135, 75] on input "PO ID" at bounding box center [84, 73] width 152 height 19
paste input "178826"
type input "178826"
click at [751, 71] on icon "submit" at bounding box center [747, 73] width 11 height 11
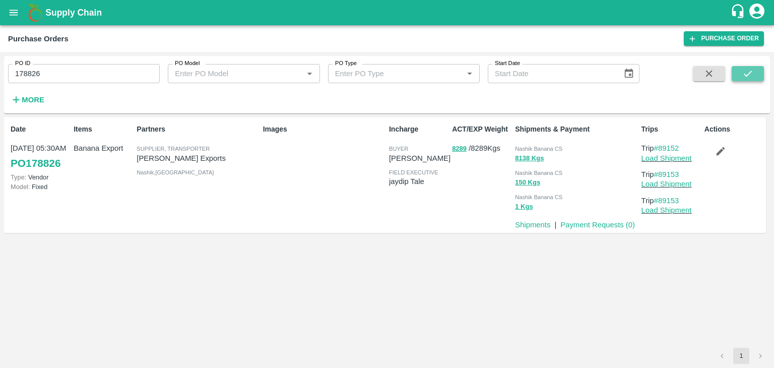
click at [751, 71] on icon "submit" at bounding box center [747, 73] width 11 height 11
click at [584, 226] on link "Payment Requests ( 0 )" at bounding box center [597, 225] width 75 height 8
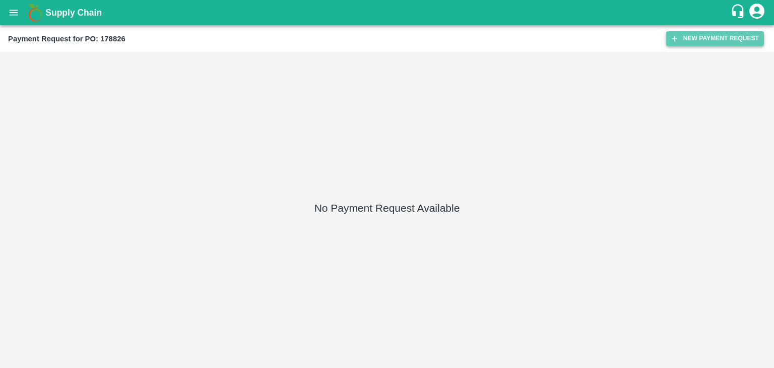
click at [699, 38] on button "New Payment Request" at bounding box center [715, 38] width 98 height 15
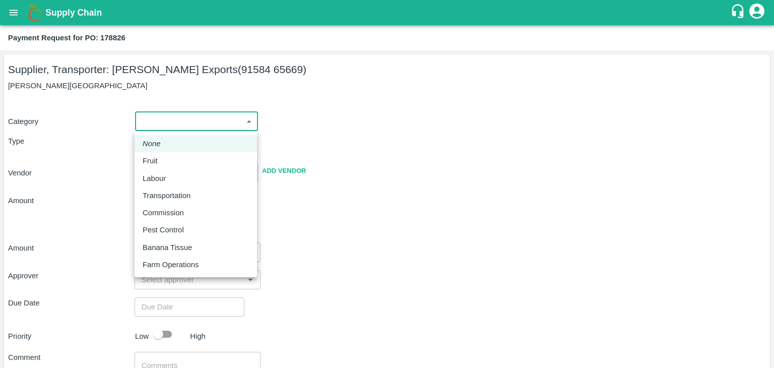
click at [152, 115] on body "Supply Chain Payment Request for PO: 178826 Supplier, Transporter: [PERSON_NAME…" at bounding box center [387, 184] width 774 height 368
click at [166, 154] on li "Fruit" at bounding box center [195, 160] width 122 height 17
type input "1"
type input "[PERSON_NAME] Exports - 91584 65669(Supplier, Transporter)"
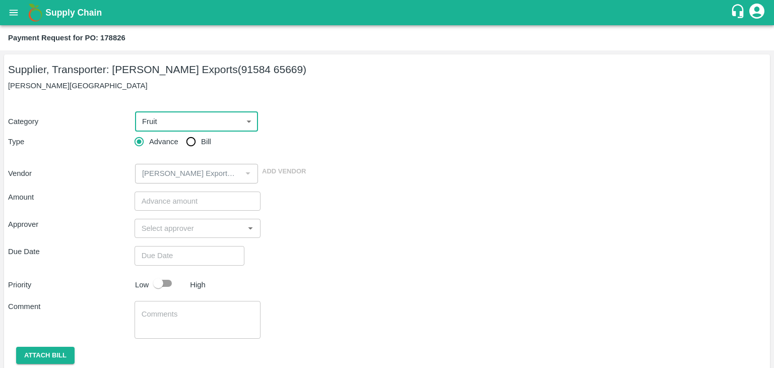
click at [187, 140] on input "Bill" at bounding box center [191, 141] width 20 height 20
radio input "true"
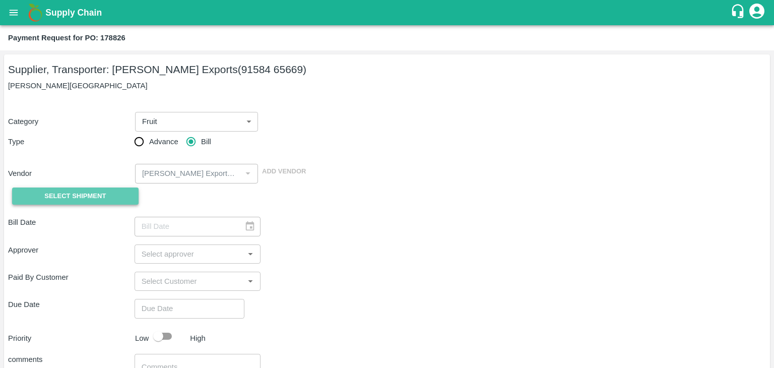
click at [84, 193] on span "Select Shipment" at bounding box center [74, 196] width 61 height 12
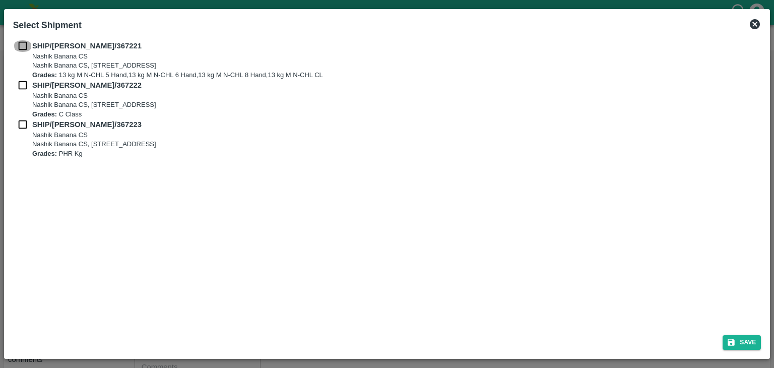
click at [17, 43] on input "checkbox" at bounding box center [22, 45] width 19 height 11
checkbox input "true"
drag, startPoint x: 20, startPoint y: 77, endPoint x: 21, endPoint y: 87, distance: 9.6
click at [21, 87] on div "SHIP/NASH/367221 Nashik Banana CS Nashik Banana CS, Gat No. 314/2/1, A/p- Mohad…" at bounding box center [387, 99] width 748 height 118
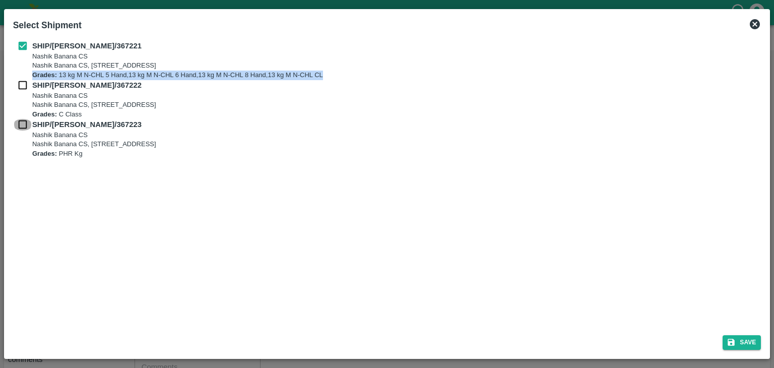
click at [21, 124] on input "checkbox" at bounding box center [22, 124] width 19 height 11
checkbox input "true"
click at [23, 83] on input "checkbox" at bounding box center [22, 85] width 19 height 11
checkbox input "true"
click at [746, 339] on button "Save" at bounding box center [741, 342] width 38 height 15
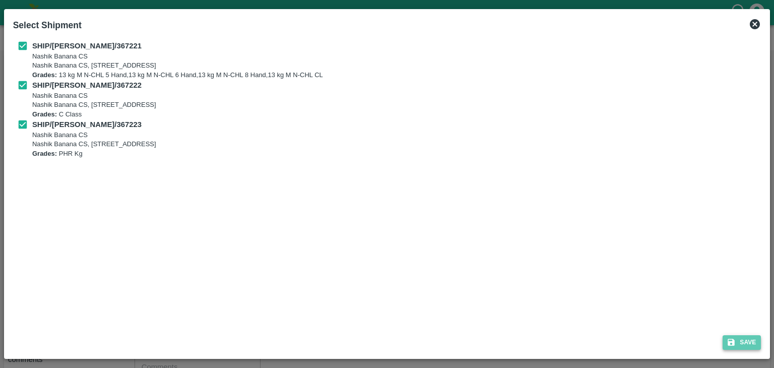
type input "[DATE]"
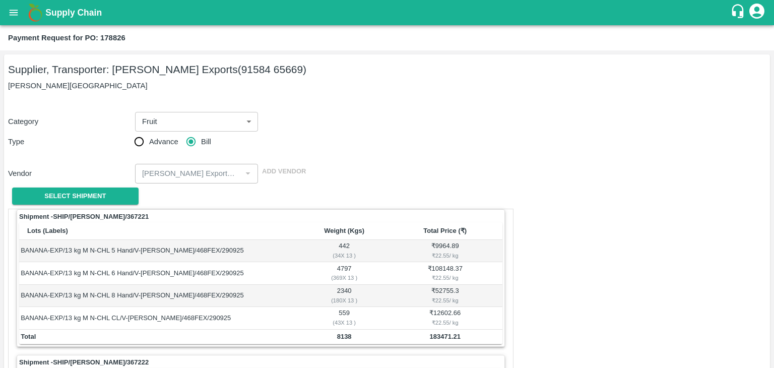
scroll to position [471, 0]
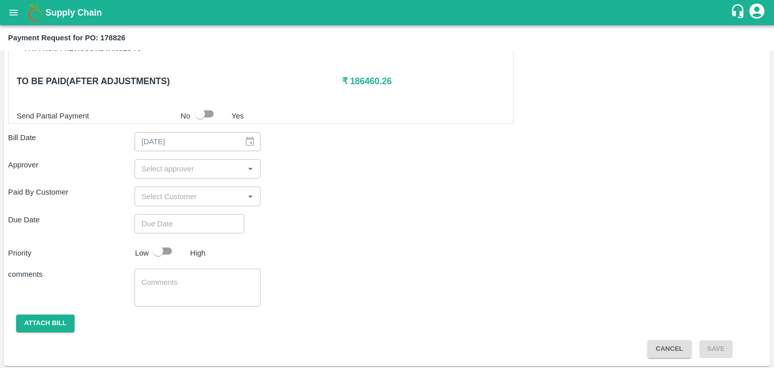
click at [193, 170] on input "input" at bounding box center [189, 168] width 104 height 13
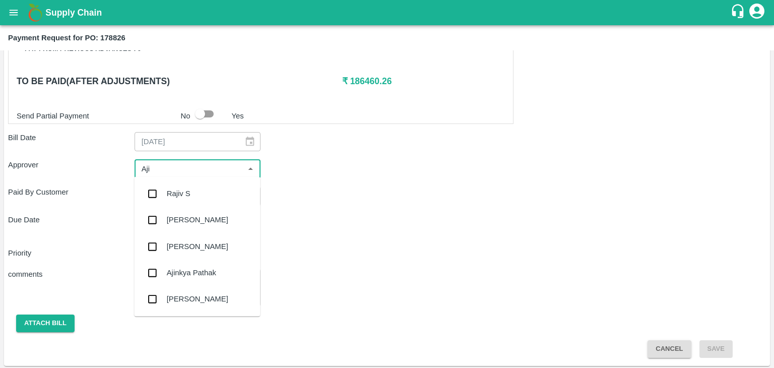
type input "Ajit"
click at [200, 186] on div "[PERSON_NAME]" at bounding box center [197, 193] width 126 height 26
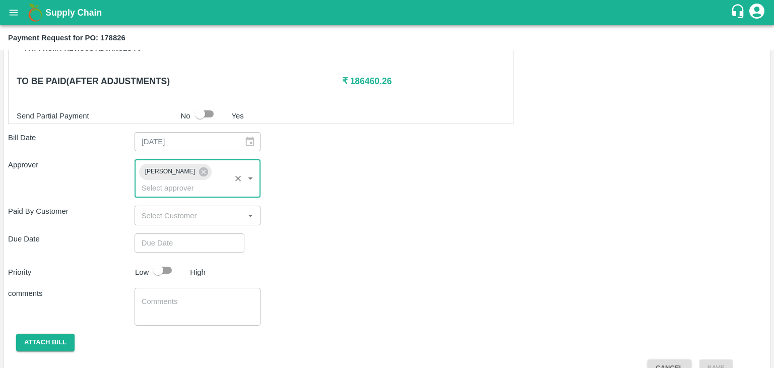
type input "DD/MM/YYYY hh:mm aa"
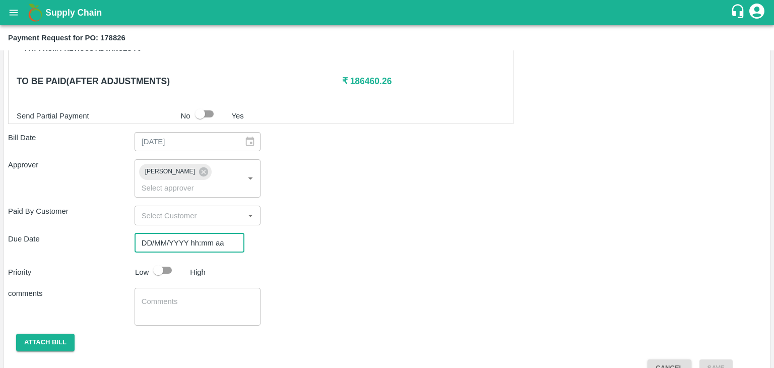
click at [202, 233] on input "DD/MM/YYYY hh:mm aa" at bounding box center [185, 242] width 103 height 19
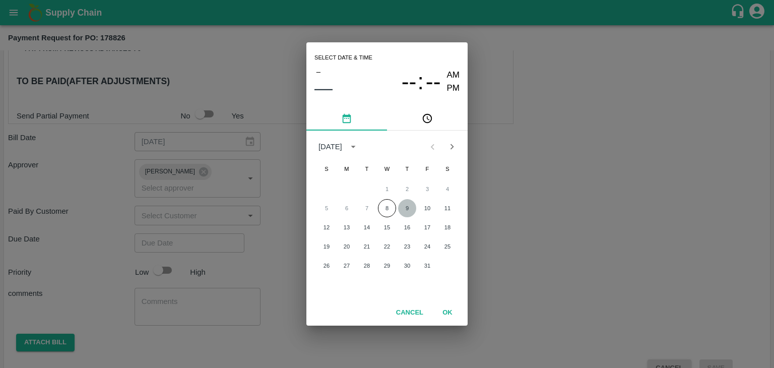
click at [407, 212] on button "9" at bounding box center [407, 208] width 18 height 18
type input "[DATE] 12:00 AM"
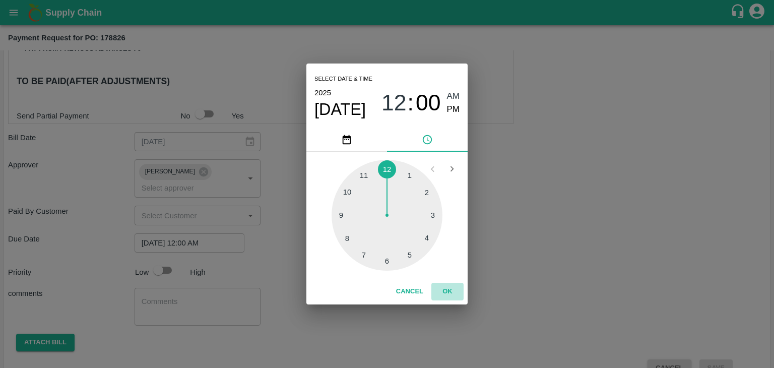
click at [451, 284] on button "OK" at bounding box center [447, 292] width 32 height 18
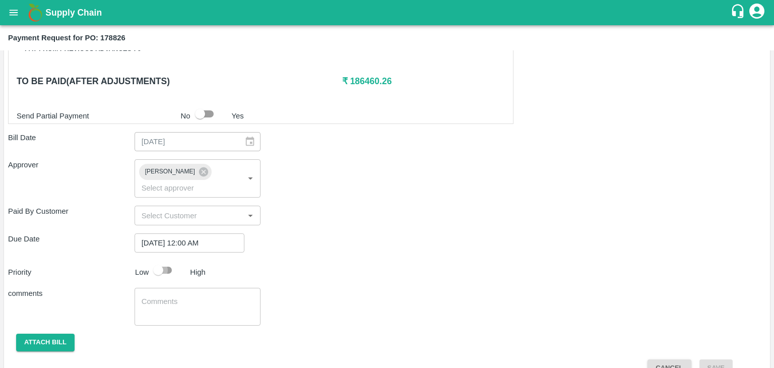
click at [166, 260] on input "checkbox" at bounding box center [157, 269] width 57 height 19
checkbox input "true"
click at [199, 296] on textarea at bounding box center [198, 306] width 112 height 21
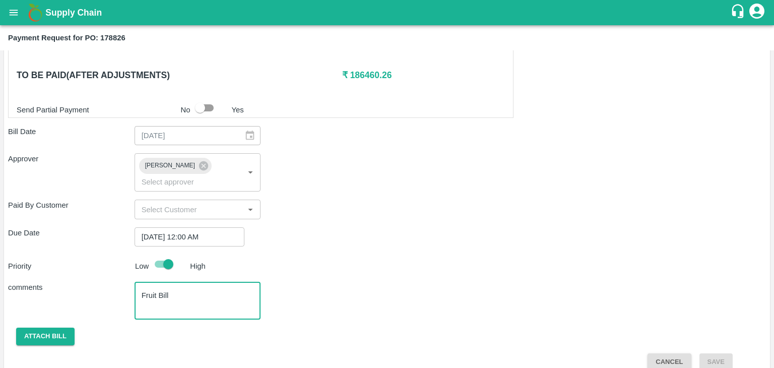
type textarea "Fruit Bill"
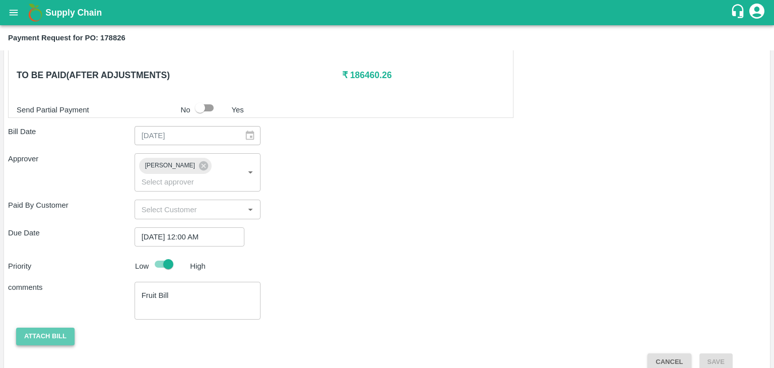
click at [49, 327] on button "Attach bill" at bounding box center [45, 336] width 58 height 18
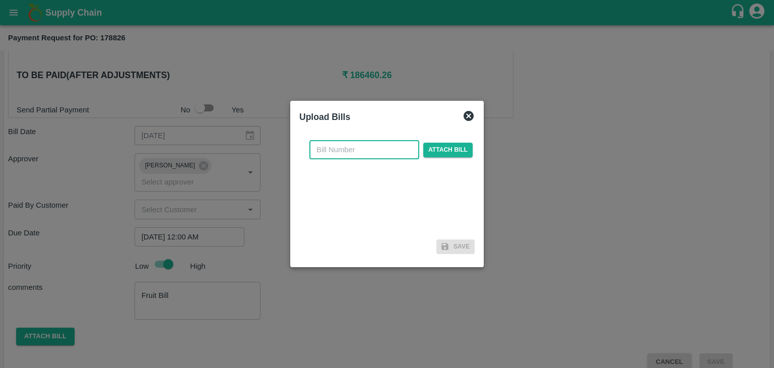
click at [358, 148] on input "text" at bounding box center [364, 149] width 110 height 19
click at [380, 158] on input "SE/25-26/971" at bounding box center [364, 149] width 110 height 19
type input "SE/25-26/1604"
click at [423, 156] on span "Attach bill" at bounding box center [447, 150] width 49 height 15
click at [0, 0] on input "Attach bill" at bounding box center [0, 0] width 0 height 0
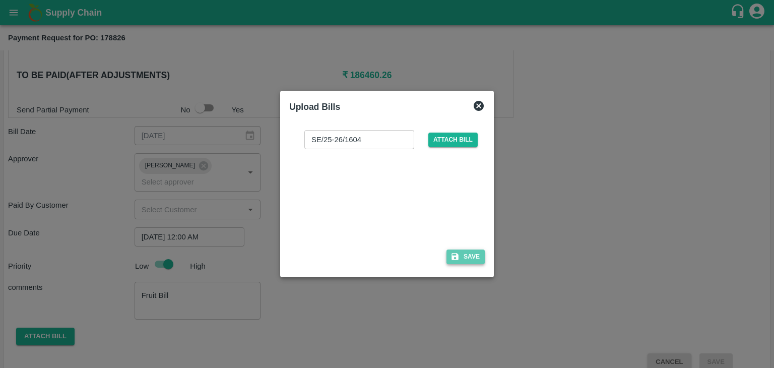
click at [470, 252] on button "Save" at bounding box center [465, 256] width 38 height 15
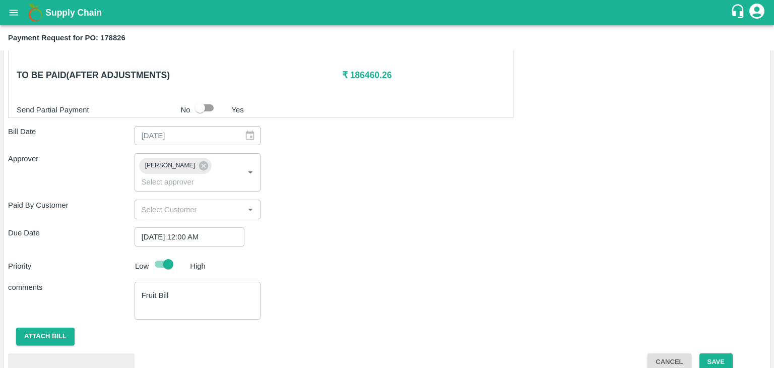
scroll to position [531, 0]
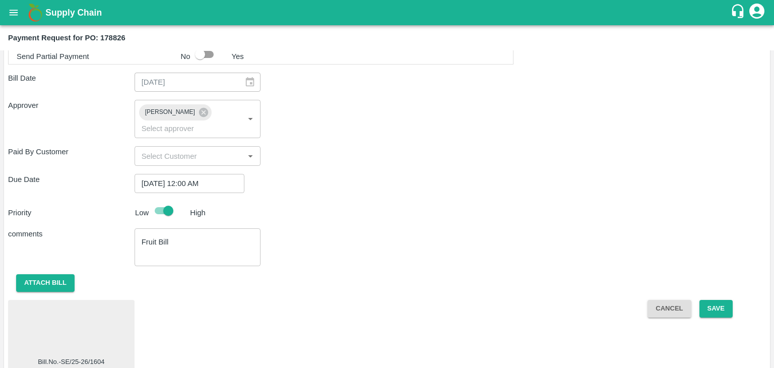
click at [90, 311] on div at bounding box center [71, 330] width 118 height 53
click at [719, 300] on button "Save" at bounding box center [715, 309] width 33 height 18
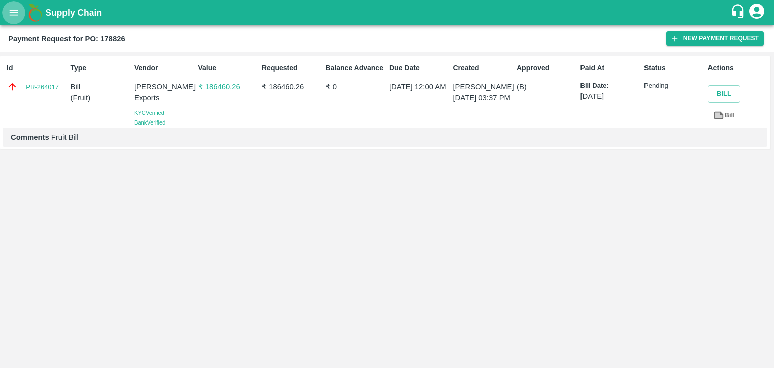
click at [14, 18] on icon "open drawer" at bounding box center [13, 12] width 11 height 11
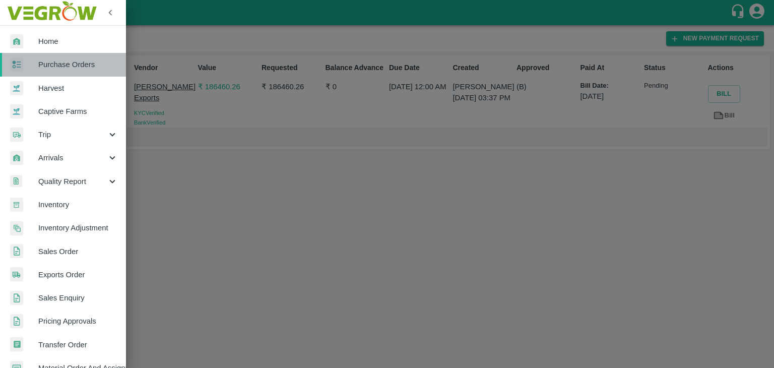
click at [77, 59] on span "Purchase Orders" at bounding box center [78, 64] width 80 height 11
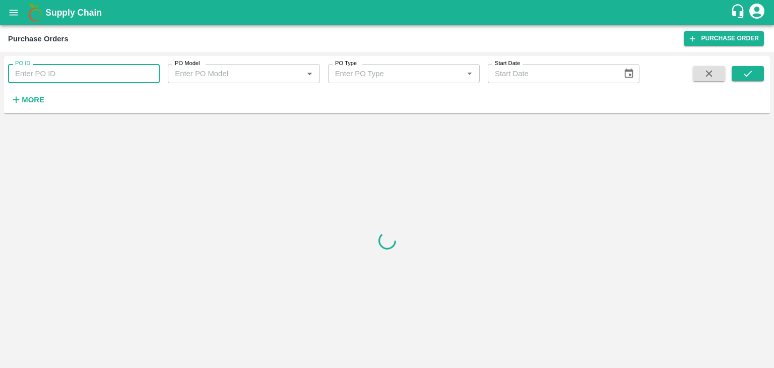
click at [131, 78] on input "PO ID" at bounding box center [84, 73] width 152 height 19
paste input "178835"
type input "178835"
click at [745, 66] on button "submit" at bounding box center [747, 73] width 32 height 15
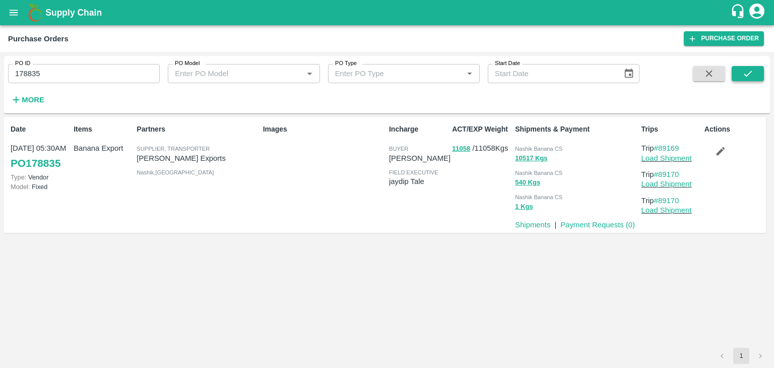
click at [753, 72] on button "submit" at bounding box center [747, 73] width 32 height 15
click at [592, 221] on link "Payment Requests ( 0 )" at bounding box center [597, 225] width 75 height 8
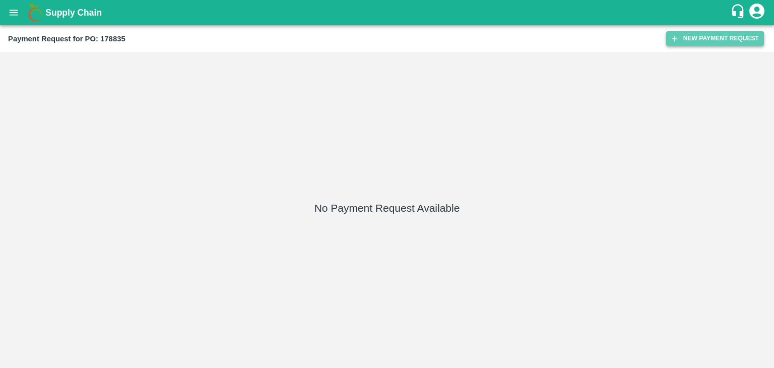
click at [727, 31] on button "New Payment Request" at bounding box center [715, 38] width 98 height 15
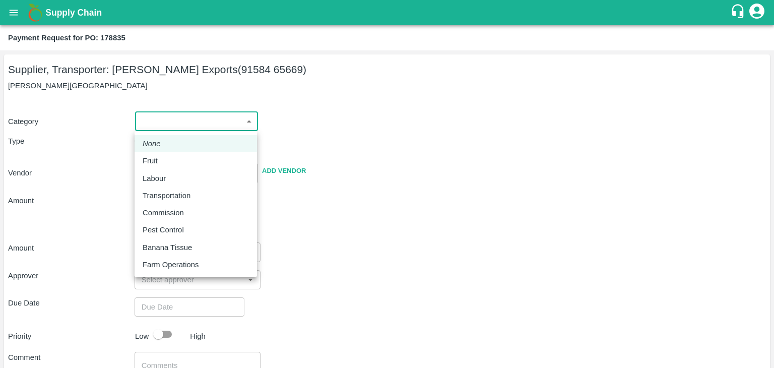
click at [180, 126] on body "Supply Chain Payment Request for PO: 178835 Supplier, Transporter: [PERSON_NAME…" at bounding box center [387, 184] width 774 height 368
click at [167, 155] on li "Fruit" at bounding box center [195, 160] width 122 height 17
type input "1"
type input "[PERSON_NAME] Exports - 91584 65669(Supplier, Transporter)"
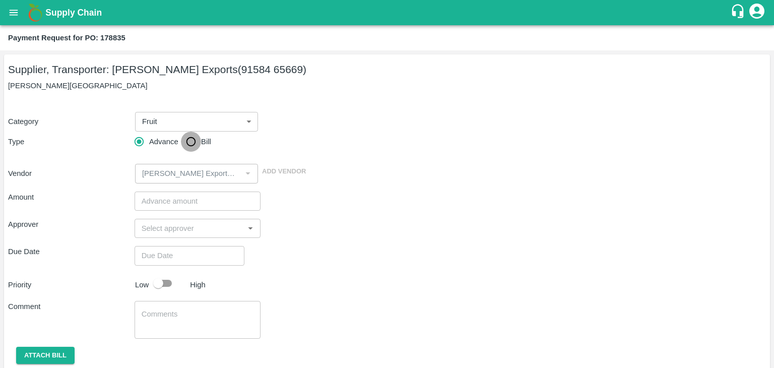
click at [193, 137] on input "Bill" at bounding box center [191, 141] width 20 height 20
radio input "true"
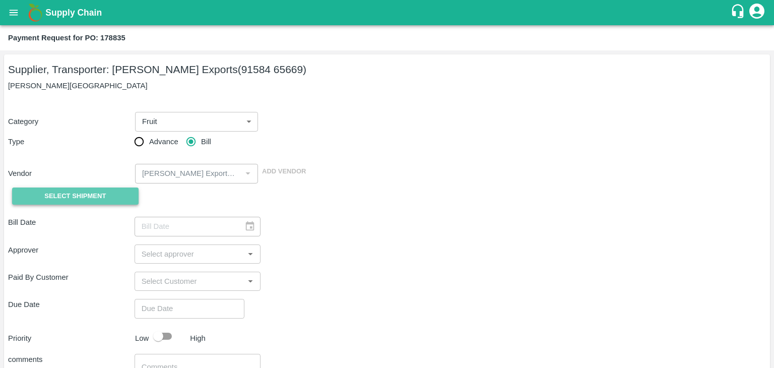
click at [110, 191] on button "Select Shipment" at bounding box center [75, 196] width 126 height 18
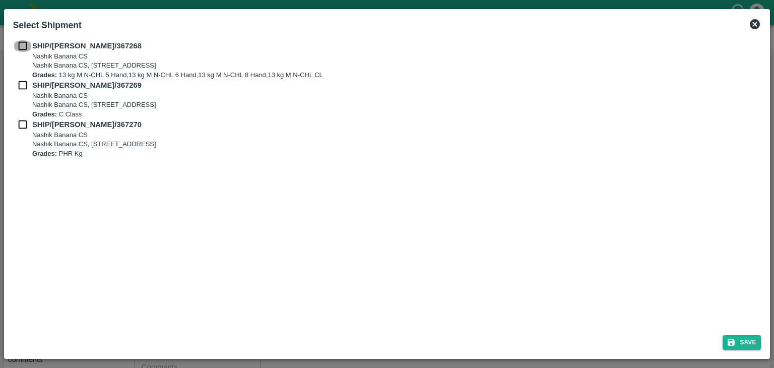
click at [17, 48] on input "checkbox" at bounding box center [22, 45] width 19 height 11
checkbox input "true"
click at [18, 85] on input "checkbox" at bounding box center [22, 85] width 19 height 11
checkbox input "true"
click at [22, 124] on input "checkbox" at bounding box center [22, 124] width 19 height 11
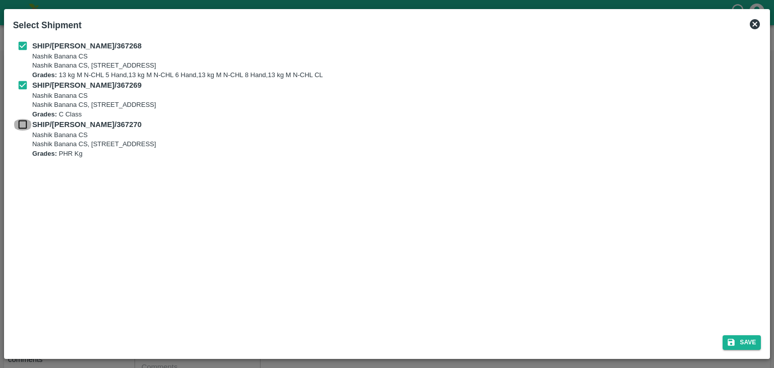
checkbox input "true"
click at [752, 335] on button "Save" at bounding box center [741, 342] width 38 height 15
type input "[DATE]"
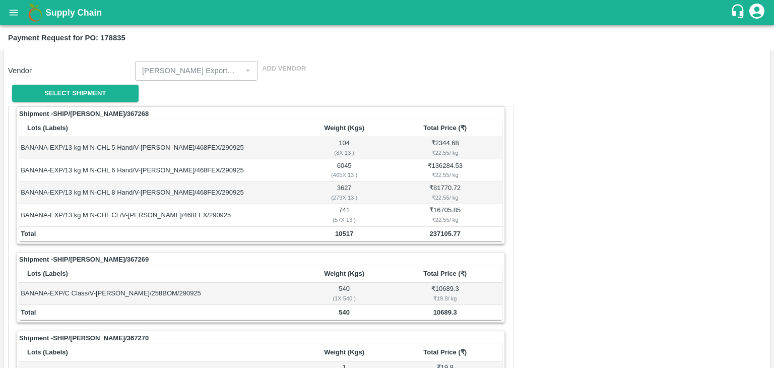
scroll to position [471, 0]
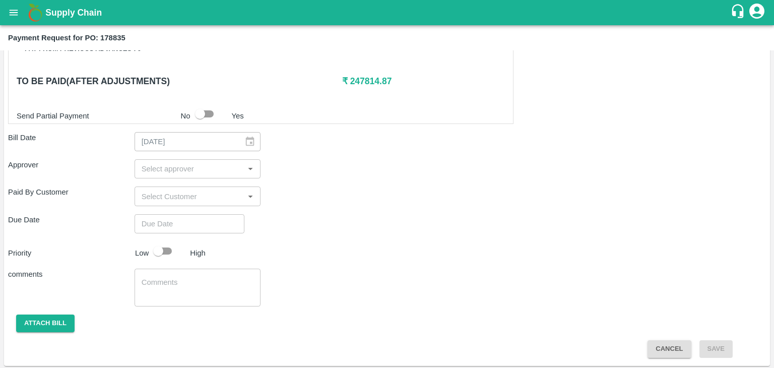
click at [159, 164] on input "input" at bounding box center [189, 168] width 104 height 13
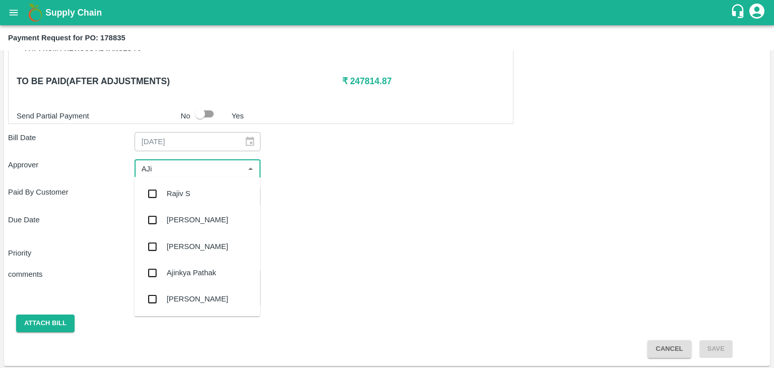
type input "AJit"
click at [191, 191] on div "[PERSON_NAME]" at bounding box center [197, 193] width 61 height 11
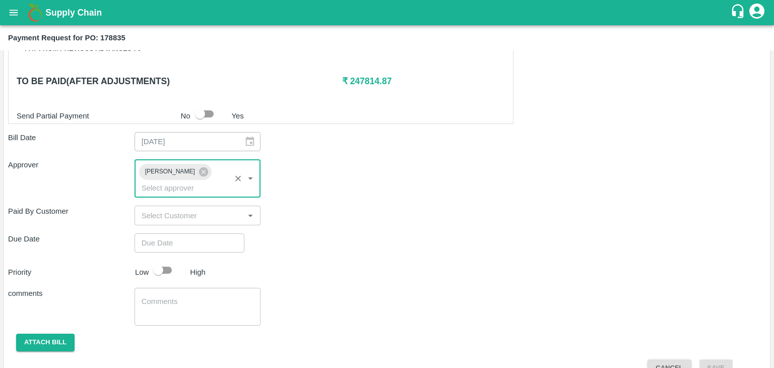
type input "DD/MM/YYYY hh:mm aa"
click at [210, 233] on input "DD/MM/YYYY hh:mm aa" at bounding box center [185, 242] width 103 height 19
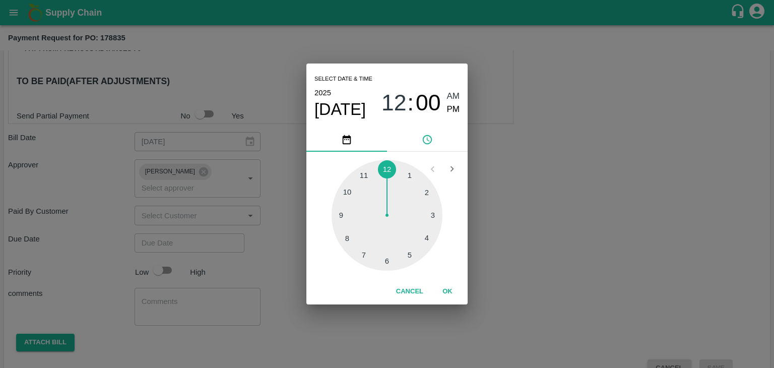
type input "[DATE] 12:00 AM"
click at [450, 292] on button "OK" at bounding box center [447, 292] width 32 height 18
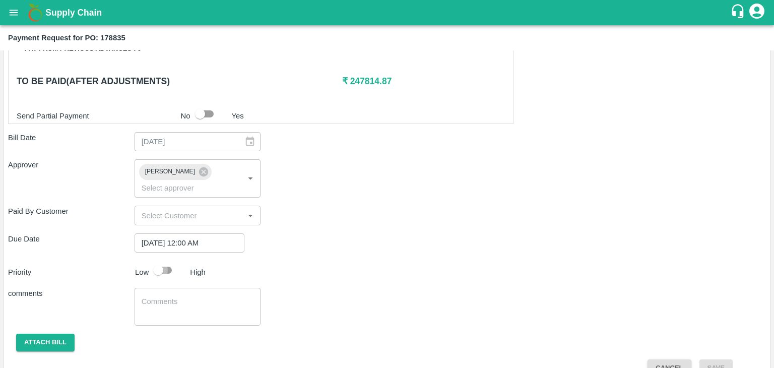
click at [161, 260] on input "checkbox" at bounding box center [157, 269] width 57 height 19
checkbox input "true"
click at [198, 296] on textarea at bounding box center [198, 306] width 112 height 21
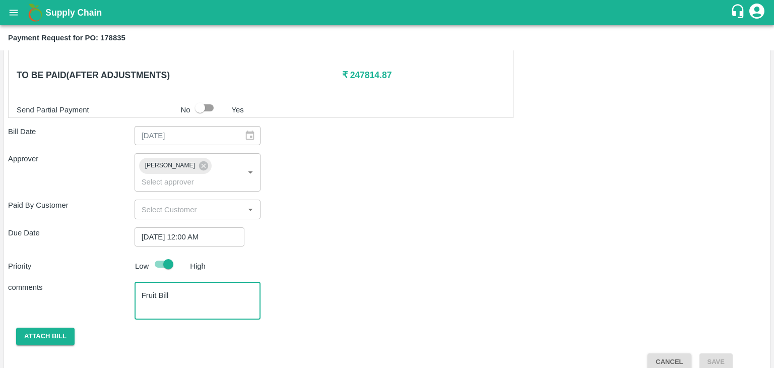
type textarea "Fruit Bill"
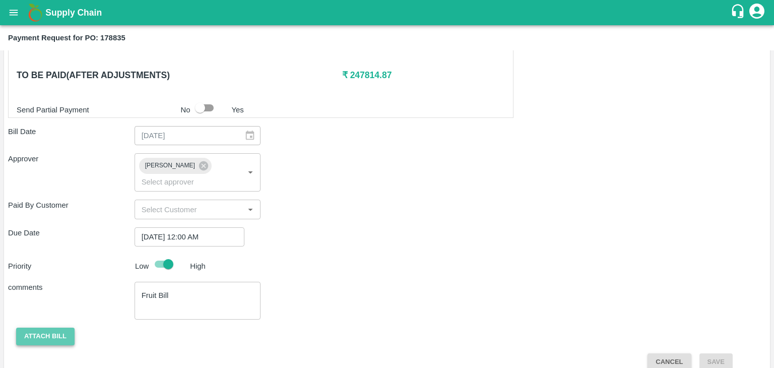
click at [54, 327] on button "Attach bill" at bounding box center [45, 336] width 58 height 18
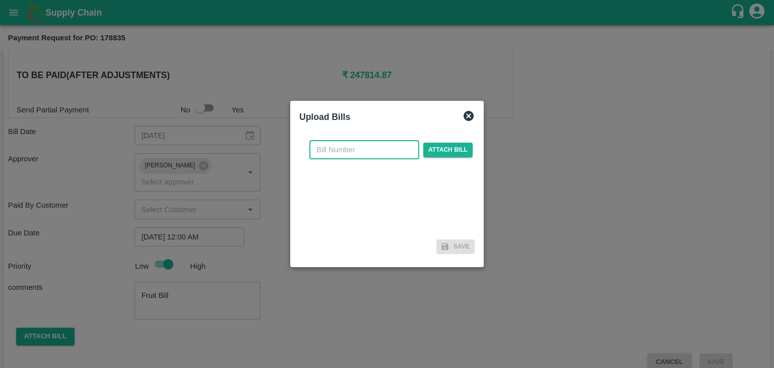
click at [368, 156] on input "text" at bounding box center [364, 149] width 110 height 19
click at [378, 156] on input "SE/25-26/971" at bounding box center [364, 149] width 110 height 19
type input "SE/25-26/1605"
click at [440, 156] on span "Attach bill" at bounding box center [447, 150] width 49 height 15
click at [0, 0] on input "Attach bill" at bounding box center [0, 0] width 0 height 0
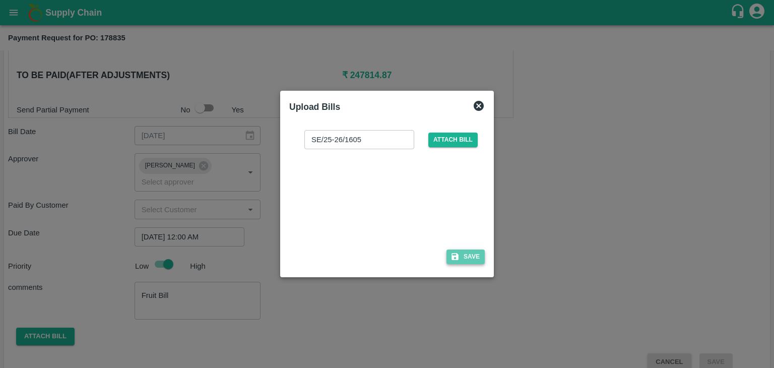
click at [480, 260] on button "Save" at bounding box center [465, 256] width 38 height 15
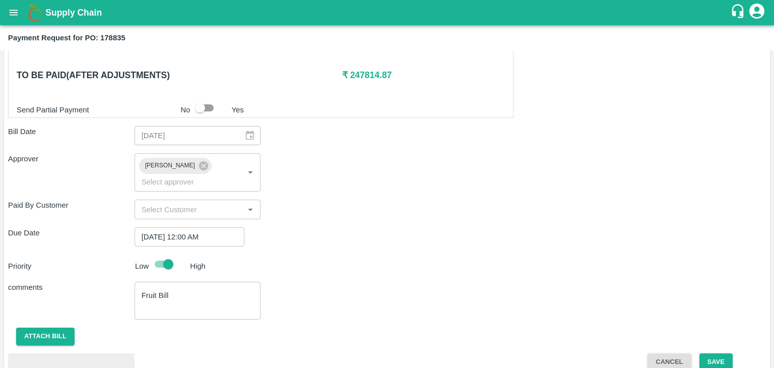
scroll to position [531, 0]
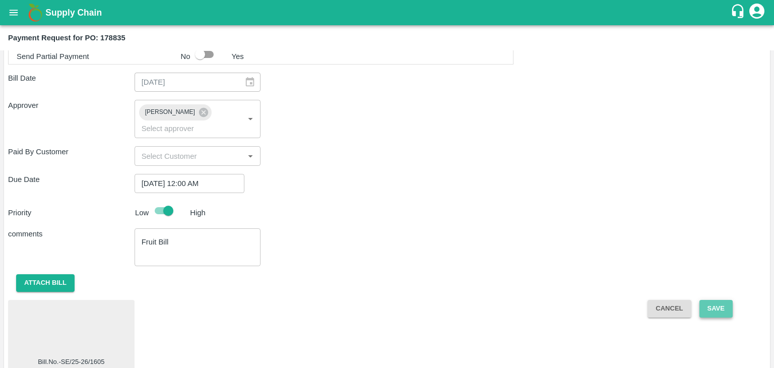
click at [716, 300] on button "Save" at bounding box center [715, 309] width 33 height 18
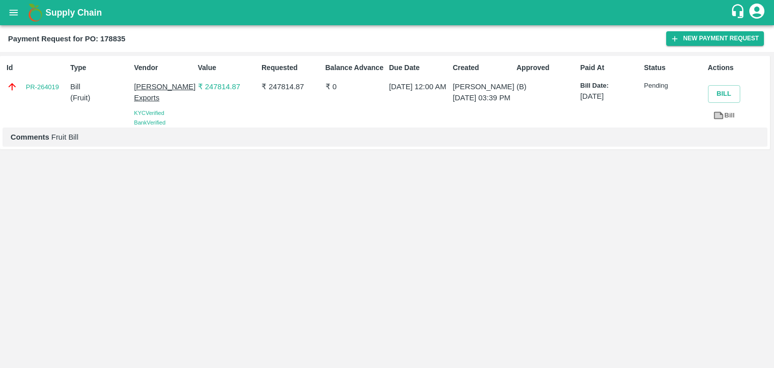
click at [6, 16] on button "open drawer" at bounding box center [13, 12] width 23 height 23
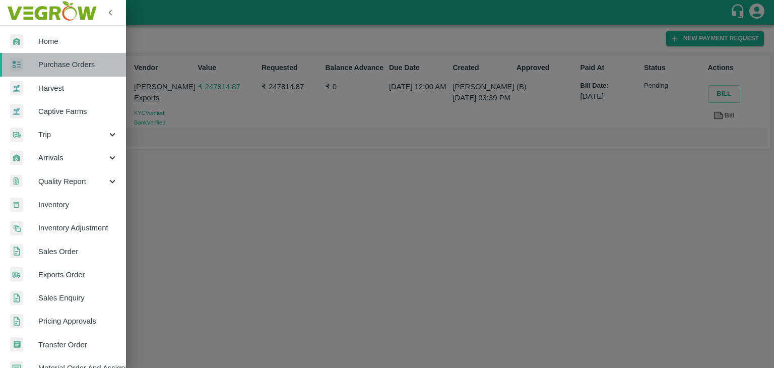
click at [71, 55] on link "Purchase Orders" at bounding box center [63, 64] width 126 height 23
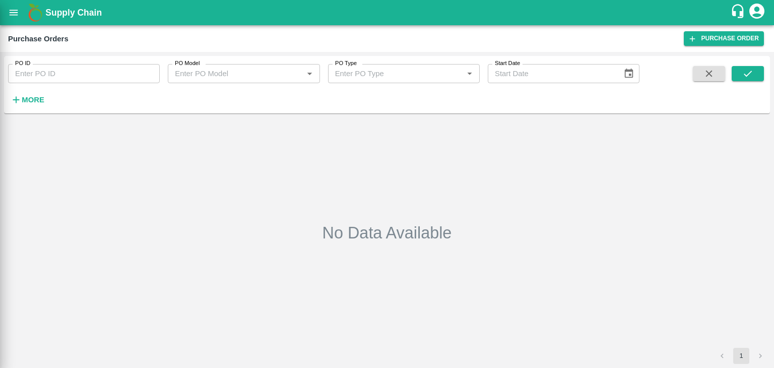
click at [140, 73] on div at bounding box center [387, 184] width 774 height 368
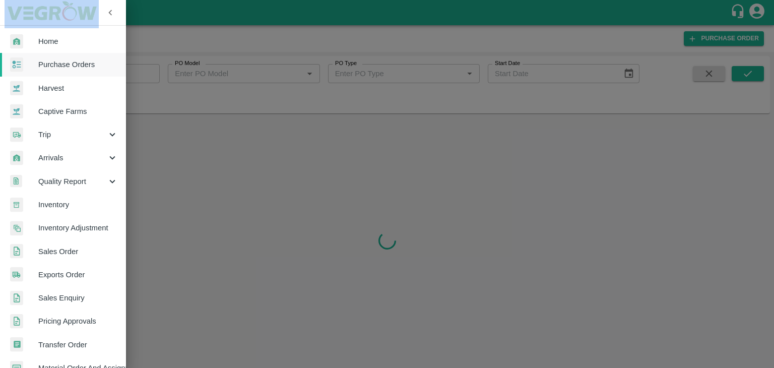
click at [140, 73] on div at bounding box center [387, 184] width 774 height 368
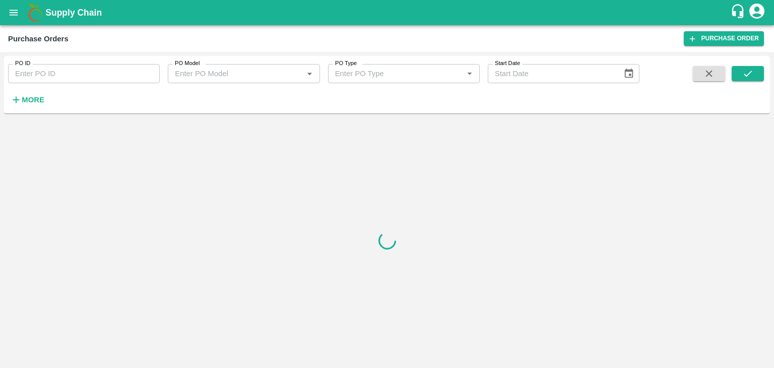
click at [140, 73] on input "PO ID" at bounding box center [84, 73] width 152 height 19
paste input "178830"
type input "178830"
click at [734, 73] on button "submit" at bounding box center [747, 73] width 32 height 15
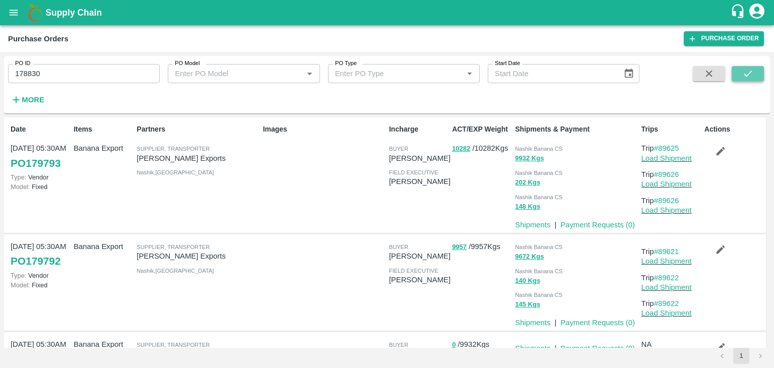
click at [734, 73] on button "submit" at bounding box center [747, 73] width 32 height 15
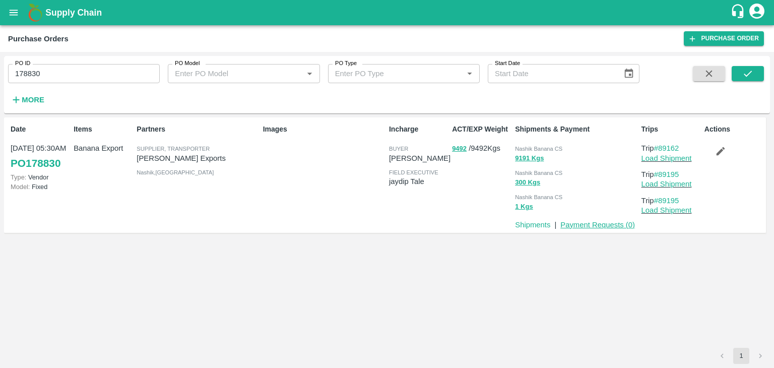
click at [615, 223] on link "Payment Requests ( 0 )" at bounding box center [597, 225] width 75 height 8
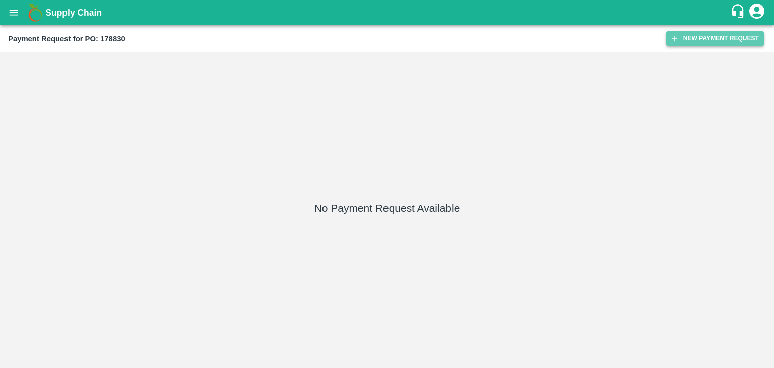
click at [721, 39] on button "New Payment Request" at bounding box center [715, 38] width 98 height 15
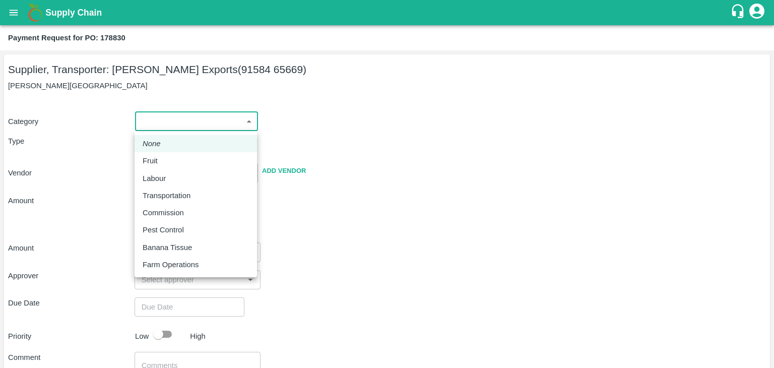
click at [156, 124] on body "Supply Chain Payment Request for PO: 178830 Supplier, Transporter: Shreyansh Ex…" at bounding box center [387, 184] width 774 height 368
click at [172, 165] on div "Fruit" at bounding box center [196, 160] width 106 height 11
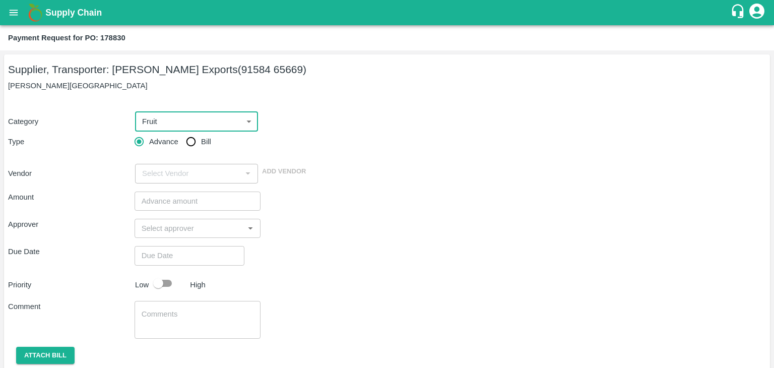
type input "1"
type input "[PERSON_NAME] Exports - 91584 65669(Supplier, Transporter)"
click at [181, 145] on input "Bill" at bounding box center [191, 141] width 20 height 20
radio input "true"
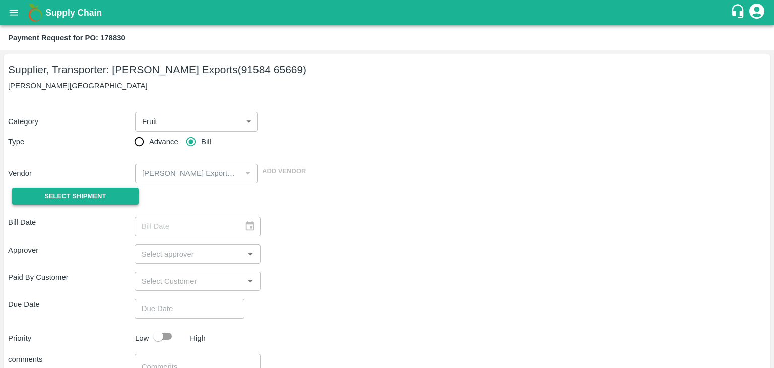
drag, startPoint x: 91, startPoint y: 184, endPoint x: 91, endPoint y: 192, distance: 8.6
click at [91, 192] on div "Select Shipment" at bounding box center [71, 196] width 126 height 26
click at [91, 192] on span "Select Shipment" at bounding box center [74, 196] width 61 height 12
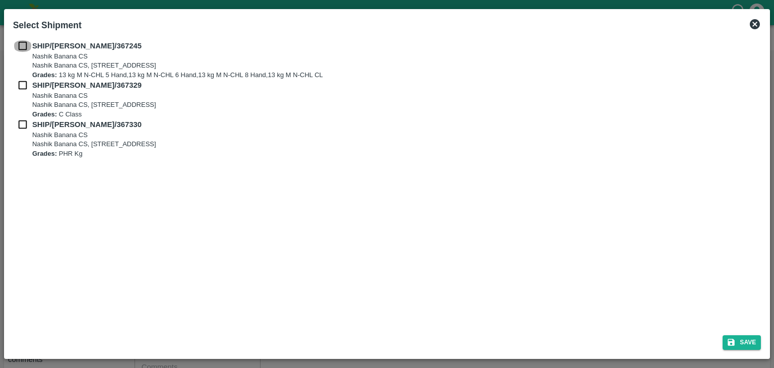
click at [17, 42] on input "checkbox" at bounding box center [22, 45] width 19 height 11
checkbox input "true"
click at [18, 91] on input "checkbox" at bounding box center [22, 85] width 19 height 11
checkbox input "true"
click at [20, 127] on input "checkbox" at bounding box center [22, 124] width 19 height 11
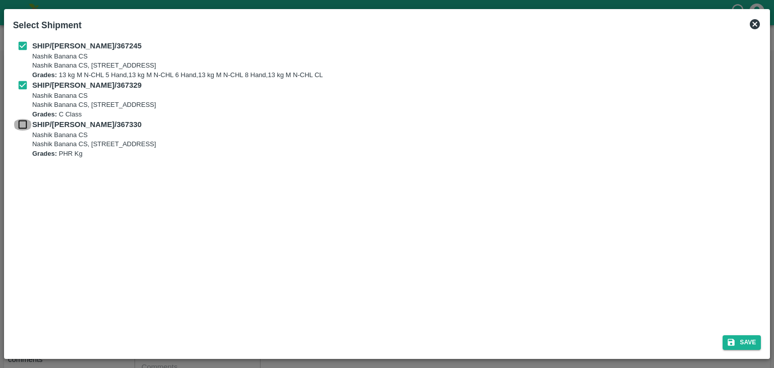
checkbox input "true"
click at [739, 336] on button "Save" at bounding box center [741, 342] width 38 height 15
type input "[DATE]"
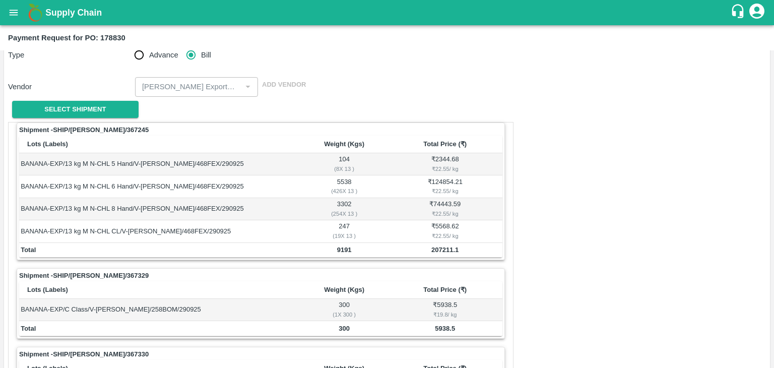
scroll to position [471, 0]
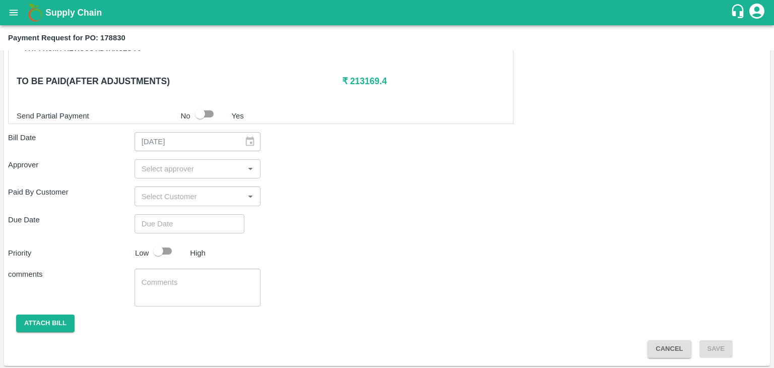
click at [190, 164] on input "input" at bounding box center [189, 168] width 104 height 13
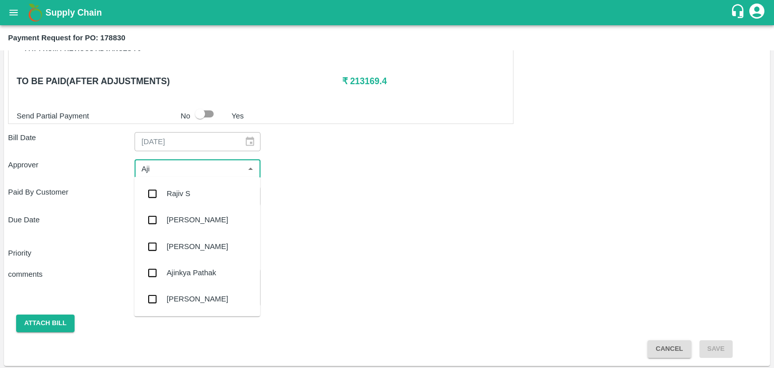
type input "Ajit"
click at [196, 191] on div "[PERSON_NAME]" at bounding box center [197, 193] width 126 height 26
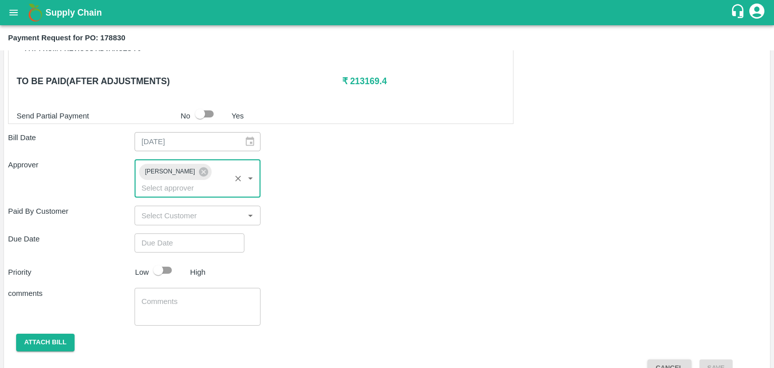
type input "DD/MM/YYYY hh:mm aa"
click at [208, 234] on input "DD/MM/YYYY hh:mm aa" at bounding box center [185, 242] width 103 height 19
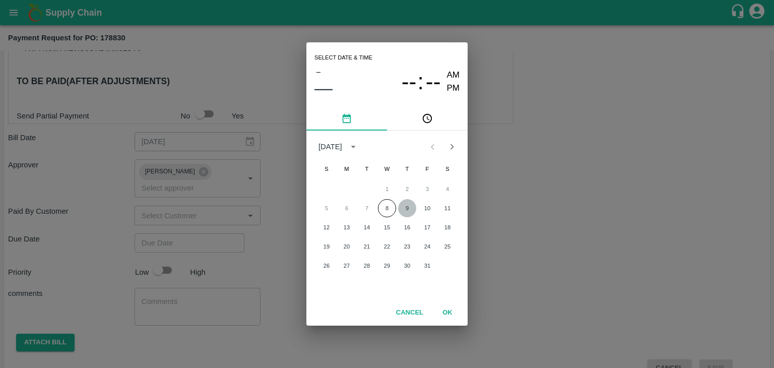
click at [414, 205] on button "9" at bounding box center [407, 208] width 18 height 18
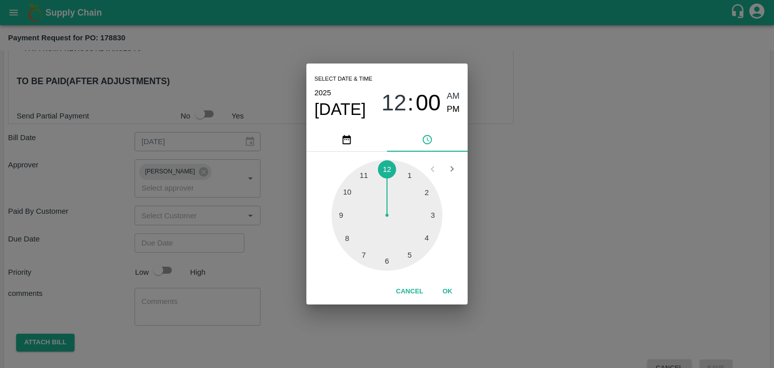
type input "[DATE] 12:00 AM"
click at [441, 287] on button "OK" at bounding box center [447, 292] width 32 height 18
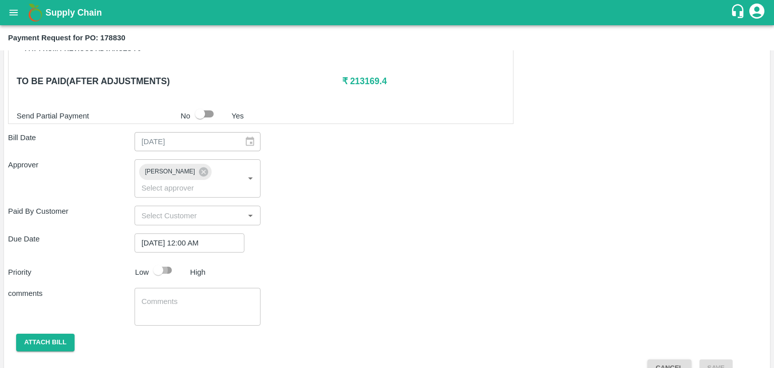
click at [155, 260] on input "checkbox" at bounding box center [157, 269] width 57 height 19
checkbox input "true"
click at [193, 296] on textarea at bounding box center [198, 306] width 112 height 21
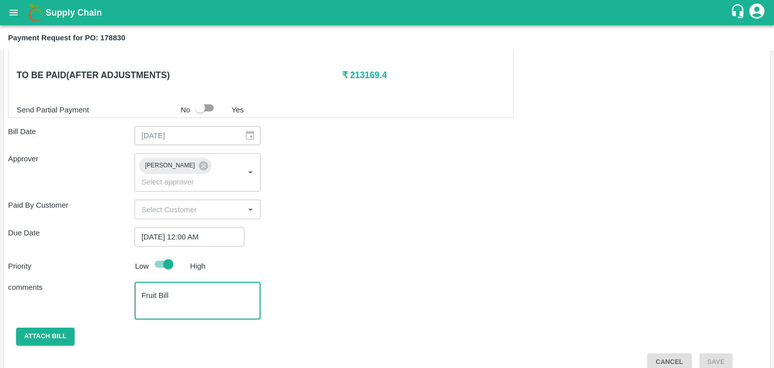
scroll to position [477, 0]
type textarea "Fruit Bill"
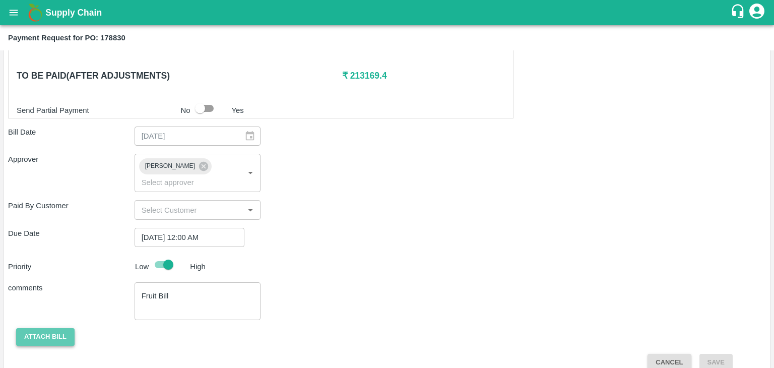
click at [53, 328] on button "Attach bill" at bounding box center [45, 337] width 58 height 18
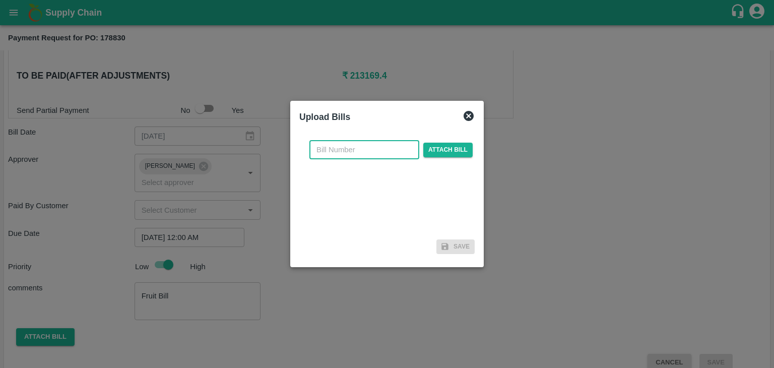
click at [377, 150] on input "text" at bounding box center [364, 149] width 110 height 19
click at [373, 150] on input "SE/25-26/971" at bounding box center [364, 149] width 110 height 19
type input "SE/25-26/1606"
click at [439, 146] on span "Attach bill" at bounding box center [447, 150] width 49 height 15
click at [0, 0] on input "Attach bill" at bounding box center [0, 0] width 0 height 0
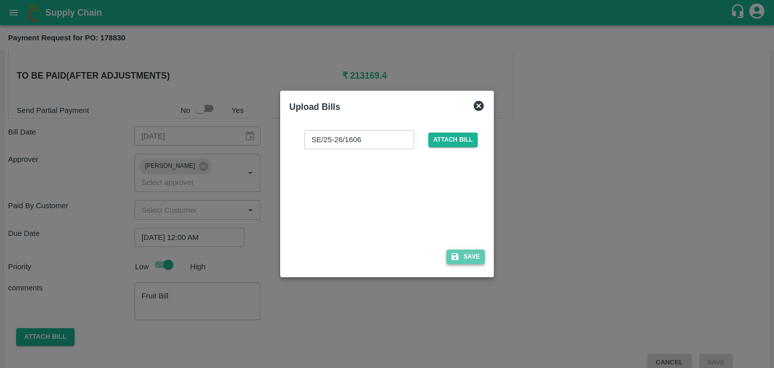
click at [453, 254] on icon "button" at bounding box center [454, 256] width 9 height 9
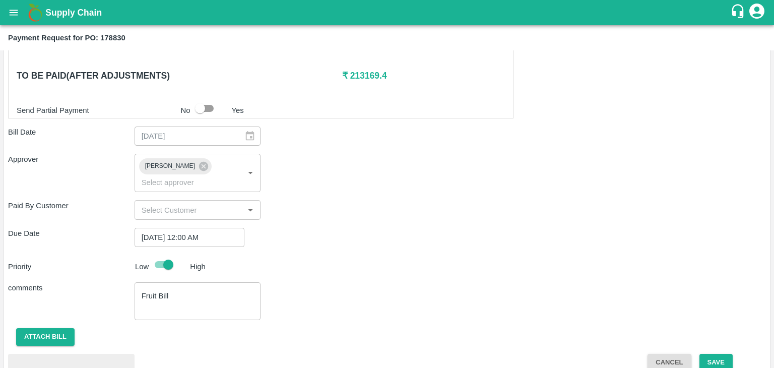
scroll to position [531, 0]
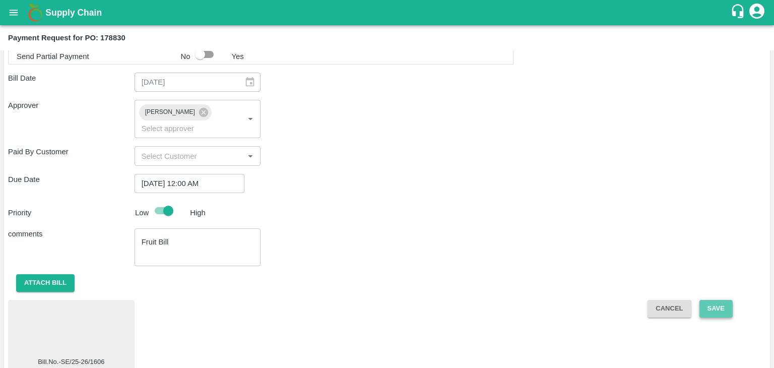
click at [719, 300] on button "Save" at bounding box center [715, 309] width 33 height 18
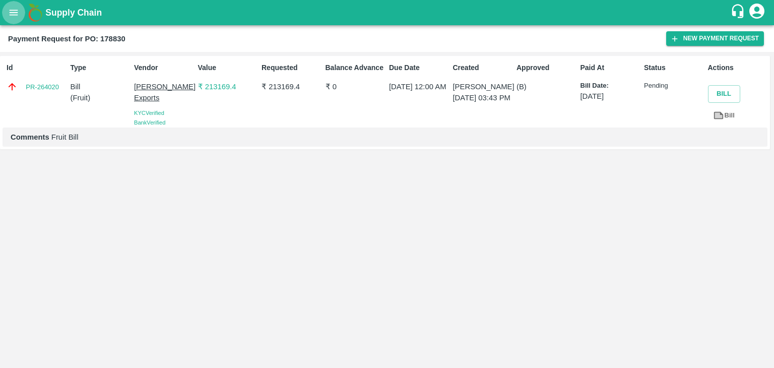
click at [18, 9] on icon "open drawer" at bounding box center [13, 12] width 11 height 11
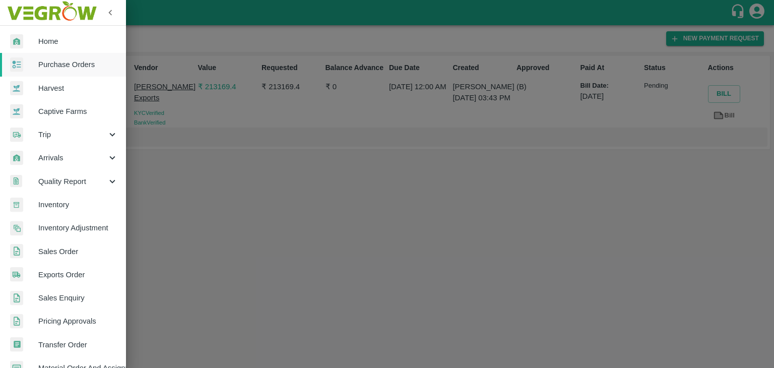
click at [60, 69] on span "Purchase Orders" at bounding box center [78, 64] width 80 height 11
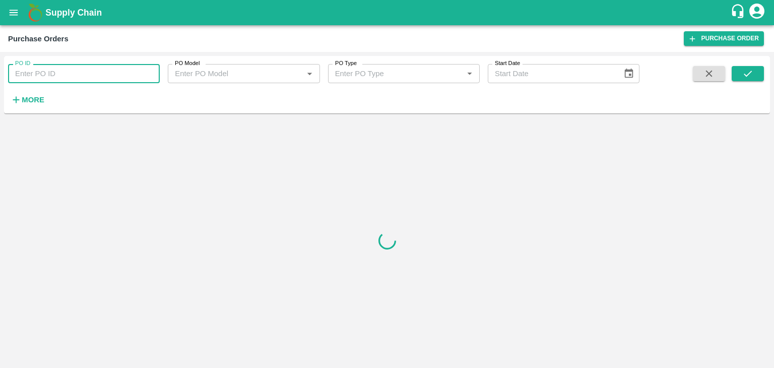
click at [143, 73] on input "PO ID" at bounding box center [84, 73] width 152 height 19
paste input "178845"
type input "178845"
click at [746, 74] on icon "submit" at bounding box center [747, 73] width 11 height 11
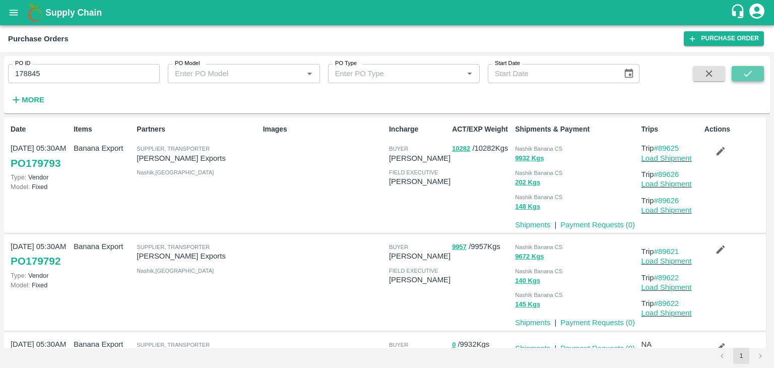
click at [740, 75] on button "submit" at bounding box center [747, 73] width 32 height 15
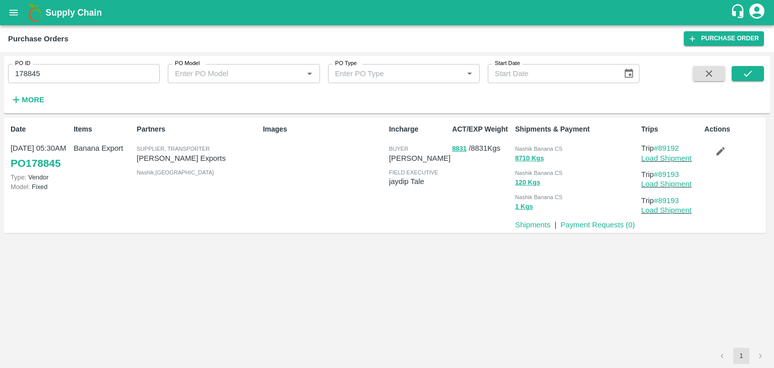
click at [606, 229] on p "Payment Requests ( 0 )" at bounding box center [597, 224] width 75 height 11
click at [613, 225] on link "Payment Requests ( 0 )" at bounding box center [597, 225] width 75 height 8
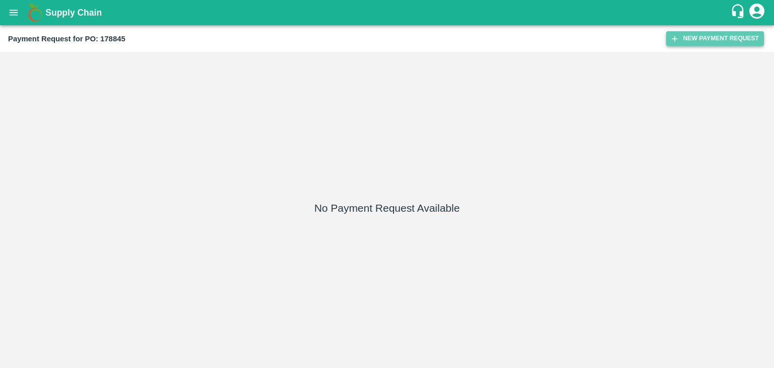
click at [713, 37] on button "New Payment Request" at bounding box center [715, 38] width 98 height 15
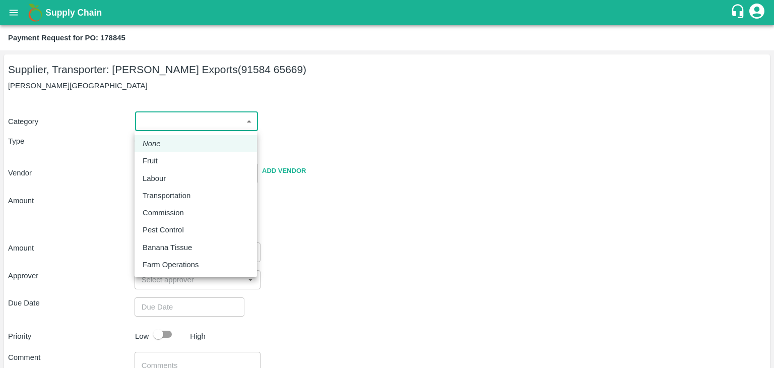
drag, startPoint x: 151, startPoint y: 125, endPoint x: 163, endPoint y: 156, distance: 32.5
click at [163, 156] on body "Supply Chain Payment Request for PO: 178845 Supplier, Transporter: [PERSON_NAME…" at bounding box center [387, 184] width 774 height 368
click at [163, 156] on div "Fruit" at bounding box center [196, 160] width 106 height 11
type input "1"
type input "[PERSON_NAME] Exports - 91584 65669(Supplier, Transporter)"
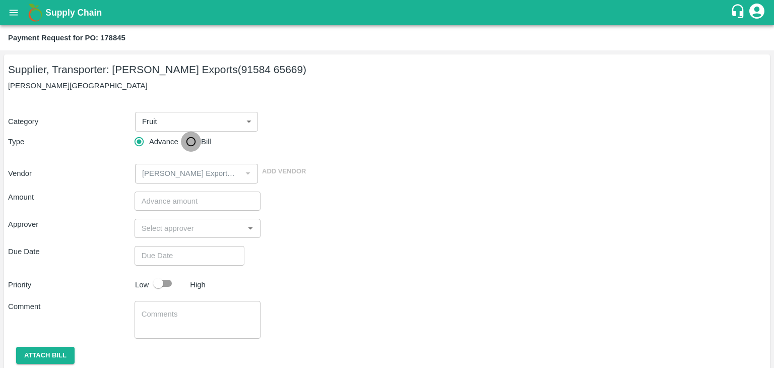
click at [188, 140] on input "Bill" at bounding box center [191, 141] width 20 height 20
radio input "true"
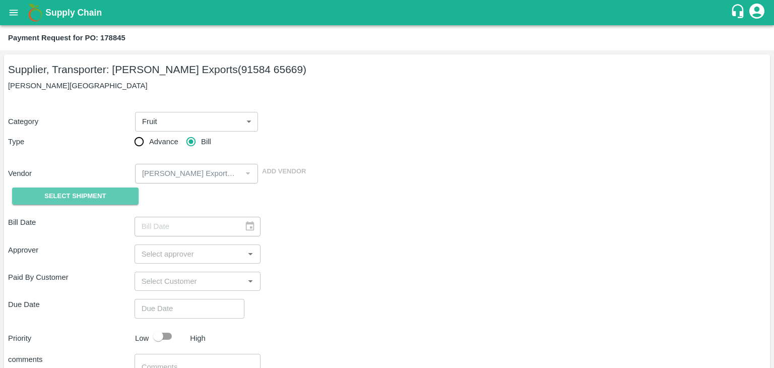
click at [75, 192] on span "Select Shipment" at bounding box center [74, 196] width 61 height 12
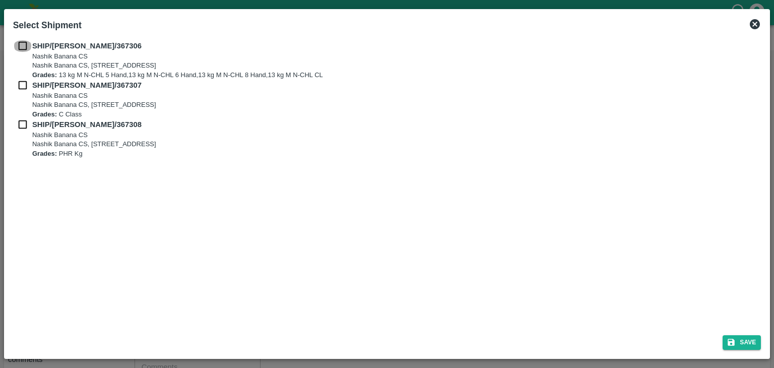
click at [18, 43] on input "checkbox" at bounding box center [22, 45] width 19 height 11
checkbox input "true"
click at [19, 87] on input "checkbox" at bounding box center [22, 85] width 19 height 11
checkbox input "true"
click at [20, 122] on input "checkbox" at bounding box center [22, 124] width 19 height 11
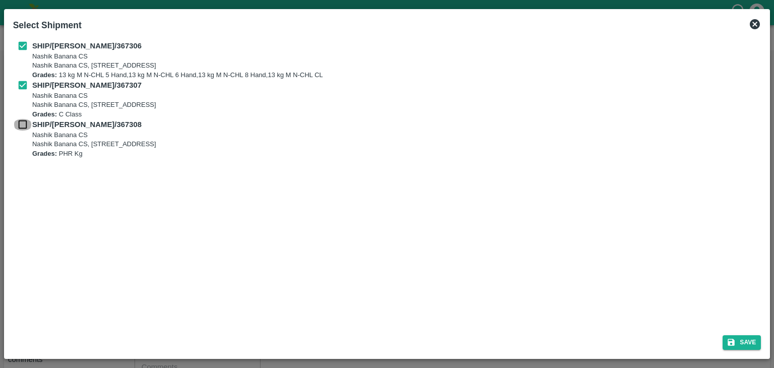
checkbox input "true"
click at [751, 339] on button "Save" at bounding box center [741, 342] width 38 height 15
type input "30/09/2025"
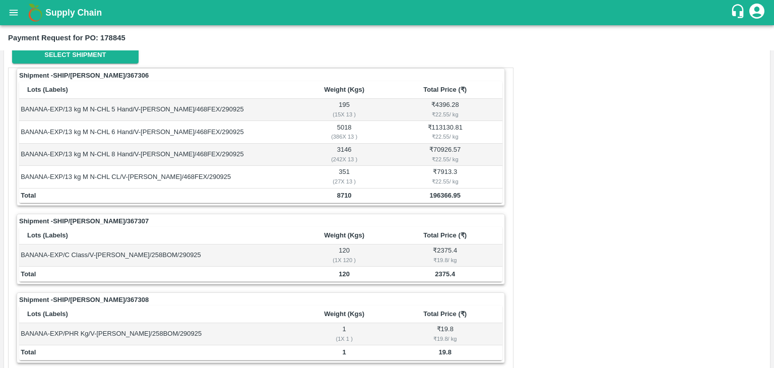
scroll to position [471, 0]
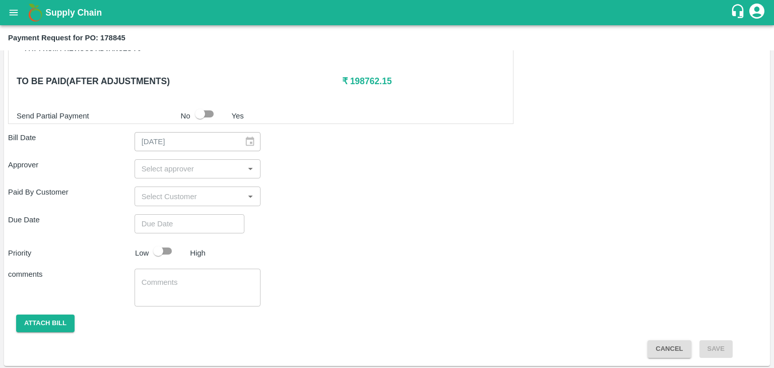
click at [218, 172] on input "input" at bounding box center [189, 168] width 104 height 13
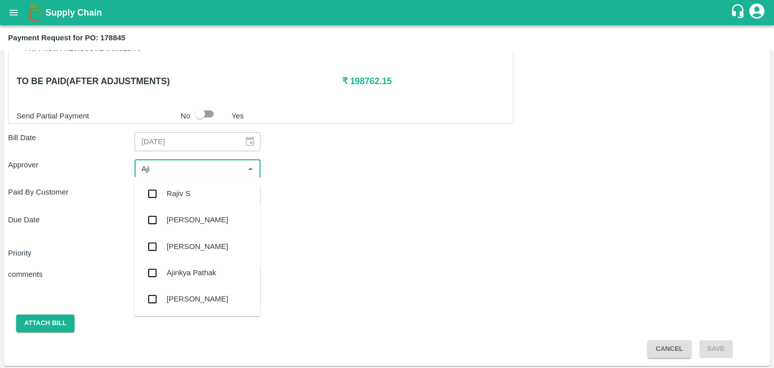
type input "Ajit"
click at [213, 186] on div "[PERSON_NAME]" at bounding box center [197, 193] width 126 height 26
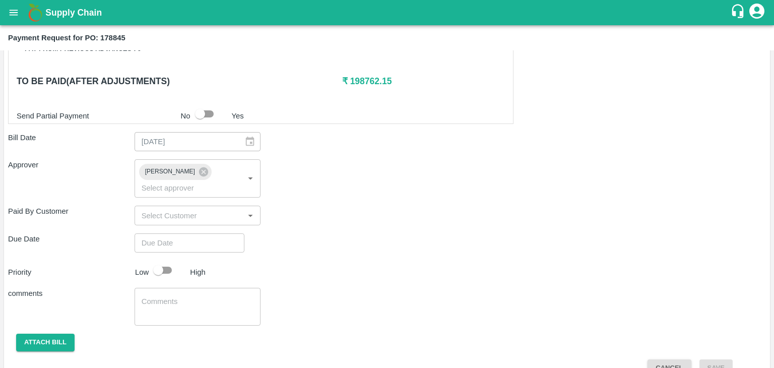
click at [223, 217] on div "Shipment - SHIP/NASH/367306 Lots (Labels) Weight (Kgs) Total Price (₹) BANANA-E…" at bounding box center [386, 56] width 757 height 639
type input "DD/MM/YYYY hh:mm aa"
click at [224, 233] on input "DD/MM/YYYY hh:mm aa" at bounding box center [185, 242] width 103 height 19
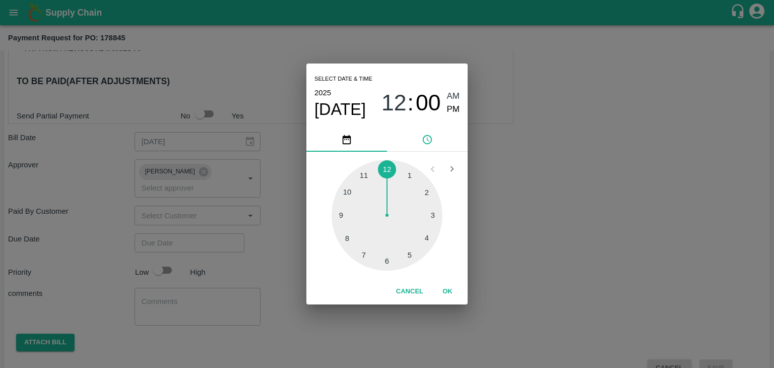
type input "[DATE] 12:00 AM"
click at [448, 285] on button "OK" at bounding box center [447, 292] width 32 height 18
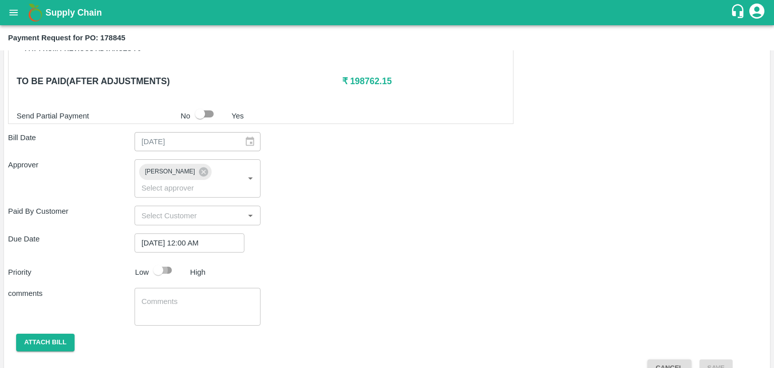
click at [169, 260] on input "checkbox" at bounding box center [157, 269] width 57 height 19
checkbox input "true"
click at [194, 296] on textarea at bounding box center [198, 306] width 112 height 21
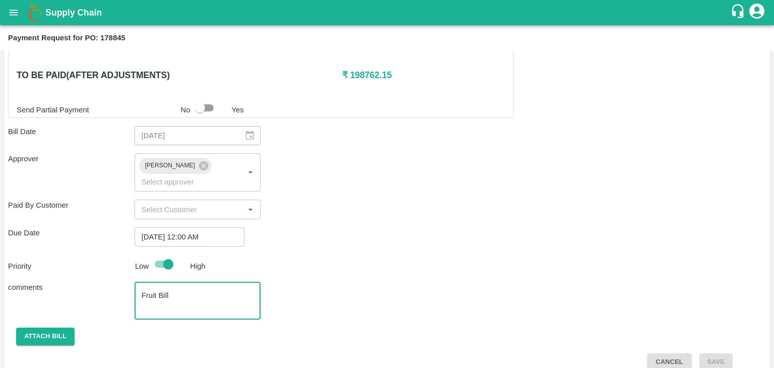
type textarea "Fruit Bill"
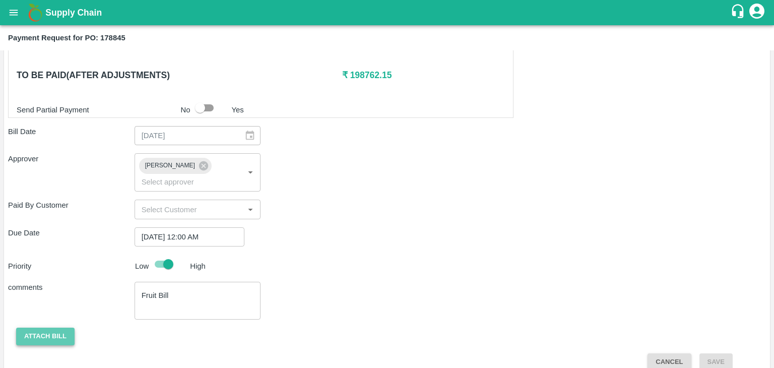
click at [54, 327] on button "Attach bill" at bounding box center [45, 336] width 58 height 18
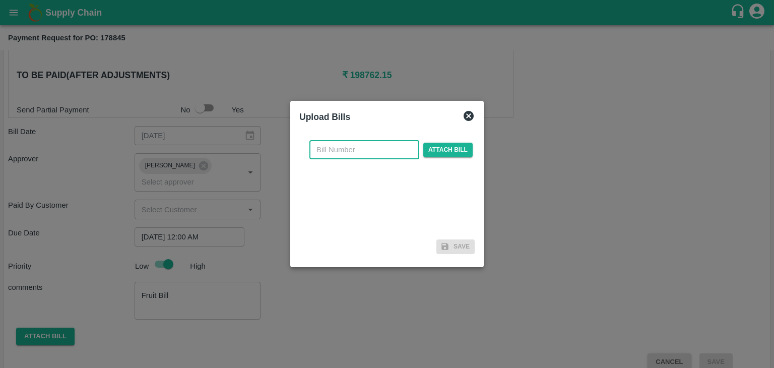
click at [351, 151] on input "text" at bounding box center [364, 149] width 110 height 19
click at [378, 155] on input "SE/25-26/971" at bounding box center [364, 149] width 110 height 19
type input "SE/25-26/1607"
click at [466, 146] on span "Attach bill" at bounding box center [447, 150] width 49 height 15
click at [0, 0] on input "Attach bill" at bounding box center [0, 0] width 0 height 0
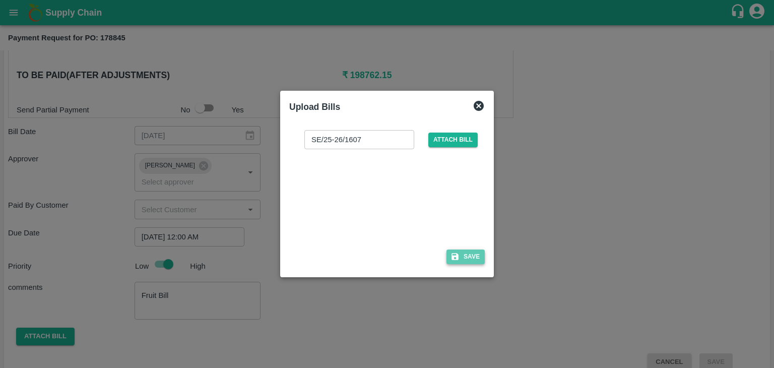
click at [463, 258] on button "Save" at bounding box center [465, 256] width 38 height 15
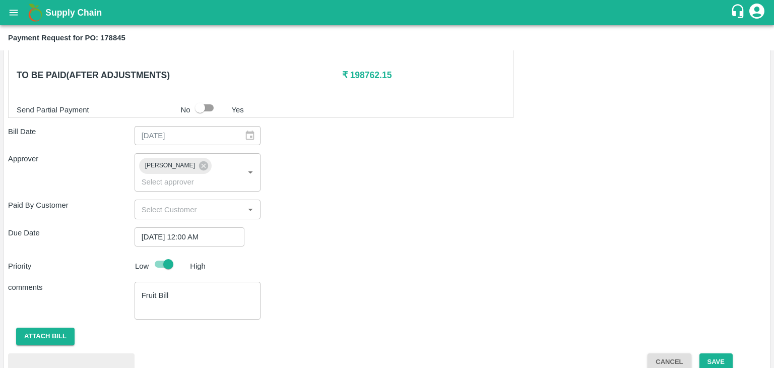
scroll to position [531, 0]
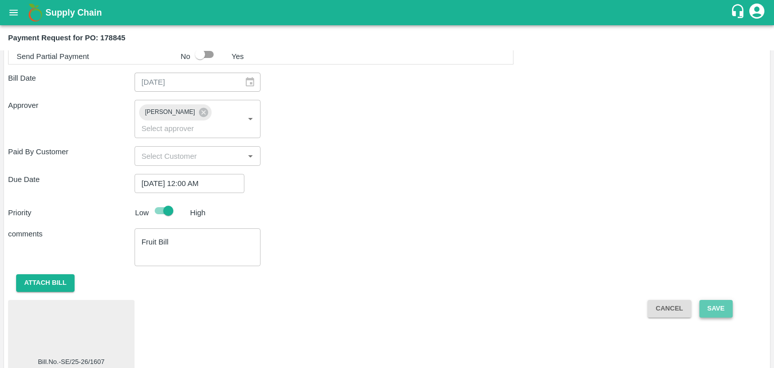
click at [723, 300] on button "Save" at bounding box center [715, 309] width 33 height 18
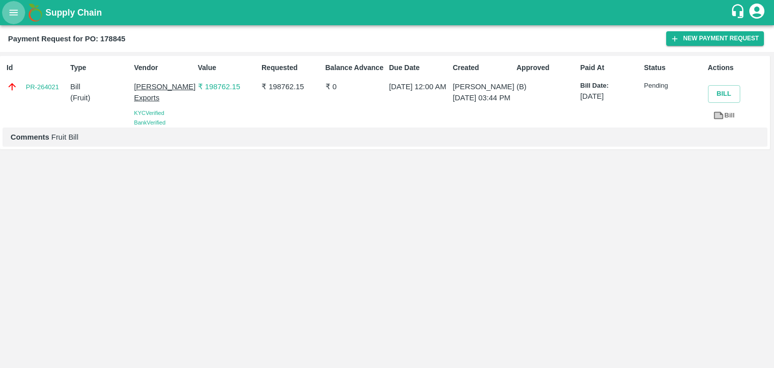
click at [11, 15] on icon "open drawer" at bounding box center [13, 12] width 11 height 11
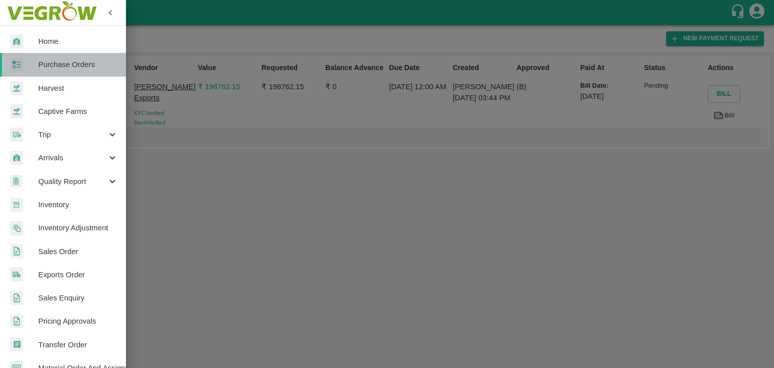
click at [75, 63] on span "Purchase Orders" at bounding box center [78, 64] width 80 height 11
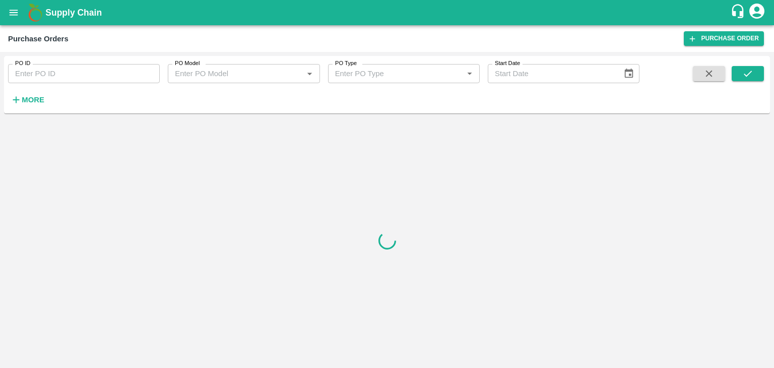
drag, startPoint x: 136, startPoint y: 71, endPoint x: 148, endPoint y: 72, distance: 11.6
click at [148, 72] on input "PO ID" at bounding box center [84, 73] width 152 height 19
paste input "178950"
type input "178950"
click at [755, 73] on button "submit" at bounding box center [747, 73] width 32 height 15
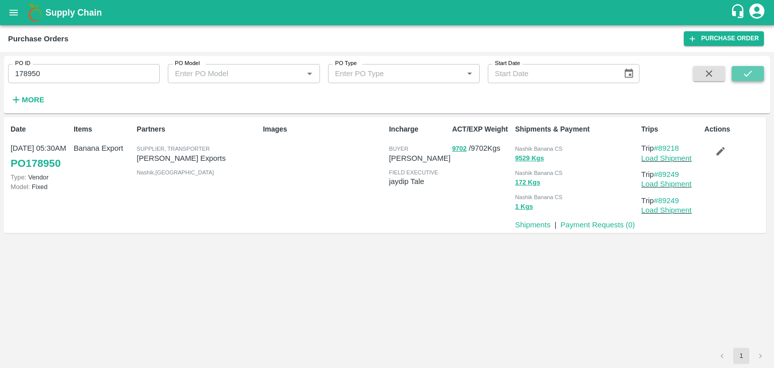
click at [755, 73] on button "submit" at bounding box center [747, 73] width 32 height 15
click at [596, 228] on link "Payment Requests ( 0 )" at bounding box center [597, 225] width 75 height 8
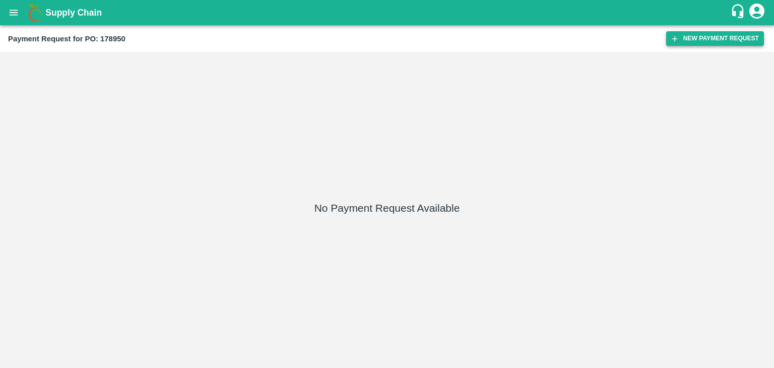
click at [703, 39] on button "New Payment Request" at bounding box center [715, 38] width 98 height 15
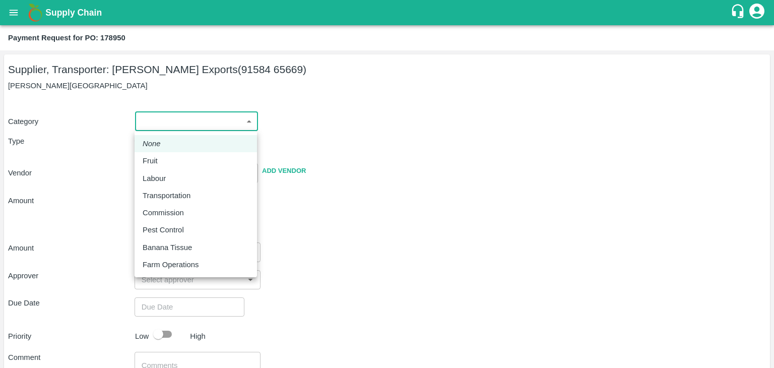
drag, startPoint x: 163, startPoint y: 118, endPoint x: 172, endPoint y: 159, distance: 41.7
click at [172, 159] on body "Supply Chain Payment Request for PO: 178950 Supplier, Transporter: [PERSON_NAME…" at bounding box center [387, 184] width 774 height 368
click at [172, 159] on div "Fruit" at bounding box center [196, 160] width 106 height 11
type input "1"
type input "[PERSON_NAME] Exports - 91584 65669(Supplier, Transporter)"
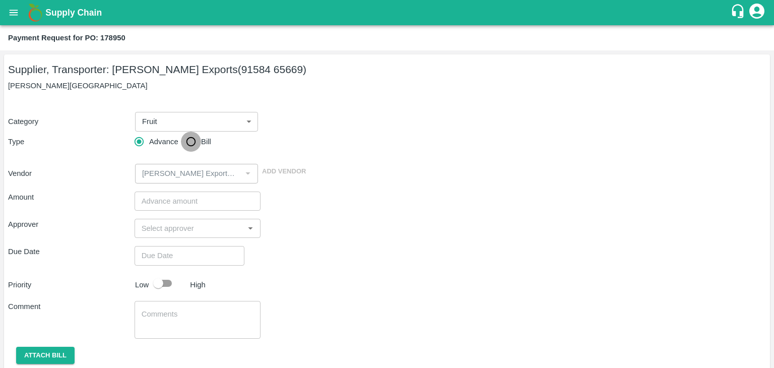
click at [188, 146] on input "Bill" at bounding box center [191, 141] width 20 height 20
radio input "true"
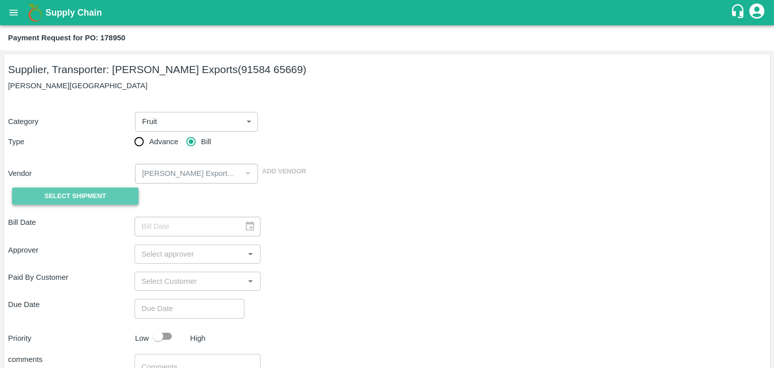
click at [79, 188] on button "Select Shipment" at bounding box center [75, 196] width 126 height 18
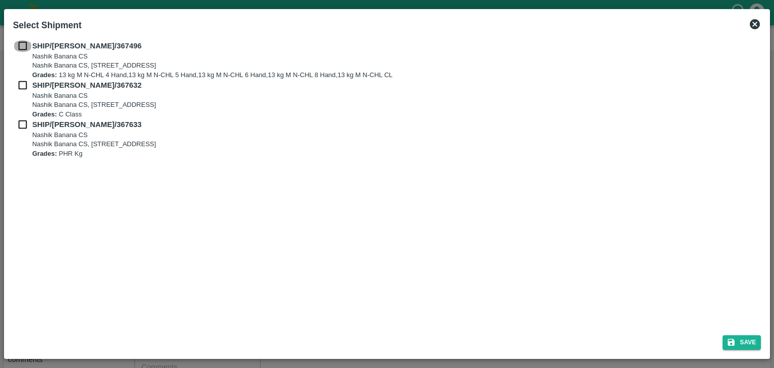
click at [24, 50] on input "checkbox" at bounding box center [22, 45] width 19 height 11
checkbox input "true"
click at [23, 80] on input "checkbox" at bounding box center [22, 85] width 19 height 11
checkbox input "true"
click at [20, 125] on input "checkbox" at bounding box center [22, 124] width 19 height 11
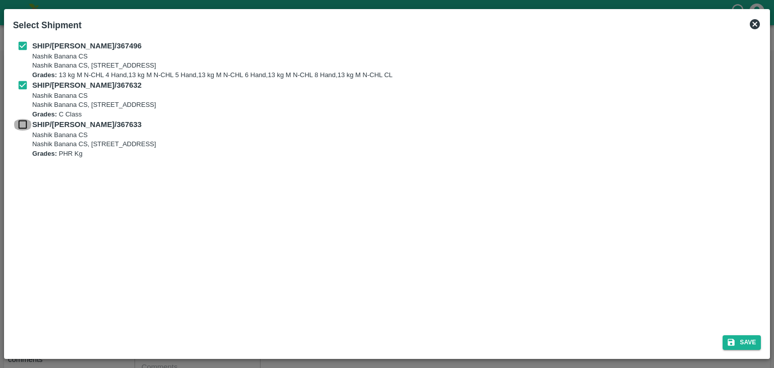
checkbox input "true"
click at [740, 336] on button "Save" at bounding box center [741, 342] width 38 height 15
type input "[DATE]"
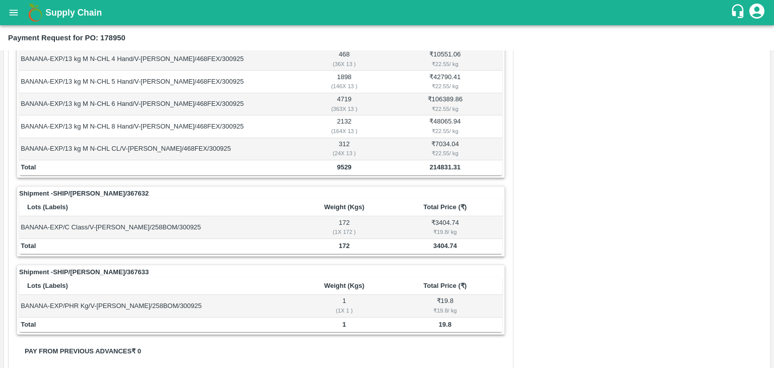
scroll to position [494, 0]
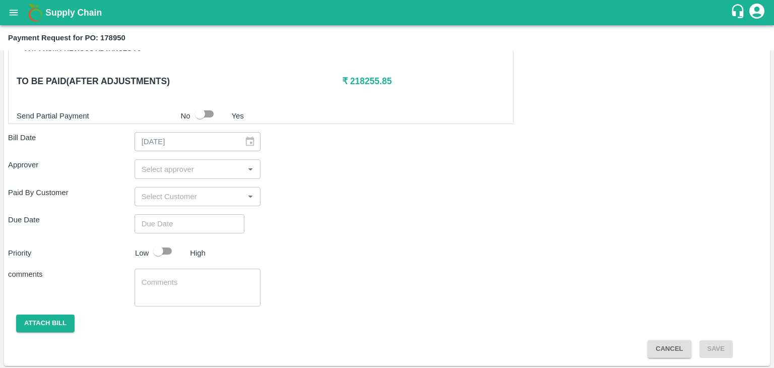
click at [184, 168] on input "input" at bounding box center [189, 168] width 104 height 13
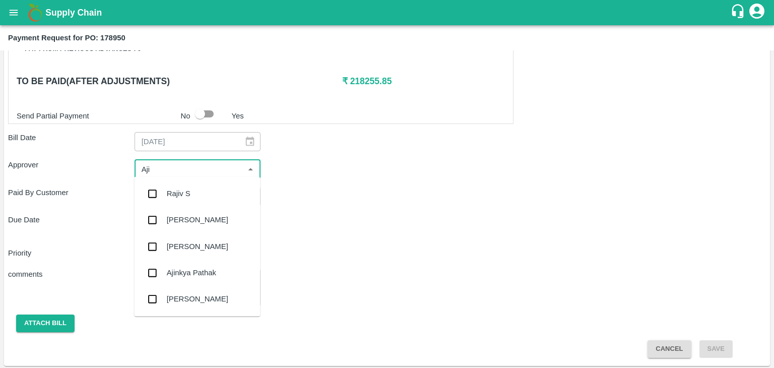
type input "Ajit"
click at [198, 192] on div "[PERSON_NAME]" at bounding box center [197, 193] width 126 height 26
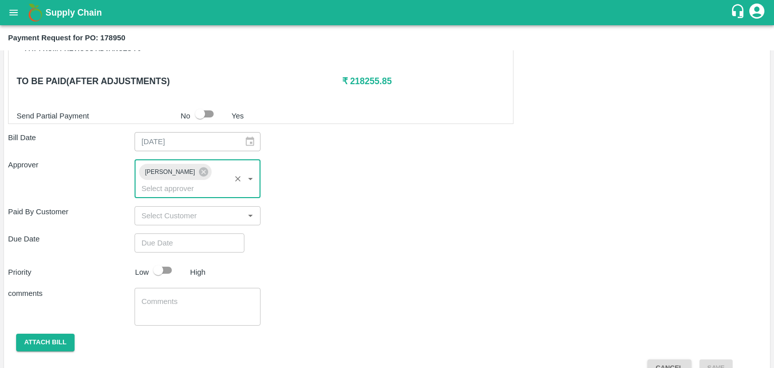
type input "DD/MM/YYYY hh:mm aa"
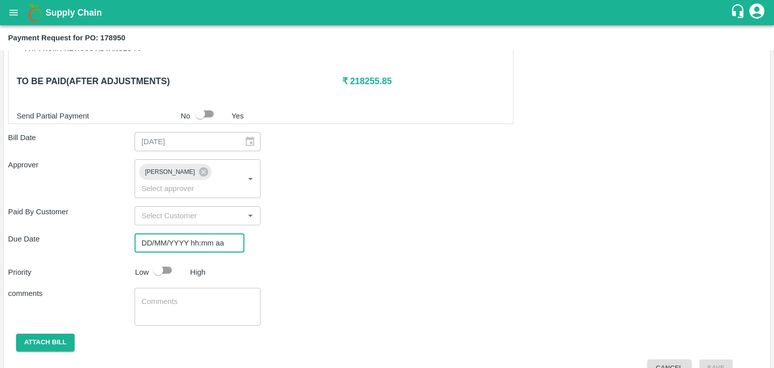
click at [213, 233] on input "DD/MM/YYYY hh:mm aa" at bounding box center [185, 242] width 103 height 19
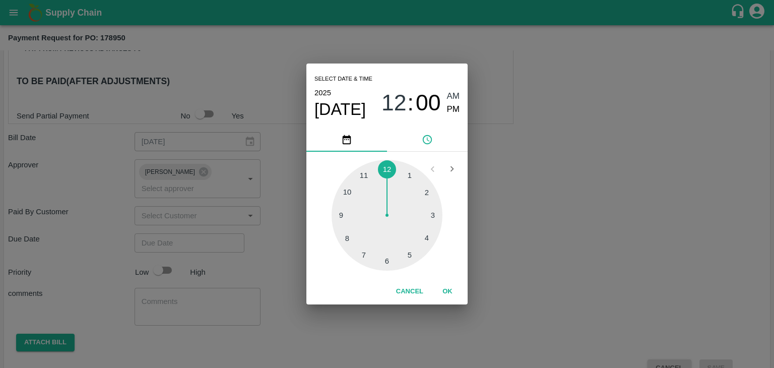
click at [404, 206] on div at bounding box center [386, 215] width 111 height 111
type input "[DATE] 02:00 AM"
click at [441, 289] on button "OK" at bounding box center [447, 292] width 32 height 18
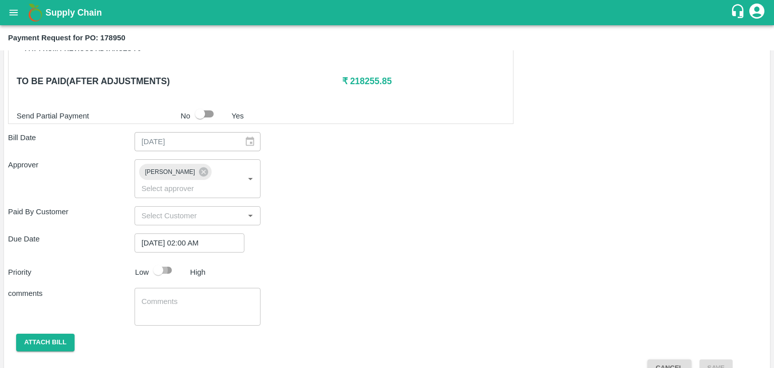
click at [168, 260] on input "checkbox" at bounding box center [157, 269] width 57 height 19
checkbox input "true"
click at [193, 296] on textarea at bounding box center [198, 306] width 112 height 21
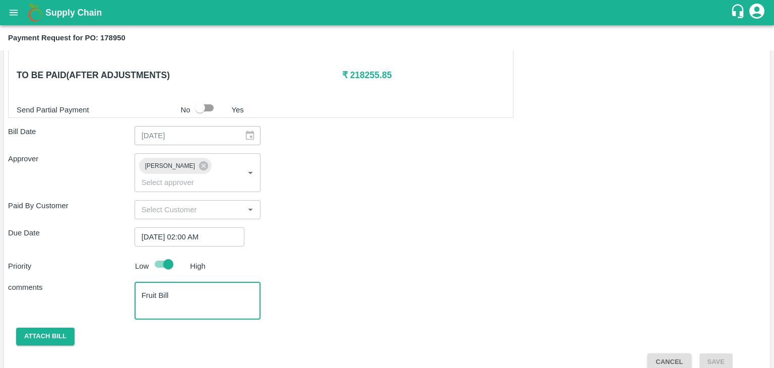
type textarea "Fruit Bill"
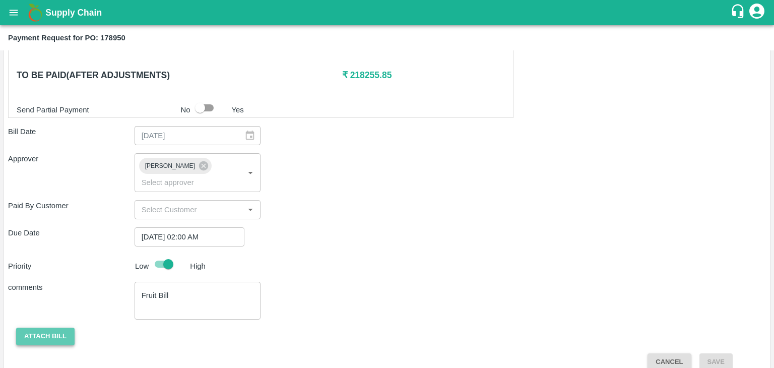
click at [41, 327] on button "Attach bill" at bounding box center [45, 336] width 58 height 18
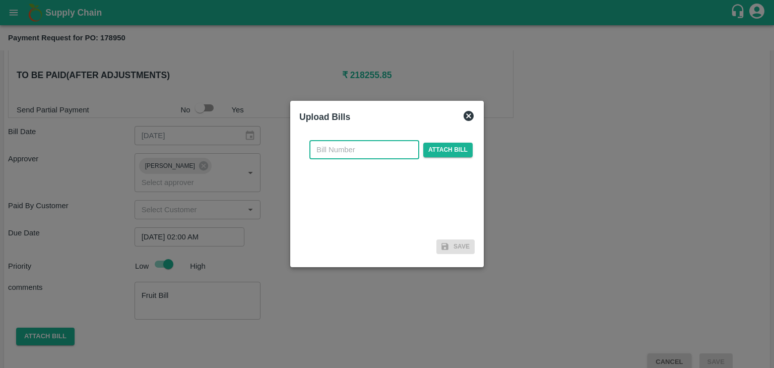
click at [362, 153] on input "text" at bounding box center [364, 149] width 110 height 19
click at [378, 153] on input "SE/25-26/971" at bounding box center [364, 149] width 110 height 19
type input "SE/25-26/1612"
click at [447, 153] on span "Attach bill" at bounding box center [447, 150] width 49 height 15
click at [0, 0] on input "Attach bill" at bounding box center [0, 0] width 0 height 0
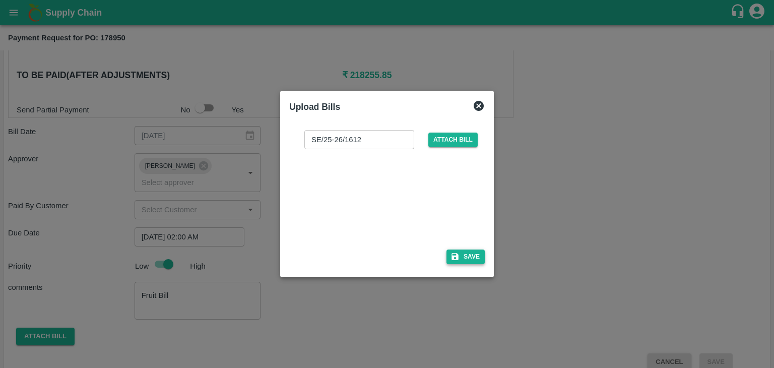
click at [468, 255] on button "Save" at bounding box center [465, 256] width 38 height 15
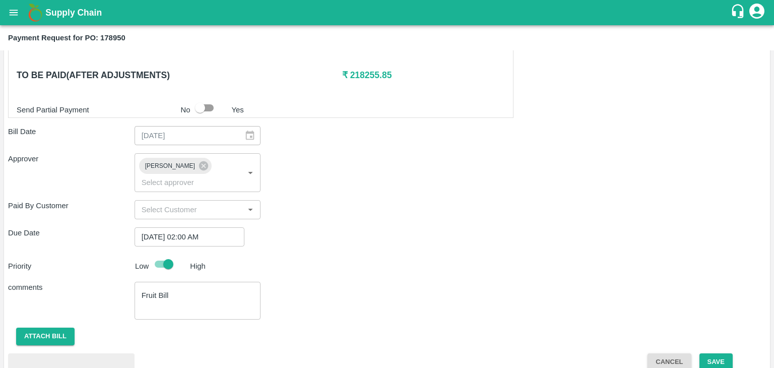
scroll to position [553, 0]
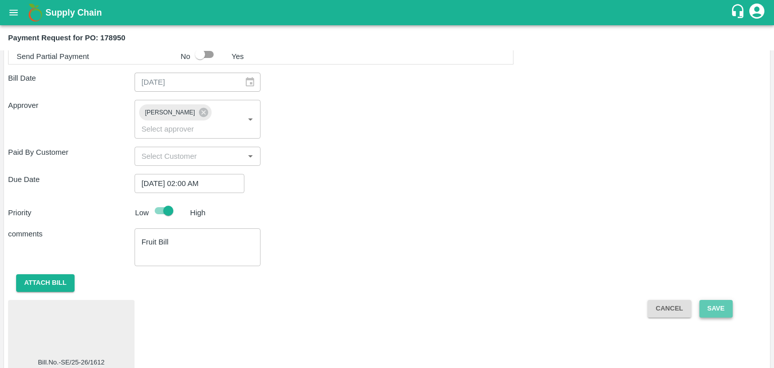
click at [705, 300] on button "Save" at bounding box center [715, 309] width 33 height 18
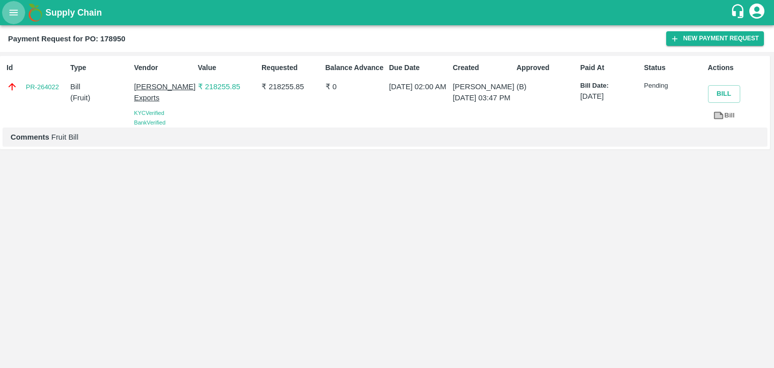
click at [13, 13] on icon "open drawer" at bounding box center [14, 13] width 9 height 6
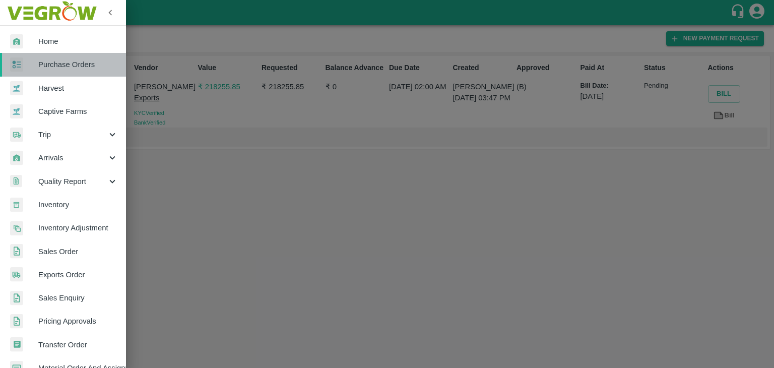
click at [75, 57] on link "Purchase Orders" at bounding box center [63, 64] width 126 height 23
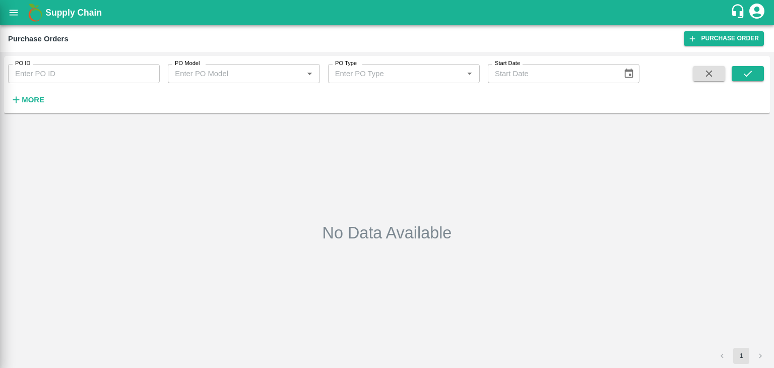
click at [127, 73] on div at bounding box center [387, 184] width 774 height 368
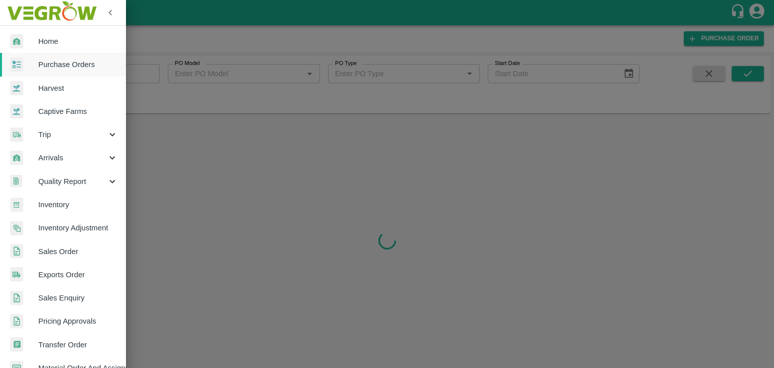
click at [148, 74] on div at bounding box center [387, 184] width 774 height 368
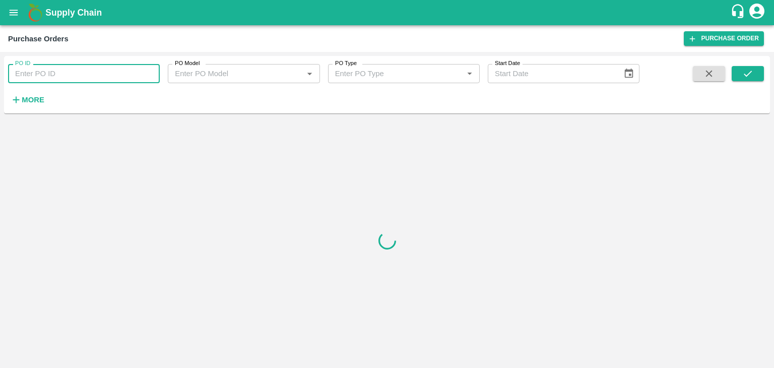
click at [142, 72] on input "PO ID" at bounding box center [84, 73] width 152 height 19
paste input "178946"
type input "178946"
click at [744, 76] on icon "submit" at bounding box center [747, 73] width 11 height 11
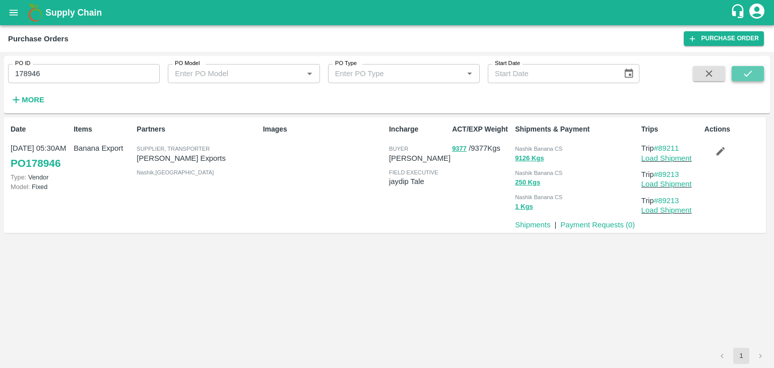
click at [744, 76] on icon "submit" at bounding box center [747, 73] width 11 height 11
click at [586, 227] on link "Payment Requests ( 0 )" at bounding box center [597, 225] width 75 height 8
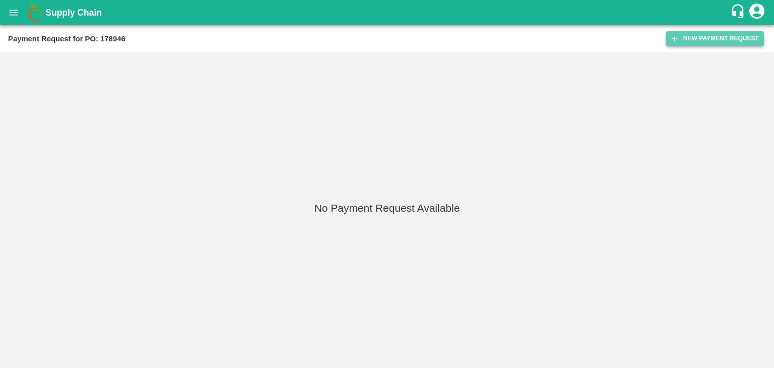
click at [733, 40] on button "New Payment Request" at bounding box center [715, 38] width 98 height 15
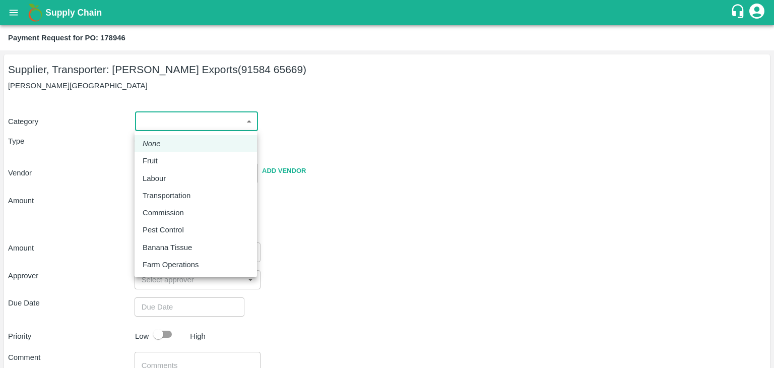
drag, startPoint x: 164, startPoint y: 122, endPoint x: 171, endPoint y: 158, distance: 36.4
click at [171, 158] on body "Supply Chain Payment Request for PO: 178946 Supplier, Transporter: [PERSON_NAME…" at bounding box center [387, 184] width 774 height 368
click at [171, 158] on div "Fruit" at bounding box center [196, 160] width 106 height 11
type input "1"
type input "[PERSON_NAME] Exports - 91584 65669(Supplier, Transporter)"
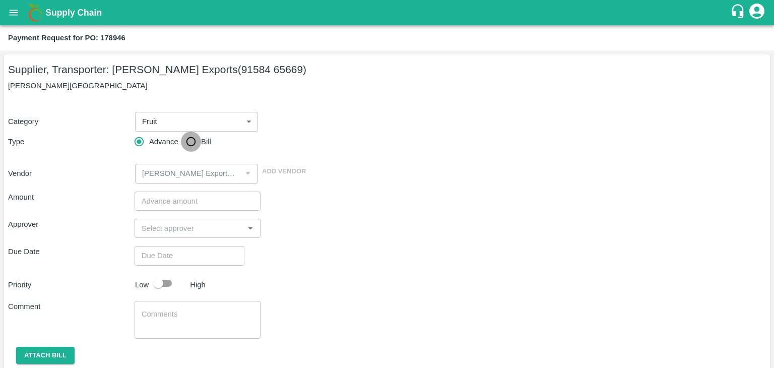
click at [186, 146] on input "Bill" at bounding box center [191, 141] width 20 height 20
radio input "true"
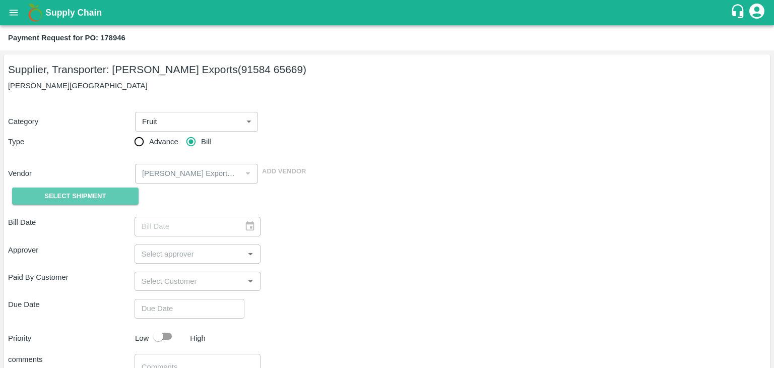
click at [61, 190] on span "Select Shipment" at bounding box center [74, 196] width 61 height 12
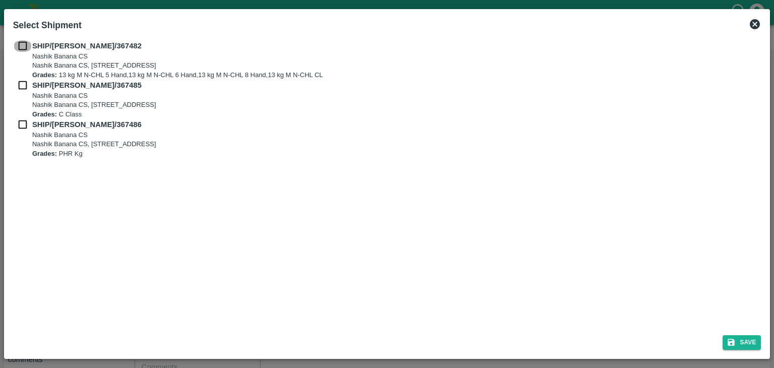
click at [21, 45] on input "checkbox" at bounding box center [22, 45] width 19 height 11
checkbox input "true"
click at [19, 87] on input "checkbox" at bounding box center [22, 85] width 19 height 11
checkbox input "true"
click at [21, 125] on input "checkbox" at bounding box center [22, 124] width 19 height 11
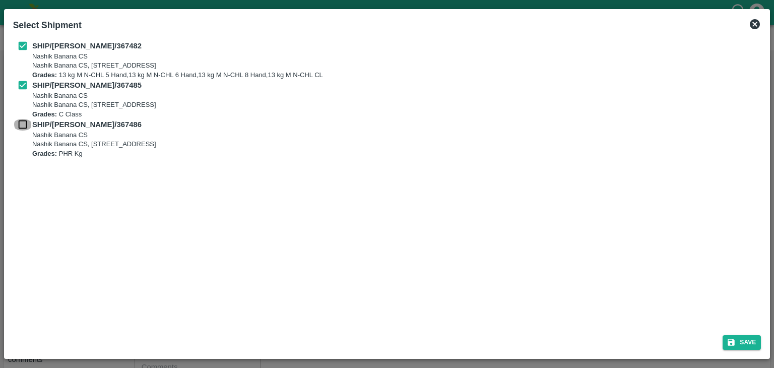
checkbox input "true"
click at [749, 343] on button "Save" at bounding box center [741, 342] width 38 height 15
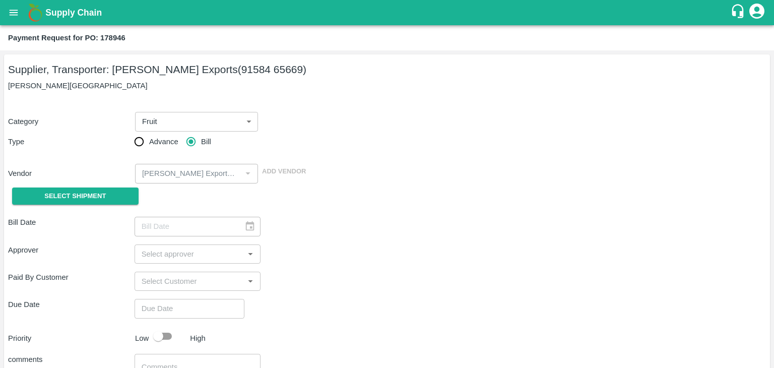
type input "[DATE]"
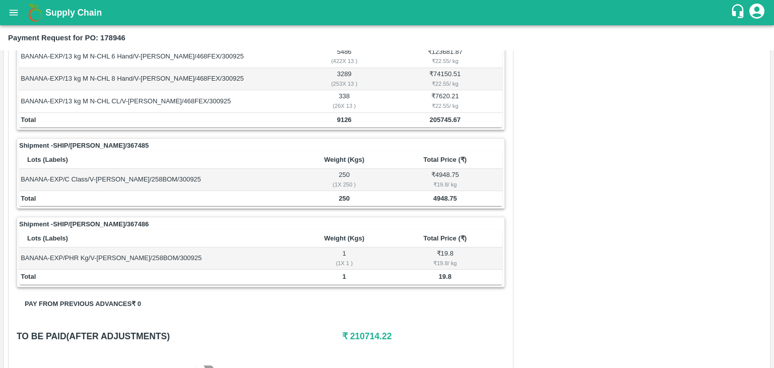
scroll to position [471, 0]
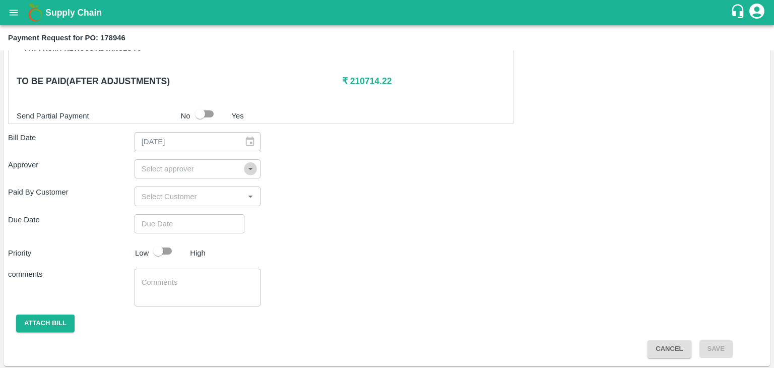
click at [245, 168] on icon "Open" at bounding box center [250, 168] width 11 height 11
click at [182, 166] on input "input" at bounding box center [189, 168] width 104 height 13
type input "Aji"
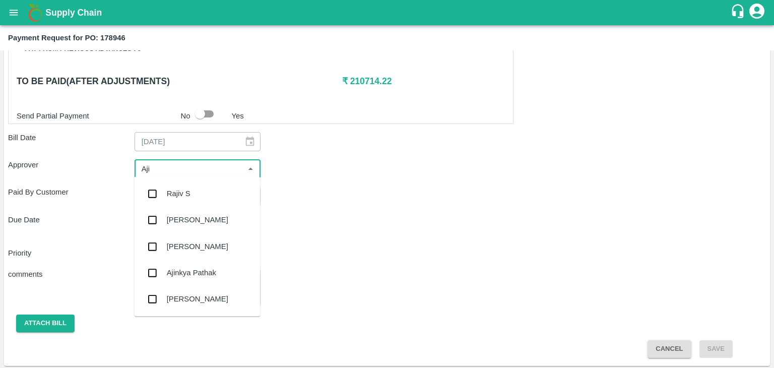
click at [191, 220] on div "[PERSON_NAME]" at bounding box center [197, 220] width 61 height 11
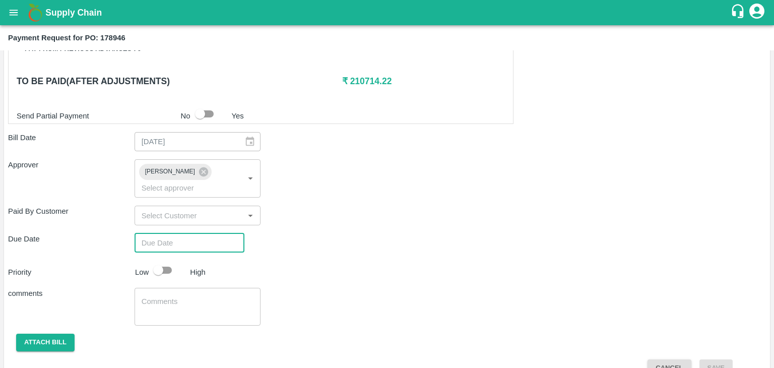
type input "DD/MM/YYYY hh:mm aa"
click at [198, 233] on input "DD/MM/YYYY hh:mm aa" at bounding box center [185, 242] width 103 height 19
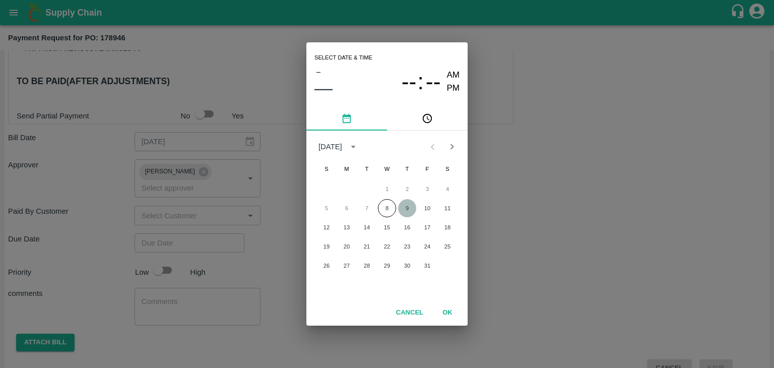
click at [407, 201] on button "9" at bounding box center [407, 208] width 18 height 18
type input "[DATE] 12:00 AM"
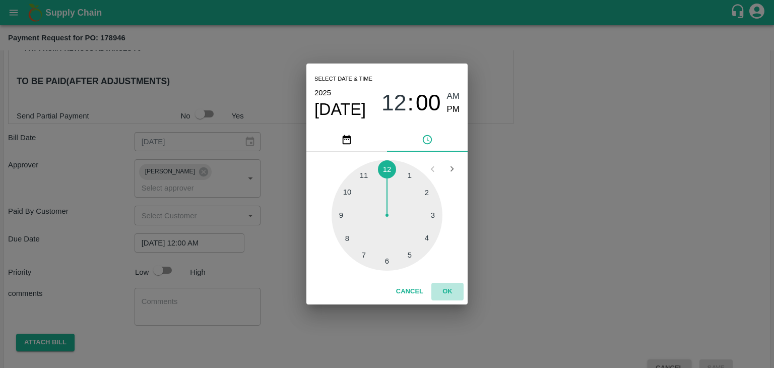
click at [445, 298] on button "OK" at bounding box center [447, 292] width 32 height 18
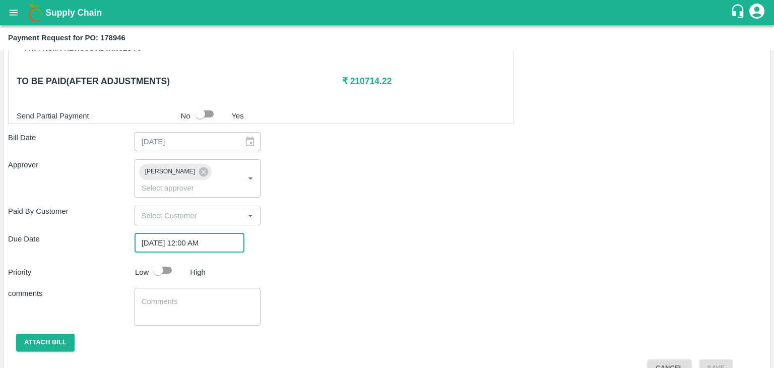
click at [169, 260] on input "checkbox" at bounding box center [157, 269] width 57 height 19
checkbox input "true"
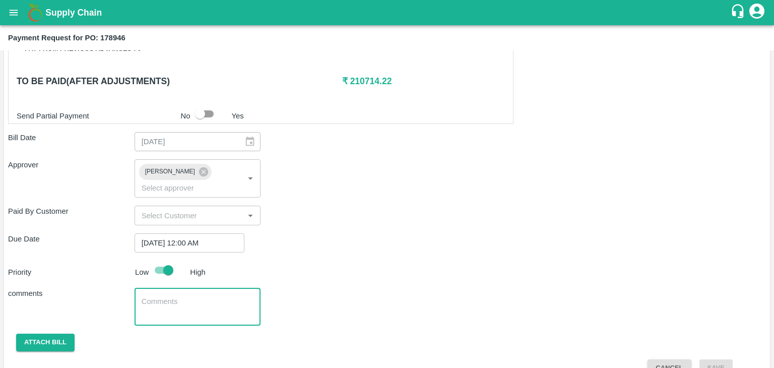
click at [189, 296] on textarea at bounding box center [198, 306] width 112 height 21
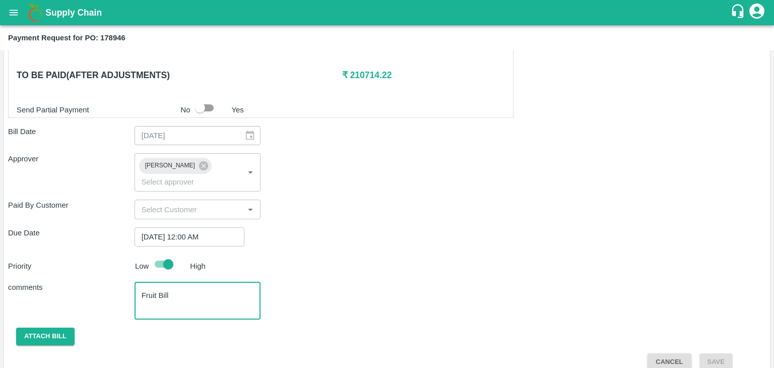
type textarea "Fruit Bill"
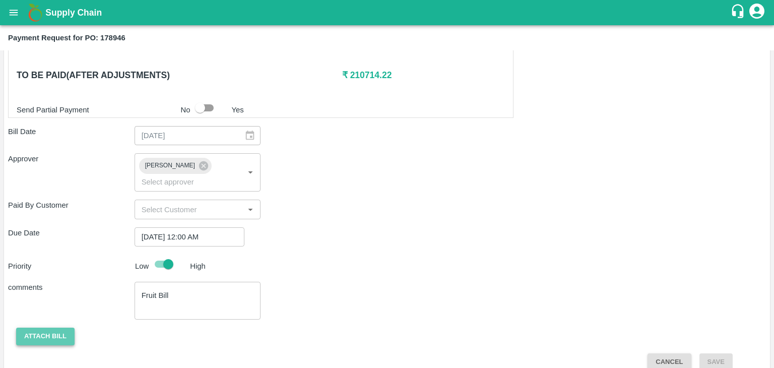
click at [50, 327] on button "Attach bill" at bounding box center [45, 336] width 58 height 18
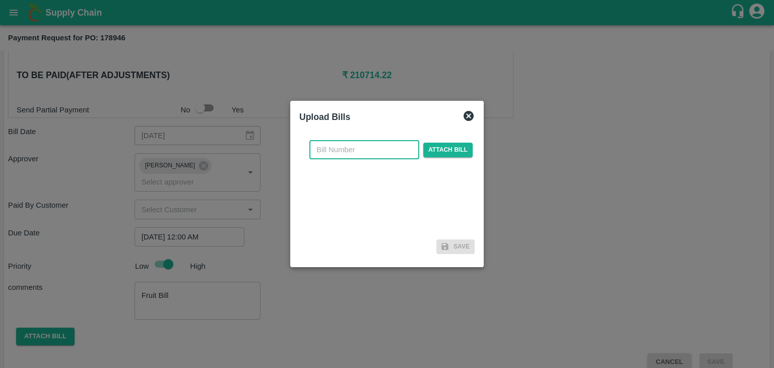
click at [348, 152] on input "text" at bounding box center [364, 149] width 110 height 19
click at [381, 148] on input "SE/25-26/971" at bounding box center [364, 149] width 110 height 19
type input "SE/25-26/1608"
click at [476, 148] on div "Upload Bills SE/25-26/1608 ​ Attach bill Save" at bounding box center [386, 184] width 193 height 166
click at [465, 149] on span "Attach bill" at bounding box center [447, 150] width 49 height 15
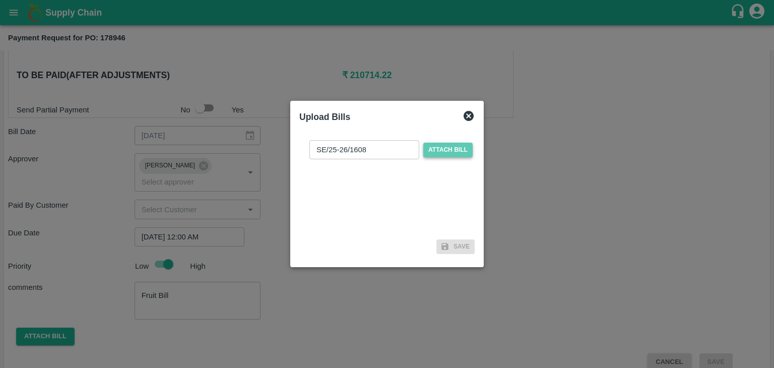
click at [0, 0] on input "Attach bill" at bounding box center [0, 0] width 0 height 0
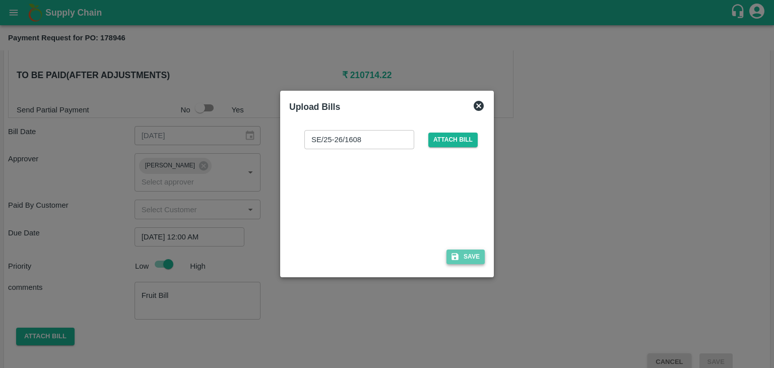
click at [466, 254] on button "Save" at bounding box center [465, 256] width 38 height 15
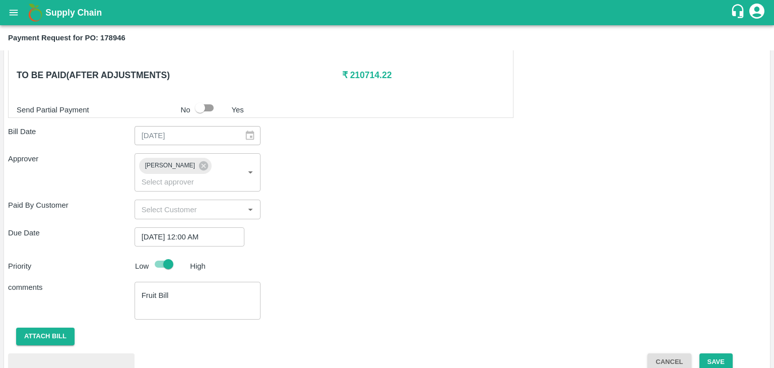
scroll to position [531, 0]
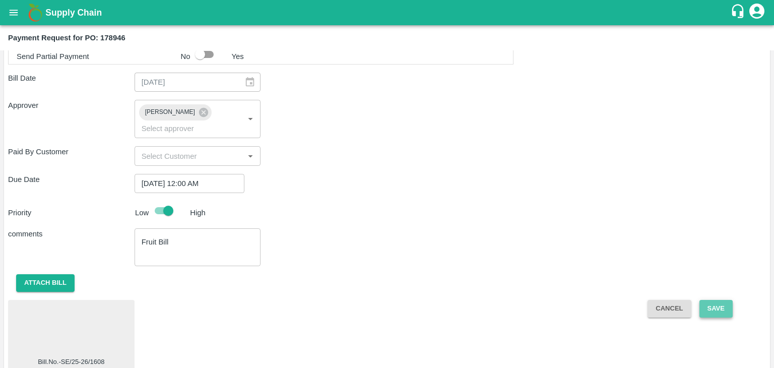
click at [725, 300] on button "Save" at bounding box center [715, 309] width 33 height 18
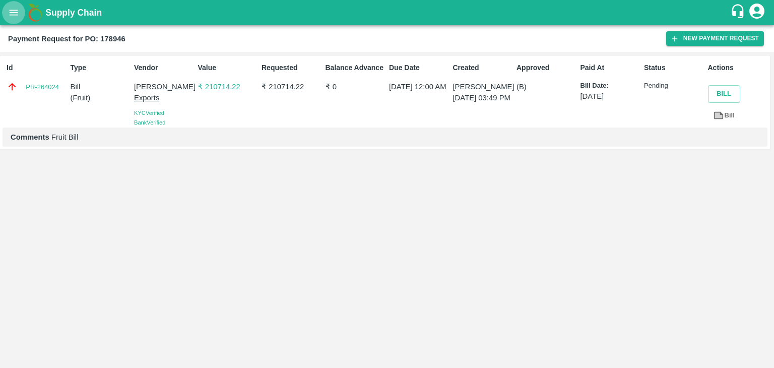
click at [10, 12] on icon "open drawer" at bounding box center [14, 13] width 9 height 6
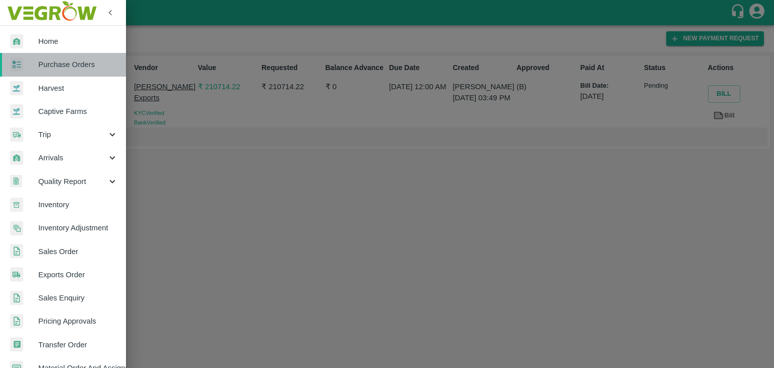
click at [72, 63] on span "Purchase Orders" at bounding box center [78, 64] width 80 height 11
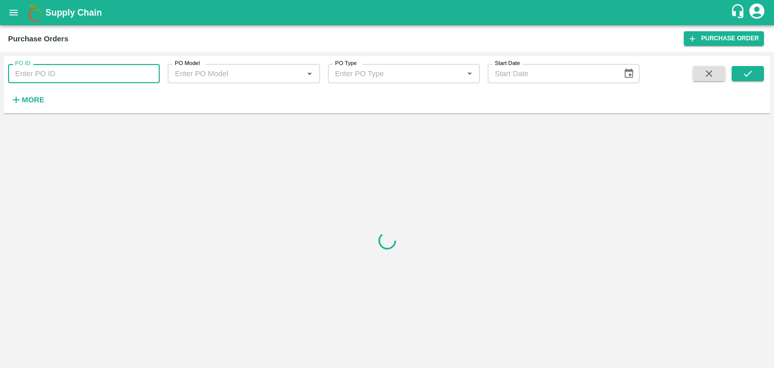
click at [145, 70] on input "PO ID" at bounding box center [84, 73] width 152 height 19
paste input "178953"
type input "178953"
click at [751, 68] on icon "submit" at bounding box center [747, 73] width 11 height 11
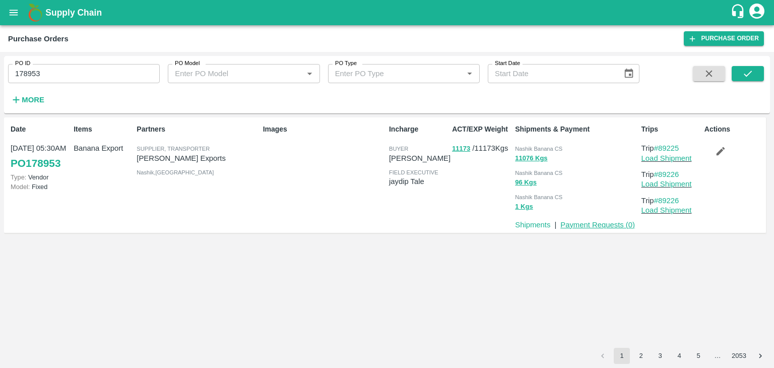
click at [594, 222] on link "Payment Requests ( 0 )" at bounding box center [597, 225] width 75 height 8
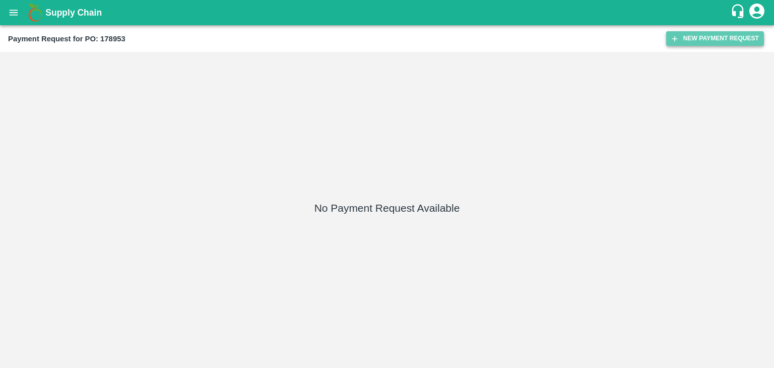
click at [716, 37] on button "New Payment Request" at bounding box center [715, 38] width 98 height 15
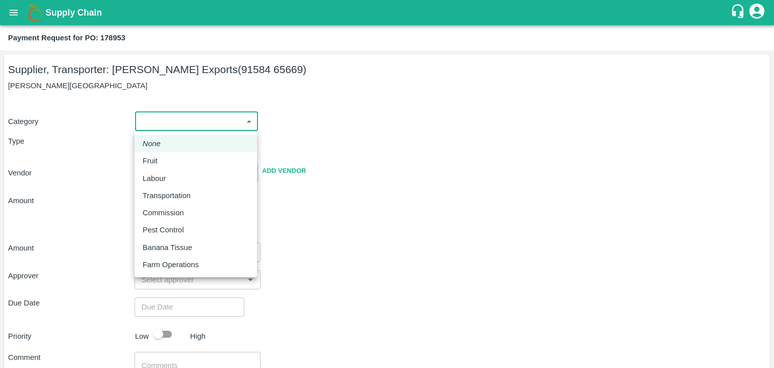
drag, startPoint x: 161, startPoint y: 126, endPoint x: 175, endPoint y: 160, distance: 37.0
click at [175, 160] on body "Supply Chain Payment Request for PO: 178953 Supplier, Transporter: [PERSON_NAME…" at bounding box center [387, 184] width 774 height 368
click at [175, 160] on div "Fruit" at bounding box center [196, 160] width 106 height 11
type input "1"
type input "[PERSON_NAME] Exports - 91584 65669(Supplier, Transporter)"
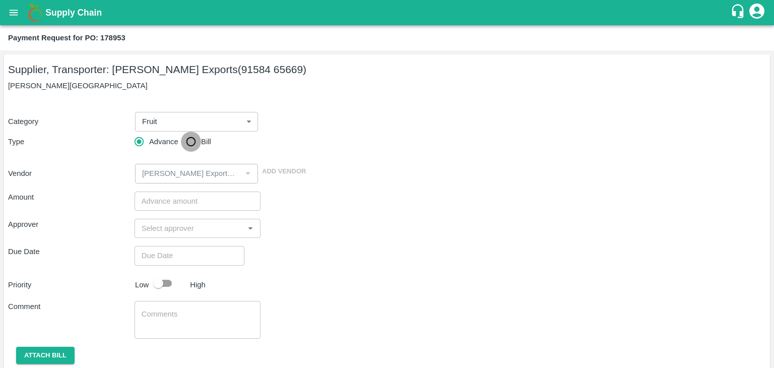
click at [195, 142] on input "Bill" at bounding box center [191, 141] width 20 height 20
radio input "true"
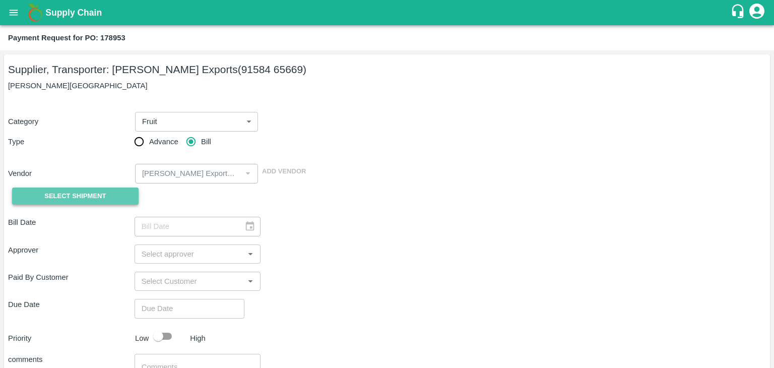
click at [91, 198] on span "Select Shipment" at bounding box center [74, 196] width 61 height 12
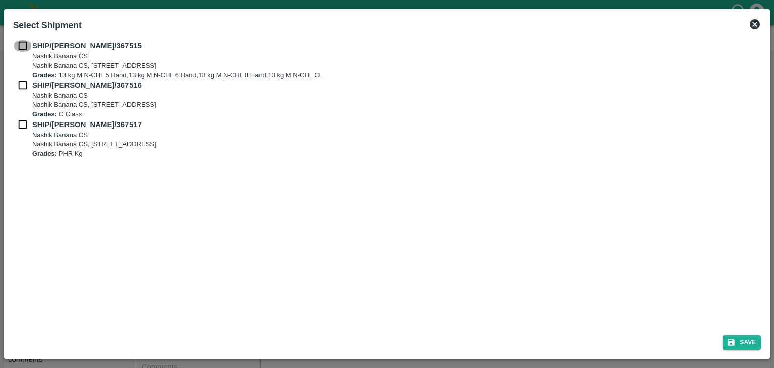
click at [22, 47] on input "checkbox" at bounding box center [22, 45] width 19 height 11
checkbox input "true"
click at [22, 85] on input "checkbox" at bounding box center [22, 85] width 19 height 11
checkbox input "true"
click at [22, 125] on input "checkbox" at bounding box center [22, 124] width 19 height 11
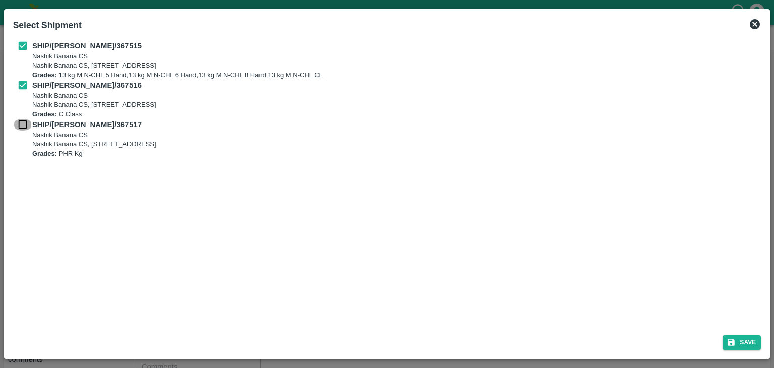
checkbox input "true"
click at [734, 335] on button "Save" at bounding box center [741, 342] width 38 height 15
type input "[DATE]"
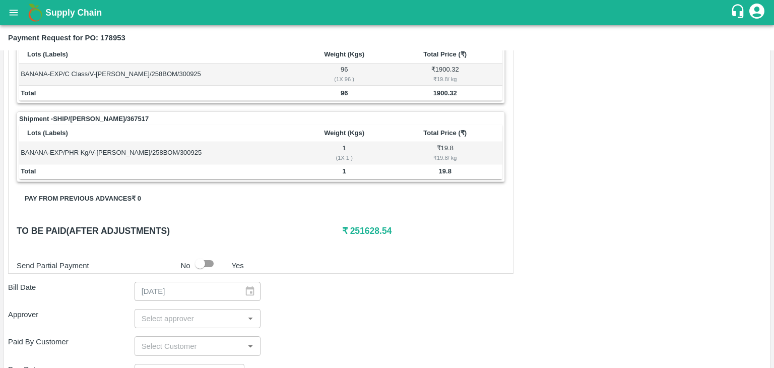
scroll to position [471, 0]
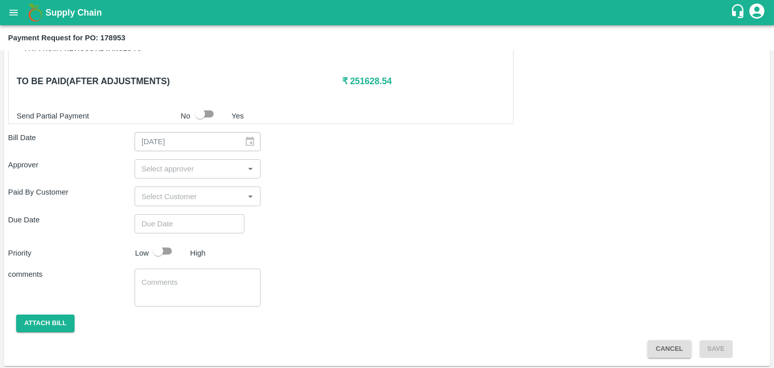
click at [186, 166] on input "input" at bounding box center [189, 168] width 104 height 13
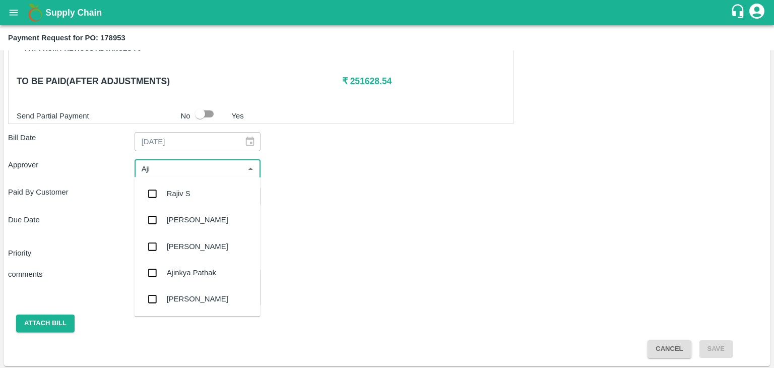
type input "Ajit"
click at [189, 199] on div "[PERSON_NAME]" at bounding box center [197, 193] width 126 height 26
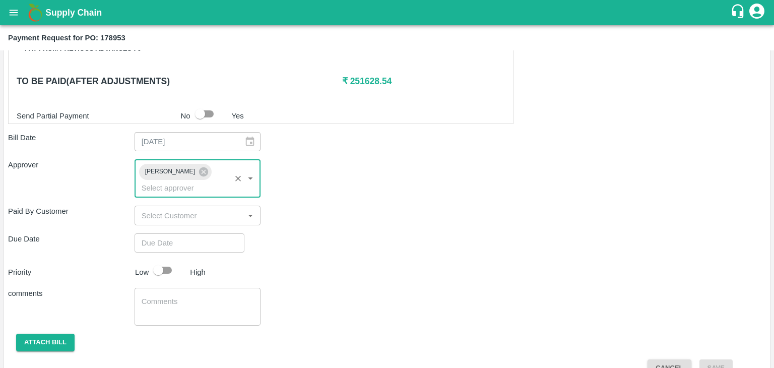
type input "DD/MM/YYYY hh:mm aa"
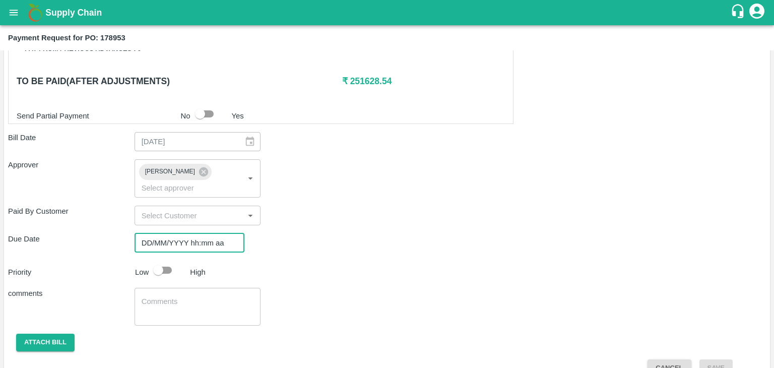
click at [216, 233] on input "DD/MM/YYYY hh:mm aa" at bounding box center [185, 242] width 103 height 19
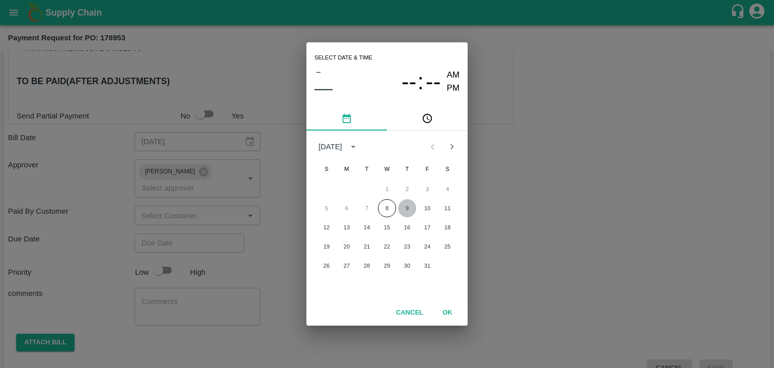
click at [409, 205] on button "9" at bounding box center [407, 208] width 18 height 18
type input "[DATE] 12:00 AM"
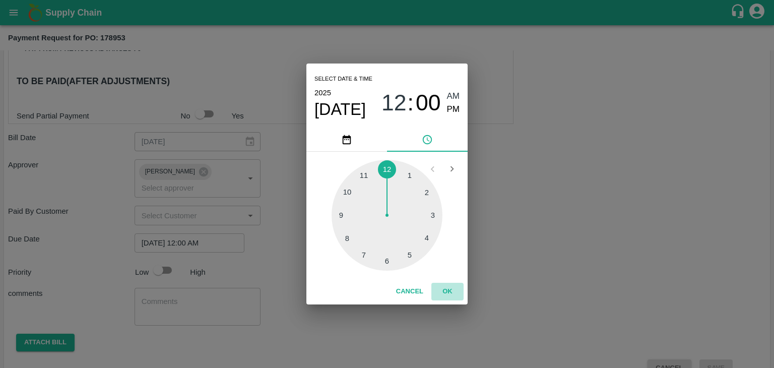
click at [449, 285] on button "OK" at bounding box center [447, 292] width 32 height 18
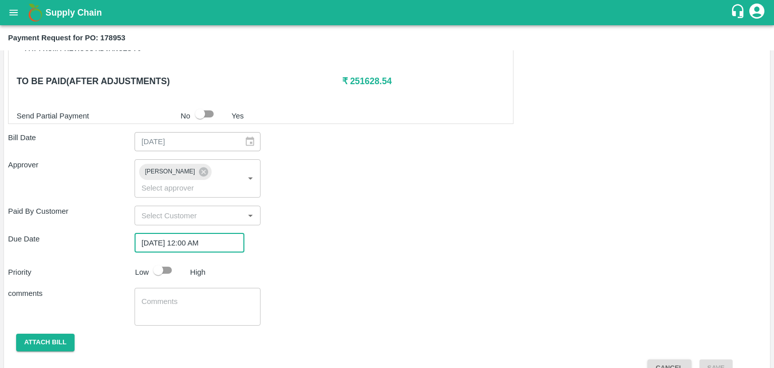
click at [163, 260] on input "checkbox" at bounding box center [157, 269] width 57 height 19
checkbox input "true"
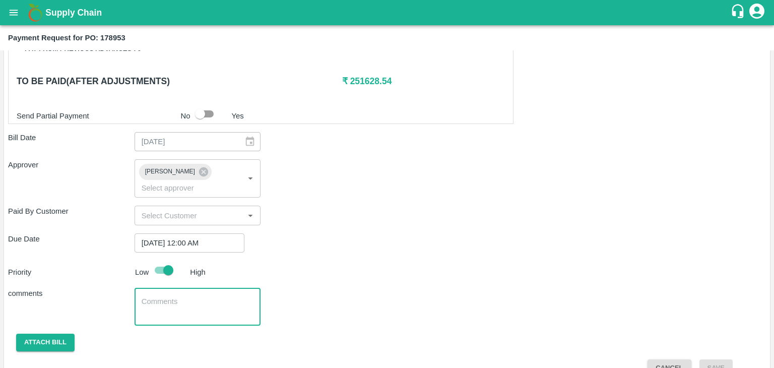
click at [196, 296] on textarea at bounding box center [198, 306] width 112 height 21
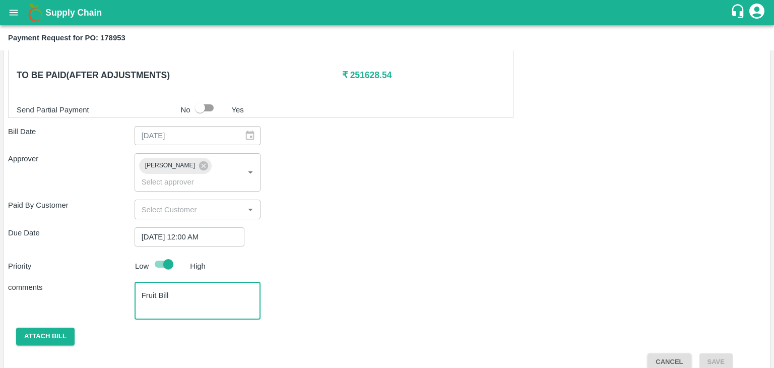
type textarea "Fruit Bill"
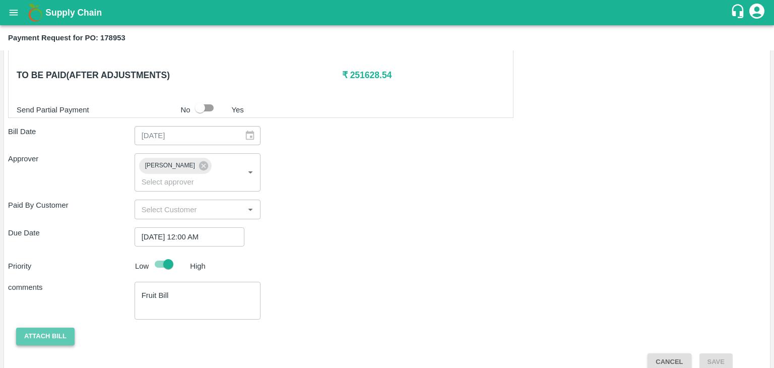
click at [44, 327] on button "Attach bill" at bounding box center [45, 336] width 58 height 18
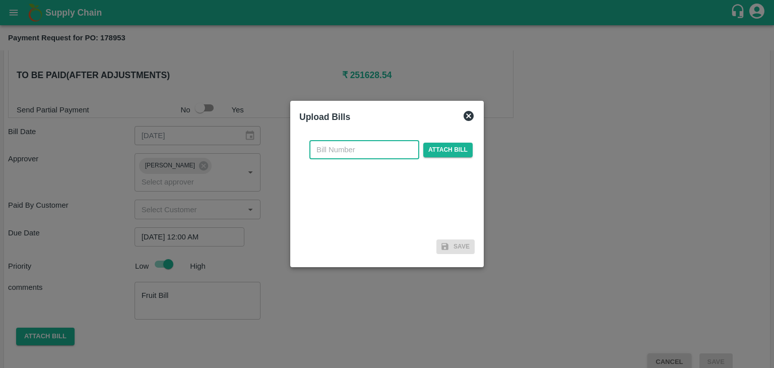
click at [357, 150] on input "text" at bounding box center [364, 149] width 110 height 19
click at [378, 148] on input "SE/25-26/971" at bounding box center [364, 149] width 110 height 19
type input "SE/25-26/1609"
click at [439, 146] on span "Attach bill" at bounding box center [447, 150] width 49 height 15
click at [0, 0] on input "Attach bill" at bounding box center [0, 0] width 0 height 0
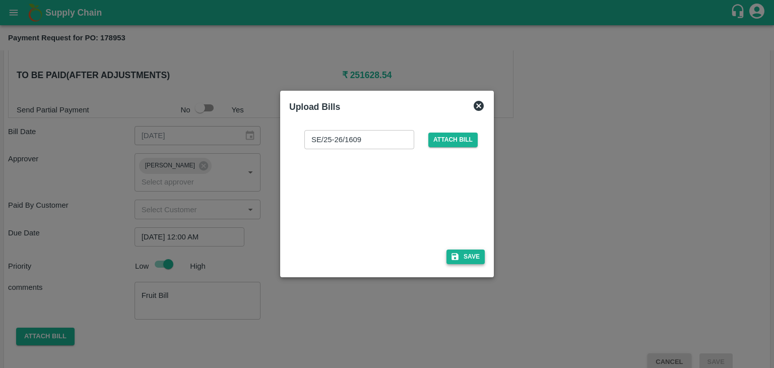
click at [456, 252] on icon "button" at bounding box center [454, 256] width 9 height 9
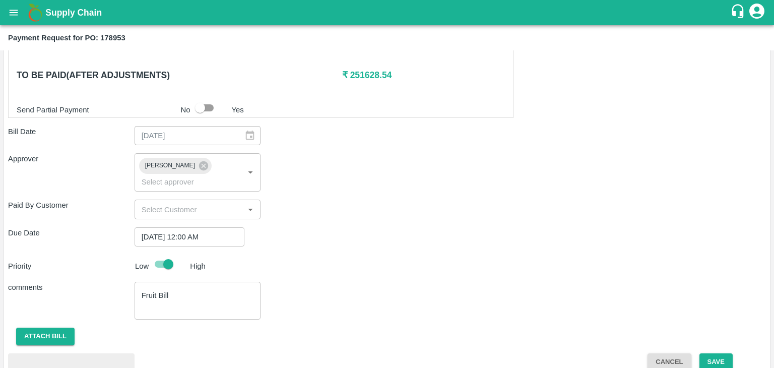
scroll to position [531, 0]
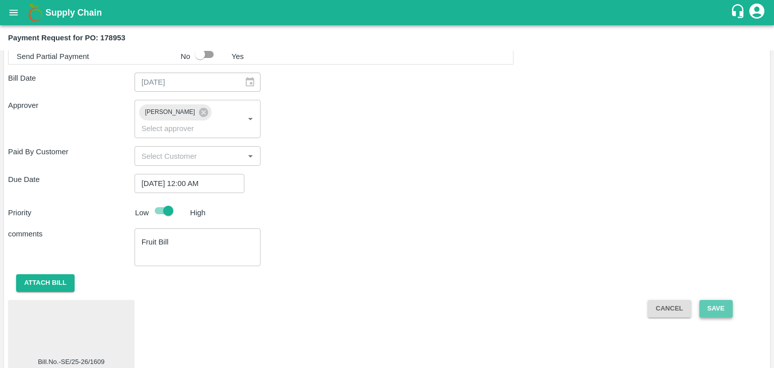
click at [718, 300] on button "Save" at bounding box center [715, 309] width 33 height 18
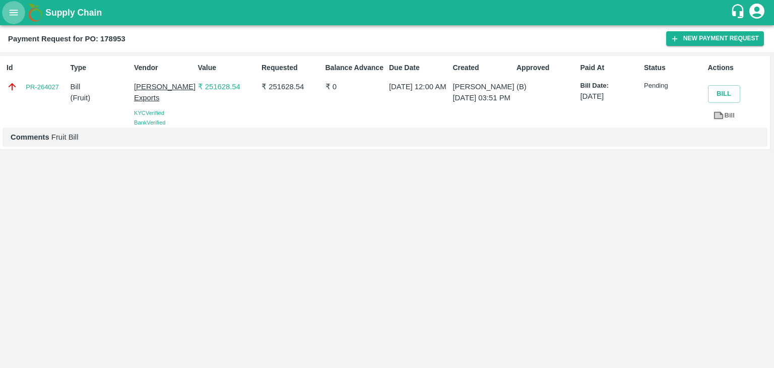
click at [11, 17] on icon "open drawer" at bounding box center [13, 12] width 11 height 11
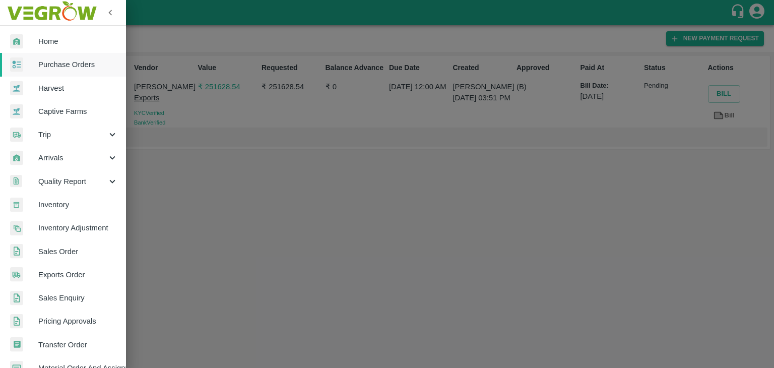
click at [66, 56] on link "Purchase Orders" at bounding box center [63, 64] width 126 height 23
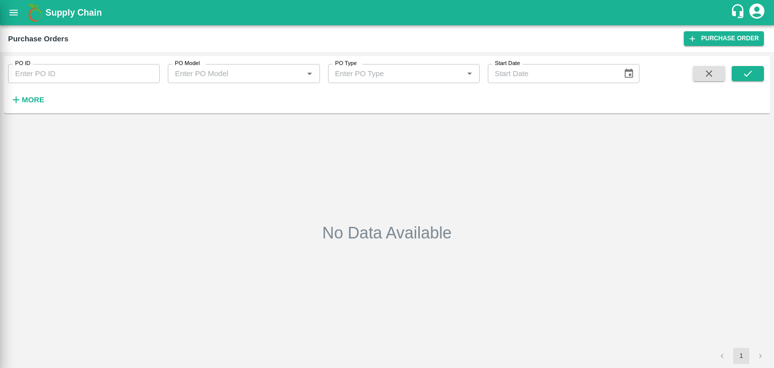
click at [130, 73] on div at bounding box center [387, 184] width 774 height 368
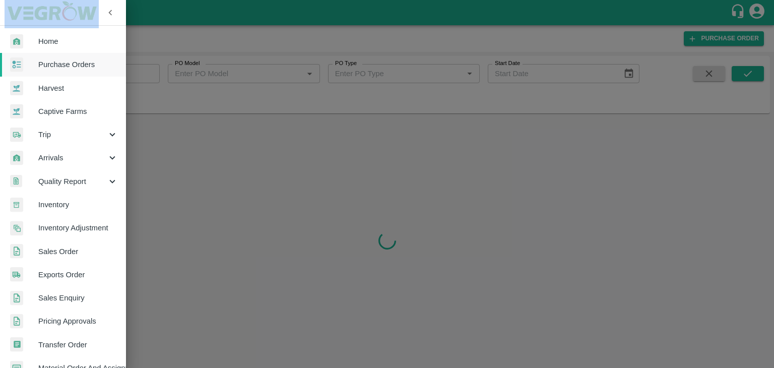
drag, startPoint x: 130, startPoint y: 73, endPoint x: 151, endPoint y: 74, distance: 20.7
click at [151, 74] on div at bounding box center [387, 184] width 774 height 368
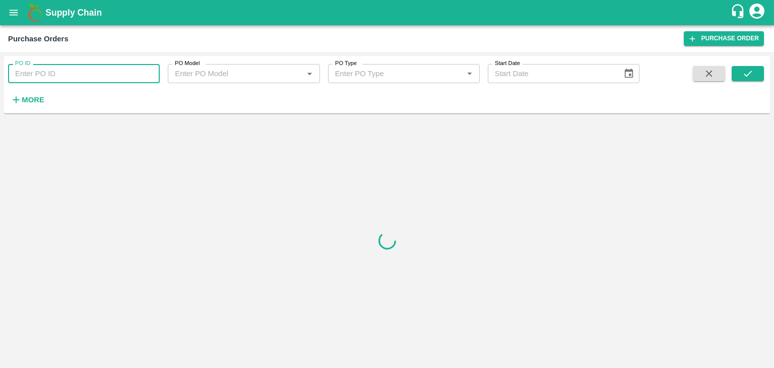
click at [149, 73] on input "PO ID" at bounding box center [84, 73] width 152 height 19
paste input "178947"
click at [731, 76] on button "submit" at bounding box center [747, 73] width 32 height 15
click at [106, 67] on input "178947" at bounding box center [84, 73] width 152 height 19
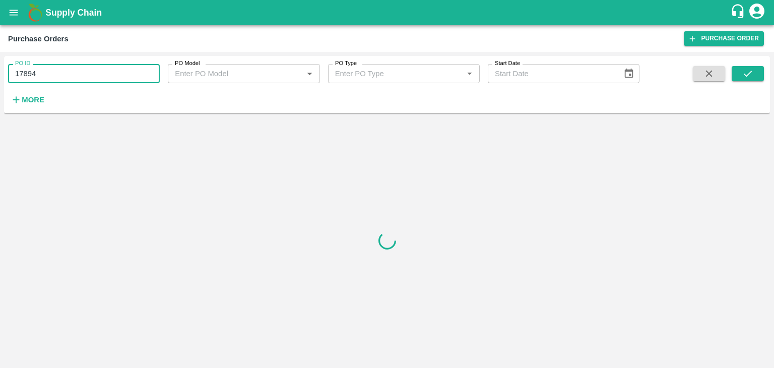
type input "178947"
click at [736, 72] on button "submit" at bounding box center [747, 73] width 32 height 15
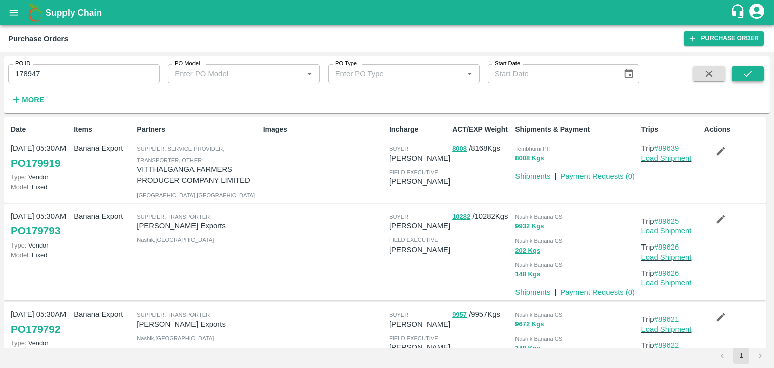
click at [739, 78] on button "submit" at bounding box center [747, 73] width 32 height 15
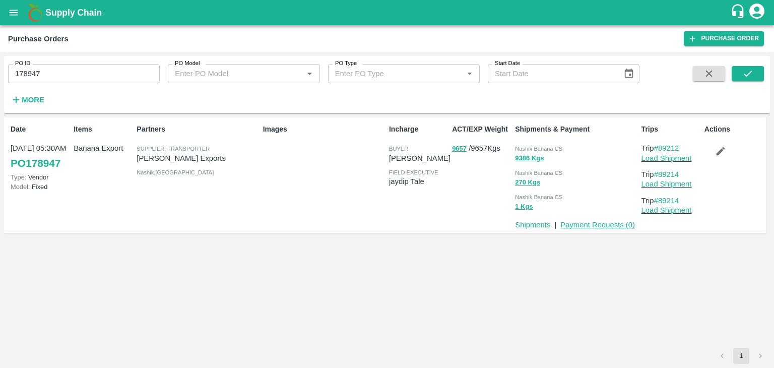
click at [579, 225] on link "Payment Requests ( 0 )" at bounding box center [597, 225] width 75 height 8
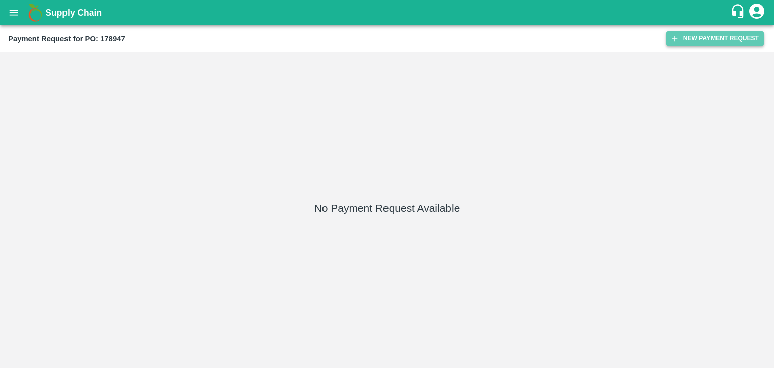
click at [717, 44] on button "New Payment Request" at bounding box center [715, 38] width 98 height 15
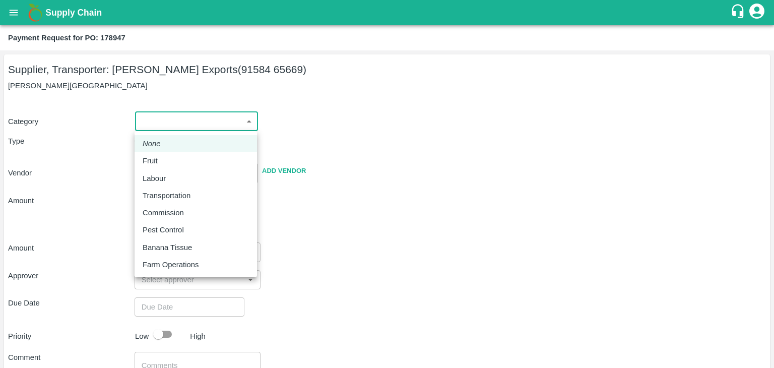
drag, startPoint x: 153, startPoint y: 118, endPoint x: 167, endPoint y: 153, distance: 37.5
click at [167, 153] on body "Supply Chain Payment Request for PO: 178947 Supplier, Transporter: [PERSON_NAME…" at bounding box center [387, 184] width 774 height 368
click at [167, 153] on li "Fruit" at bounding box center [195, 160] width 122 height 17
type input "1"
type input "[PERSON_NAME] Exports - 91584 65669(Supplier, Transporter)"
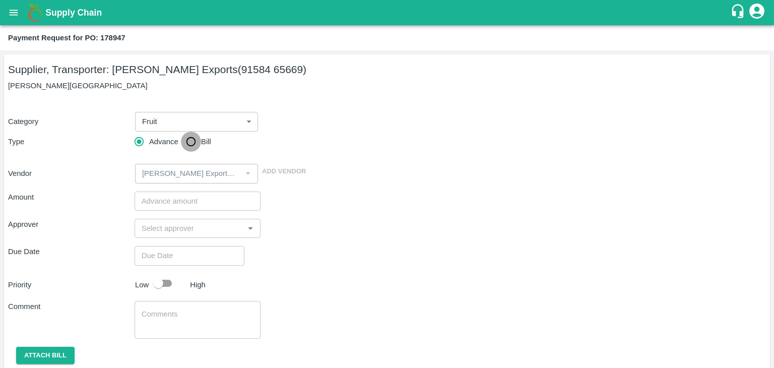
click at [192, 140] on input "Bill" at bounding box center [191, 141] width 20 height 20
radio input "true"
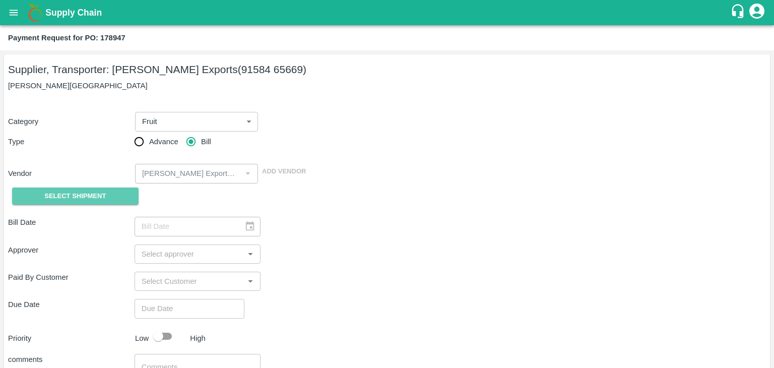
click at [92, 190] on span "Select Shipment" at bounding box center [74, 196] width 61 height 12
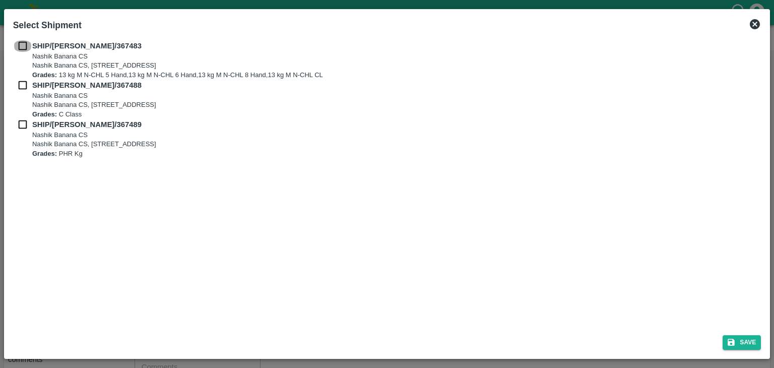
click at [26, 45] on input "checkbox" at bounding box center [22, 45] width 19 height 11
checkbox input "true"
click at [20, 84] on input "checkbox" at bounding box center [22, 85] width 19 height 11
checkbox input "true"
click at [22, 126] on input "checkbox" at bounding box center [22, 124] width 19 height 11
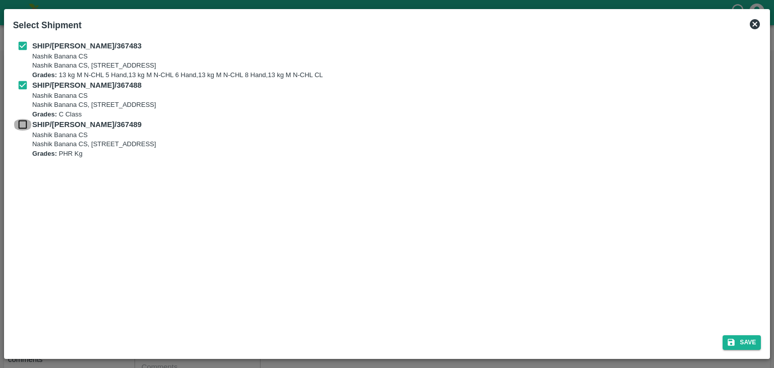
checkbox input "true"
click at [743, 341] on button "Save" at bounding box center [741, 342] width 38 height 15
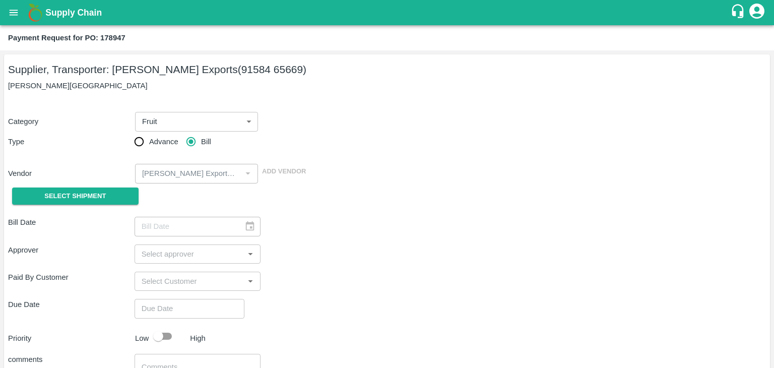
type input "[DATE]"
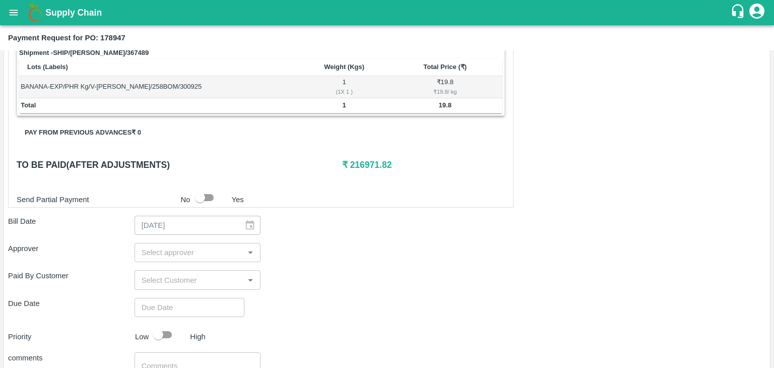
scroll to position [471, 0]
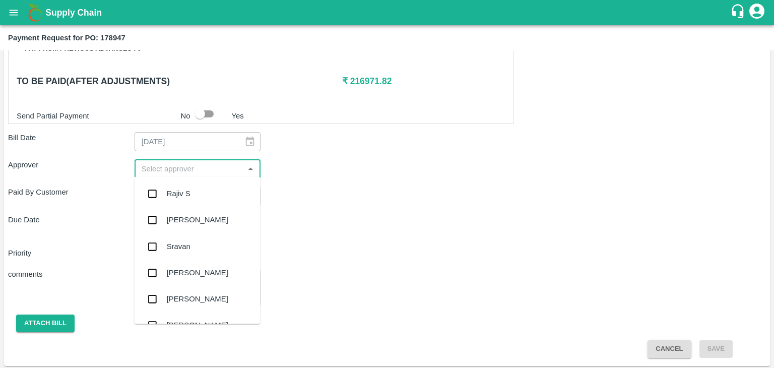
click at [193, 162] on input "input" at bounding box center [189, 168] width 104 height 13
type input "Ajit"
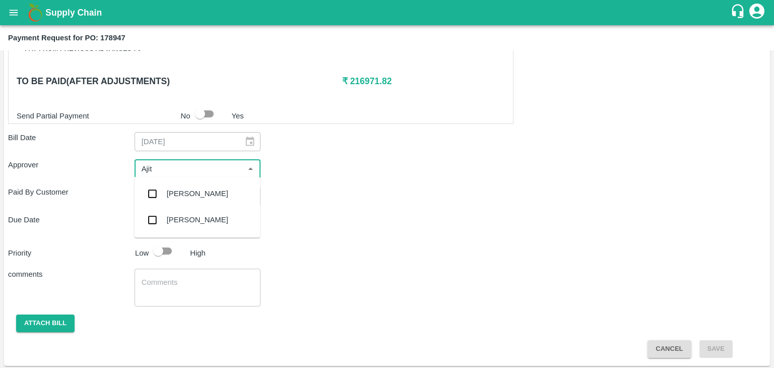
click at [193, 192] on div "[PERSON_NAME]" at bounding box center [197, 193] width 61 height 11
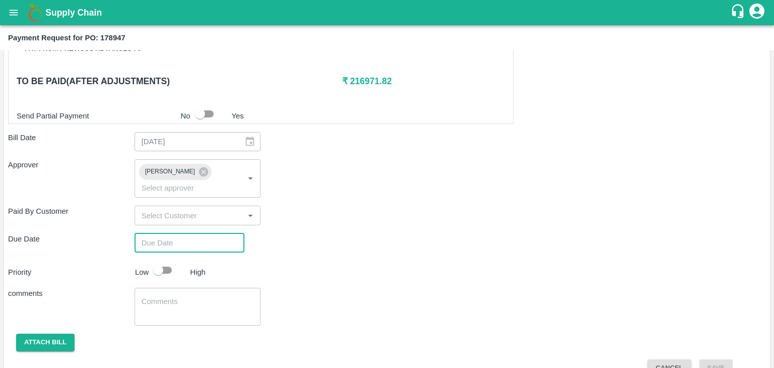
type input "DD/MM/YYYY hh:mm aa"
click at [210, 233] on input "DD/MM/YYYY hh:mm aa" at bounding box center [185, 242] width 103 height 19
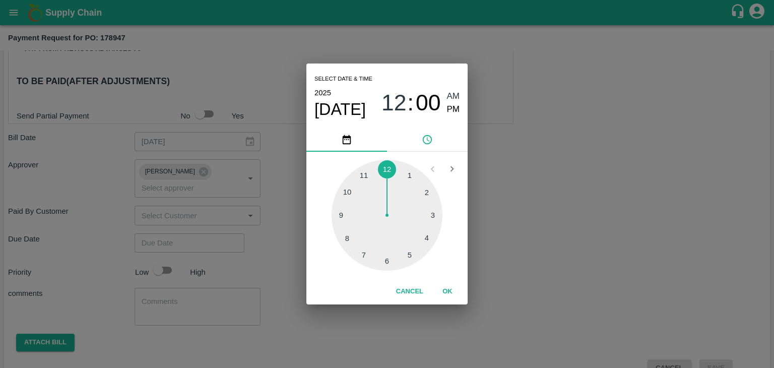
type input "[DATE] 12:00 AM"
click at [455, 286] on button "OK" at bounding box center [447, 292] width 32 height 18
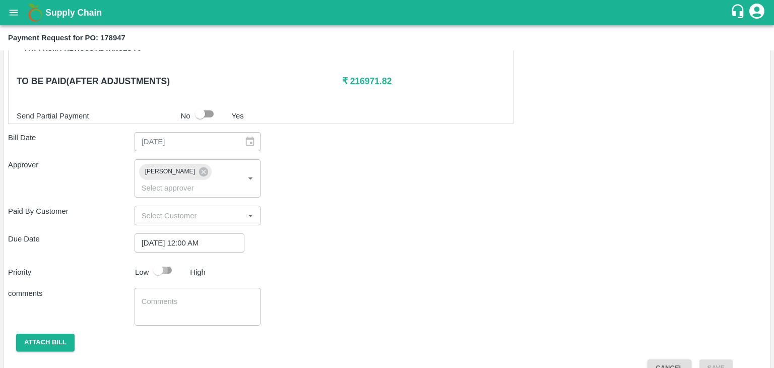
click at [162, 260] on input "checkbox" at bounding box center [157, 269] width 57 height 19
checkbox input "true"
click at [201, 296] on textarea at bounding box center [198, 306] width 112 height 21
type textarea "Fruit Bill"
click at [52, 333] on button "Attach bill" at bounding box center [45, 342] width 58 height 18
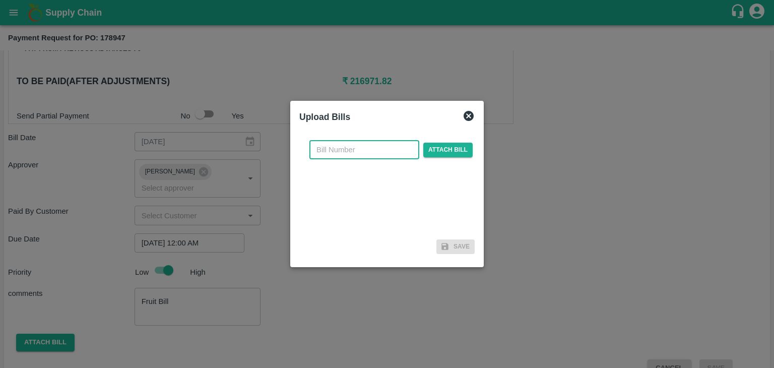
click at [336, 152] on input "text" at bounding box center [364, 149] width 110 height 19
click at [375, 144] on input "SE/25-26/971" at bounding box center [364, 149] width 110 height 19
type input "SE/25-26/1610"
click at [460, 149] on span "Attach bill" at bounding box center [447, 150] width 49 height 15
click at [0, 0] on input "Attach bill" at bounding box center [0, 0] width 0 height 0
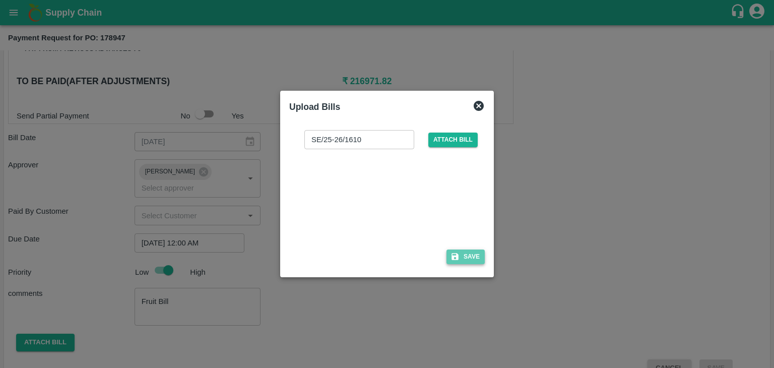
click at [475, 258] on button "Save" at bounding box center [465, 256] width 38 height 15
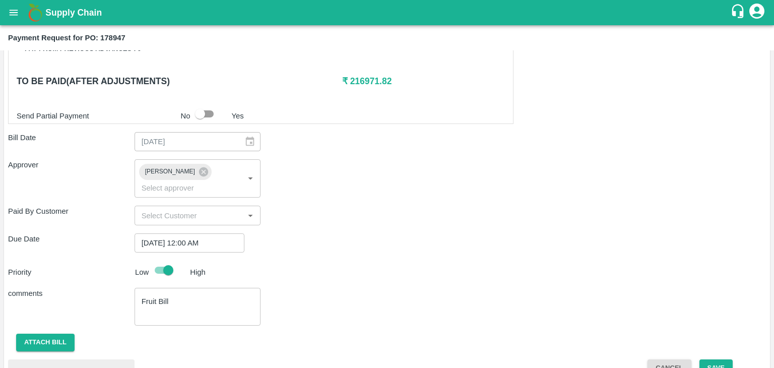
scroll to position [531, 0]
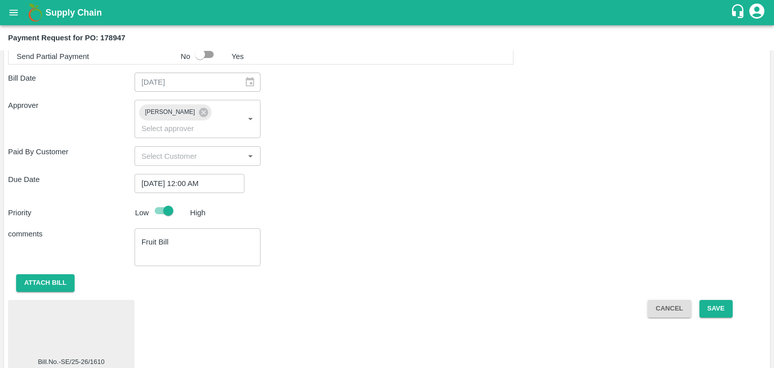
click at [67, 331] on div at bounding box center [71, 330] width 118 height 53
click at [715, 300] on button "Save" at bounding box center [715, 309] width 33 height 18
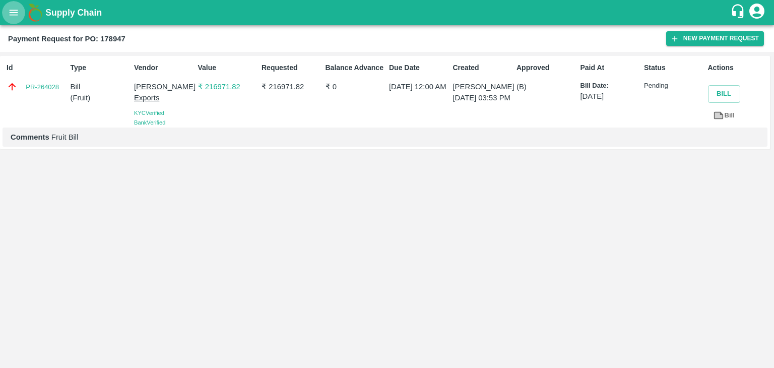
click at [5, 17] on button "open drawer" at bounding box center [13, 12] width 23 height 23
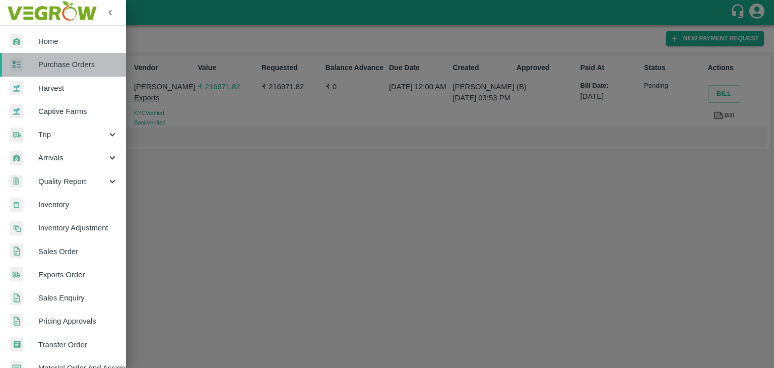
click at [73, 61] on span "Purchase Orders" at bounding box center [78, 64] width 80 height 11
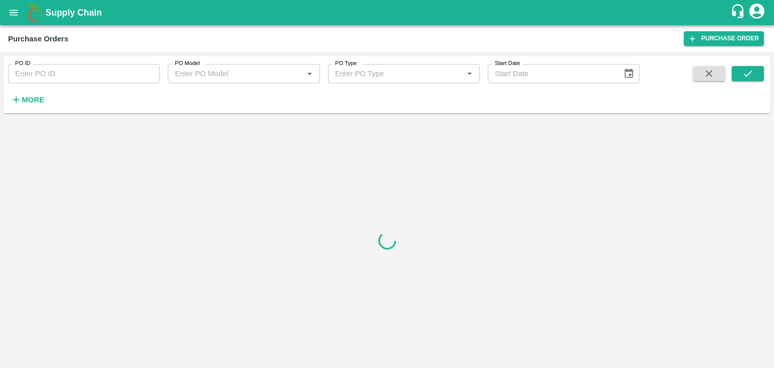
click at [151, 73] on input "PO ID" at bounding box center [84, 73] width 152 height 19
paste input "178949"
type input "178949"
click at [752, 75] on icon "submit" at bounding box center [747, 73] width 11 height 11
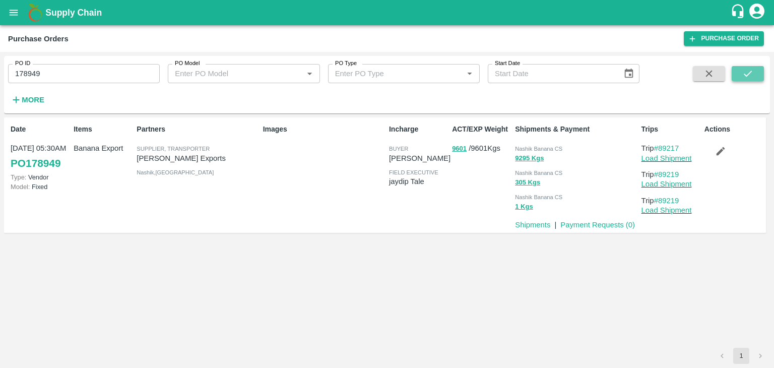
click at [752, 75] on icon "submit" at bounding box center [747, 73] width 11 height 11
click at [592, 224] on link "Payment Requests ( 0 )" at bounding box center [597, 225] width 75 height 8
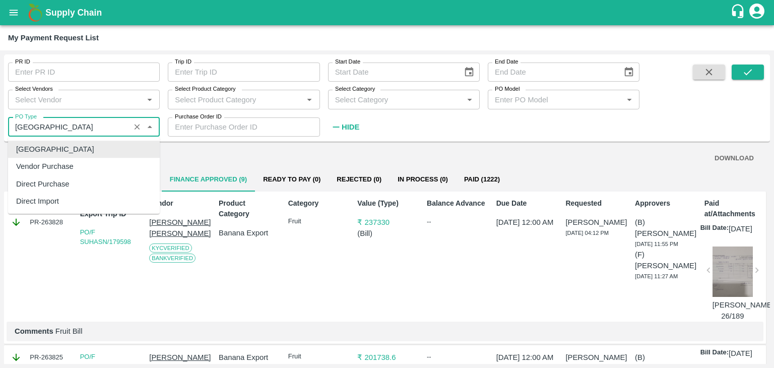
click at [69, 127] on input "PO Type" at bounding box center [69, 126] width 116 height 13
click at [140, 129] on icon "Clear" at bounding box center [137, 127] width 10 height 10
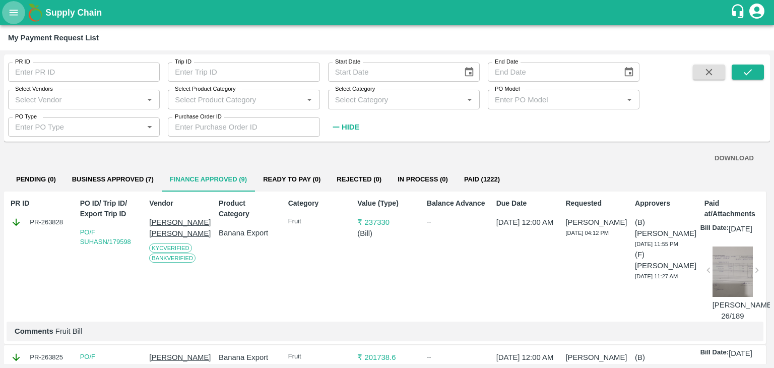
click at [11, 13] on icon "open drawer" at bounding box center [13, 12] width 11 height 11
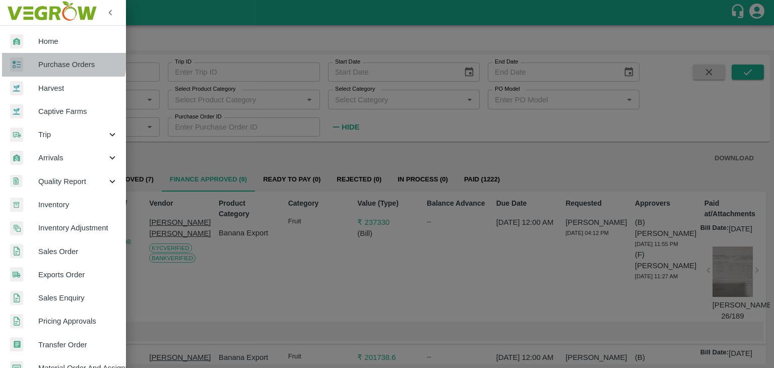
click at [58, 61] on span "Purchase Orders" at bounding box center [78, 64] width 80 height 11
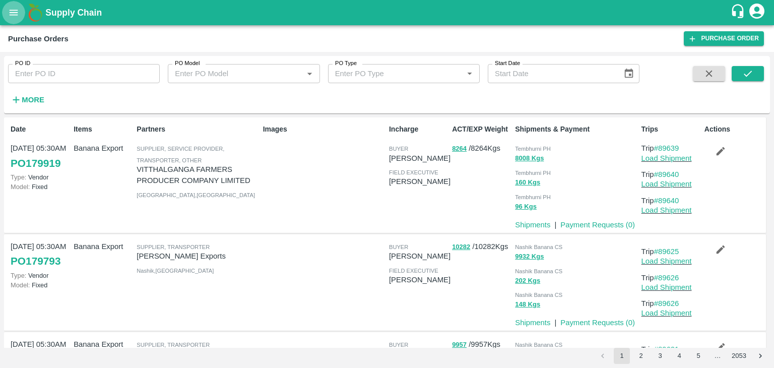
click at [12, 8] on icon "open drawer" at bounding box center [13, 12] width 11 height 11
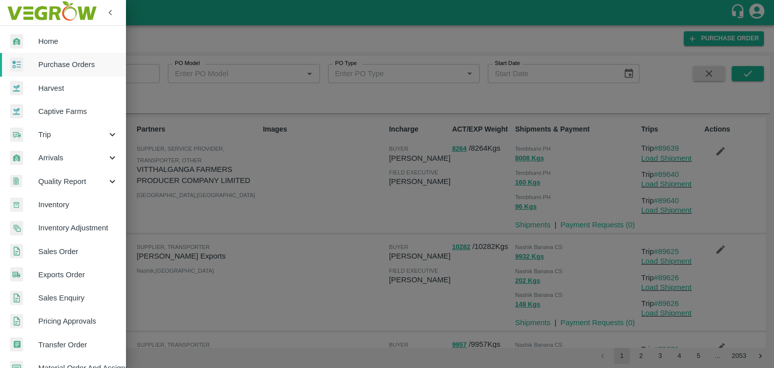
scroll to position [253, 0]
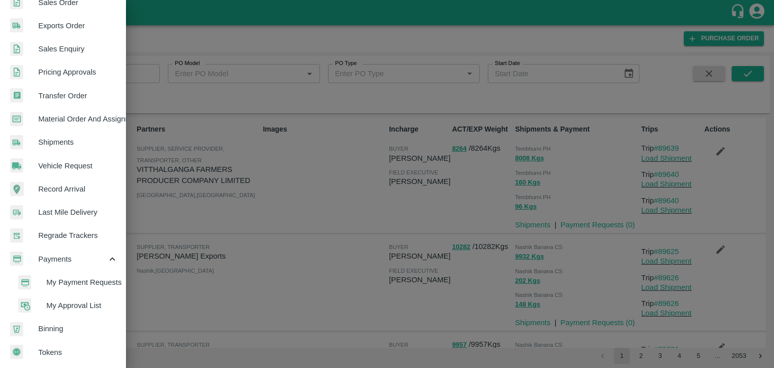
click at [99, 281] on span "My Payment Requests" at bounding box center [82, 282] width 72 height 11
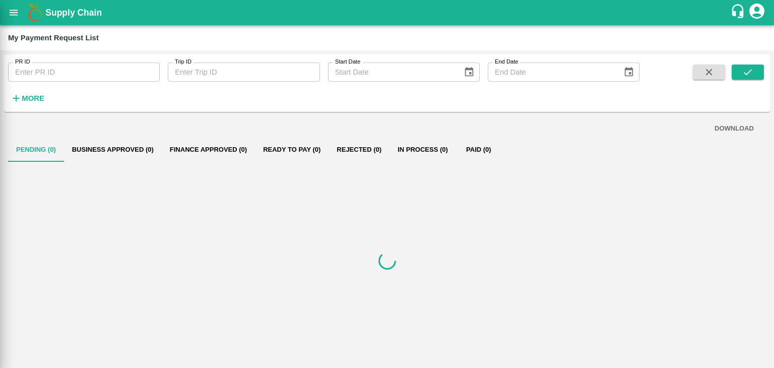
scroll to position [249, 0]
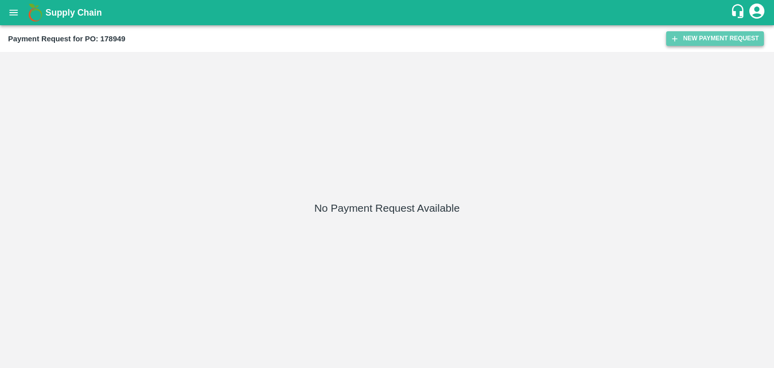
click at [715, 39] on button "New Payment Request" at bounding box center [715, 38] width 98 height 15
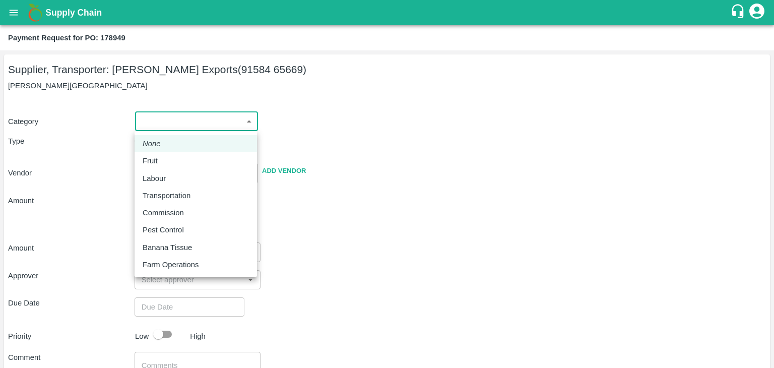
drag, startPoint x: 156, startPoint y: 122, endPoint x: 174, endPoint y: 151, distance: 34.2
click at [174, 151] on body "Supply Chain Payment Request for PO: 178949 Supplier, Transporter: [PERSON_NAME…" at bounding box center [387, 184] width 774 height 368
drag, startPoint x: 174, startPoint y: 151, endPoint x: 182, endPoint y: 162, distance: 13.3
click at [182, 162] on ul "None Fruit Labour Transportation Commission Pest Control Banana Tissue Farm Ope…" at bounding box center [195, 204] width 122 height 146
click at [182, 162] on div "Fruit" at bounding box center [196, 160] width 106 height 11
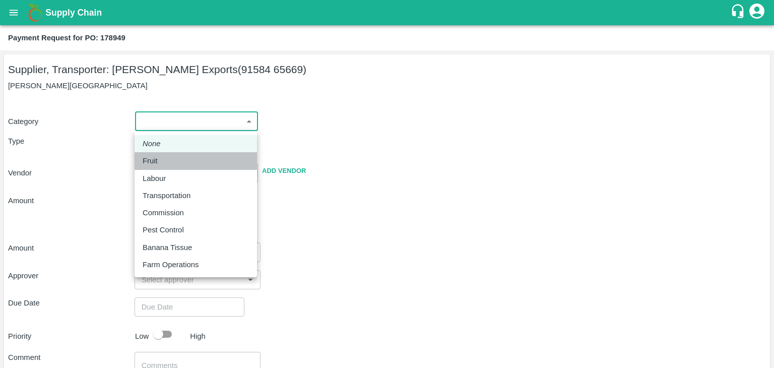
type input "1"
type input "[PERSON_NAME] Exports - 91584 65669(Supplier, Transporter)"
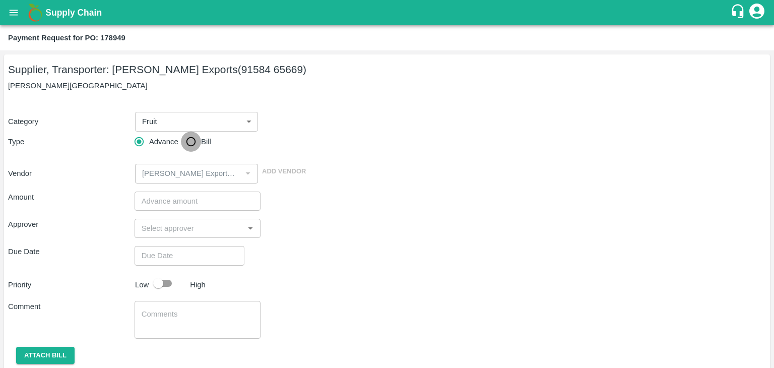
click at [200, 140] on input "Bill" at bounding box center [191, 141] width 20 height 20
radio input "true"
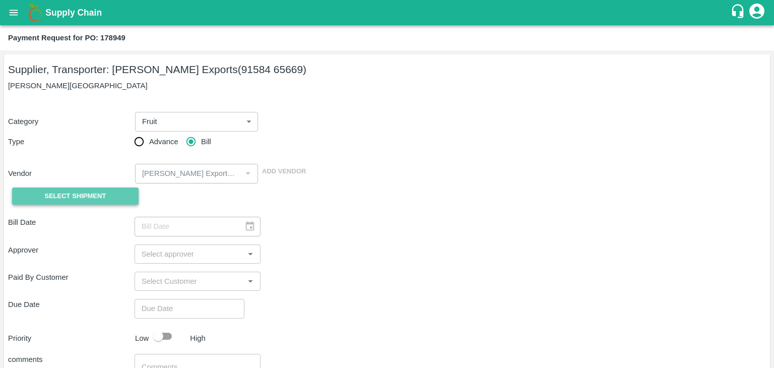
click at [105, 188] on button "Select Shipment" at bounding box center [75, 196] width 126 height 18
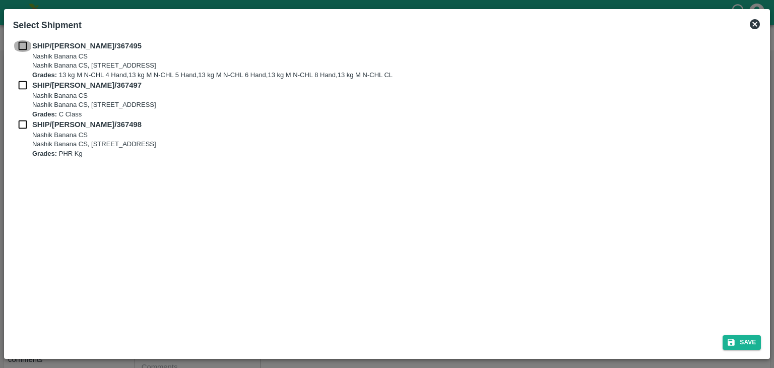
click at [23, 46] on input "checkbox" at bounding box center [22, 45] width 19 height 11
checkbox input "true"
click at [21, 85] on input "checkbox" at bounding box center [22, 85] width 19 height 11
checkbox input "true"
click at [19, 122] on input "checkbox" at bounding box center [22, 124] width 19 height 11
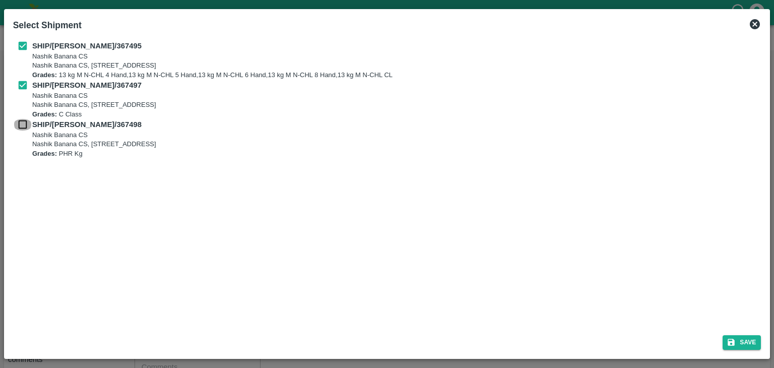
checkbox input "true"
click at [759, 345] on button "Save" at bounding box center [741, 342] width 38 height 15
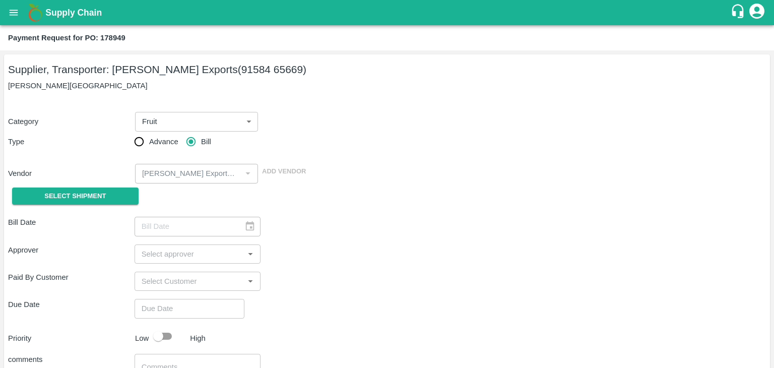
type input "[DATE]"
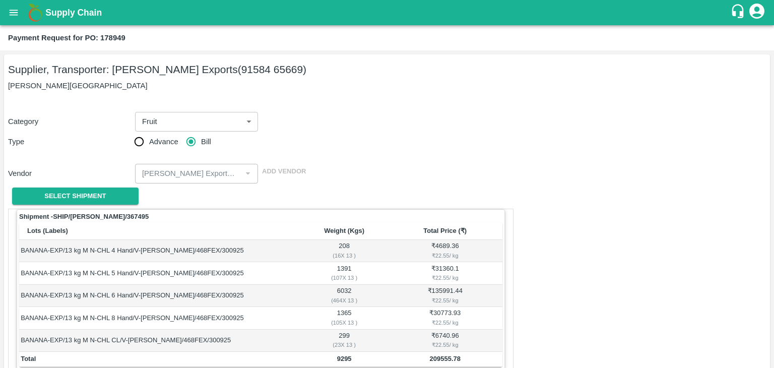
scroll to position [494, 0]
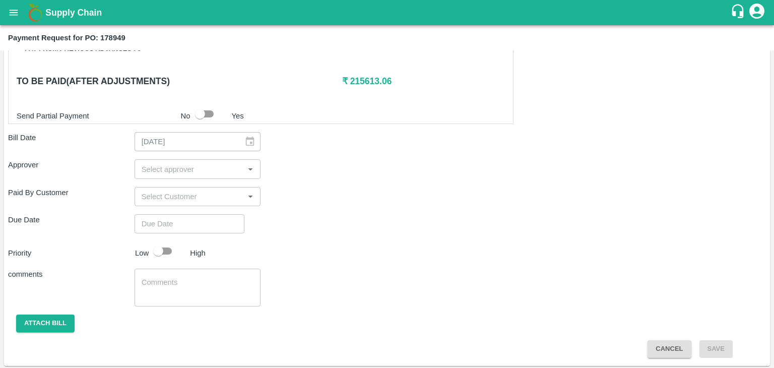
click at [182, 169] on input "input" at bounding box center [189, 168] width 104 height 13
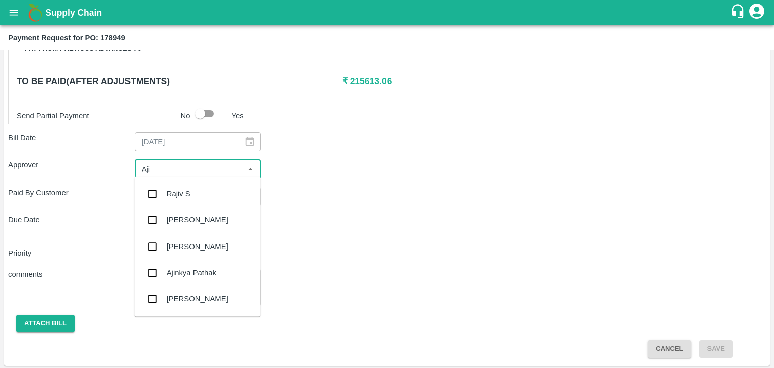
type input "Ajit"
click at [187, 194] on div "[PERSON_NAME]" at bounding box center [197, 193] width 61 height 11
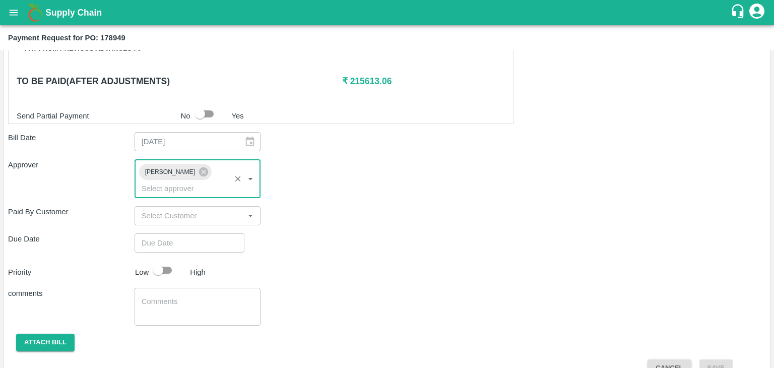
type input "DD/MM/YYYY hh:mm aa"
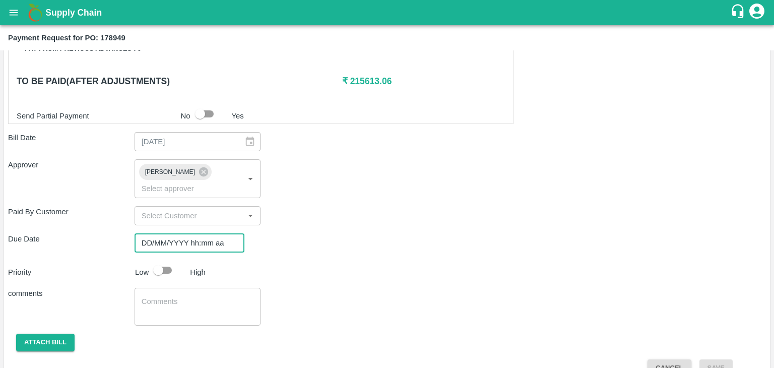
click at [206, 233] on input "DD/MM/YYYY hh:mm aa" at bounding box center [185, 242] width 103 height 19
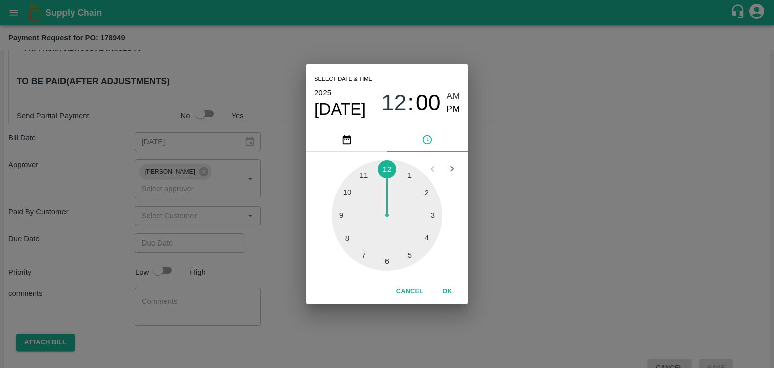
type input "[DATE] 12:00 AM"
click at [447, 290] on button "OK" at bounding box center [447, 292] width 32 height 18
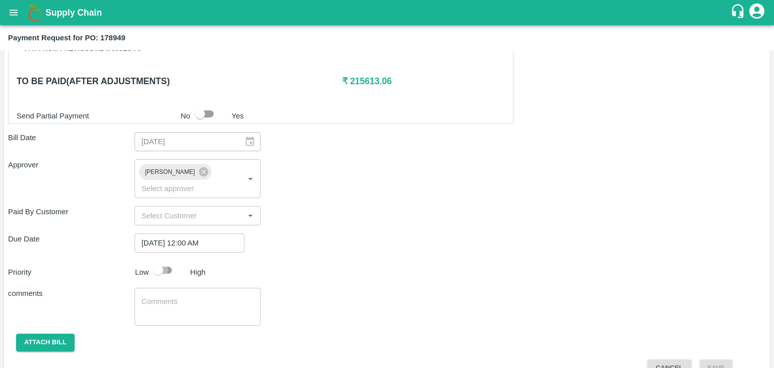
click at [169, 260] on input "checkbox" at bounding box center [157, 269] width 57 height 19
checkbox input "true"
click at [197, 296] on textarea at bounding box center [198, 306] width 112 height 21
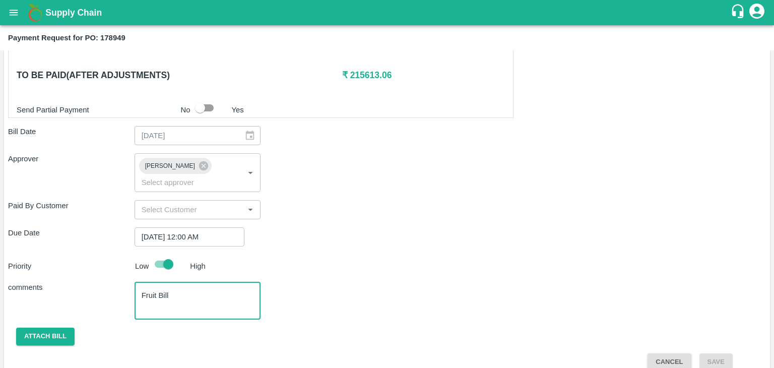
type textarea "Fruit Bill"
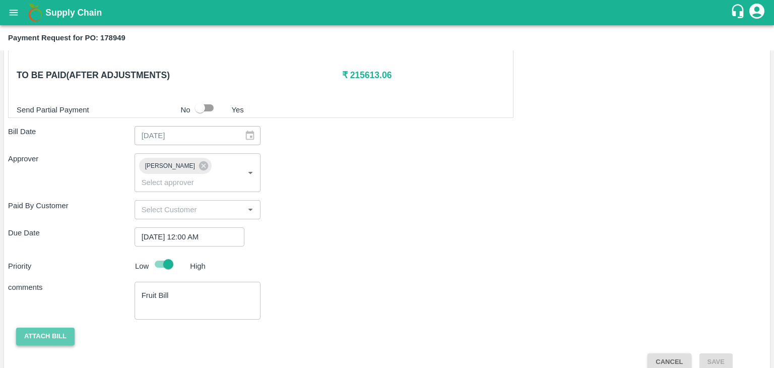
click at [49, 327] on button "Attach bill" at bounding box center [45, 336] width 58 height 18
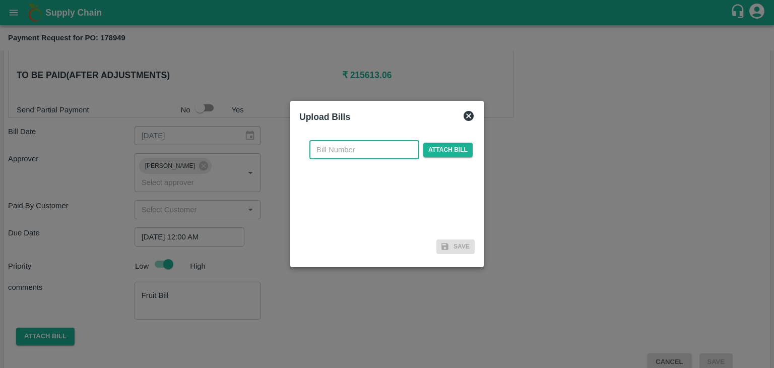
click at [367, 142] on input "text" at bounding box center [364, 149] width 110 height 19
click at [376, 151] on input "SE/25-26/971" at bounding box center [364, 149] width 110 height 19
type input "SE/25-26/1611"
click at [449, 148] on span "Attach bill" at bounding box center [447, 150] width 49 height 15
click at [0, 0] on input "Attach bill" at bounding box center [0, 0] width 0 height 0
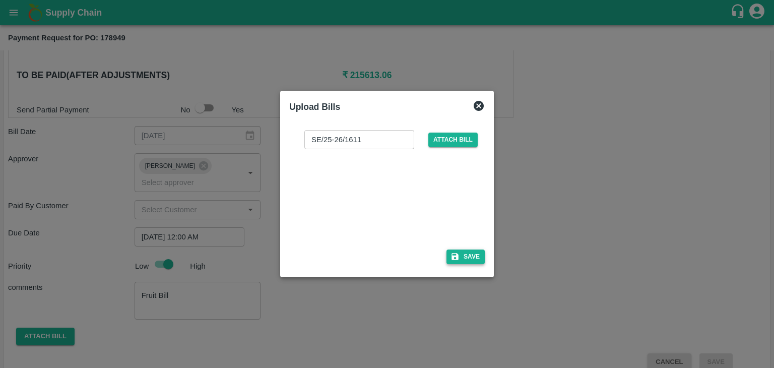
click at [472, 258] on button "Save" at bounding box center [465, 256] width 38 height 15
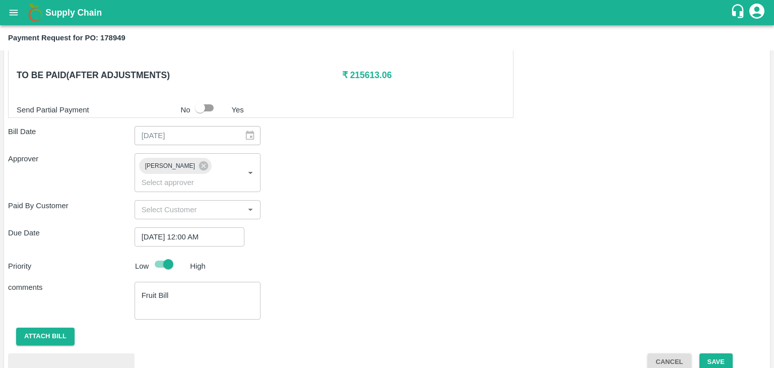
scroll to position [553, 0]
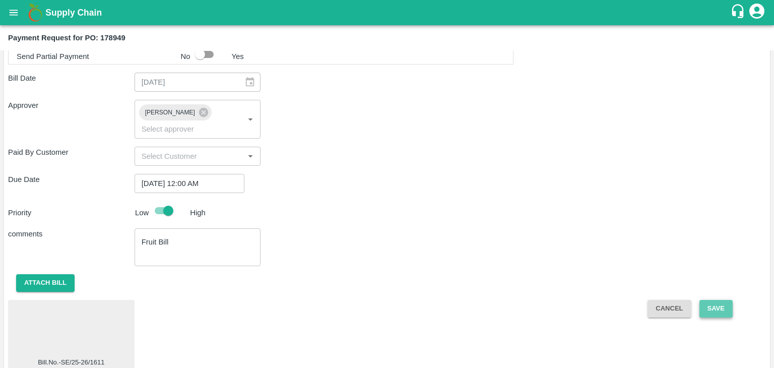
click at [714, 300] on button "Save" at bounding box center [715, 309] width 33 height 18
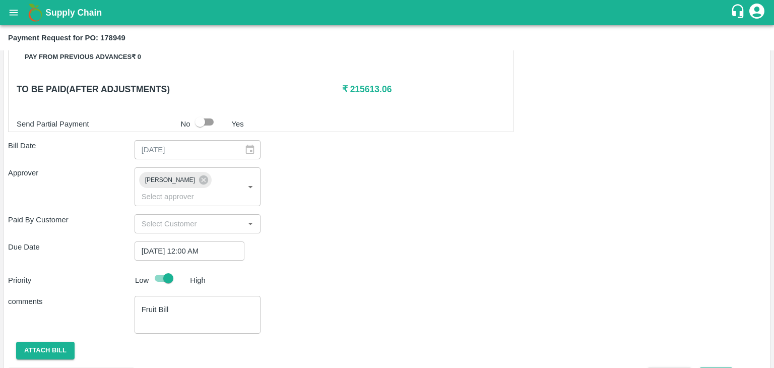
scroll to position [485, 0]
click at [201, 122] on input "checkbox" at bounding box center [199, 122] width 57 height 19
checkbox input "true"
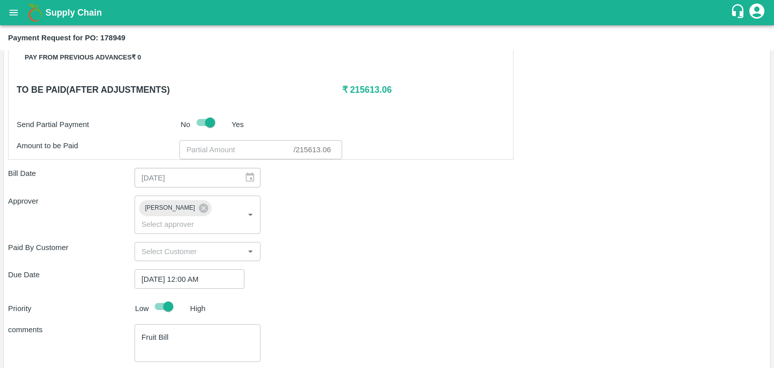
click at [201, 151] on input "number" at bounding box center [236, 149] width 114 height 19
type input "215613"
click at [408, 242] on div "Paid By Customer ​" at bounding box center [386, 251] width 757 height 19
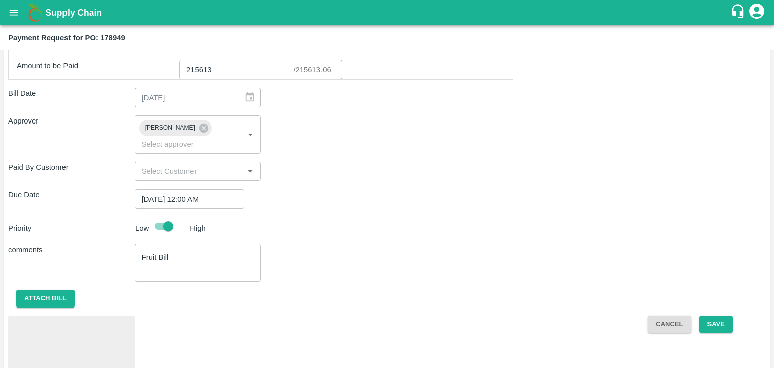
scroll to position [580, 0]
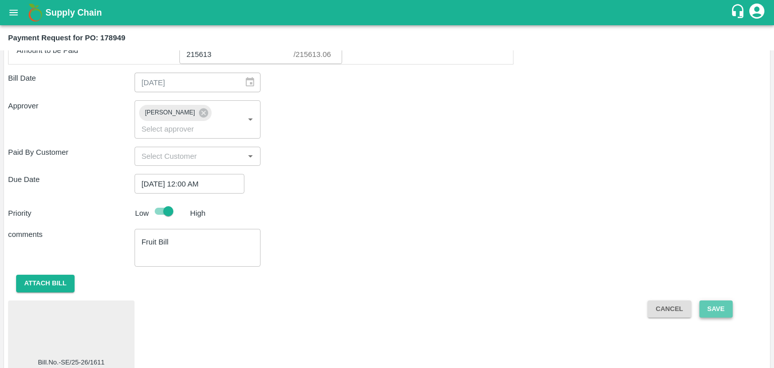
click at [709, 300] on button "Save" at bounding box center [715, 309] width 33 height 18
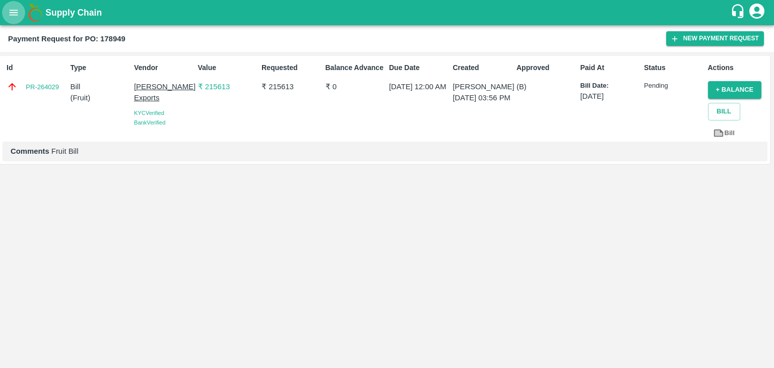
click at [15, 6] on button "open drawer" at bounding box center [13, 12] width 23 height 23
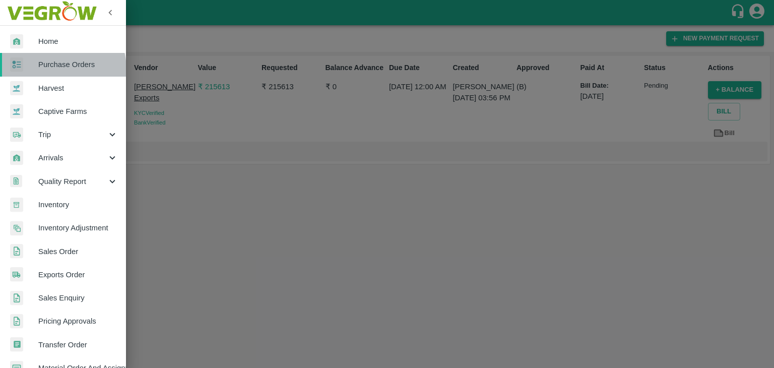
click at [53, 69] on span "Purchase Orders" at bounding box center [78, 64] width 80 height 11
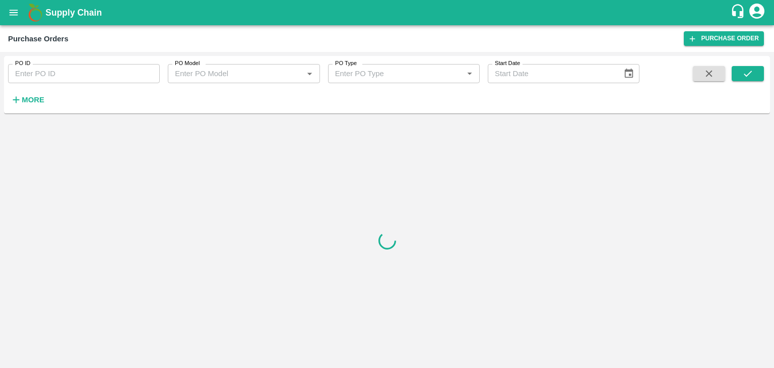
click at [106, 77] on input "PO ID" at bounding box center [84, 73] width 152 height 19
paste input "178948"
type input "178948"
click at [758, 72] on button "submit" at bounding box center [747, 73] width 32 height 15
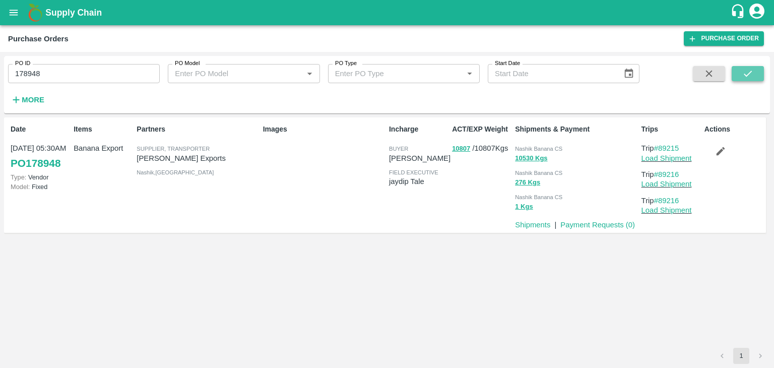
click at [758, 72] on button "submit" at bounding box center [747, 73] width 32 height 15
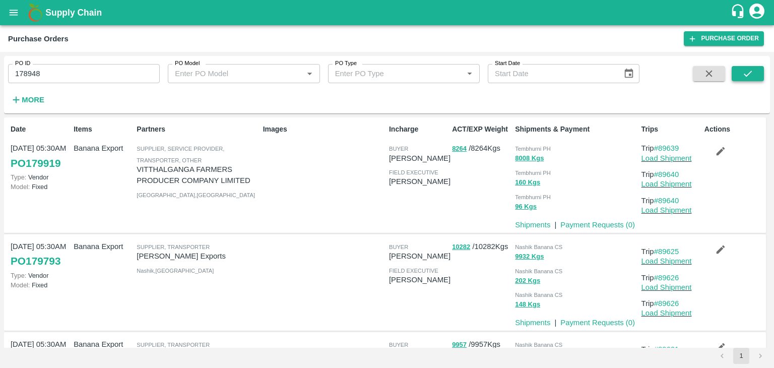
click at [749, 70] on icon "submit" at bounding box center [747, 73] width 11 height 11
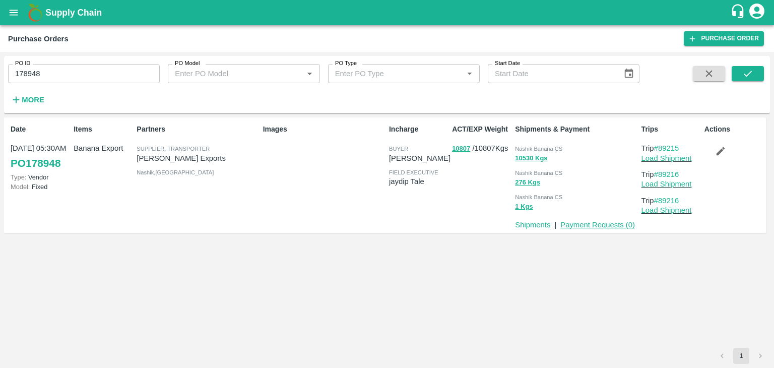
click at [605, 223] on link "Payment Requests ( 0 )" at bounding box center [597, 225] width 75 height 8
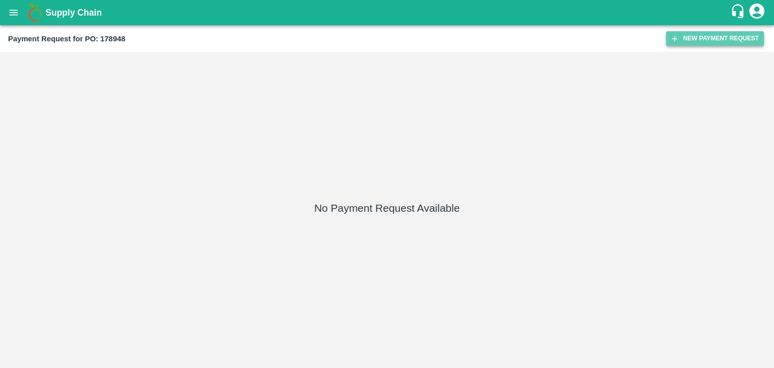
click at [713, 35] on button "New Payment Request" at bounding box center [715, 38] width 98 height 15
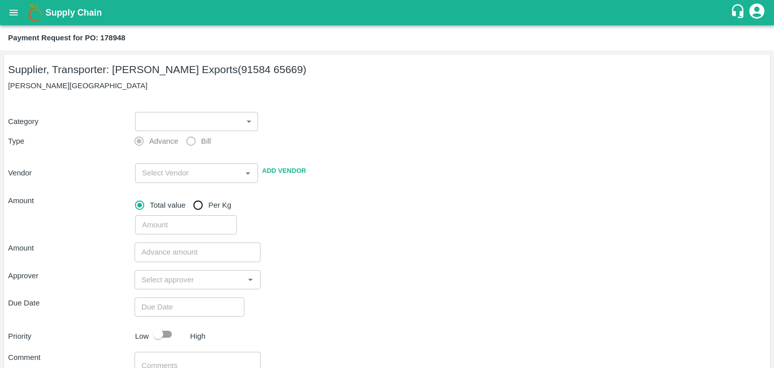
click at [152, 131] on label "Advance" at bounding box center [153, 141] width 49 height 20
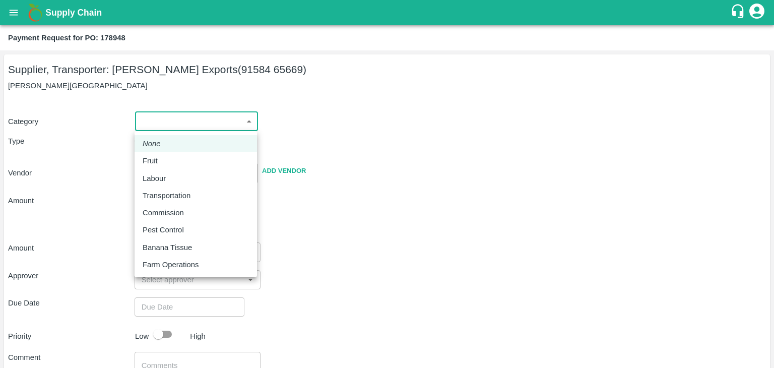
drag, startPoint x: 149, startPoint y: 127, endPoint x: 169, endPoint y: 160, distance: 38.7
click at [169, 160] on body "Supply Chain Payment Request for PO: 178948 Supplier, Transporter: [PERSON_NAME…" at bounding box center [387, 184] width 774 height 368
click at [169, 160] on div "Fruit" at bounding box center [196, 160] width 106 height 11
type input "1"
type input "[PERSON_NAME] Exports - 91584 65669(Supplier, Transporter)"
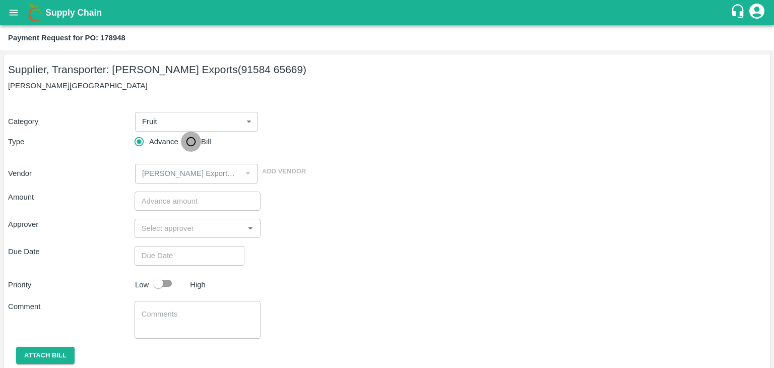
click at [192, 135] on input "Bill" at bounding box center [191, 141] width 20 height 20
radio input "true"
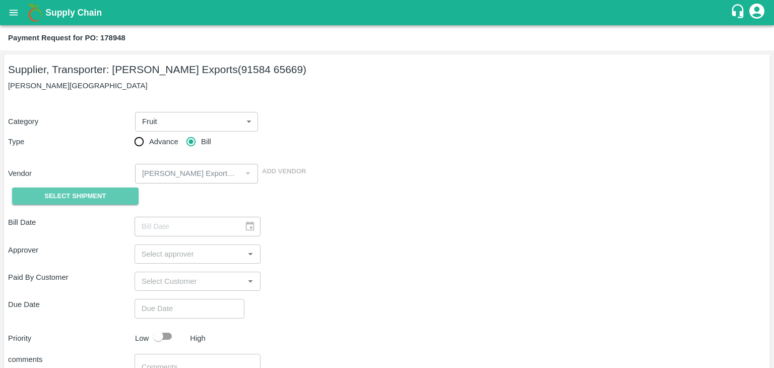
click at [71, 198] on span "Select Shipment" at bounding box center [74, 196] width 61 height 12
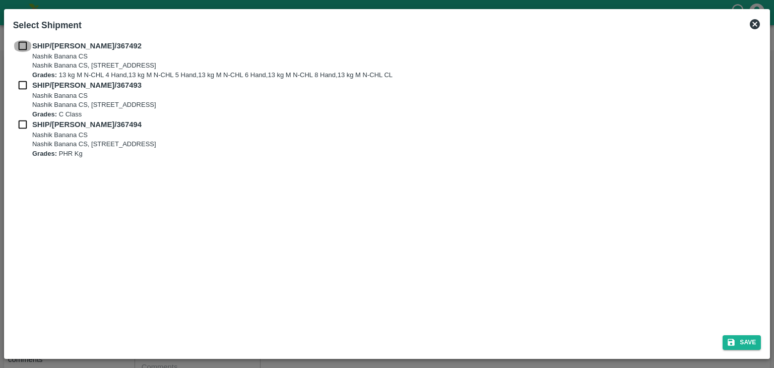
click at [25, 47] on input "checkbox" at bounding box center [22, 45] width 19 height 11
checkbox input "true"
click at [22, 83] on input "checkbox" at bounding box center [22, 85] width 19 height 11
checkbox input "true"
click at [20, 119] on input "checkbox" at bounding box center [22, 124] width 19 height 11
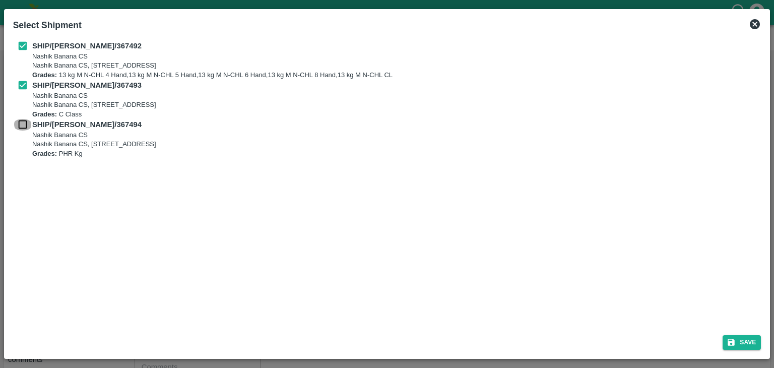
checkbox input "true"
click at [754, 340] on button "Save" at bounding box center [741, 342] width 38 height 15
type input "[DATE]"
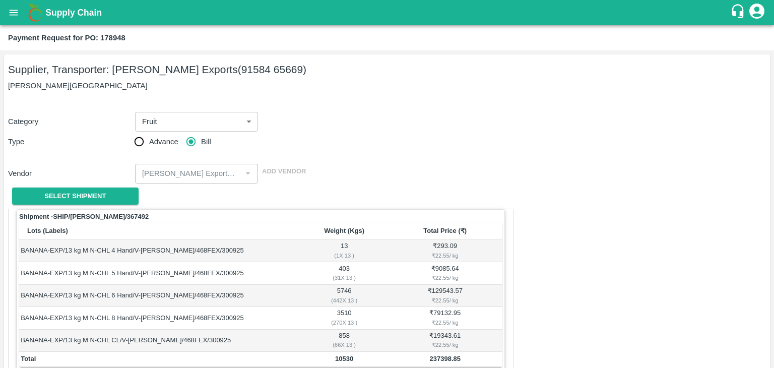
scroll to position [494, 0]
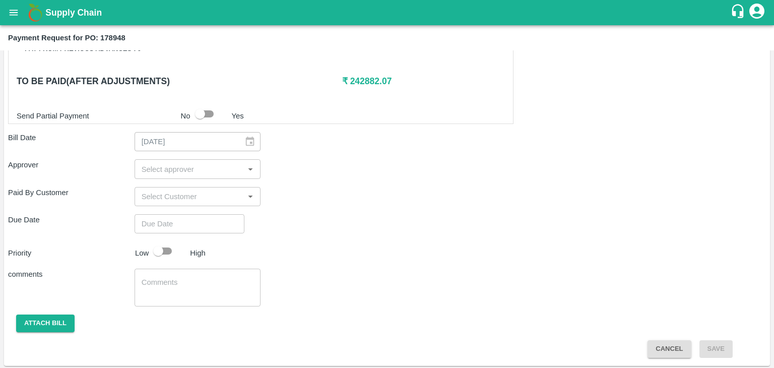
click at [198, 162] on input "input" at bounding box center [189, 168] width 104 height 13
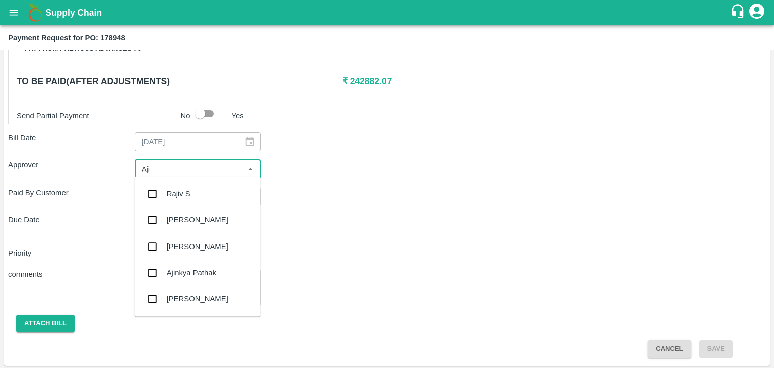
type input "Ajit"
click at [198, 189] on div "[PERSON_NAME]" at bounding box center [197, 193] width 126 height 26
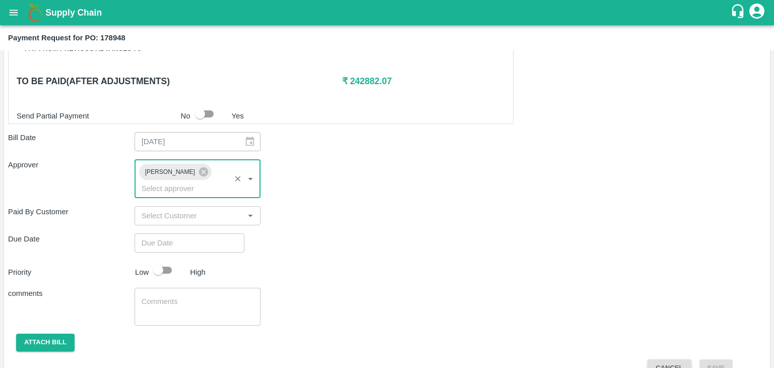
type input "DD/MM/YYYY hh:mm aa"
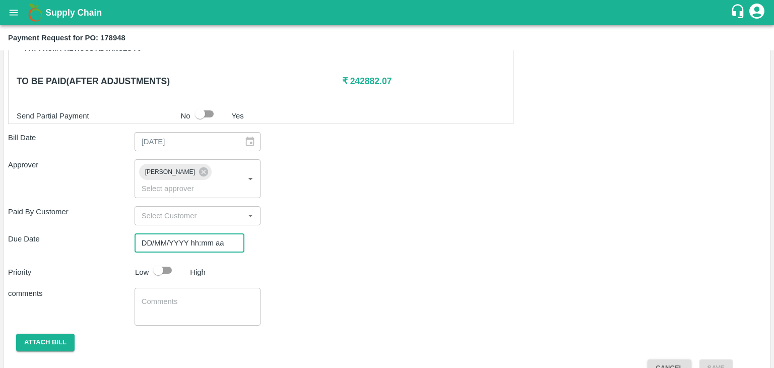
click at [218, 233] on input "DD/MM/YYYY hh:mm aa" at bounding box center [185, 242] width 103 height 19
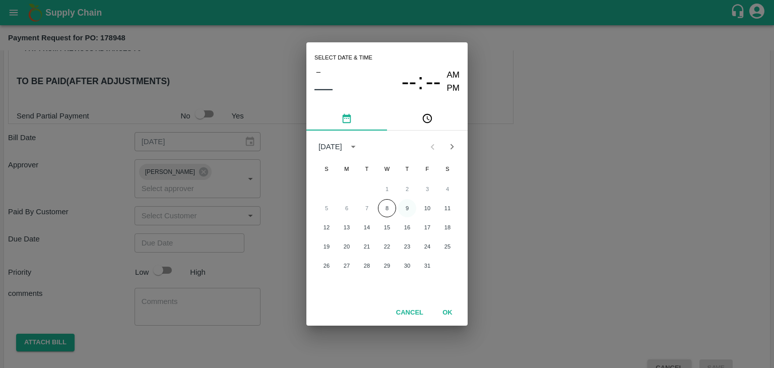
click at [408, 204] on button "9" at bounding box center [407, 208] width 18 height 18
type input "[DATE] 12:00 AM"
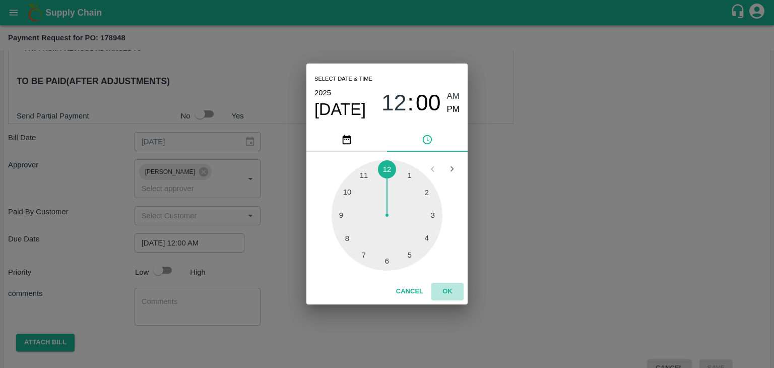
click at [441, 287] on button "OK" at bounding box center [447, 292] width 32 height 18
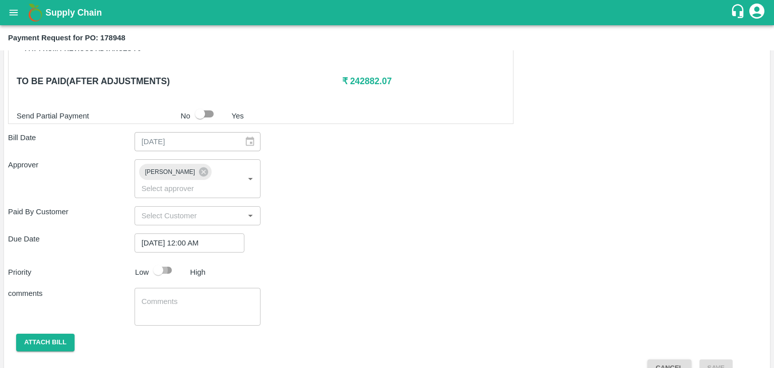
click at [160, 260] on input "checkbox" at bounding box center [157, 269] width 57 height 19
checkbox input "true"
click at [198, 296] on textarea at bounding box center [198, 306] width 112 height 21
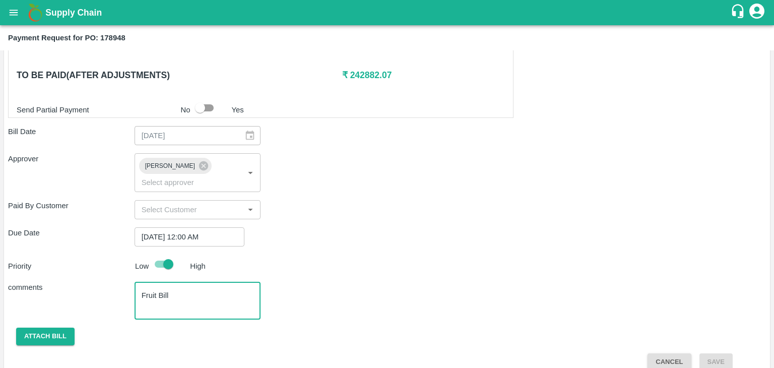
type textarea "Fruit Bill"
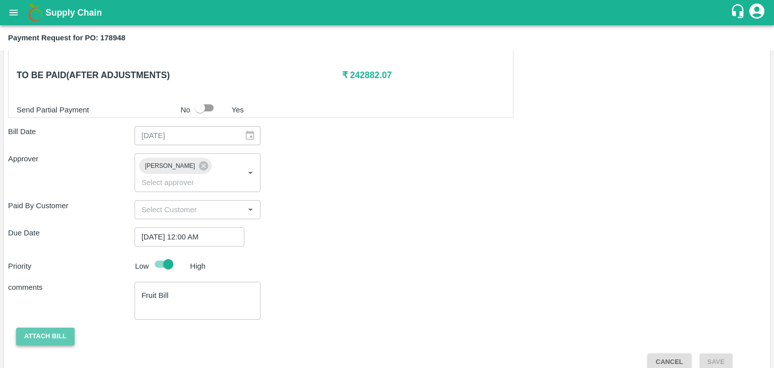
click at [64, 327] on button "Attach bill" at bounding box center [45, 336] width 58 height 18
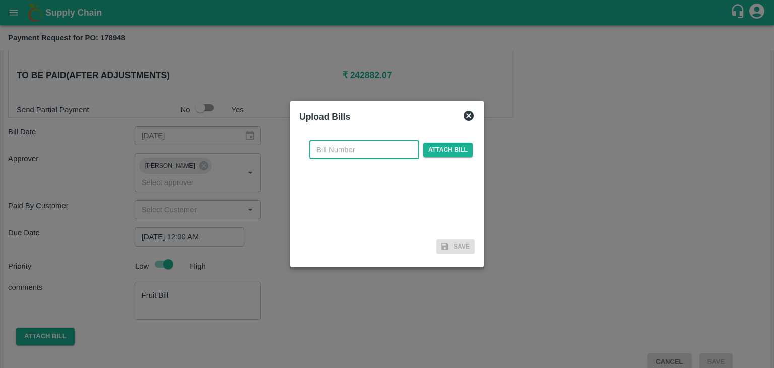
click at [380, 147] on input "text" at bounding box center [364, 149] width 110 height 19
type input "B"
click at [381, 148] on input "SE/25-26/971" at bounding box center [364, 149] width 110 height 19
type input "SE/25-26/1613"
click at [439, 150] on span "Attach bill" at bounding box center [447, 150] width 49 height 15
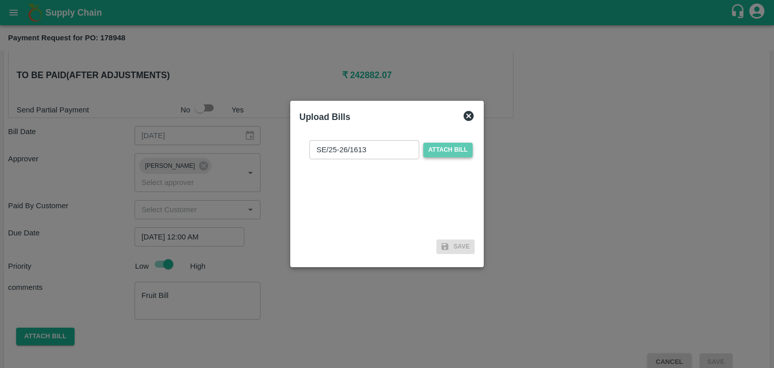
click at [0, 0] on input "Attach bill" at bounding box center [0, 0] width 0 height 0
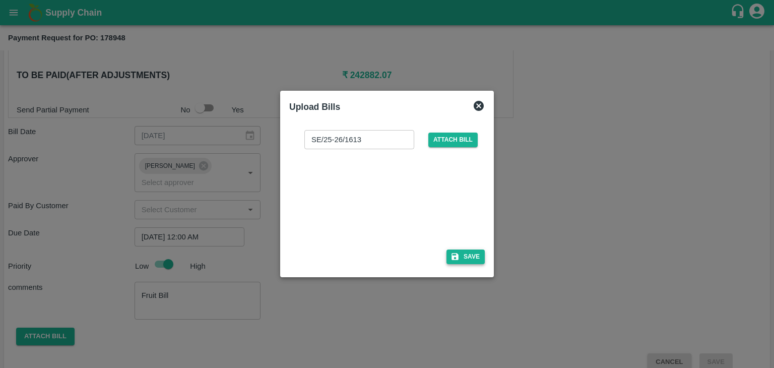
click at [454, 248] on div "SE/25-26/1613 ​ Attach bill Save" at bounding box center [386, 195] width 195 height 146
click at [475, 258] on button "Save" at bounding box center [465, 256] width 38 height 15
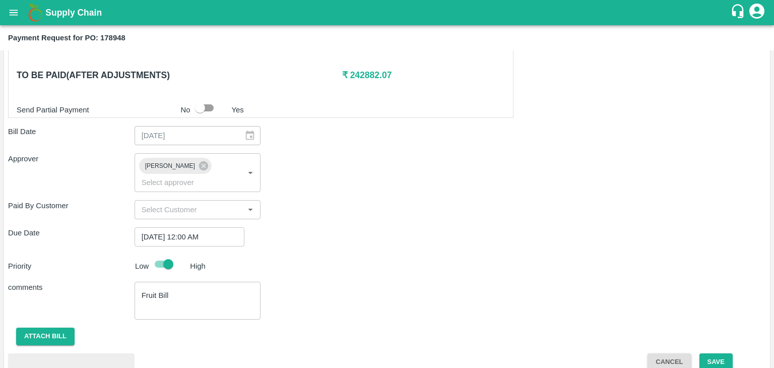
scroll to position [553, 0]
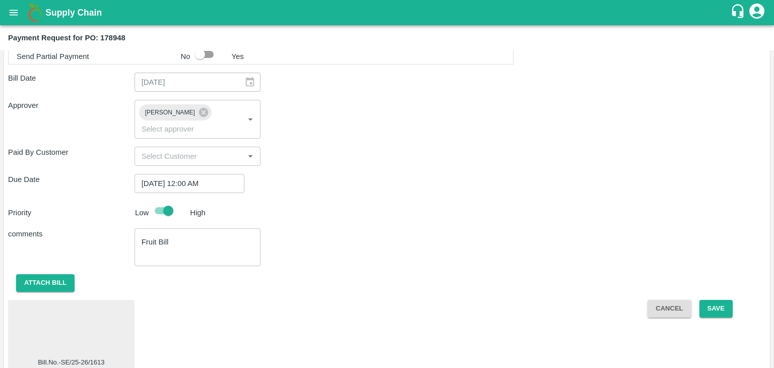
click at [73, 307] on div at bounding box center [71, 330] width 118 height 53
click at [708, 300] on button "Save" at bounding box center [715, 309] width 33 height 18
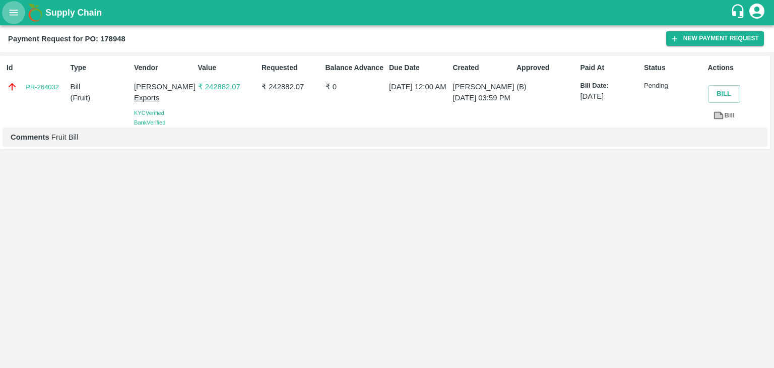
click at [9, 17] on icon "open drawer" at bounding box center [13, 12] width 11 height 11
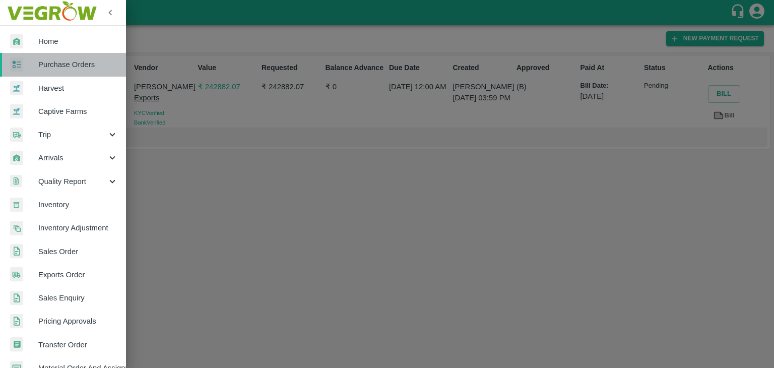
click at [71, 61] on span "Purchase Orders" at bounding box center [78, 64] width 80 height 11
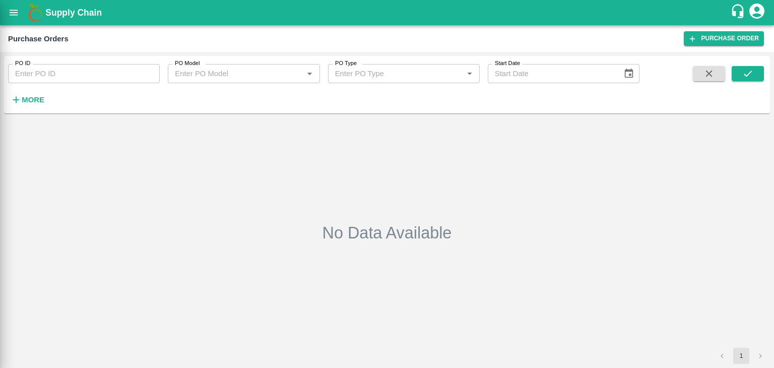
click at [141, 72] on div at bounding box center [387, 184] width 774 height 368
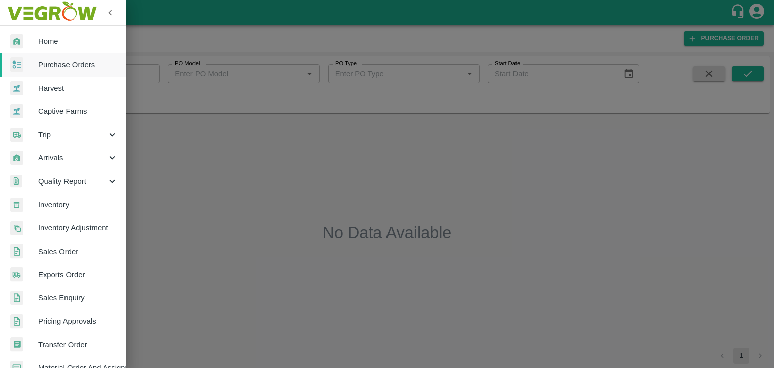
click at [141, 72] on div at bounding box center [387, 184] width 774 height 368
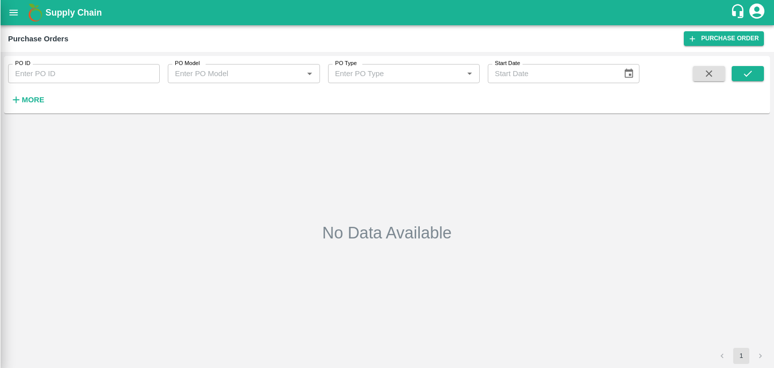
click at [141, 72] on div at bounding box center [387, 184] width 774 height 368
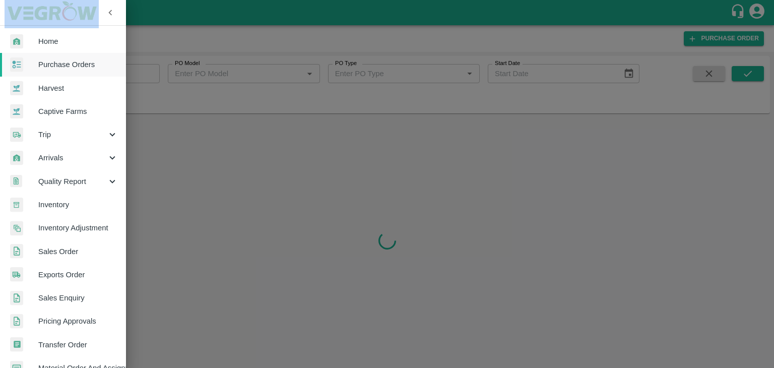
drag, startPoint x: 141, startPoint y: 72, endPoint x: 169, endPoint y: 85, distance: 31.1
click at [169, 85] on div at bounding box center [387, 184] width 774 height 368
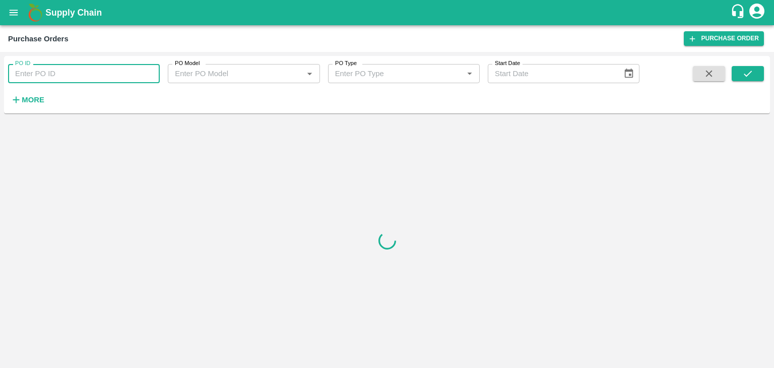
click at [152, 71] on input "PO ID" at bounding box center [84, 73] width 152 height 19
paste input "178961"
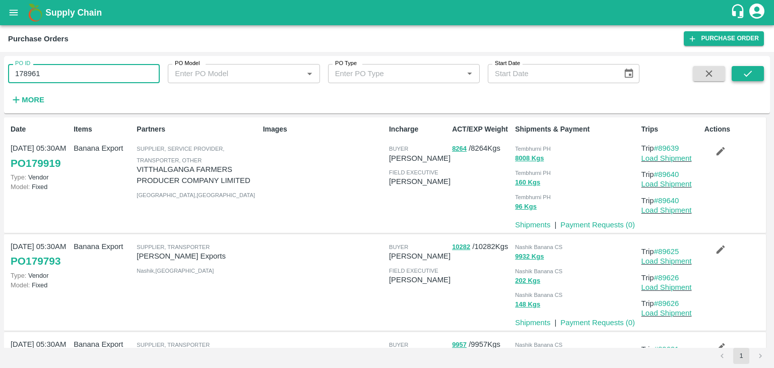
type input "178961"
click at [741, 71] on button "submit" at bounding box center [747, 73] width 32 height 15
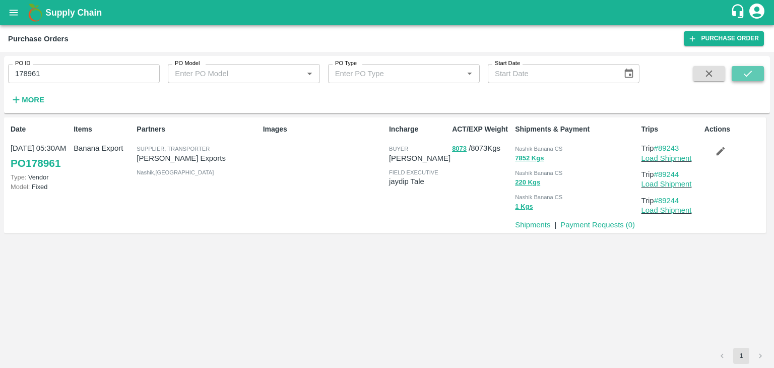
click at [741, 71] on button "submit" at bounding box center [747, 73] width 32 height 15
click at [608, 224] on link "Payment Requests ( 0 )" at bounding box center [597, 225] width 75 height 8
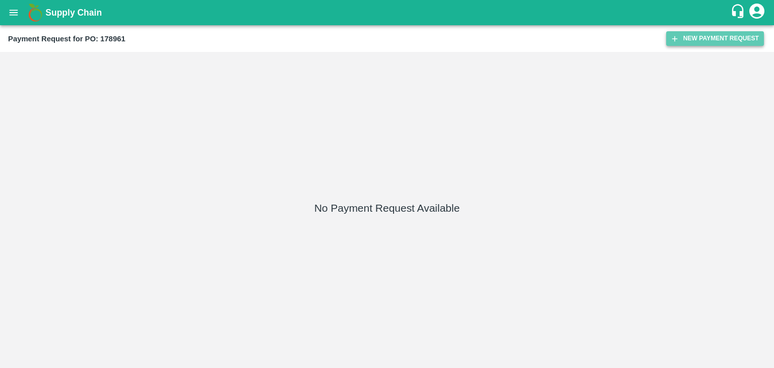
click at [722, 41] on button "New Payment Request" at bounding box center [715, 38] width 98 height 15
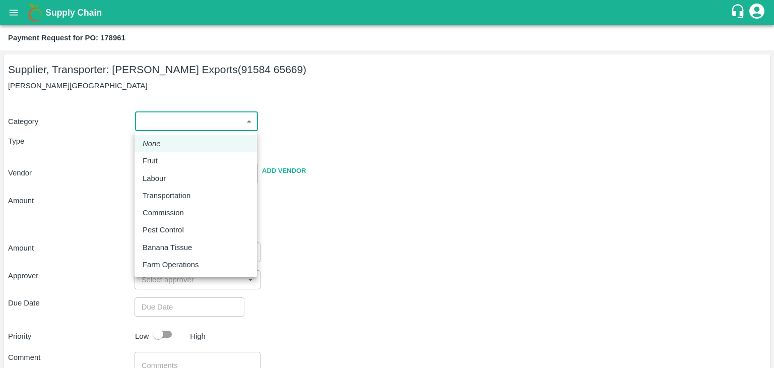
click at [146, 126] on body "Supply Chain Payment Request for PO: 178961 Supplier, Transporter: [PERSON_NAME…" at bounding box center [387, 184] width 774 height 368
click at [172, 160] on div "Fruit" at bounding box center [196, 160] width 106 height 11
type input "1"
type input "[PERSON_NAME] Exports - 91584 65669(Supplier, Transporter)"
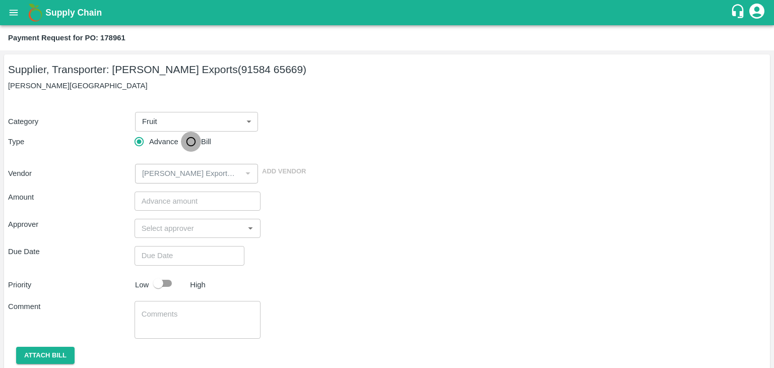
click at [189, 141] on input "Bill" at bounding box center [191, 141] width 20 height 20
radio input "true"
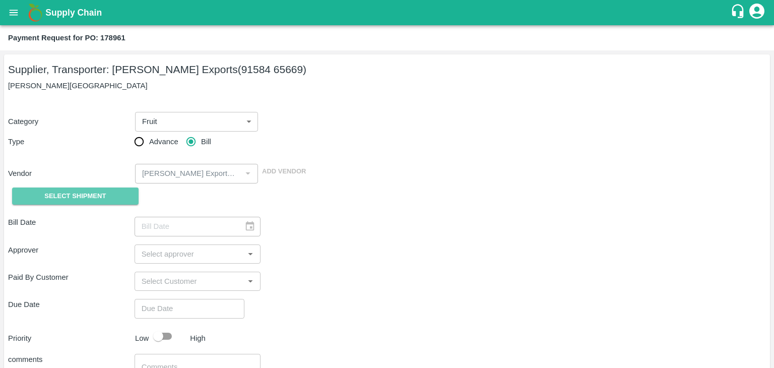
click at [88, 189] on button "Select Shipment" at bounding box center [75, 196] width 126 height 18
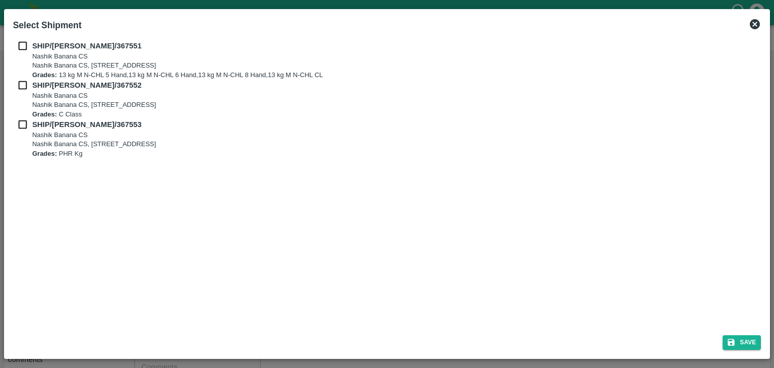
click at [17, 44] on input "checkbox" at bounding box center [22, 45] width 19 height 11
checkbox input "true"
click at [20, 84] on input "checkbox" at bounding box center [22, 85] width 19 height 11
checkbox input "true"
click at [24, 123] on input "checkbox" at bounding box center [22, 124] width 19 height 11
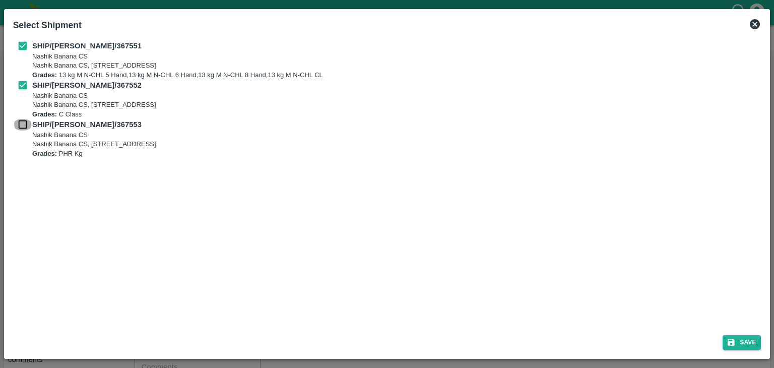
checkbox input "true"
click at [749, 342] on button "Save" at bounding box center [741, 342] width 38 height 15
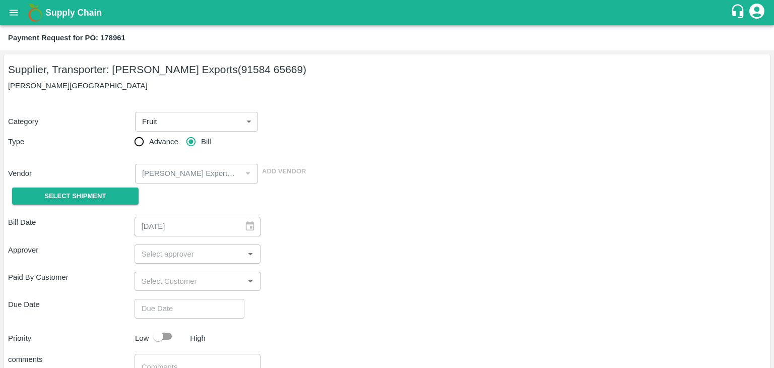
type input "[DATE]"
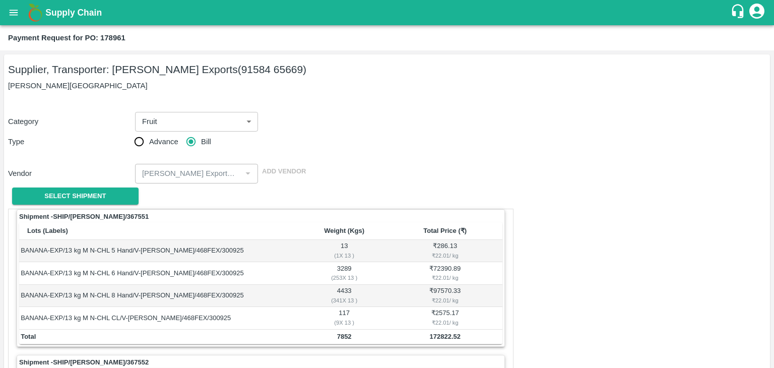
scroll to position [471, 0]
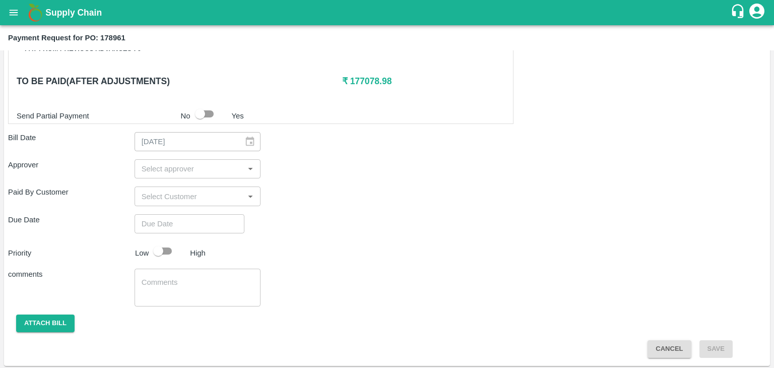
click at [184, 164] on input "input" at bounding box center [189, 168] width 104 height 13
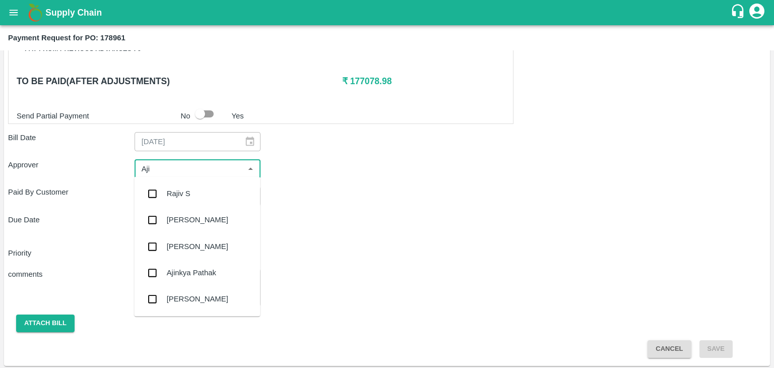
type input "Ajit"
click at [203, 192] on div "[PERSON_NAME]" at bounding box center [197, 193] width 126 height 26
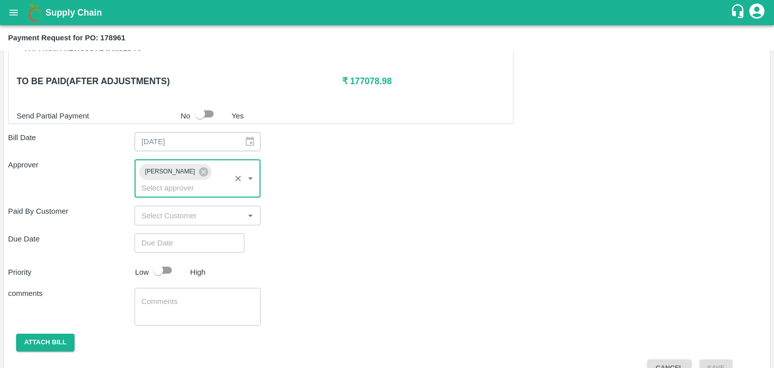
type input "DD/MM/YYYY hh:mm aa"
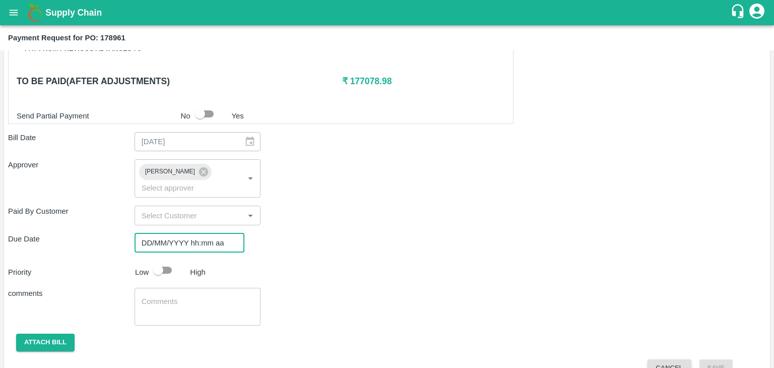
click at [229, 233] on input "DD/MM/YYYY hh:mm aa" at bounding box center [185, 242] width 103 height 19
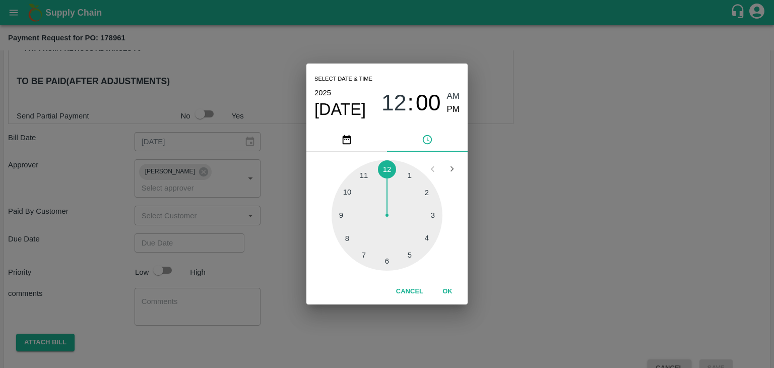
type input "[DATE] 12:00 AM"
click at [449, 285] on button "OK" at bounding box center [447, 292] width 32 height 18
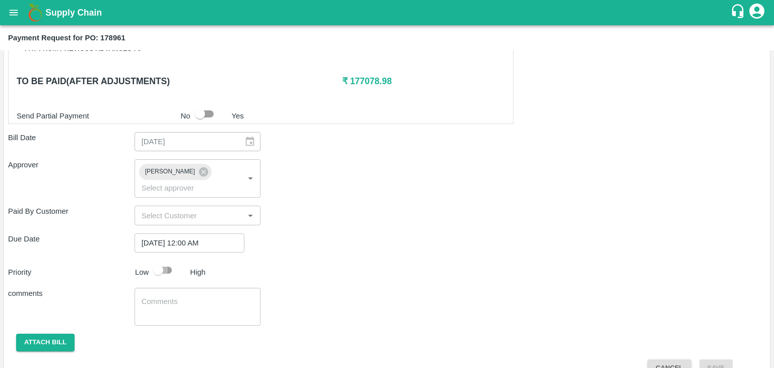
click at [167, 260] on input "checkbox" at bounding box center [157, 269] width 57 height 19
checkbox input "true"
click at [191, 296] on textarea at bounding box center [198, 306] width 112 height 21
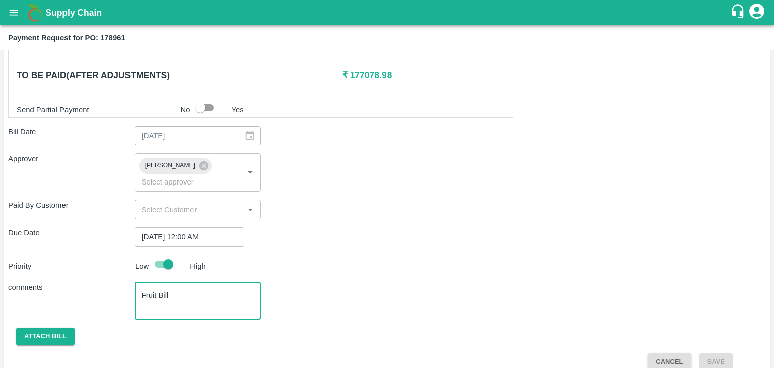
type textarea "Fruit Bill"
click at [51, 310] on div "Shipment - SHIP/NASH/367551 Lots (Labels) Weight (Kgs) Total Price (₹) BANANA-E…" at bounding box center [386, 50] width 757 height 639
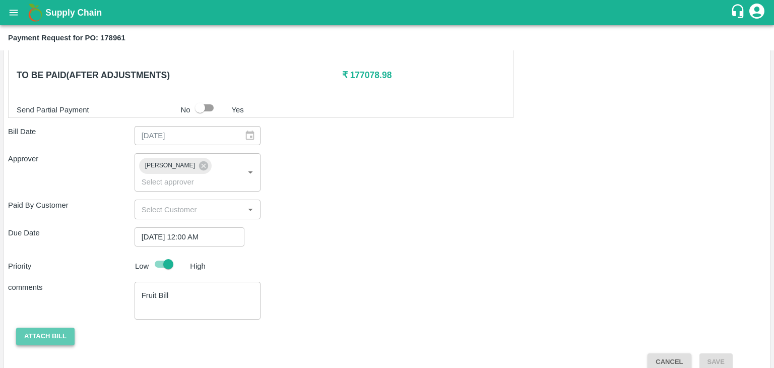
click at [47, 327] on button "Attach bill" at bounding box center [45, 336] width 58 height 18
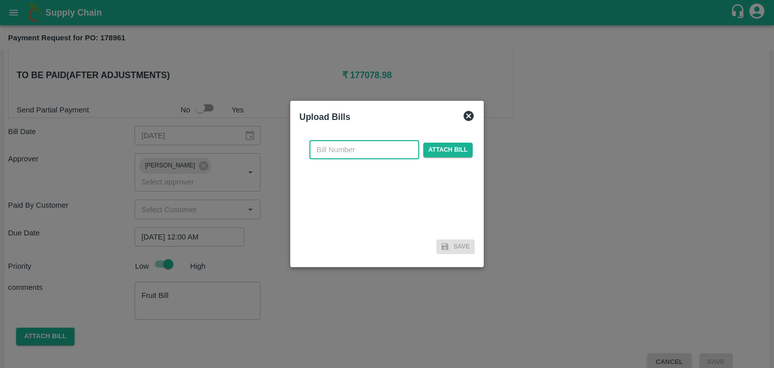
click at [329, 149] on input "text" at bounding box center [364, 149] width 110 height 19
click at [378, 149] on input "SE/25-26/971" at bounding box center [364, 149] width 110 height 19
type input "SE/25-26/1614"
click at [462, 150] on span "Attach bill" at bounding box center [447, 150] width 49 height 15
click at [0, 0] on input "Attach bill" at bounding box center [0, 0] width 0 height 0
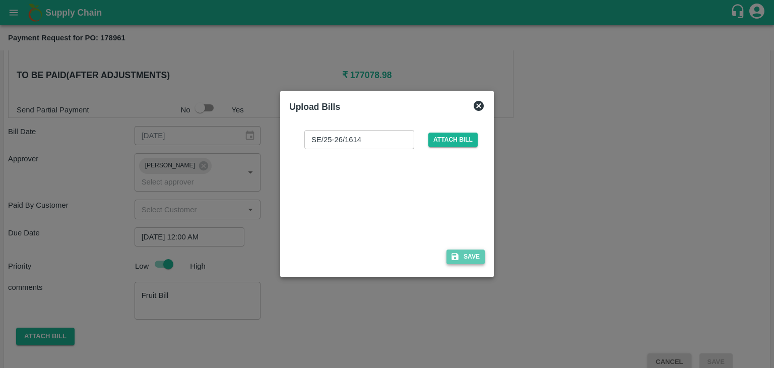
click at [476, 261] on button "Save" at bounding box center [465, 256] width 38 height 15
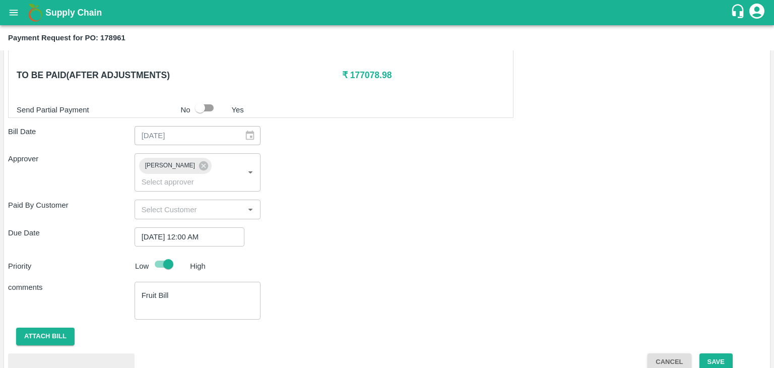
scroll to position [531, 0]
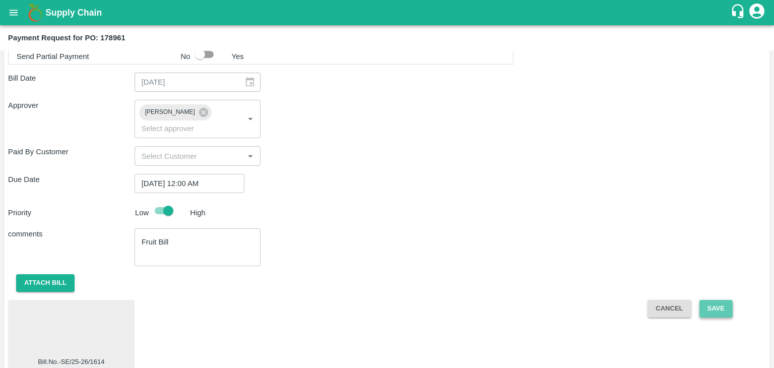
click at [719, 300] on button "Save" at bounding box center [715, 309] width 33 height 18
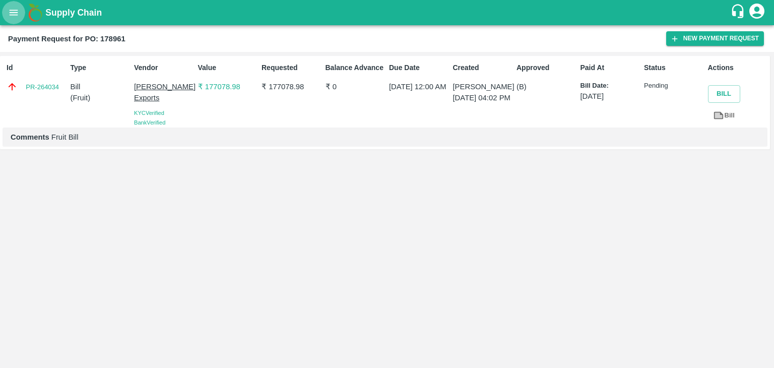
click at [9, 14] on icon "open drawer" at bounding box center [13, 12] width 11 height 11
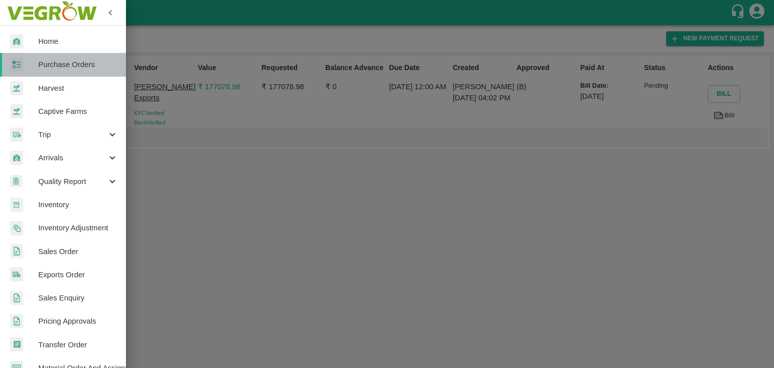
click at [68, 63] on span "Purchase Orders" at bounding box center [78, 64] width 80 height 11
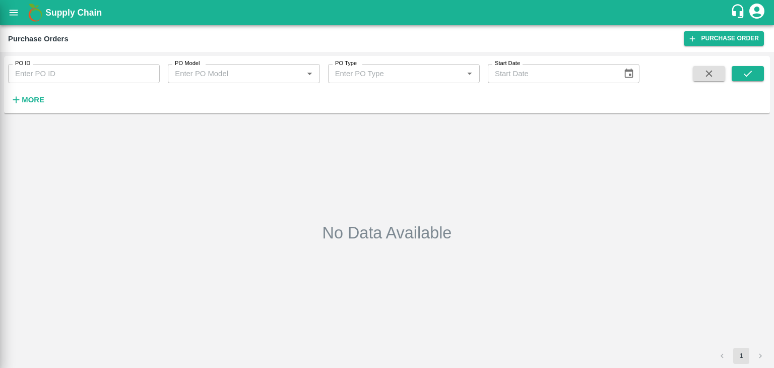
click at [138, 73] on div at bounding box center [387, 184] width 774 height 368
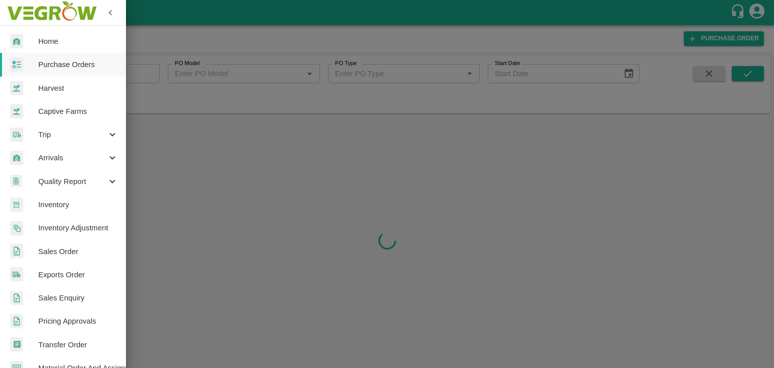
drag, startPoint x: 132, startPoint y: 59, endPoint x: 142, endPoint y: 73, distance: 16.5
click at [142, 73] on div at bounding box center [387, 184] width 774 height 368
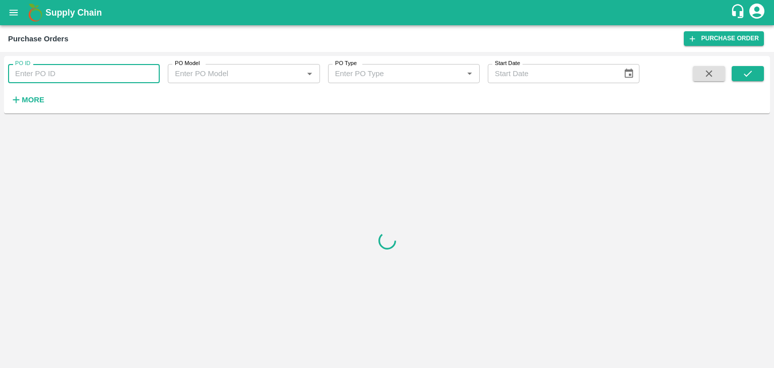
click at [142, 73] on input "PO ID" at bounding box center [84, 73] width 152 height 19
paste input "178956"
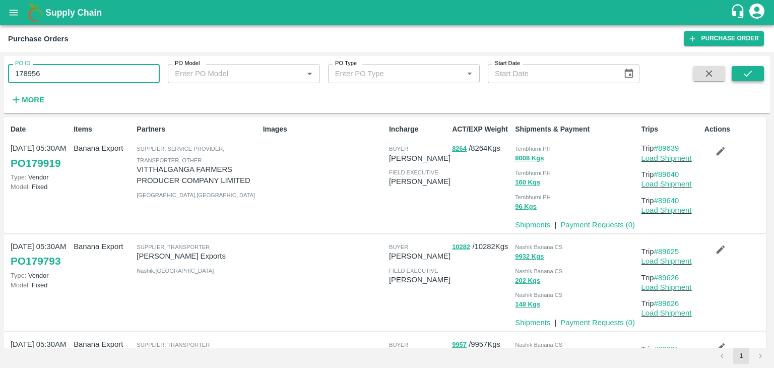
type input "178956"
click at [755, 68] on button "submit" at bounding box center [747, 73] width 32 height 15
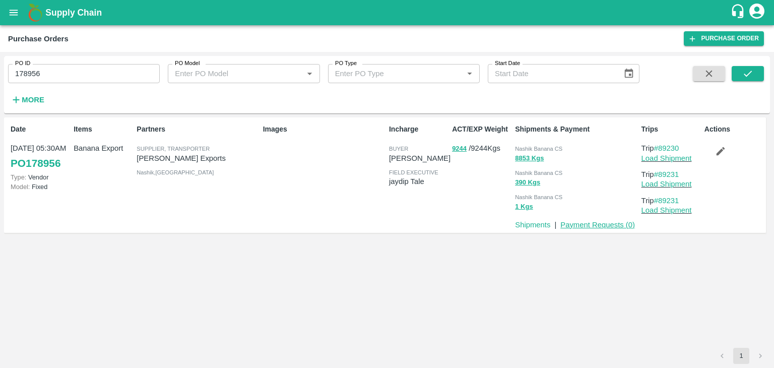
click at [600, 224] on link "Payment Requests ( 0 )" at bounding box center [597, 225] width 75 height 8
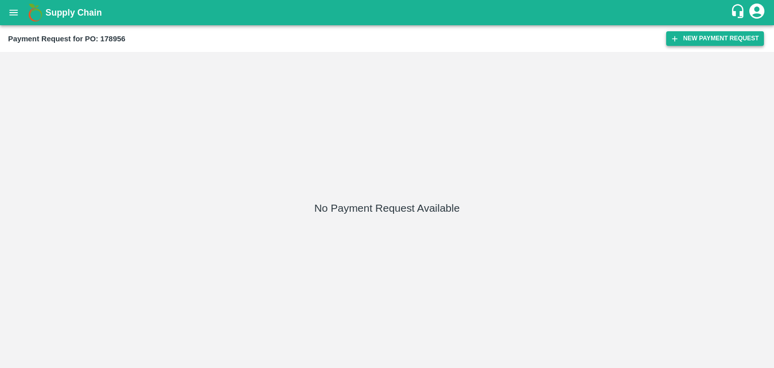
click at [700, 39] on button "New Payment Request" at bounding box center [715, 38] width 98 height 15
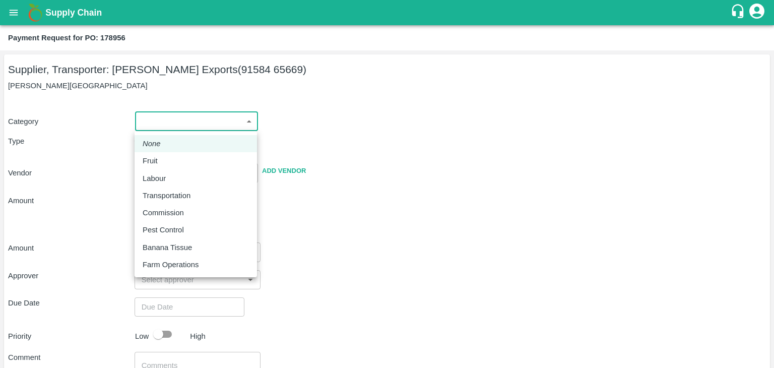
drag, startPoint x: 156, startPoint y: 122, endPoint x: 168, endPoint y: 155, distance: 34.9
click at [168, 155] on body "Supply Chain Payment Request for PO: 178956 Supplier, Transporter: [PERSON_NAME…" at bounding box center [387, 184] width 774 height 368
click at [168, 155] on div "Fruit" at bounding box center [196, 160] width 106 height 11
type input "1"
type input "[PERSON_NAME] Exports - 91584 65669(Supplier, Transporter)"
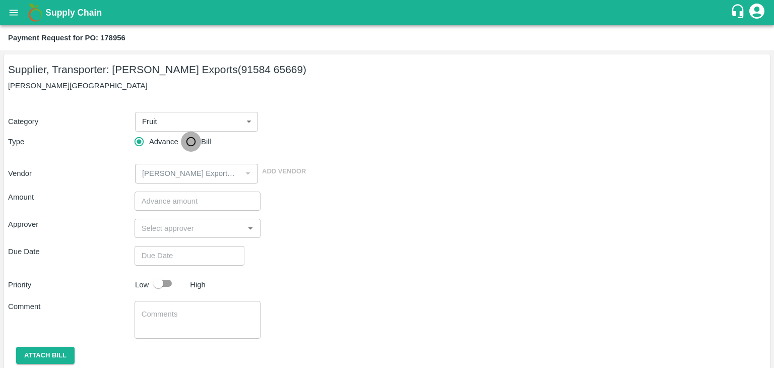
click at [194, 135] on input "Bill" at bounding box center [191, 141] width 20 height 20
radio input "true"
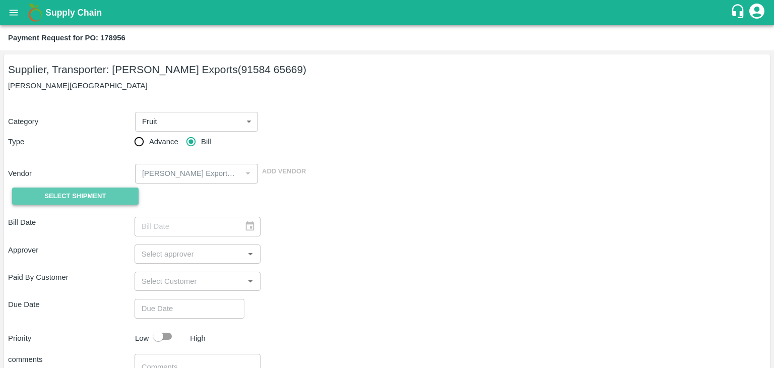
click at [110, 196] on button "Select Shipment" at bounding box center [75, 196] width 126 height 18
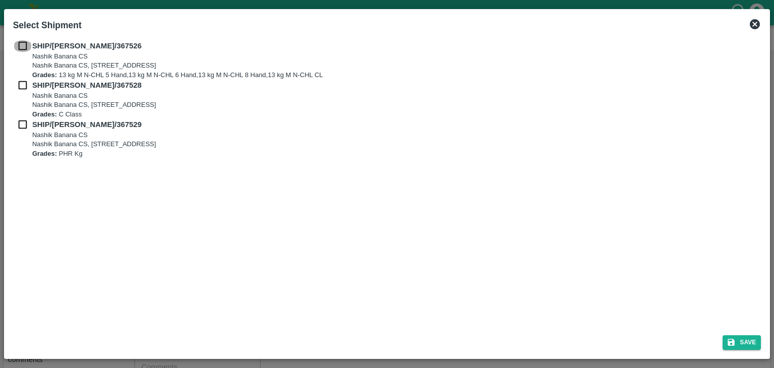
click at [20, 42] on input "checkbox" at bounding box center [22, 45] width 19 height 11
checkbox input "true"
click at [22, 85] on input "checkbox" at bounding box center [22, 85] width 19 height 11
checkbox input "true"
click at [19, 127] on input "checkbox" at bounding box center [22, 124] width 19 height 11
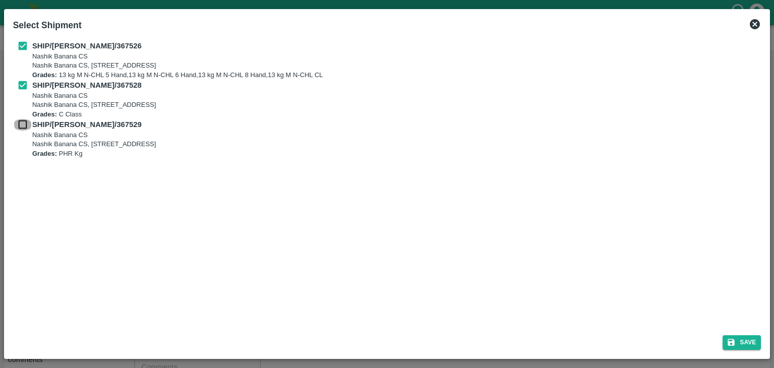
checkbox input "true"
click at [742, 339] on button "Save" at bounding box center [741, 342] width 38 height 15
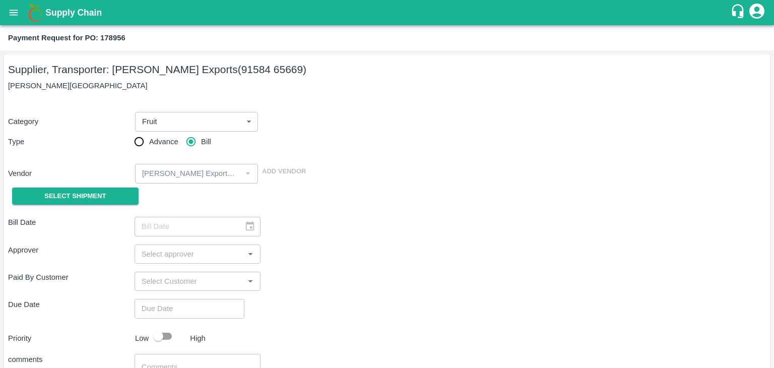
type input "[DATE]"
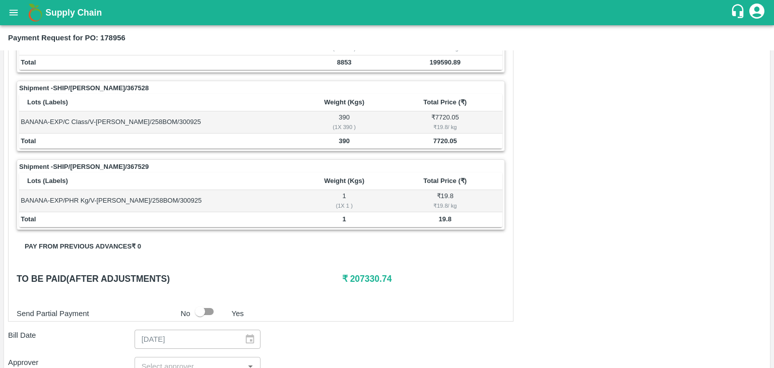
scroll to position [471, 0]
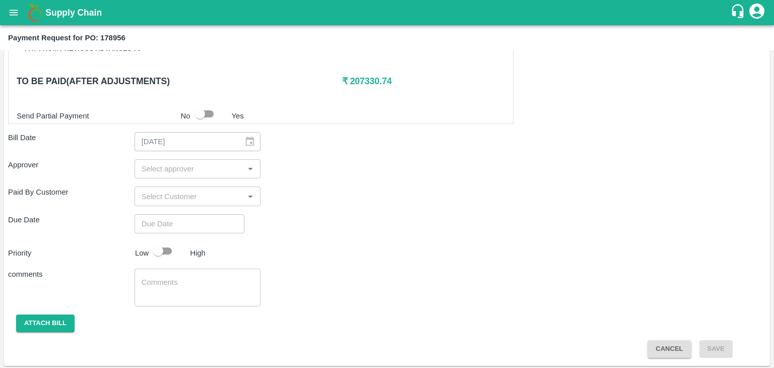
click at [170, 164] on input "input" at bounding box center [189, 168] width 104 height 13
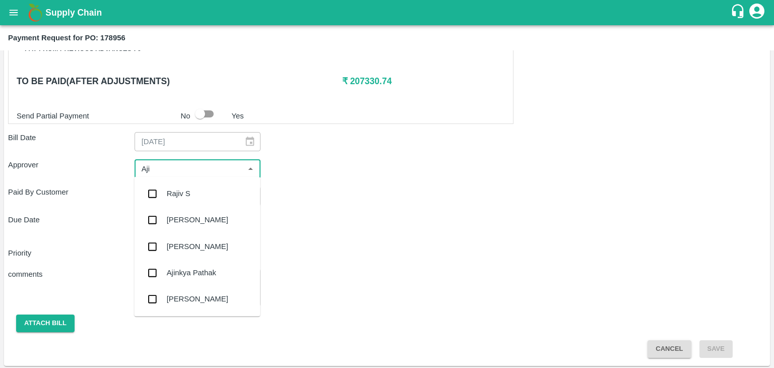
type input "Ajit"
click at [191, 190] on div "[PERSON_NAME]" at bounding box center [197, 193] width 61 height 11
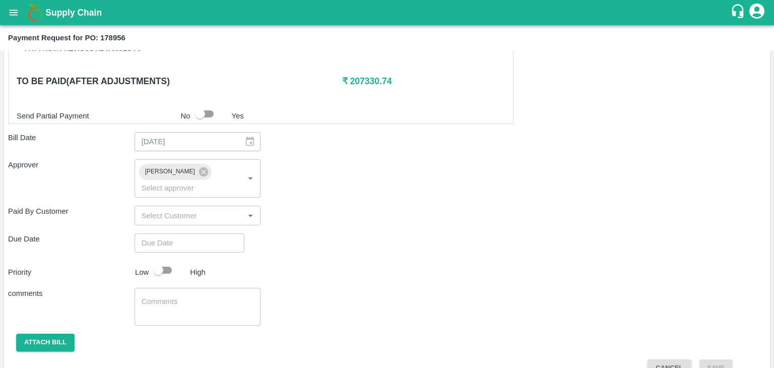
drag, startPoint x: 219, startPoint y: 241, endPoint x: 218, endPoint y: 225, distance: 16.6
click at [218, 225] on div "Shipment - SHIP/[PERSON_NAME]/367526 Lots (Labels) Weight (Kgs) Total Price (₹)…" at bounding box center [386, 56] width 757 height 639
type input "DD/MM/YYYY hh:mm aa"
click at [218, 233] on input "DD/MM/YYYY hh:mm aa" at bounding box center [185, 242] width 103 height 19
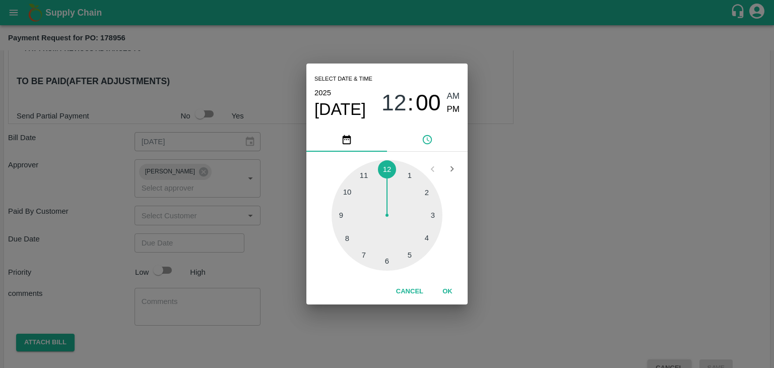
type input "[DATE] 12:00 AM"
click at [451, 288] on button "OK" at bounding box center [447, 292] width 32 height 18
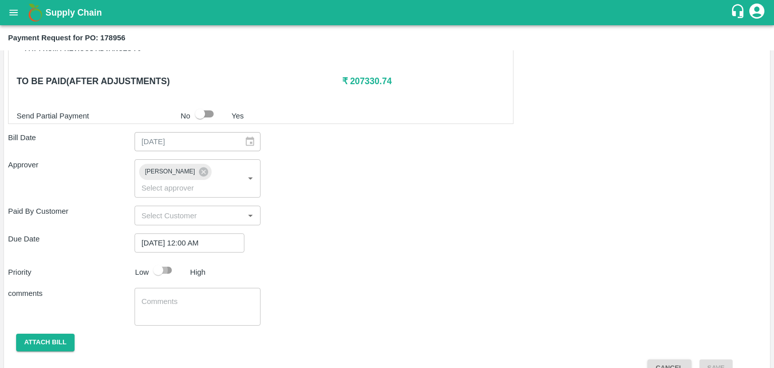
click at [175, 260] on input "checkbox" at bounding box center [157, 269] width 57 height 19
checkbox input "true"
click at [197, 288] on div "x ​" at bounding box center [197, 307] width 126 height 38
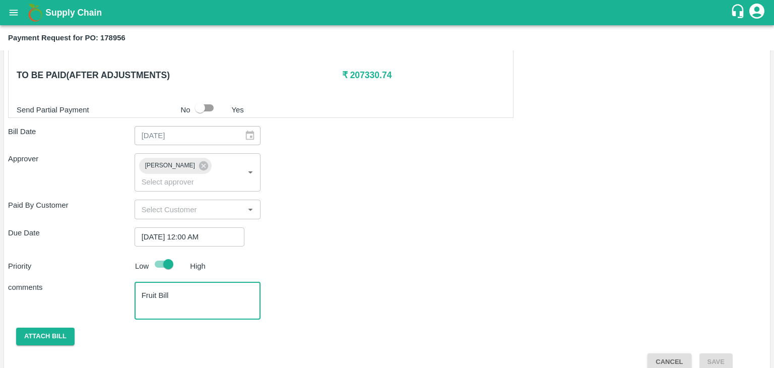
type textarea "Fruit Bill"
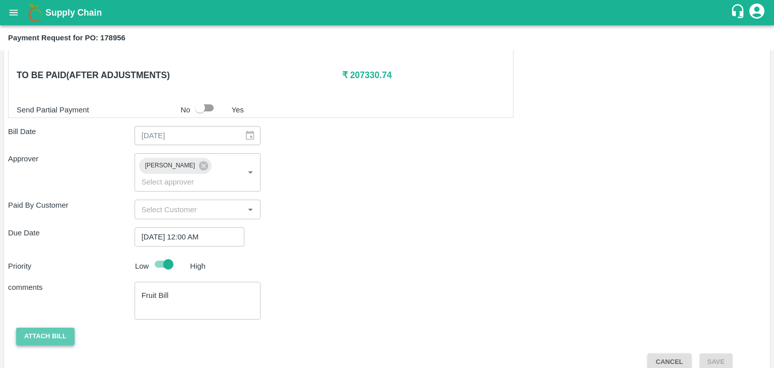
click at [66, 327] on button "Attach bill" at bounding box center [45, 336] width 58 height 18
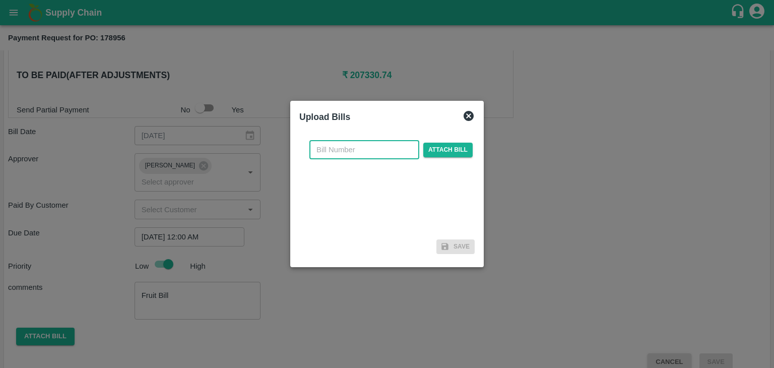
click at [338, 145] on input "text" at bounding box center [364, 149] width 110 height 19
click at [380, 152] on input "SE/25-26/971" at bounding box center [364, 149] width 110 height 19
type input "SE/25-26/1615"
click at [447, 150] on span "Attach bill" at bounding box center [447, 150] width 49 height 15
click at [0, 0] on input "Attach bill" at bounding box center [0, 0] width 0 height 0
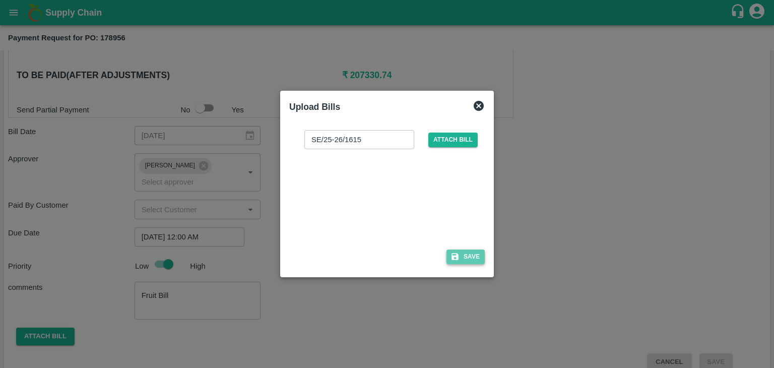
click at [463, 252] on button "Save" at bounding box center [465, 256] width 38 height 15
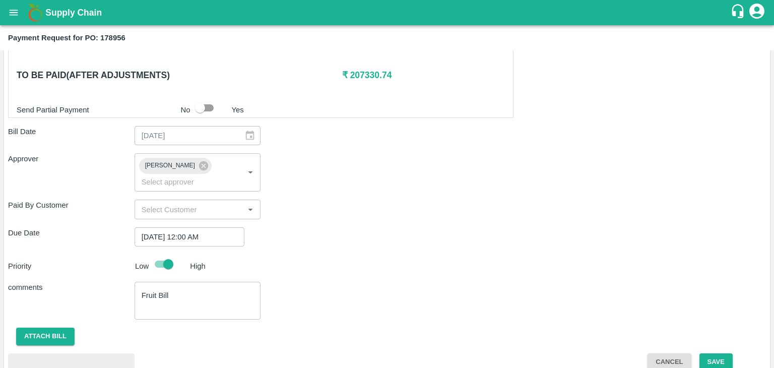
scroll to position [531, 0]
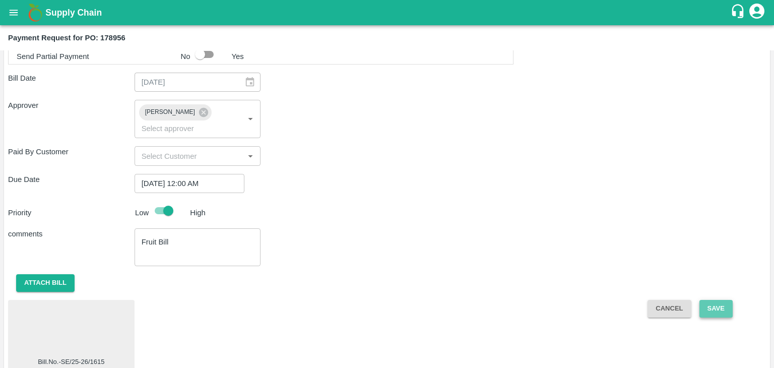
click at [715, 300] on button "Save" at bounding box center [715, 309] width 33 height 18
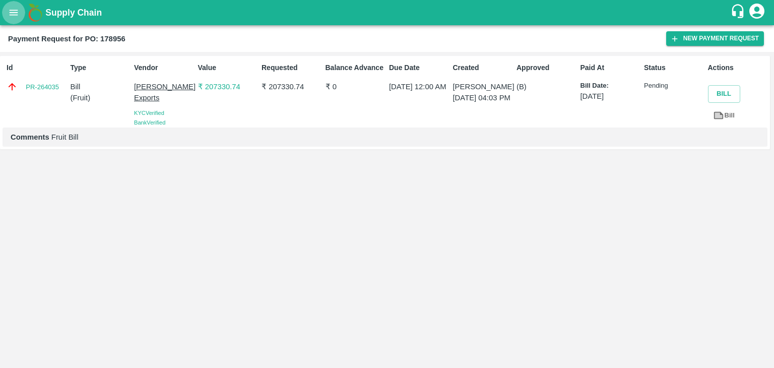
click at [8, 13] on icon "open drawer" at bounding box center [13, 12] width 11 height 11
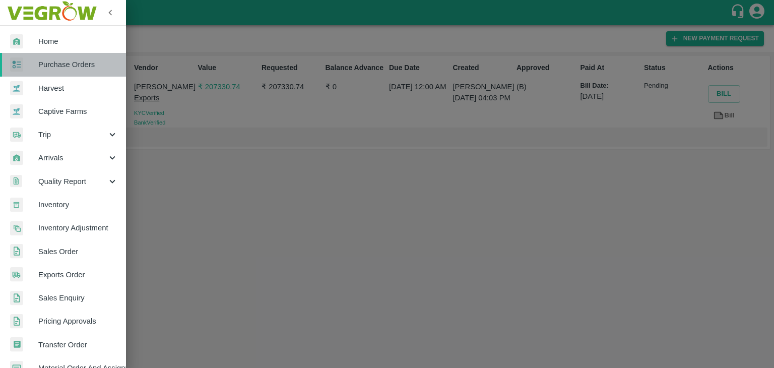
click at [67, 65] on span "Purchase Orders" at bounding box center [78, 64] width 80 height 11
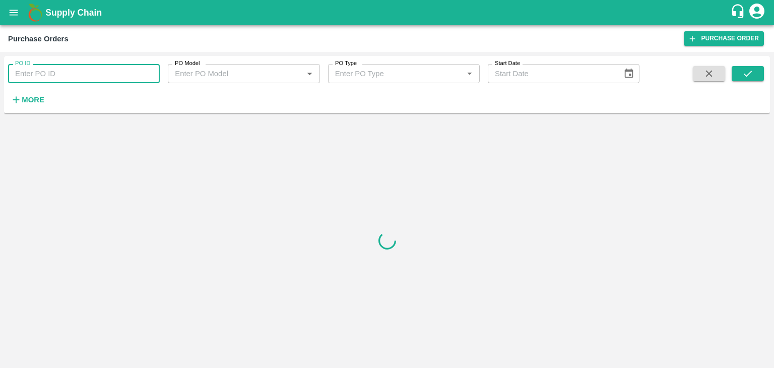
click at [134, 72] on input "PO ID" at bounding box center [84, 73] width 152 height 19
paste input "178957"
type input "178957"
click at [744, 70] on icon "submit" at bounding box center [747, 73] width 11 height 11
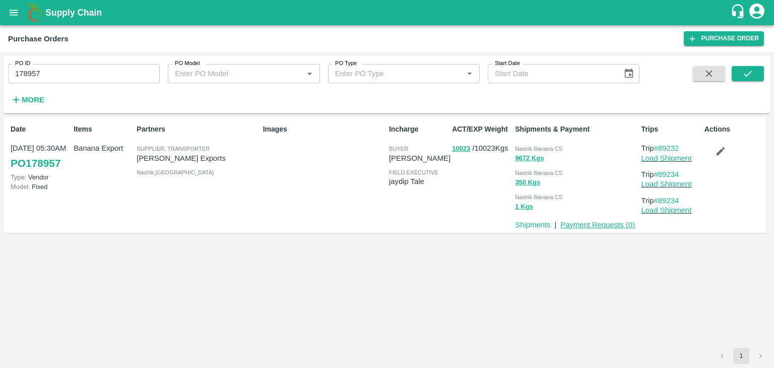
click at [596, 222] on link "Payment Requests ( 0 )" at bounding box center [597, 225] width 75 height 8
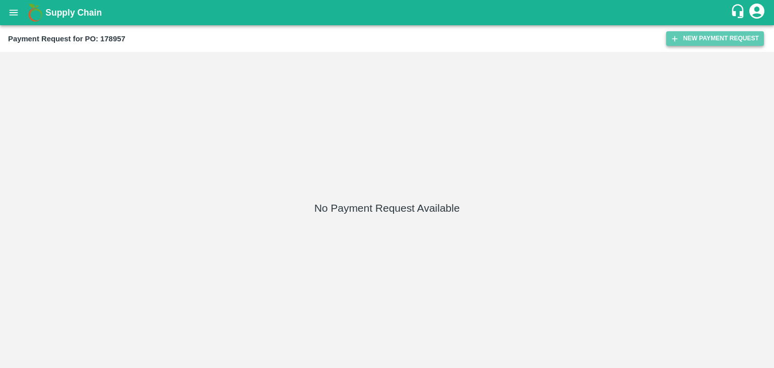
click at [715, 40] on button "New Payment Request" at bounding box center [715, 38] width 98 height 15
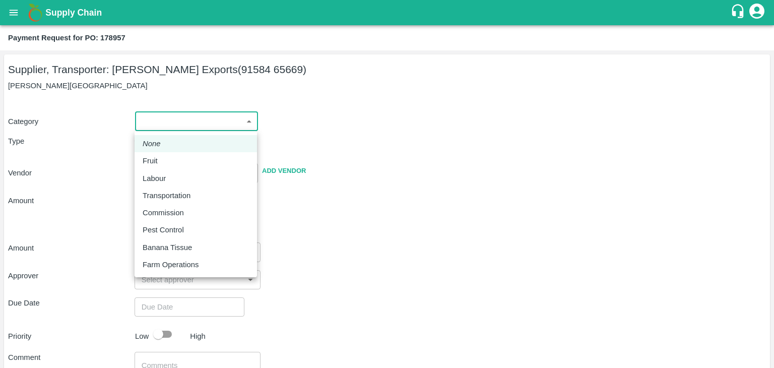
click at [183, 121] on body "Supply Chain Payment Request for PO: 178957 Supplier, Transporter: [PERSON_NAME…" at bounding box center [387, 184] width 774 height 368
click at [165, 164] on div "Fruit" at bounding box center [196, 160] width 106 height 11
type input "1"
type input "[PERSON_NAME] Exports - 91584 65669(Supplier, Transporter)"
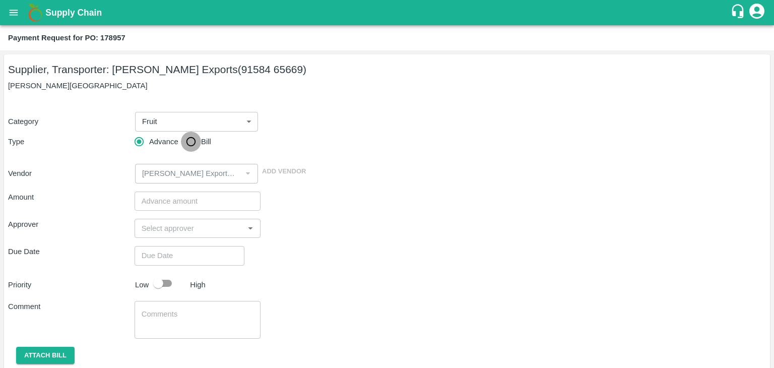
click at [187, 145] on input "Bill" at bounding box center [191, 141] width 20 height 20
radio input "true"
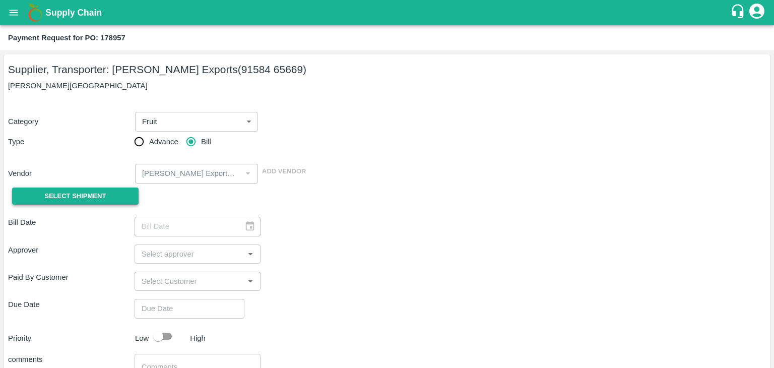
drag, startPoint x: 97, startPoint y: 184, endPoint x: 97, endPoint y: 194, distance: 10.1
click at [97, 194] on div "Select Shipment" at bounding box center [71, 196] width 126 height 26
click at [97, 194] on span "Select Shipment" at bounding box center [74, 196] width 61 height 12
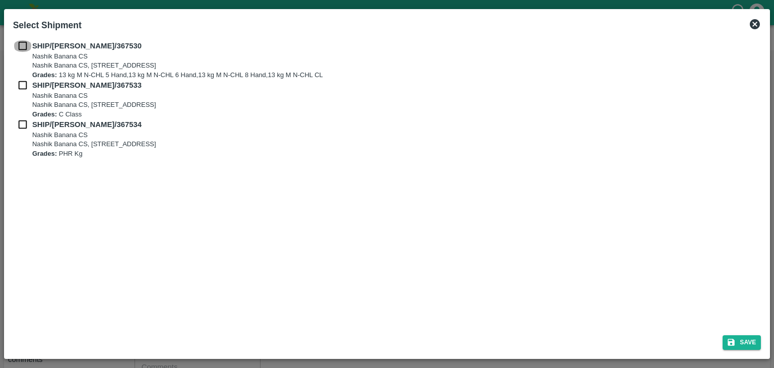
click at [16, 41] on input "checkbox" at bounding box center [22, 45] width 19 height 11
checkbox input "true"
drag, startPoint x: 19, startPoint y: 84, endPoint x: 18, endPoint y: 128, distance: 43.8
click at [18, 128] on div "SHIP/NASH/367530 Nashik Banana CS Nashik Banana CS, Gat No. 314/2/1, A/p- Mohad…" at bounding box center [387, 99] width 748 height 118
click at [18, 128] on input "checkbox" at bounding box center [22, 124] width 19 height 11
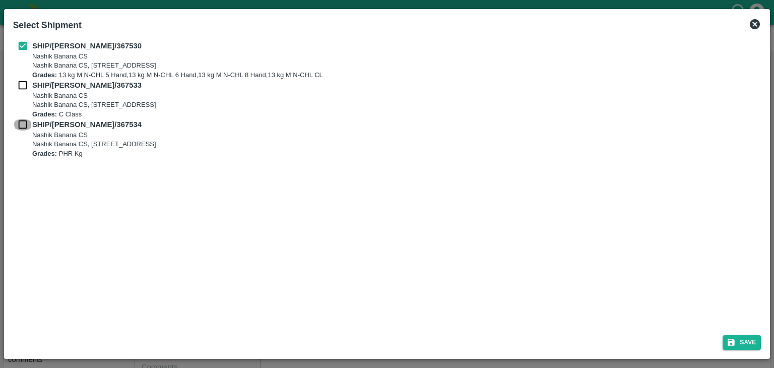
checkbox input "true"
click at [18, 90] on input "checkbox" at bounding box center [22, 85] width 19 height 11
checkbox input "true"
click at [741, 342] on button "Save" at bounding box center [741, 342] width 38 height 15
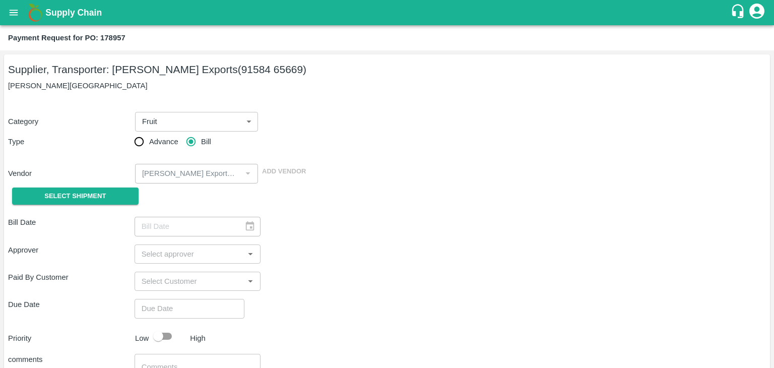
type input "[DATE]"
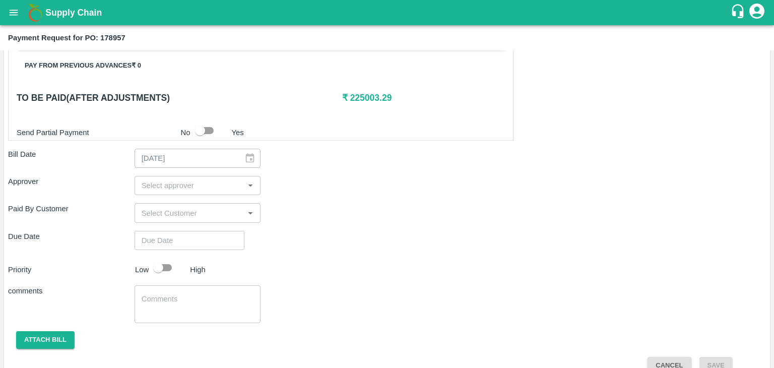
scroll to position [471, 0]
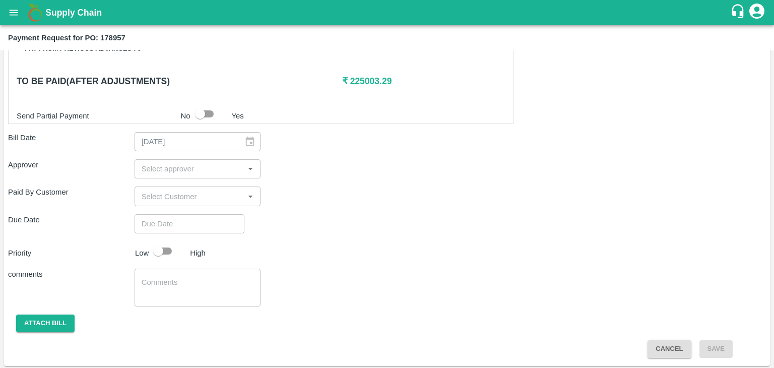
click at [193, 167] on input "input" at bounding box center [189, 168] width 104 height 13
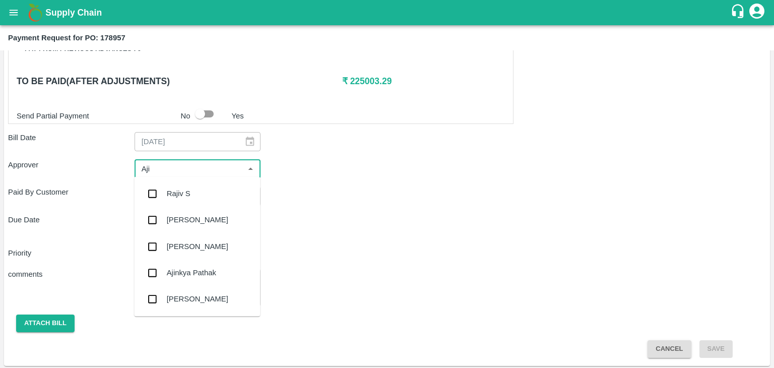
type input "Ajit"
click at [193, 198] on div "[PERSON_NAME]" at bounding box center [197, 193] width 61 height 11
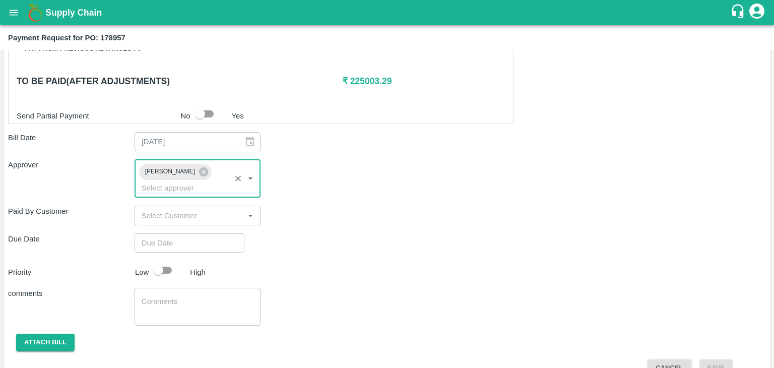
type input "DD/MM/YYYY hh:mm aa"
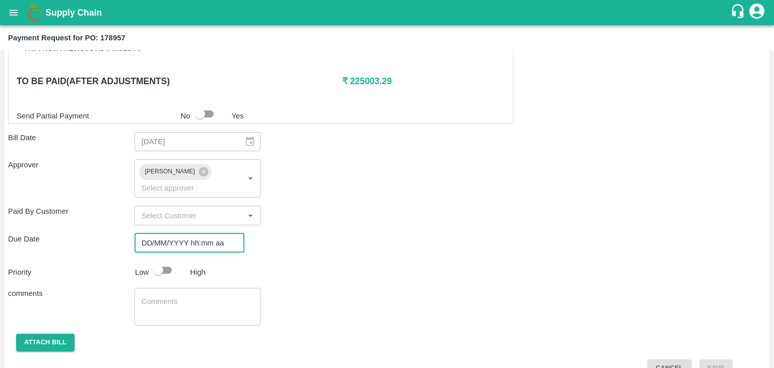
click at [216, 233] on input "DD/MM/YYYY hh:mm aa" at bounding box center [185, 242] width 103 height 19
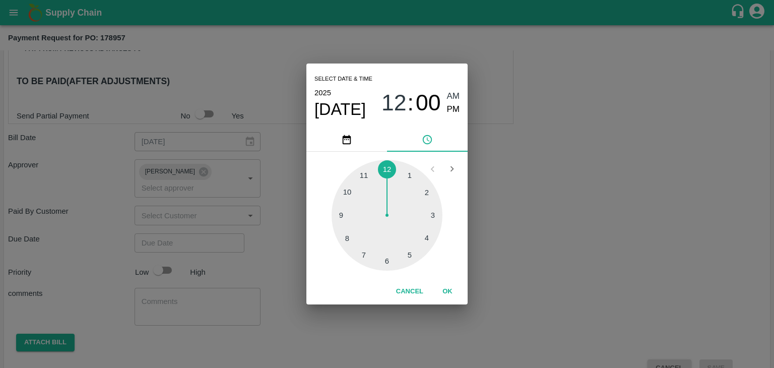
type input "[DATE] 12:00 AM"
click at [447, 292] on button "OK" at bounding box center [447, 292] width 32 height 18
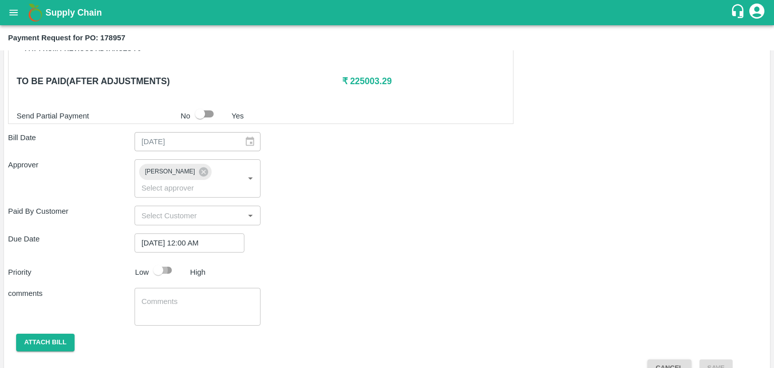
click at [165, 260] on input "checkbox" at bounding box center [157, 269] width 57 height 19
checkbox input "true"
click at [195, 296] on textarea at bounding box center [198, 306] width 112 height 21
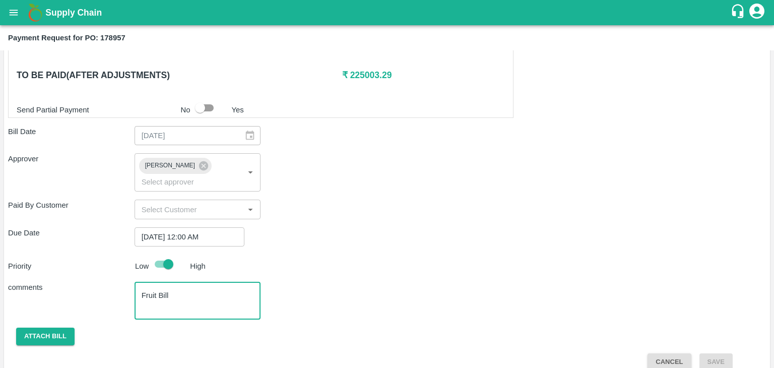
type textarea "Fruit Bill"
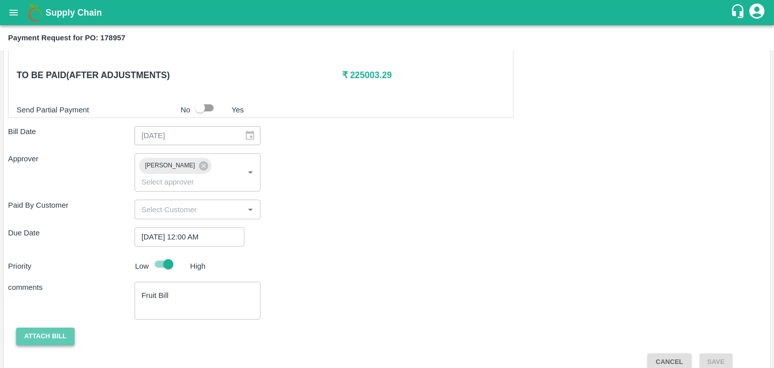
click at [52, 327] on button "Attach bill" at bounding box center [45, 336] width 58 height 18
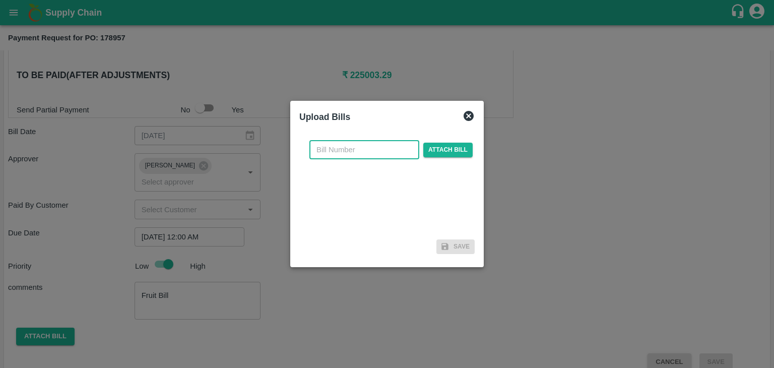
click at [383, 151] on input "text" at bounding box center [364, 149] width 110 height 19
click at [376, 150] on input "SE/25-26/971" at bounding box center [364, 149] width 110 height 19
type input "SE/25-26/1616"
click at [428, 150] on span "Attach bill" at bounding box center [447, 150] width 49 height 15
click at [0, 0] on input "Attach bill" at bounding box center [0, 0] width 0 height 0
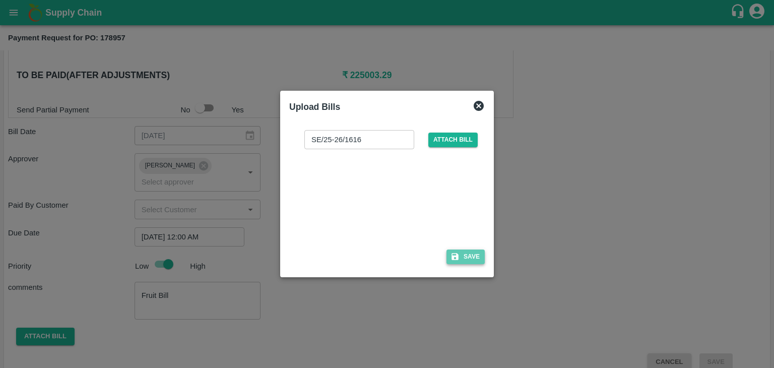
click at [468, 255] on button "Save" at bounding box center [465, 256] width 38 height 15
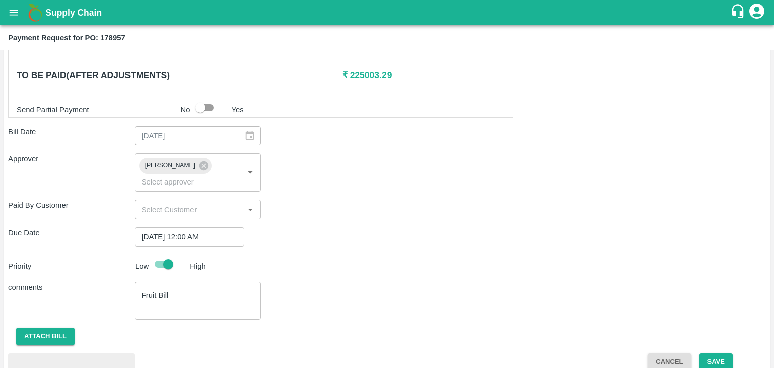
scroll to position [531, 0]
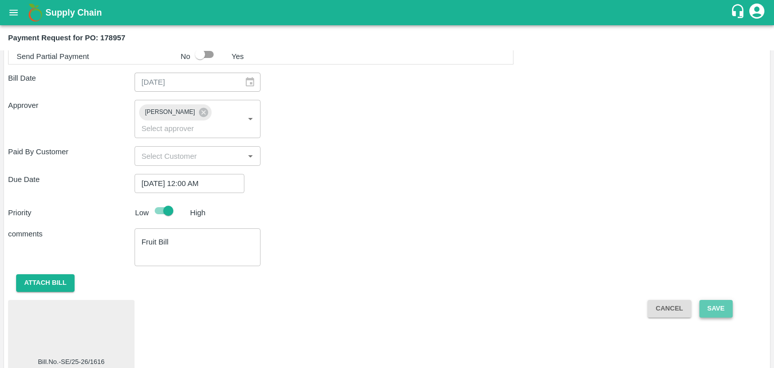
click at [717, 300] on button "Save" at bounding box center [715, 309] width 33 height 18
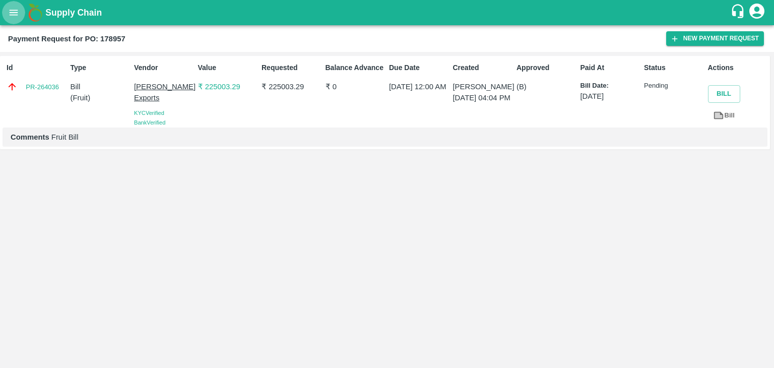
click at [10, 18] on icon "open drawer" at bounding box center [13, 12] width 11 height 11
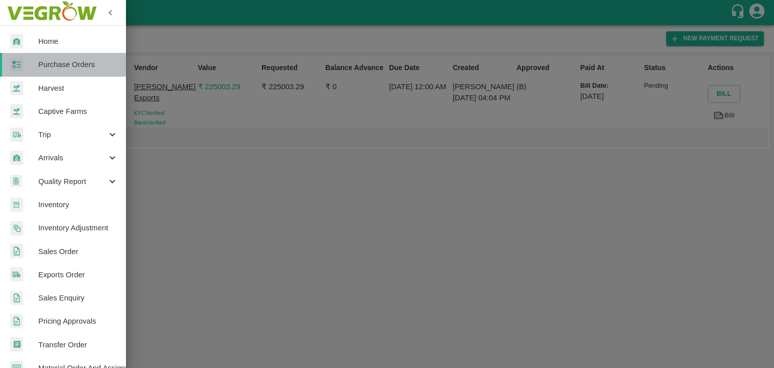
click at [67, 60] on span "Purchase Orders" at bounding box center [78, 64] width 80 height 11
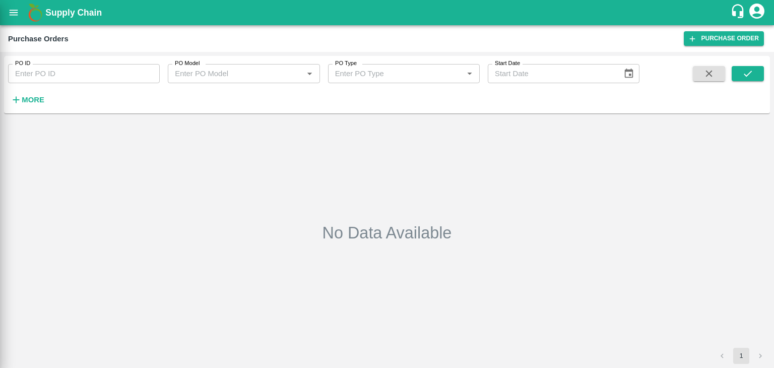
click at [139, 75] on div at bounding box center [387, 184] width 774 height 368
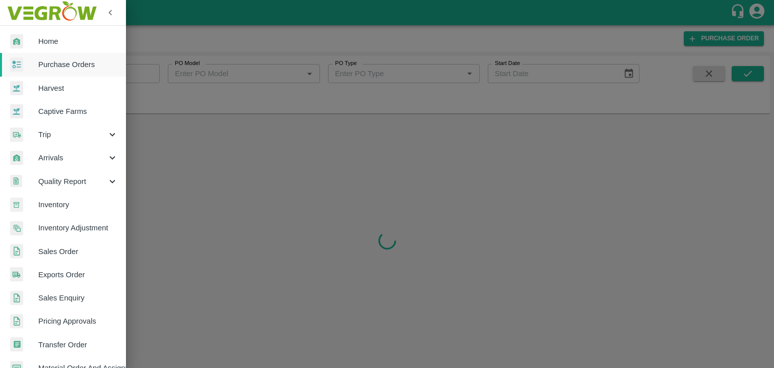
click at [135, 73] on div at bounding box center [387, 184] width 774 height 368
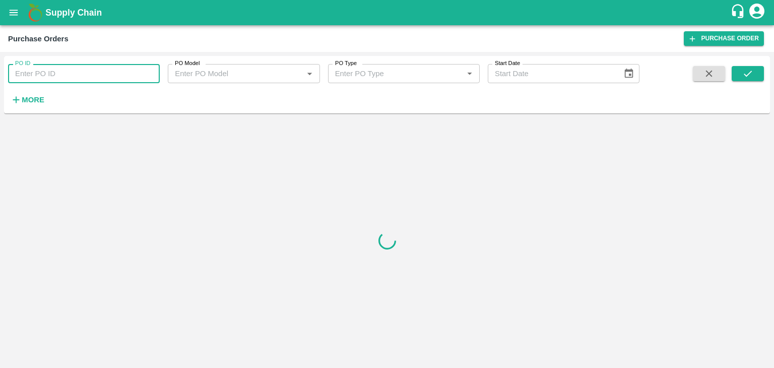
click at [143, 75] on input "PO ID" at bounding box center [84, 73] width 152 height 19
paste input "178965"
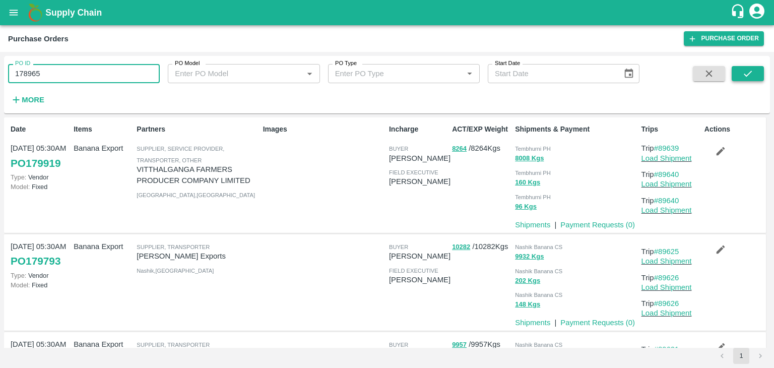
type input "178965"
click at [748, 76] on icon "submit" at bounding box center [747, 73] width 11 height 11
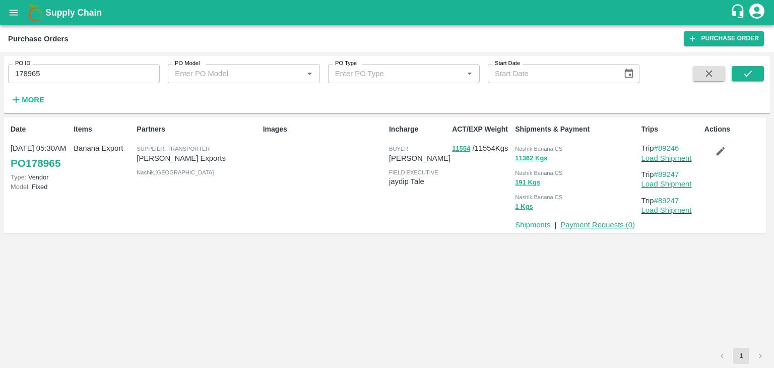
click at [594, 226] on link "Payment Requests ( 0 )" at bounding box center [597, 225] width 75 height 8
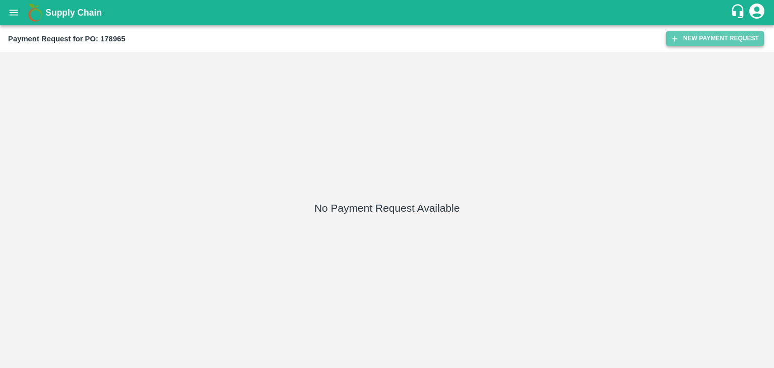
click at [711, 36] on button "New Payment Request" at bounding box center [715, 38] width 98 height 15
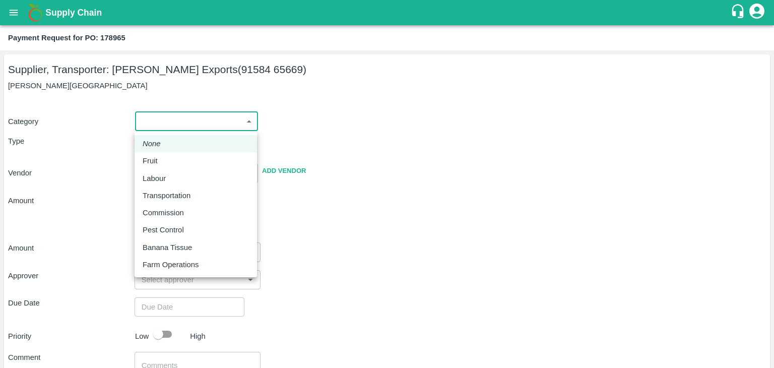
click at [174, 119] on body "Supply Chain Payment Request for PO: 178965 Supplier, Transporter: [PERSON_NAME…" at bounding box center [387, 184] width 774 height 368
click at [161, 158] on div "Fruit" at bounding box center [153, 160] width 20 height 11
type input "1"
type input "[PERSON_NAME] Exports - 91584 65669(Supplier, Transporter)"
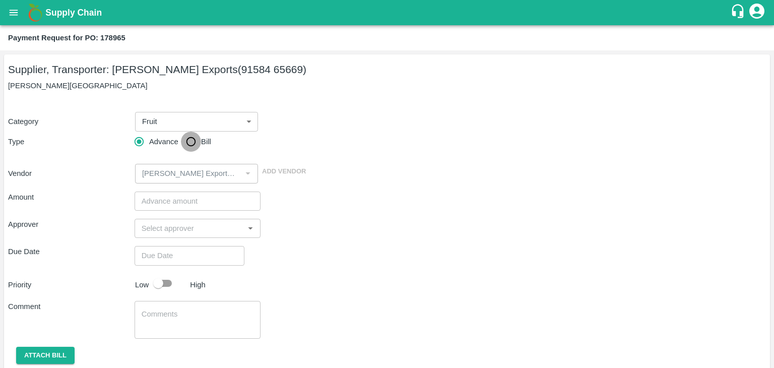
click at [185, 145] on input "Bill" at bounding box center [191, 141] width 20 height 20
radio input "true"
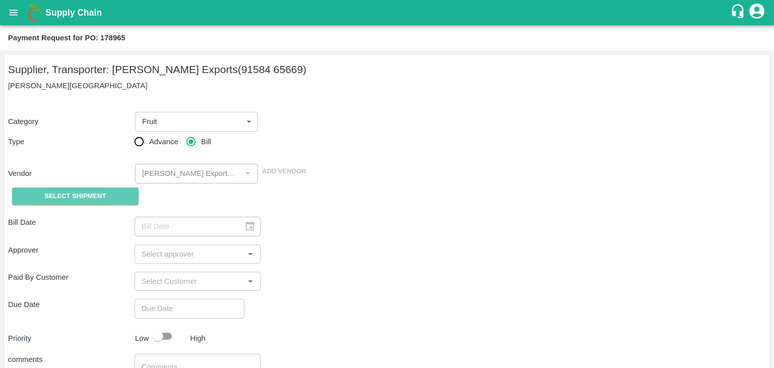
click at [105, 197] on span "Select Shipment" at bounding box center [74, 196] width 61 height 12
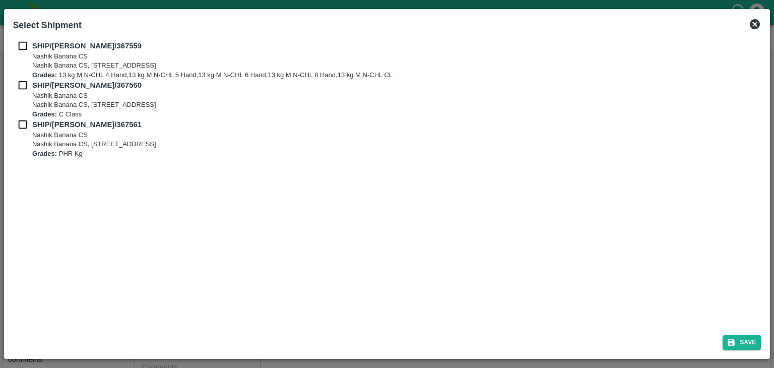
click at [22, 51] on div "SHIP/[PERSON_NAME]/367559 Nashik Banana CS Nashik Banana CS, Gat No. 314/2/1, A…" at bounding box center [387, 59] width 748 height 39
click at [22, 50] on input "checkbox" at bounding box center [22, 45] width 19 height 11
checkbox input "true"
drag, startPoint x: 22, startPoint y: 78, endPoint x: 21, endPoint y: 84, distance: 6.6
click at [21, 84] on div "SHIP/[PERSON_NAME]/367559 Nashik Banana CS Nashik Banana CS, Gat No. 314/2/1, A…" at bounding box center [387, 99] width 748 height 118
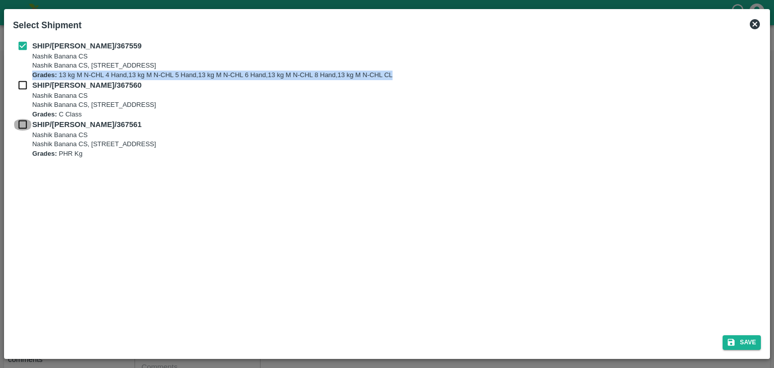
click at [18, 125] on input "checkbox" at bounding box center [22, 124] width 19 height 11
checkbox input "true"
click at [18, 89] on input "checkbox" at bounding box center [22, 85] width 19 height 11
checkbox input "true"
click at [747, 337] on button "Save" at bounding box center [741, 342] width 38 height 15
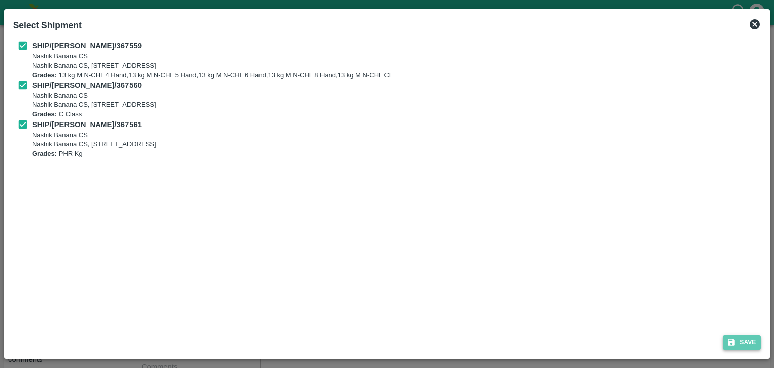
type input "[DATE]"
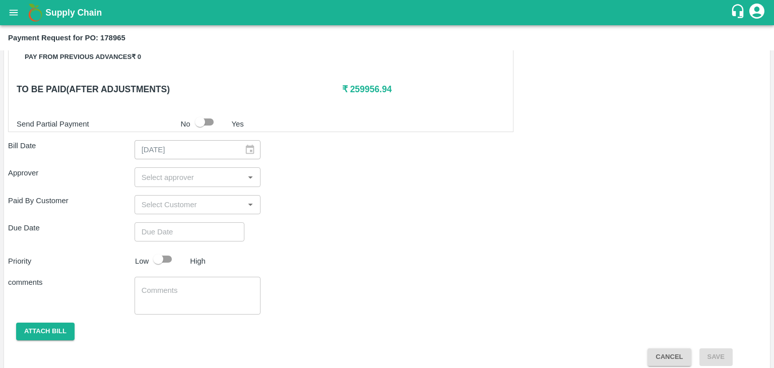
scroll to position [494, 0]
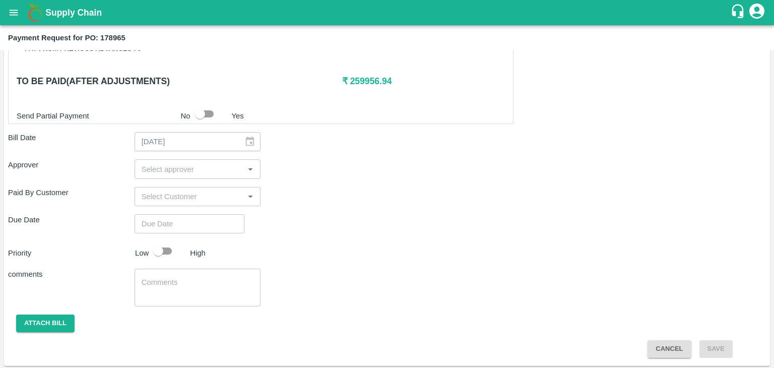
click at [212, 168] on input "input" at bounding box center [189, 168] width 104 height 13
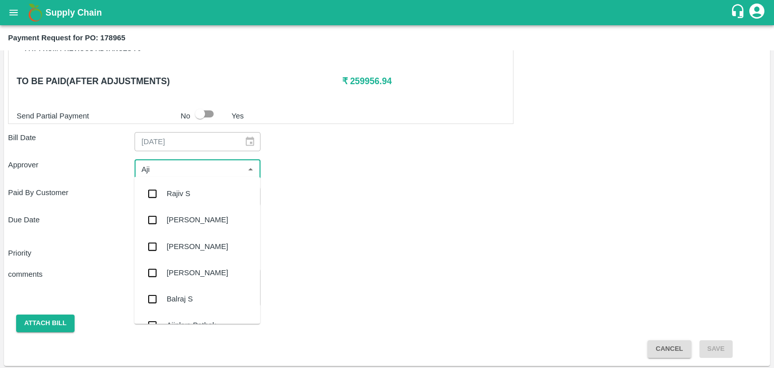
type input "Ajit"
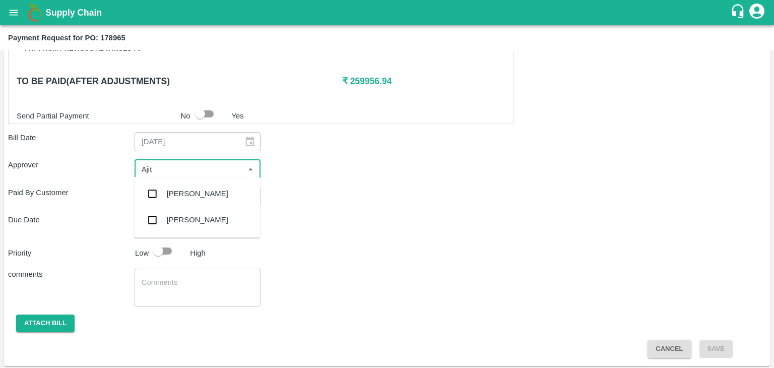
click at [193, 192] on div "[PERSON_NAME]" at bounding box center [197, 193] width 61 height 11
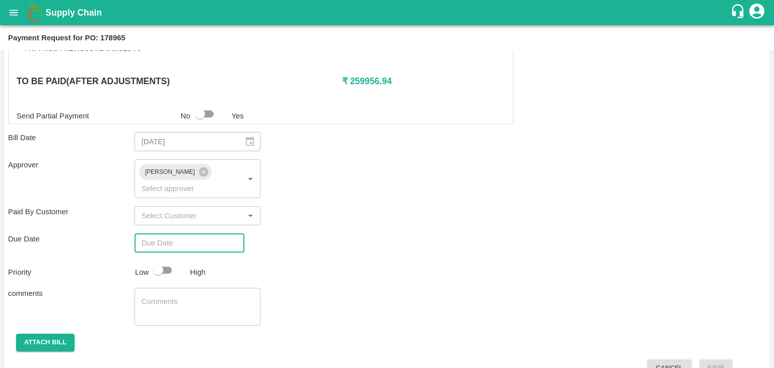
type input "DD/MM/YYYY hh:mm aa"
click at [208, 233] on input "DD/MM/YYYY hh:mm aa" at bounding box center [185, 242] width 103 height 19
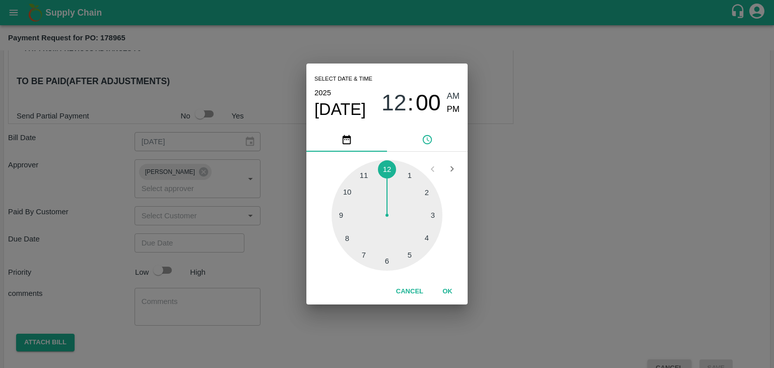
type input "[DATE] 12:00 AM"
click at [441, 287] on button "OK" at bounding box center [447, 292] width 32 height 18
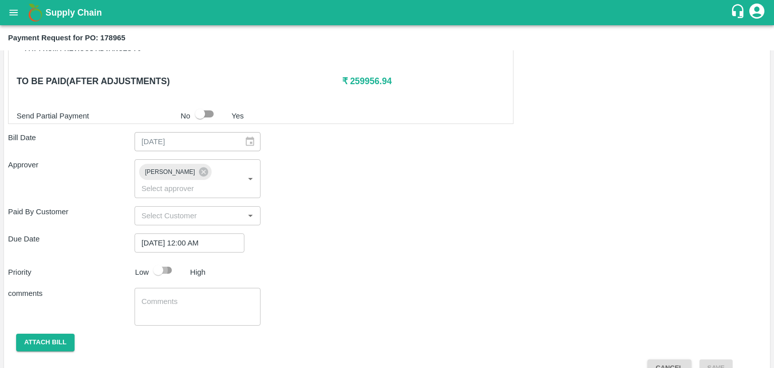
click at [167, 260] on input "checkbox" at bounding box center [157, 269] width 57 height 19
checkbox input "true"
click at [203, 296] on textarea at bounding box center [198, 306] width 112 height 21
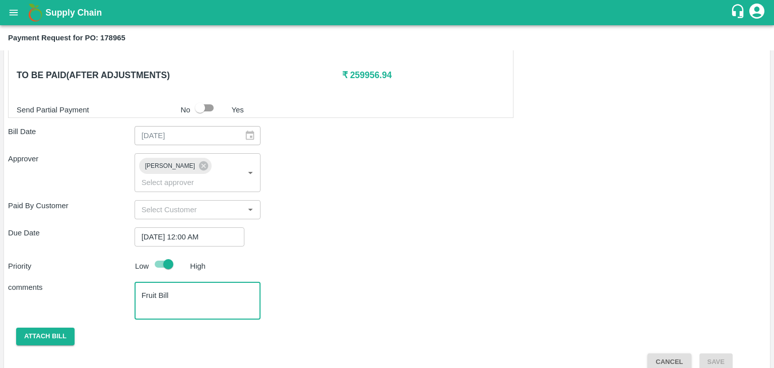
type textarea "Fruit Bill"
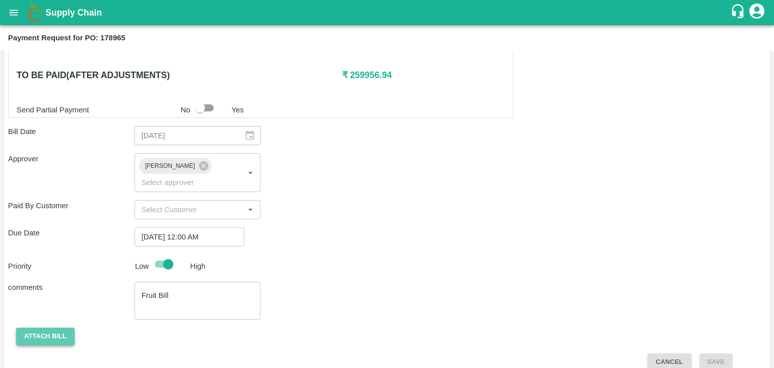
click at [32, 327] on button "Attach bill" at bounding box center [45, 336] width 58 height 18
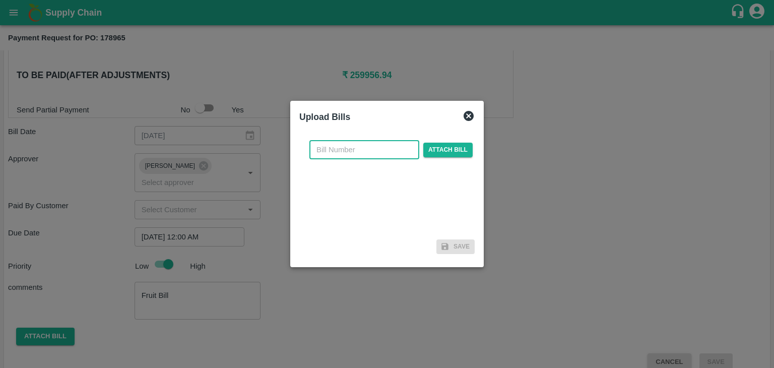
click at [342, 147] on input "text" at bounding box center [364, 149] width 110 height 19
click at [384, 158] on input "SE/25-26/971" at bounding box center [364, 149] width 110 height 19
type input "SE/25-26/1617"
drag, startPoint x: 443, startPoint y: 160, endPoint x: 453, endPoint y: 150, distance: 13.9
click at [453, 150] on div "SE/25-26/1617 ​ Attach bill" at bounding box center [386, 183] width 175 height 103
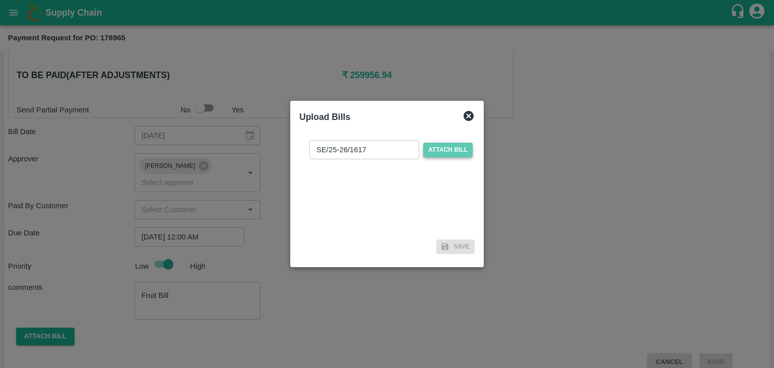
click at [453, 150] on span "Attach bill" at bounding box center [447, 150] width 49 height 15
click at [0, 0] on input "Attach bill" at bounding box center [0, 0] width 0 height 0
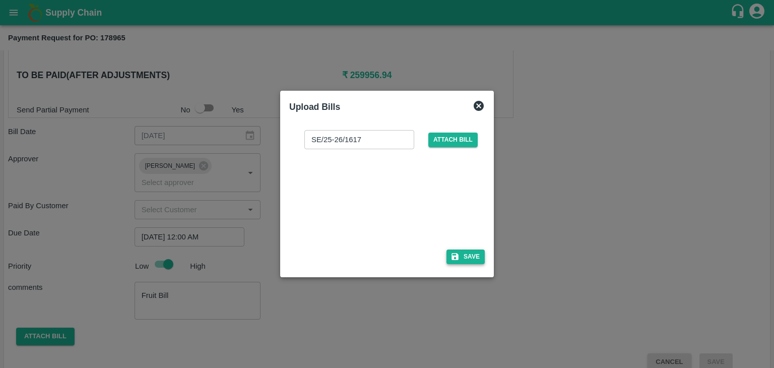
click at [470, 254] on button "Save" at bounding box center [465, 256] width 38 height 15
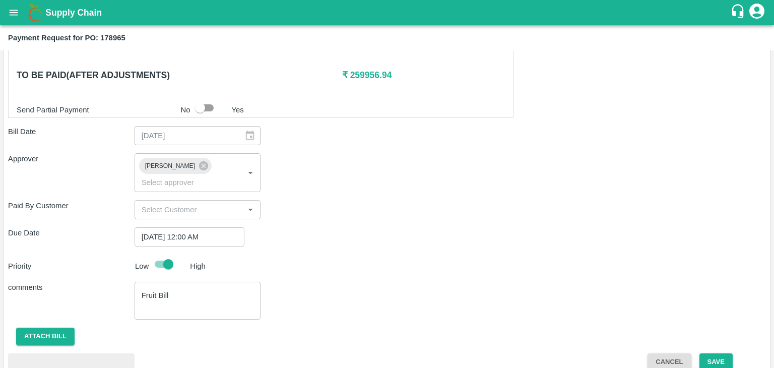
scroll to position [553, 0]
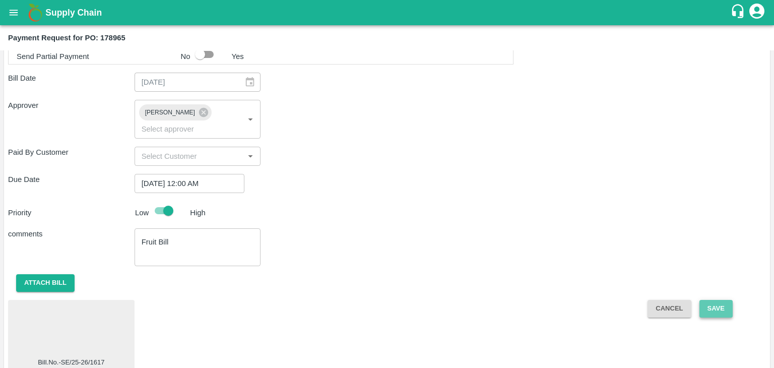
click at [713, 300] on button "Save" at bounding box center [715, 309] width 33 height 18
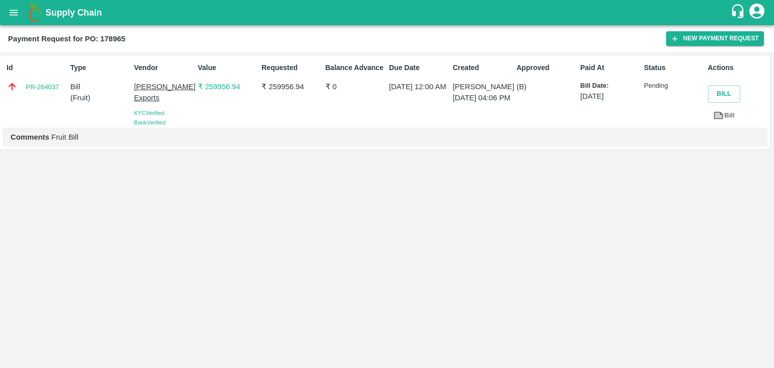
click at [20, 10] on button "open drawer" at bounding box center [13, 12] width 23 height 23
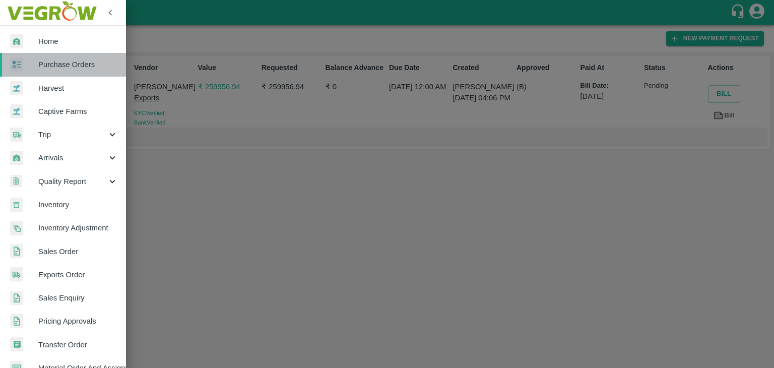
click at [66, 65] on span "Purchase Orders" at bounding box center [78, 64] width 80 height 11
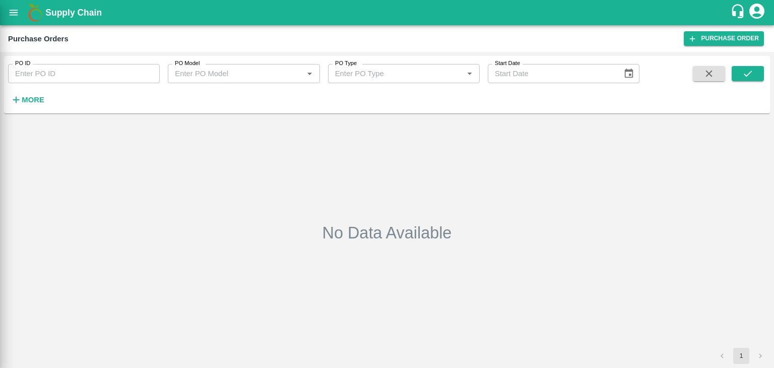
click at [128, 70] on div at bounding box center [387, 184] width 774 height 368
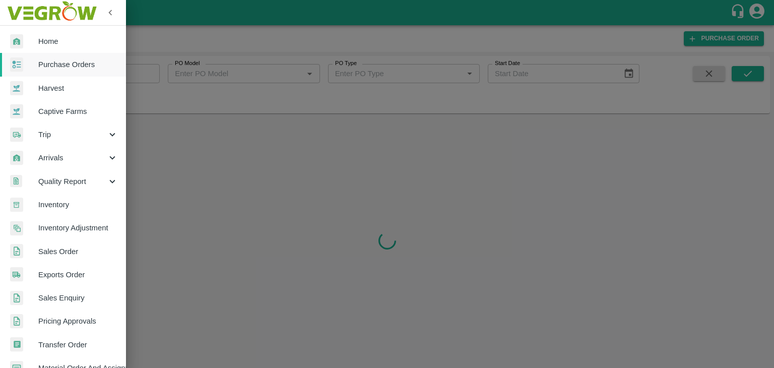
click at [137, 74] on div at bounding box center [387, 184] width 774 height 368
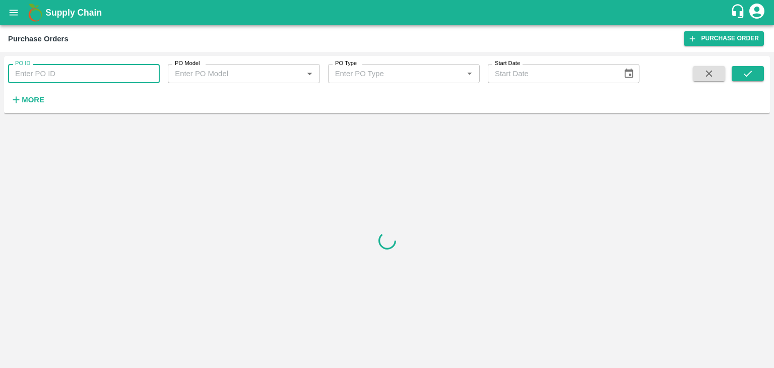
click at [137, 74] on input "PO ID" at bounding box center [84, 73] width 152 height 19
paste input "178694"
type input "178694"
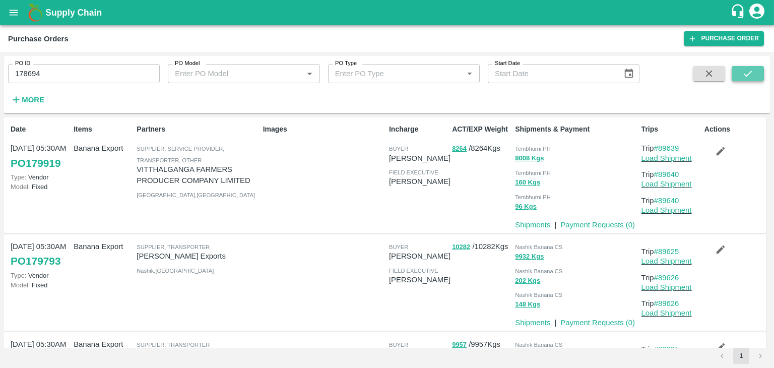
click at [750, 70] on icon "submit" at bounding box center [747, 73] width 11 height 11
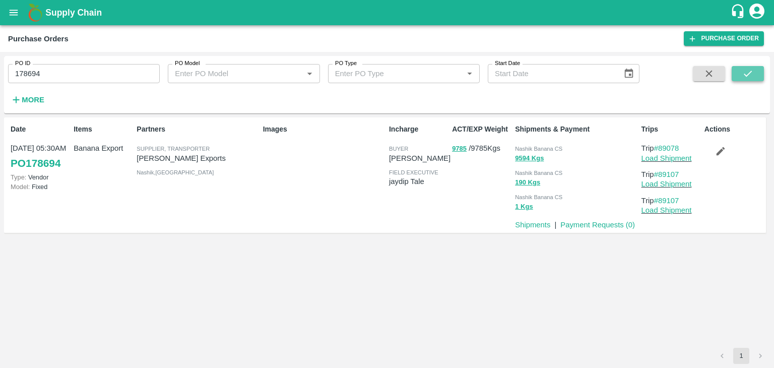
click at [755, 72] on button "submit" at bounding box center [747, 73] width 32 height 15
click at [606, 223] on link "Payment Requests ( 0 )" at bounding box center [597, 225] width 75 height 8
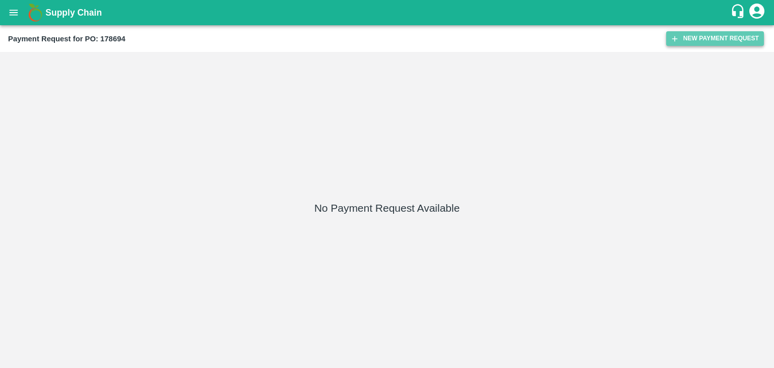
click at [703, 33] on button "New Payment Request" at bounding box center [715, 38] width 98 height 15
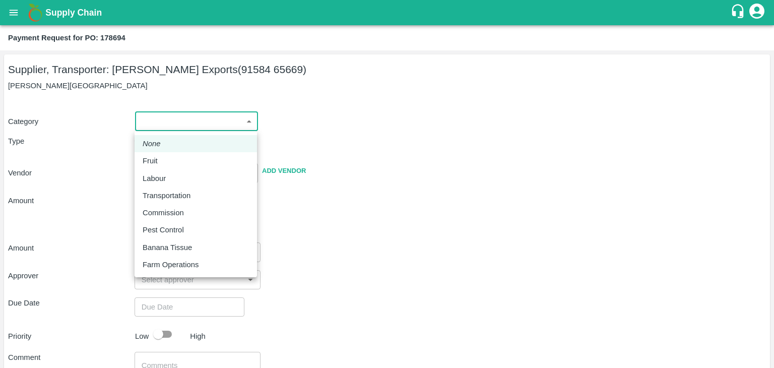
click at [179, 122] on body "Supply Chain Payment Request for PO: 178694 Supplier, Transporter: [PERSON_NAME…" at bounding box center [387, 184] width 774 height 368
click at [173, 162] on div "Fruit" at bounding box center [196, 160] width 106 height 11
type input "1"
type input "[PERSON_NAME] Exports - 91584 65669(Supplier, Transporter)"
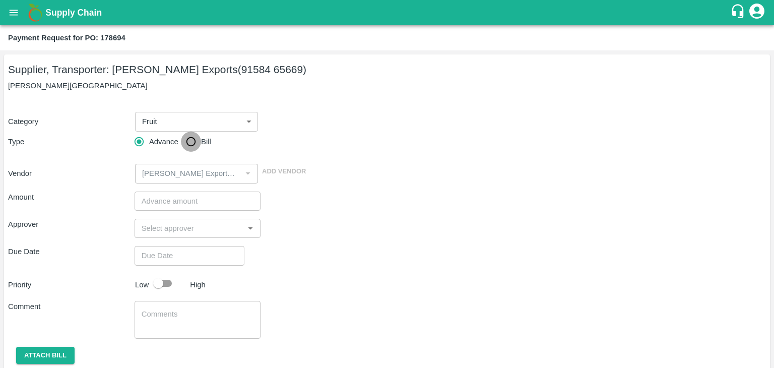
click at [185, 149] on input "Bill" at bounding box center [191, 141] width 20 height 20
radio input "true"
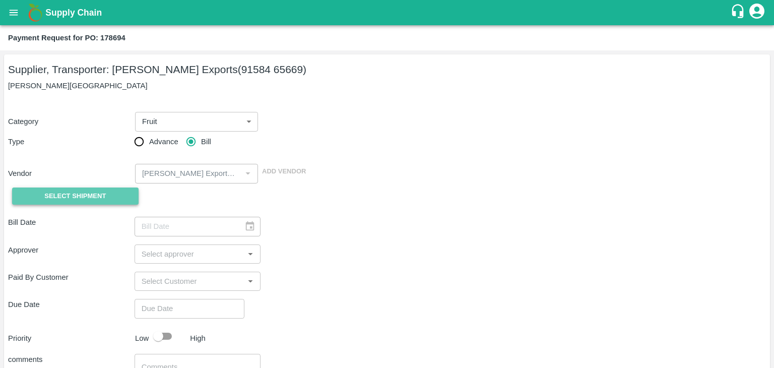
click at [77, 193] on span "Select Shipment" at bounding box center [74, 196] width 61 height 12
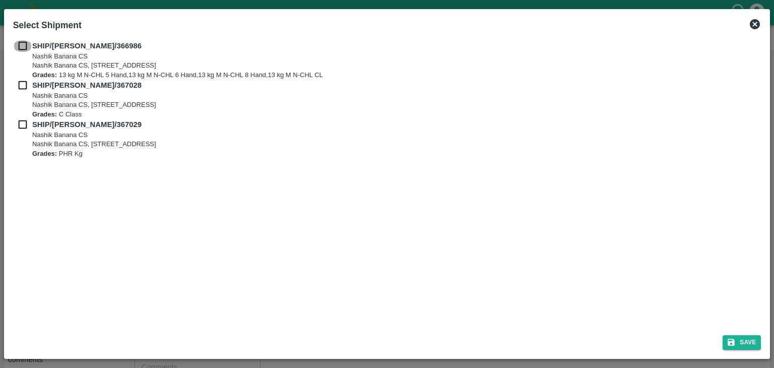
click at [20, 40] on input "checkbox" at bounding box center [22, 45] width 19 height 11
checkbox input "true"
click at [24, 85] on input "checkbox" at bounding box center [22, 85] width 19 height 11
checkbox input "true"
drag, startPoint x: 22, startPoint y: 115, endPoint x: 22, endPoint y: 123, distance: 8.1
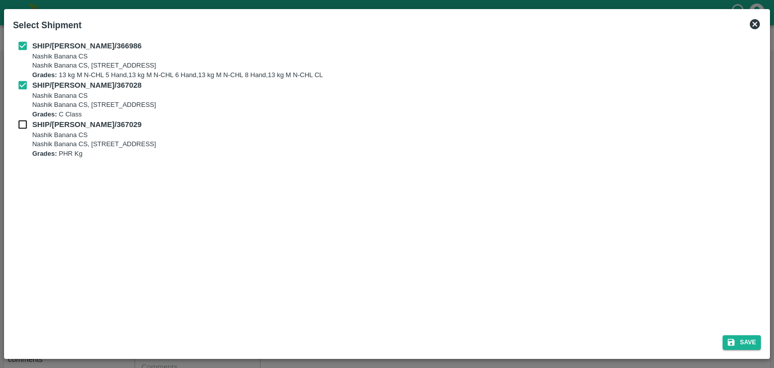
click at [22, 123] on div "SHIP/[PERSON_NAME]/366986 Nashik Banana CS Nashik Banana CS, Gat No. 314/2/1, A…" at bounding box center [387, 99] width 748 height 118
click at [22, 123] on input "checkbox" at bounding box center [22, 124] width 19 height 11
checkbox input "true"
click at [762, 341] on div "Save" at bounding box center [387, 340] width 756 height 27
click at [748, 342] on button "Save" at bounding box center [741, 342] width 38 height 15
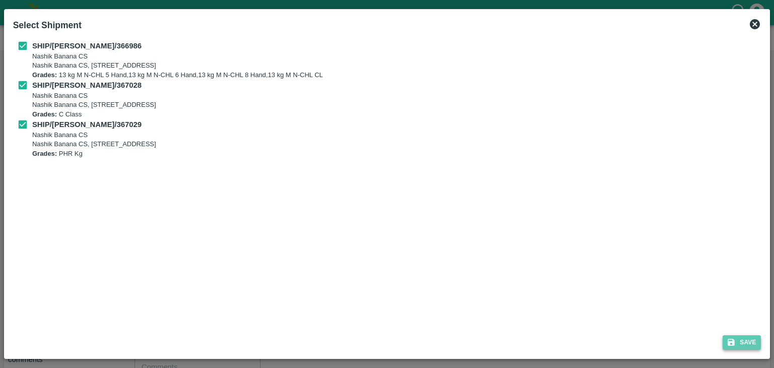
type input "[DATE]"
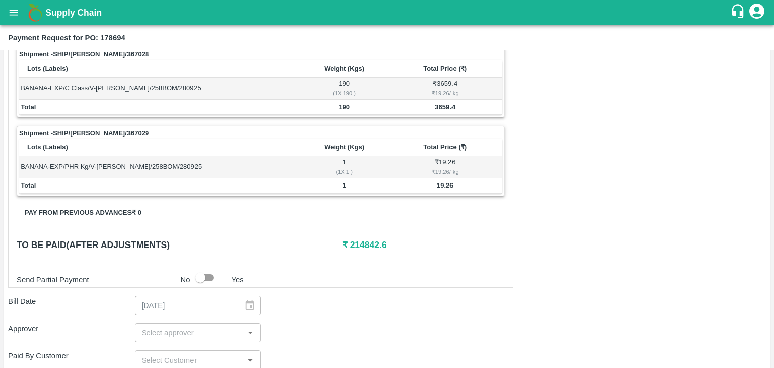
scroll to position [471, 0]
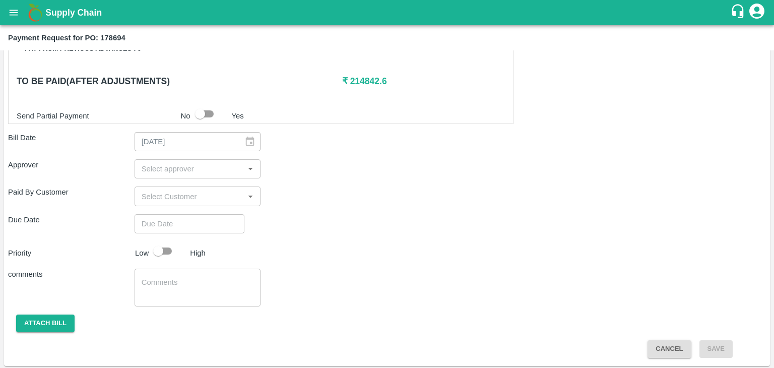
click at [203, 174] on div "​" at bounding box center [197, 168] width 126 height 19
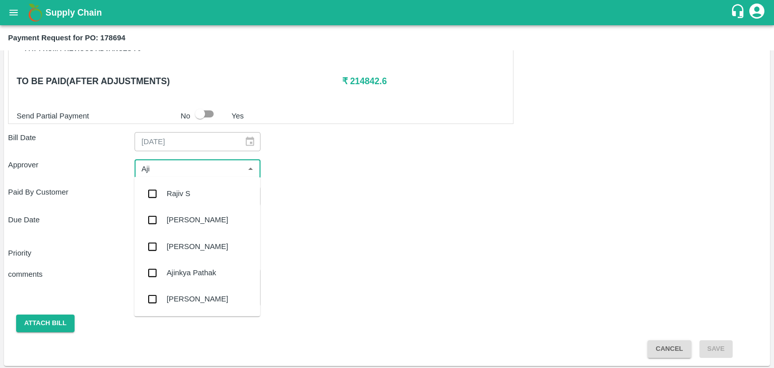
type input "Ajit"
click at [202, 194] on div "[PERSON_NAME]" at bounding box center [197, 193] width 126 height 26
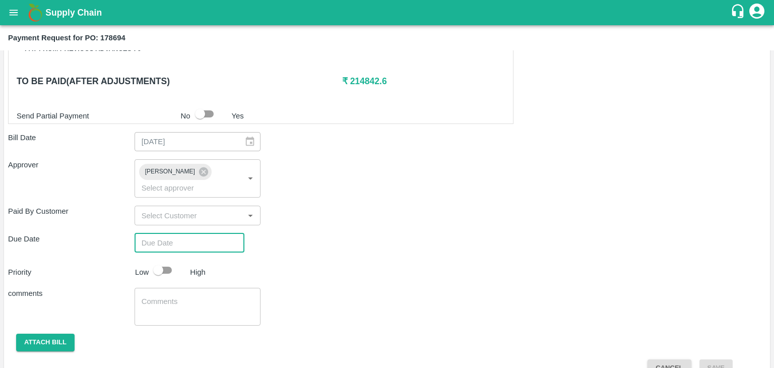
type input "DD/MM/YYYY hh:mm aa"
click at [220, 233] on input "DD/MM/YYYY hh:mm aa" at bounding box center [185, 242] width 103 height 19
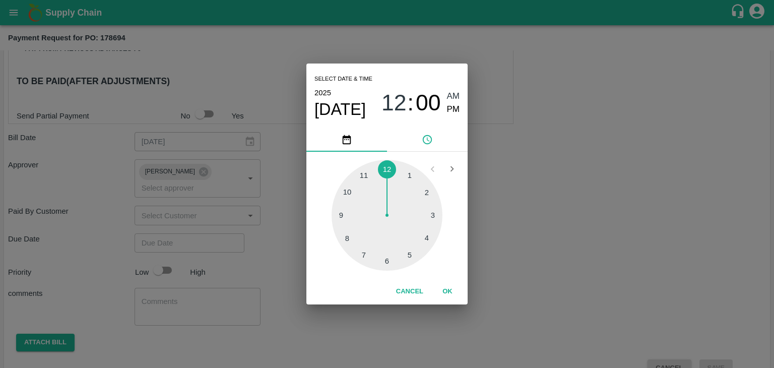
type input "[DATE] 12:00 AM"
click at [442, 292] on button "OK" at bounding box center [447, 292] width 32 height 18
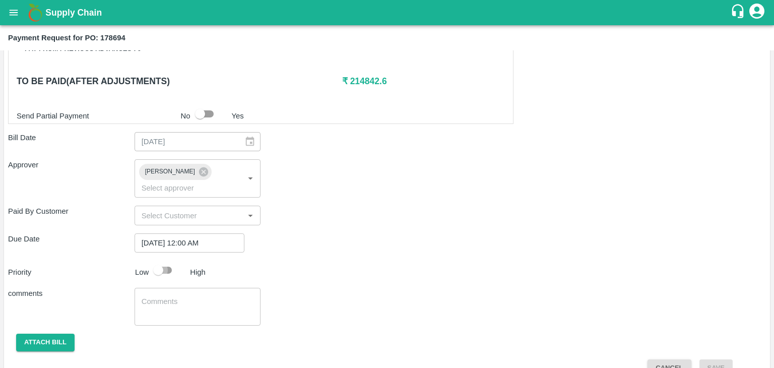
click at [163, 260] on input "checkbox" at bounding box center [157, 269] width 57 height 19
checkbox input "true"
click at [224, 296] on textarea at bounding box center [198, 306] width 112 height 21
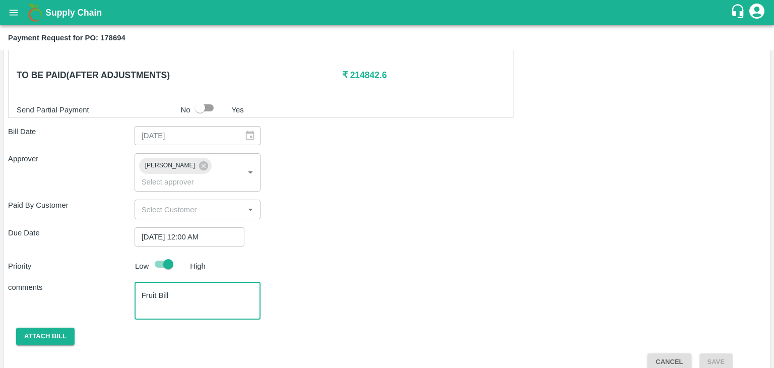
type textarea "Fruit Bill"
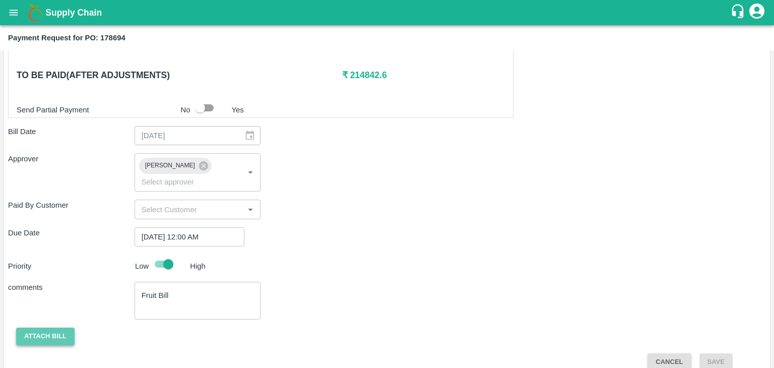
click at [50, 327] on button "Attach bill" at bounding box center [45, 336] width 58 height 18
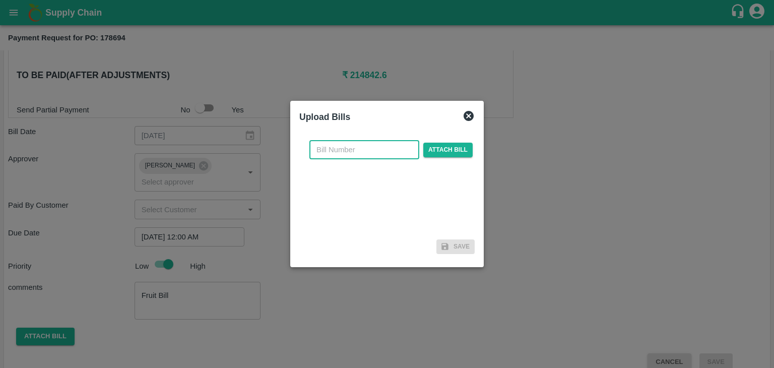
click at [352, 152] on input "text" at bounding box center [364, 149] width 110 height 19
click at [382, 140] on div "SE/25-26/971 ​ Attach bill" at bounding box center [386, 183] width 175 height 103
click at [383, 144] on input "SE/25-26/971" at bounding box center [364, 149] width 110 height 19
type input "SE/25-26/1635"
click at [437, 151] on span "Attach bill" at bounding box center [447, 150] width 49 height 15
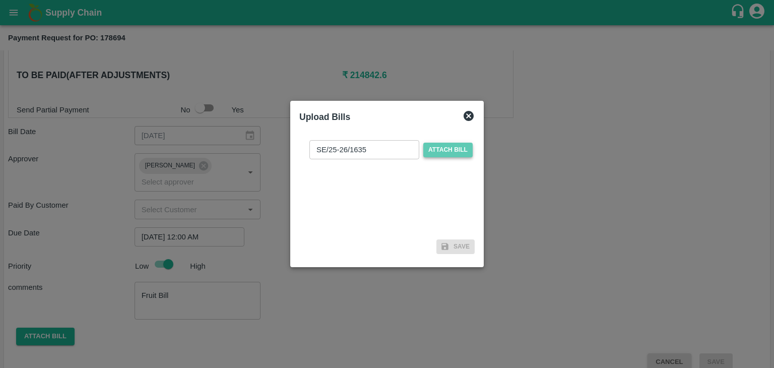
click at [0, 0] on input "Attach bill" at bounding box center [0, 0] width 0 height 0
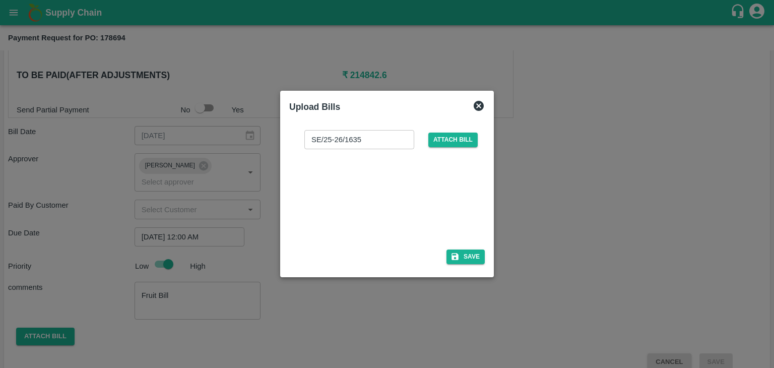
click at [485, 254] on div "SE/25-26/1635 ​ Attach bill Save" at bounding box center [386, 195] width 203 height 154
click at [471, 255] on button "Save" at bounding box center [465, 256] width 38 height 15
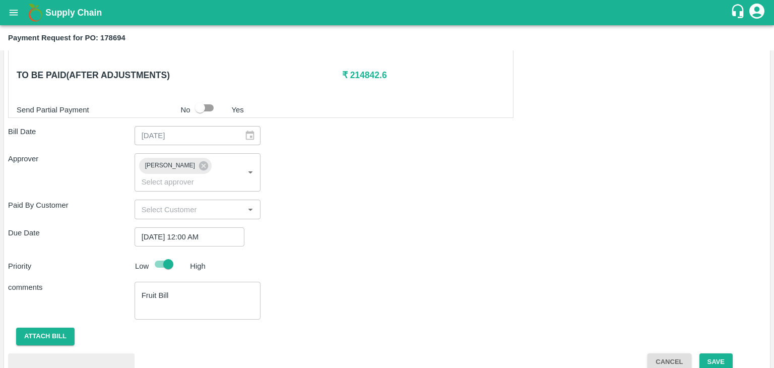
scroll to position [531, 0]
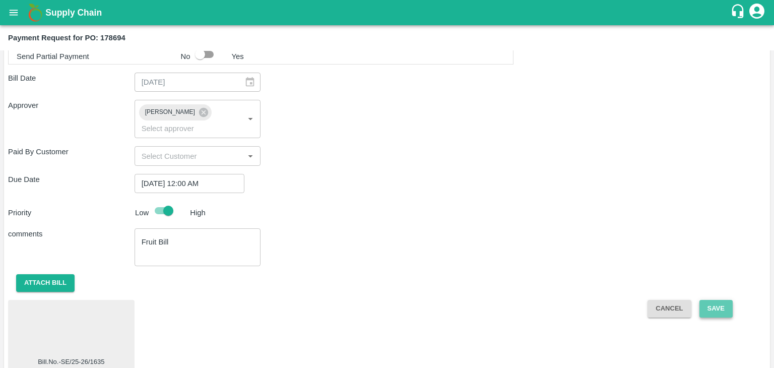
click at [724, 300] on button "Save" at bounding box center [715, 309] width 33 height 18
